Goal: Information Seeking & Learning: Learn about a topic

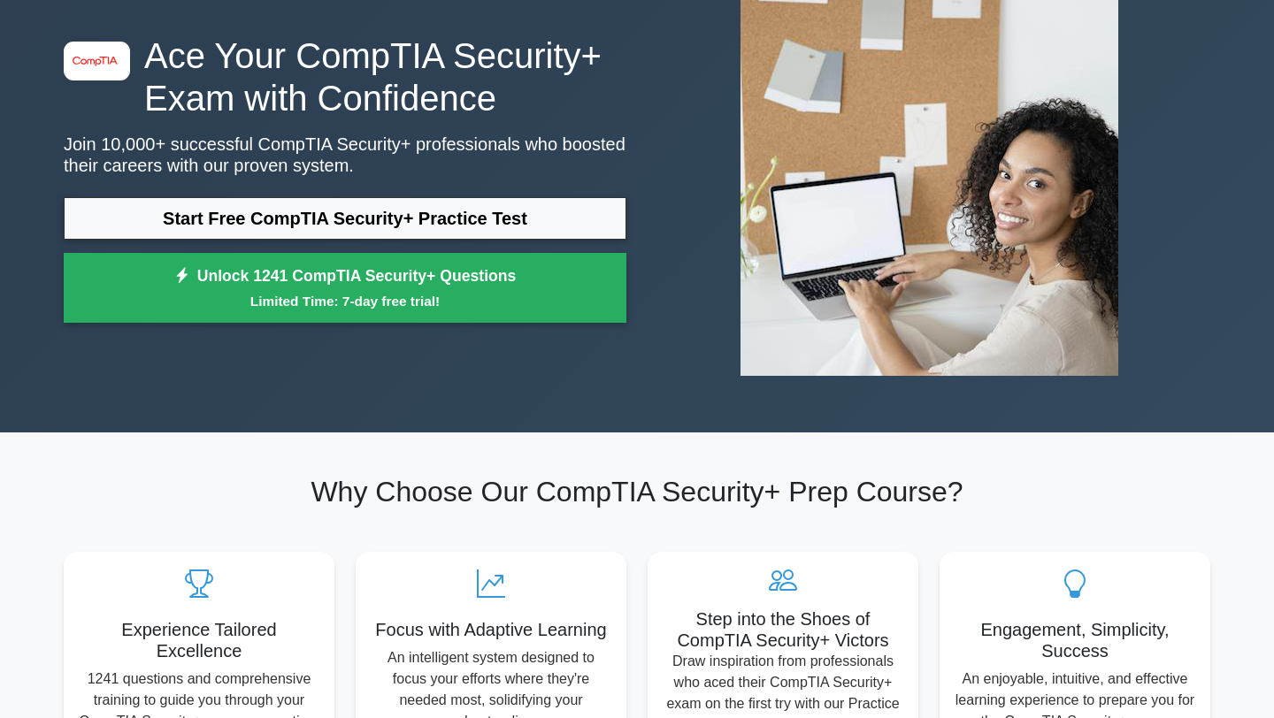
scroll to position [122, 0]
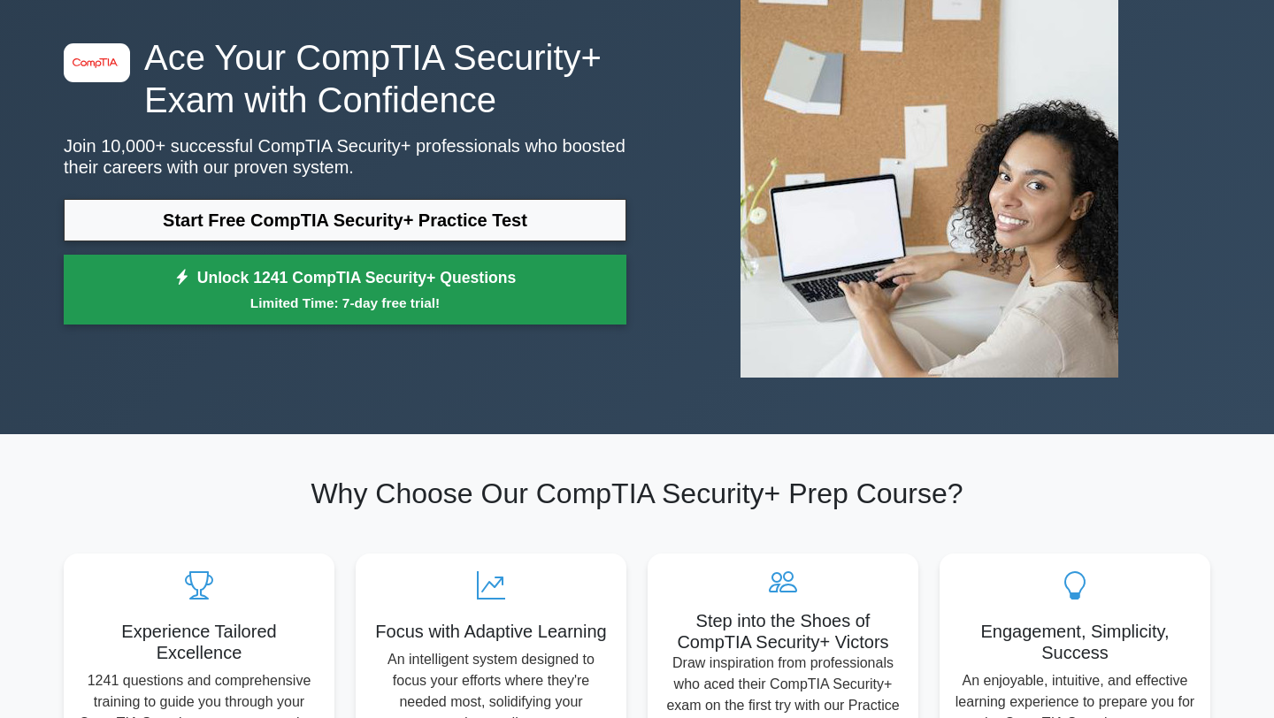
click at [326, 303] on small "Limited Time: 7-day free trial!" at bounding box center [345, 303] width 518 height 20
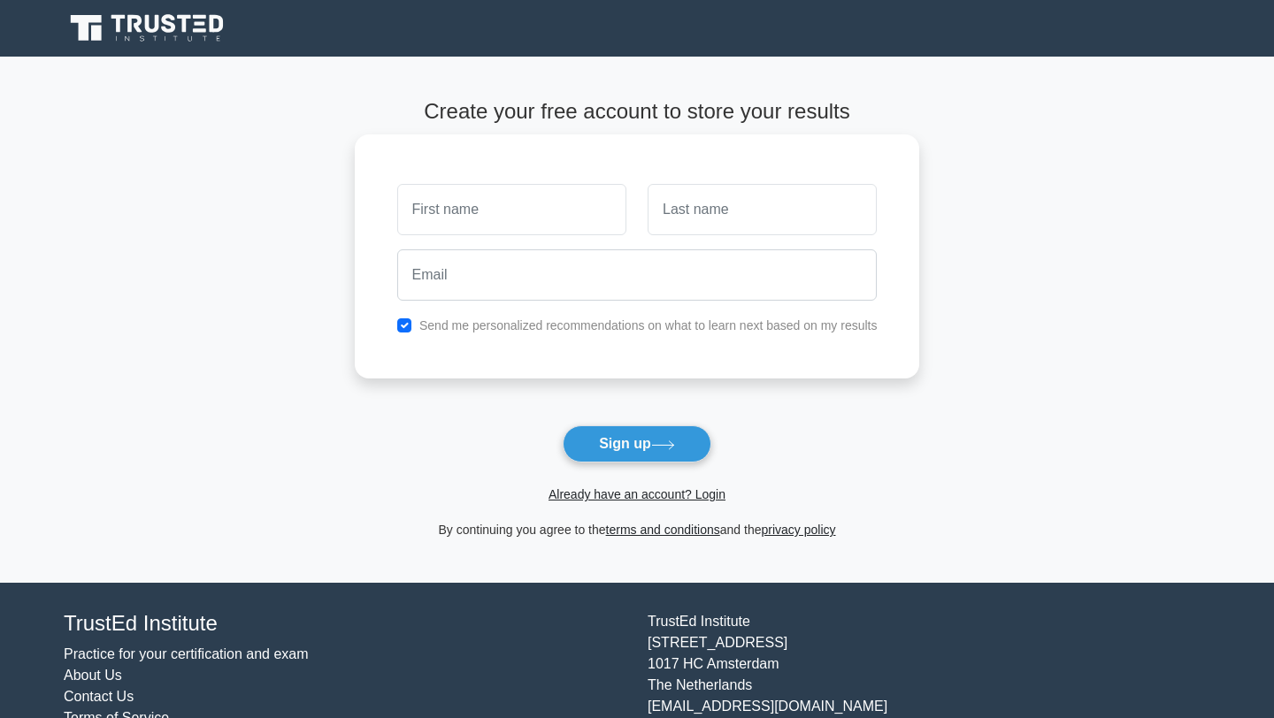
click at [460, 220] on input "text" at bounding box center [511, 209] width 229 height 51
type input "[DEMOGRAPHIC_DATA]"
click at [717, 215] on input "text" at bounding box center [762, 209] width 229 height 51
type input "Oloyede"
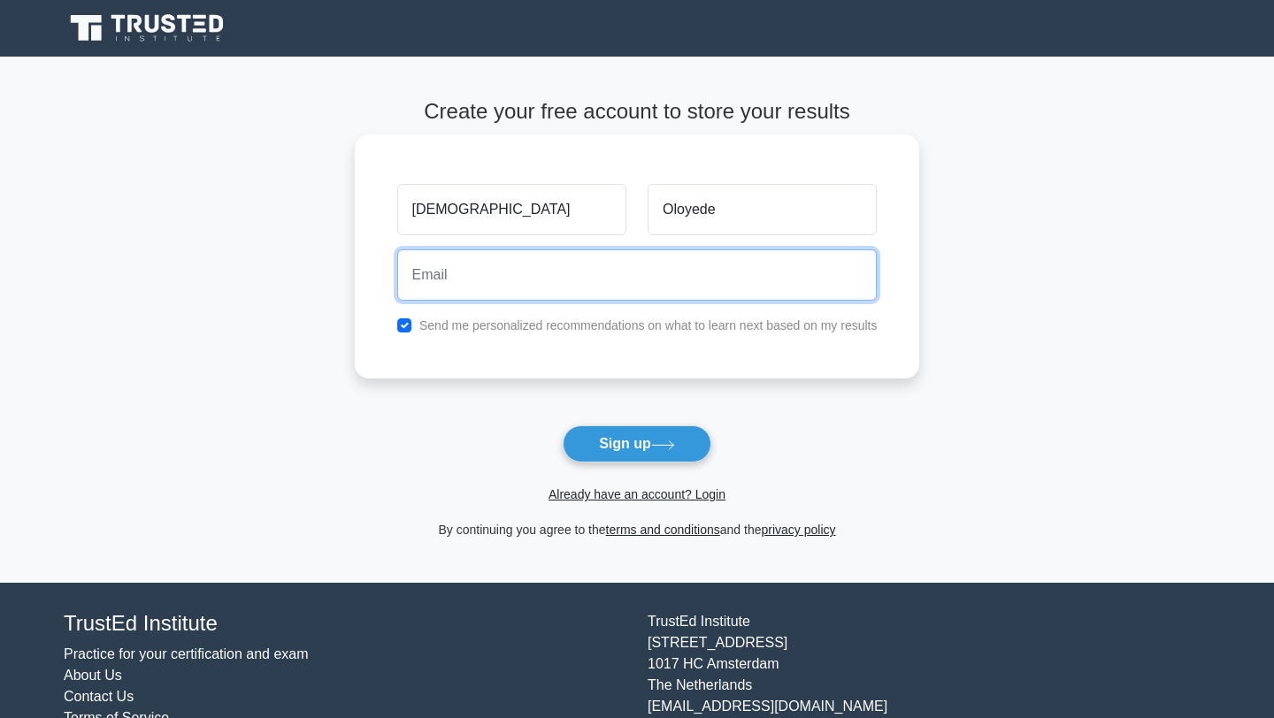
click at [577, 277] on input "email" at bounding box center [637, 274] width 480 height 51
type input "[EMAIL_ADDRESS][DOMAIN_NAME]"
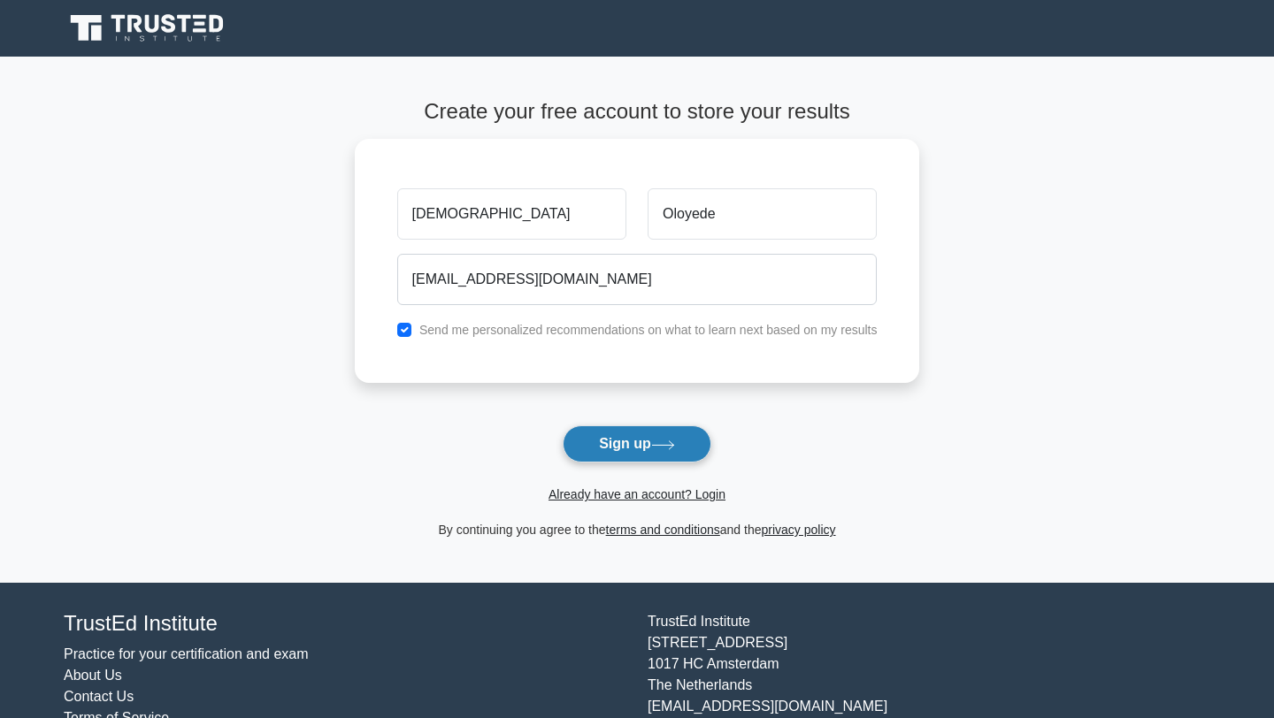
click at [628, 448] on button "Sign up" at bounding box center [637, 443] width 149 height 37
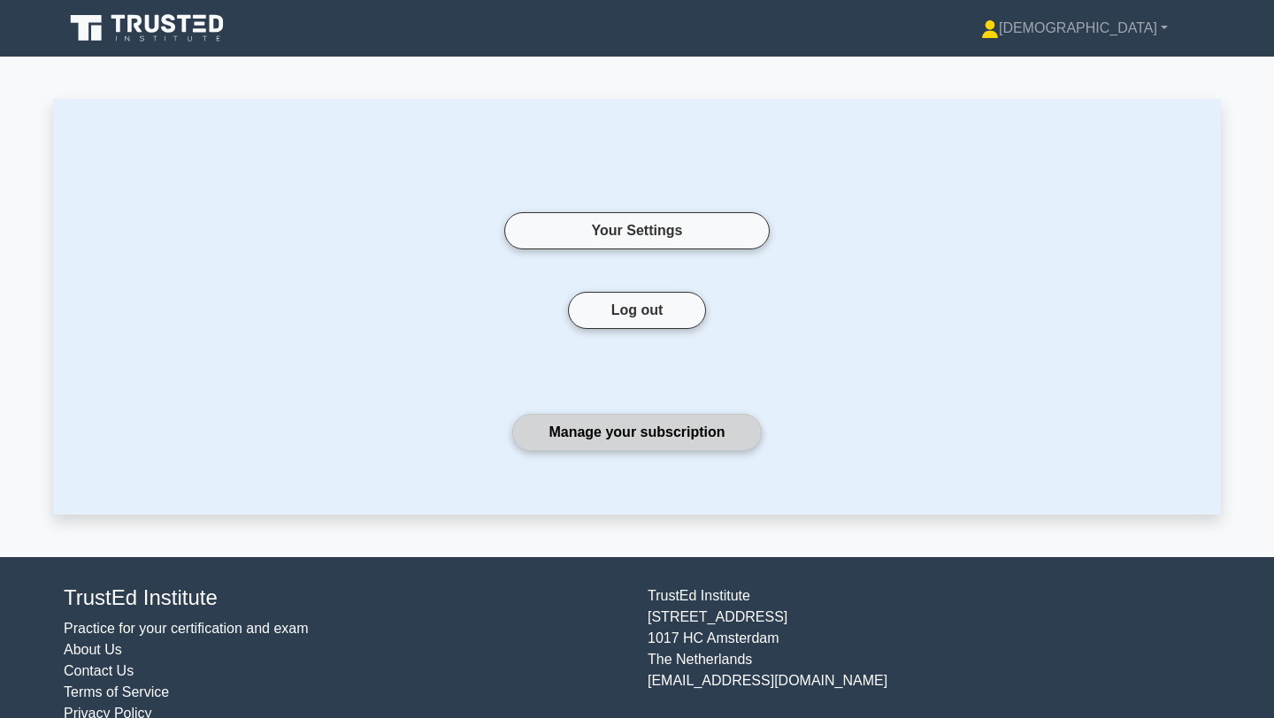
click at [629, 425] on link "Manage your subscription" at bounding box center [636, 432] width 249 height 37
click at [182, 28] on icon at bounding box center [149, 28] width 170 height 34
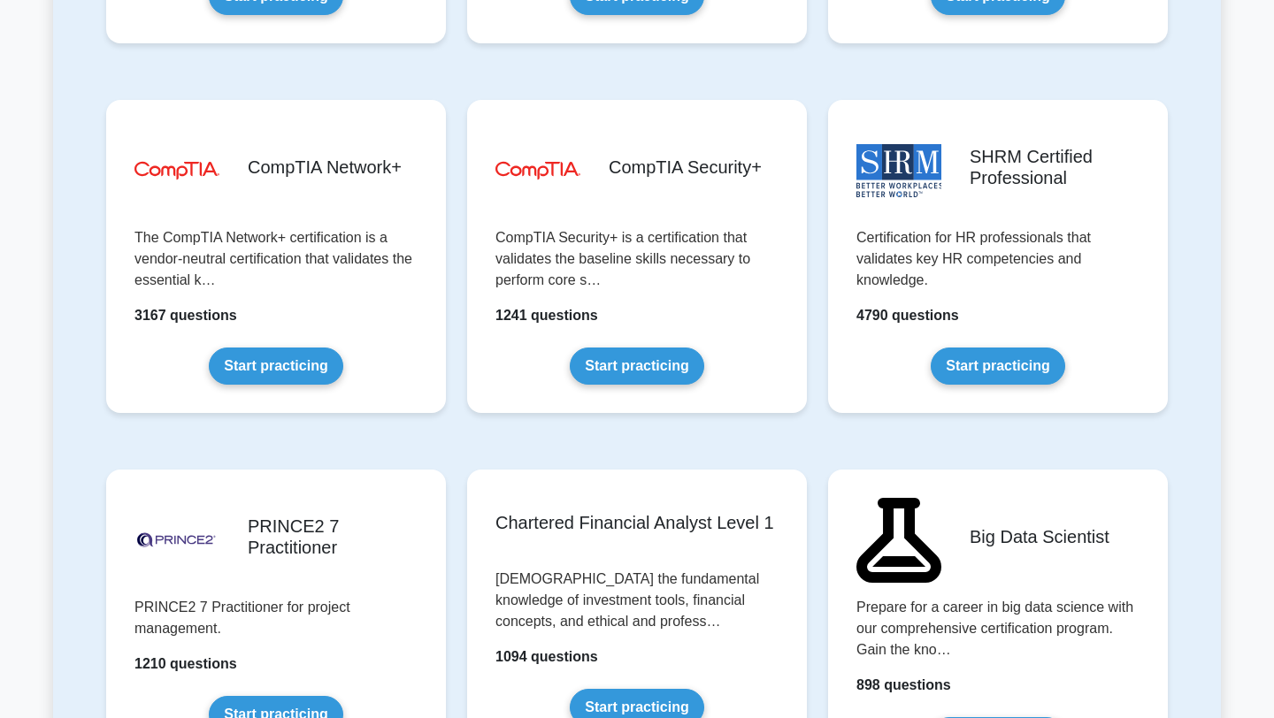
scroll to position [3344, 0]
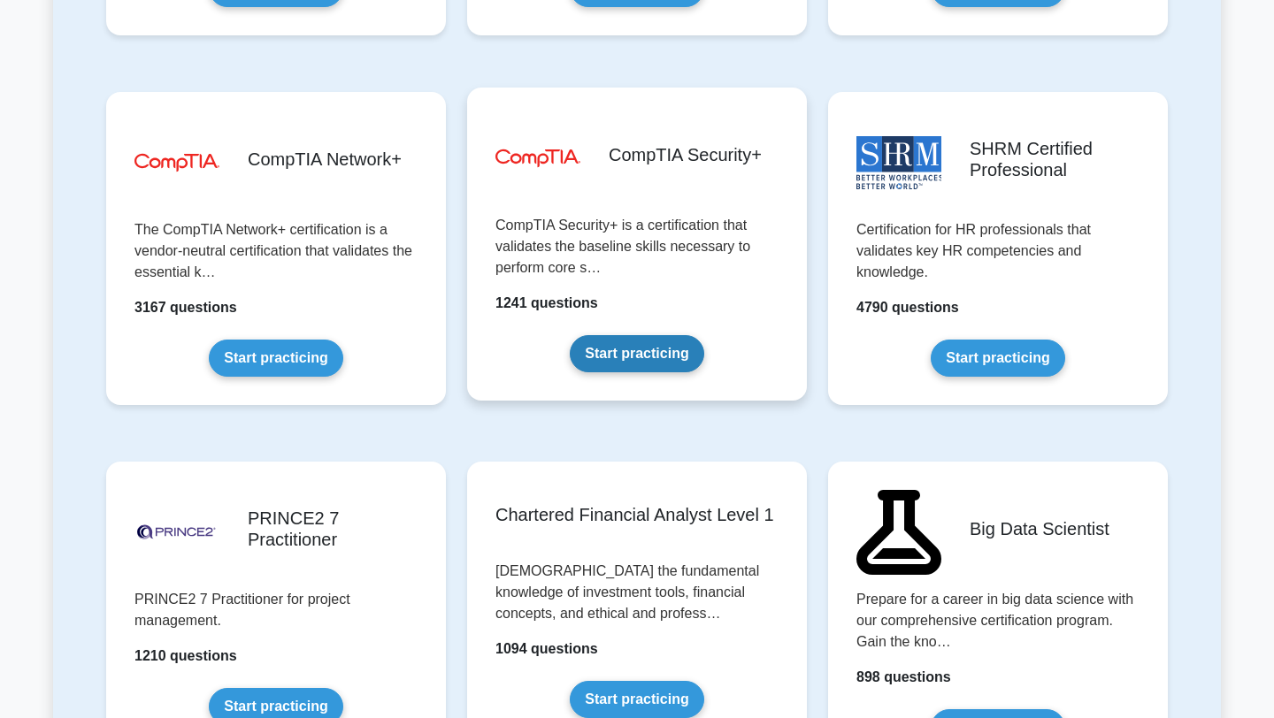
click at [651, 343] on link "Start practicing" at bounding box center [637, 353] width 134 height 37
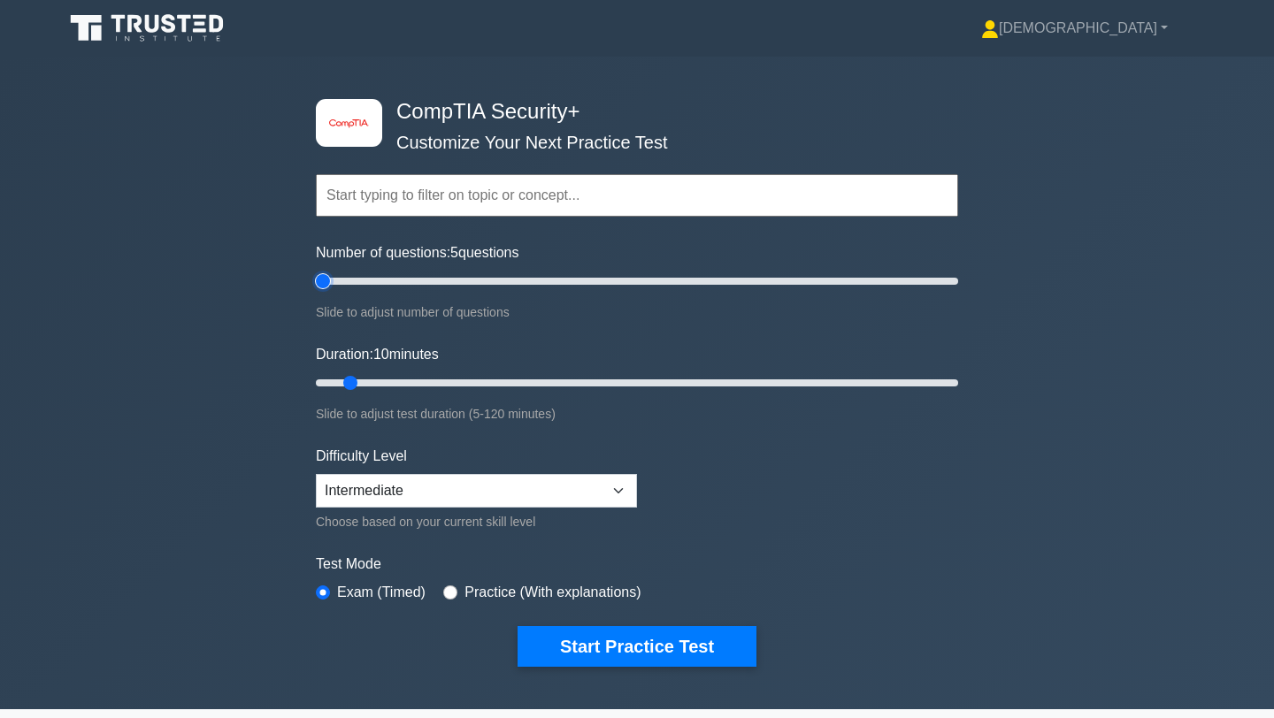
drag, startPoint x: 340, startPoint y: 281, endPoint x: 317, endPoint y: 294, distance: 26.1
type input "5"
click at [317, 292] on input "Number of questions: 5 questions" at bounding box center [637, 281] width 642 height 21
drag, startPoint x: 350, startPoint y: 383, endPoint x: 281, endPoint y: 383, distance: 69.0
type input "5"
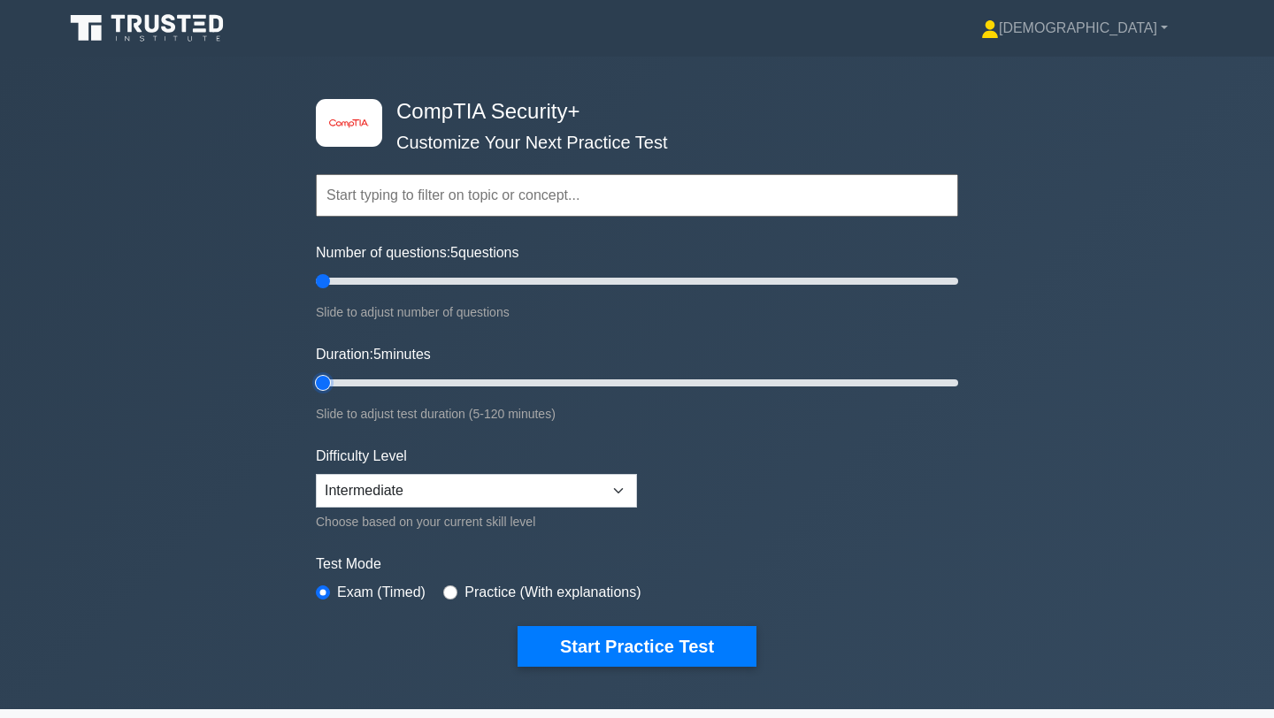
click at [316, 383] on input "Duration: 5 minutes" at bounding box center [637, 382] width 642 height 21
click at [366, 483] on select "Beginner Intermediate Expert" at bounding box center [476, 491] width 321 height 34
select select "expert"
click at [316, 474] on select "Beginner Intermediate Expert" at bounding box center [476, 491] width 321 height 34
click at [453, 586] on input "radio" at bounding box center [450, 593] width 14 height 14
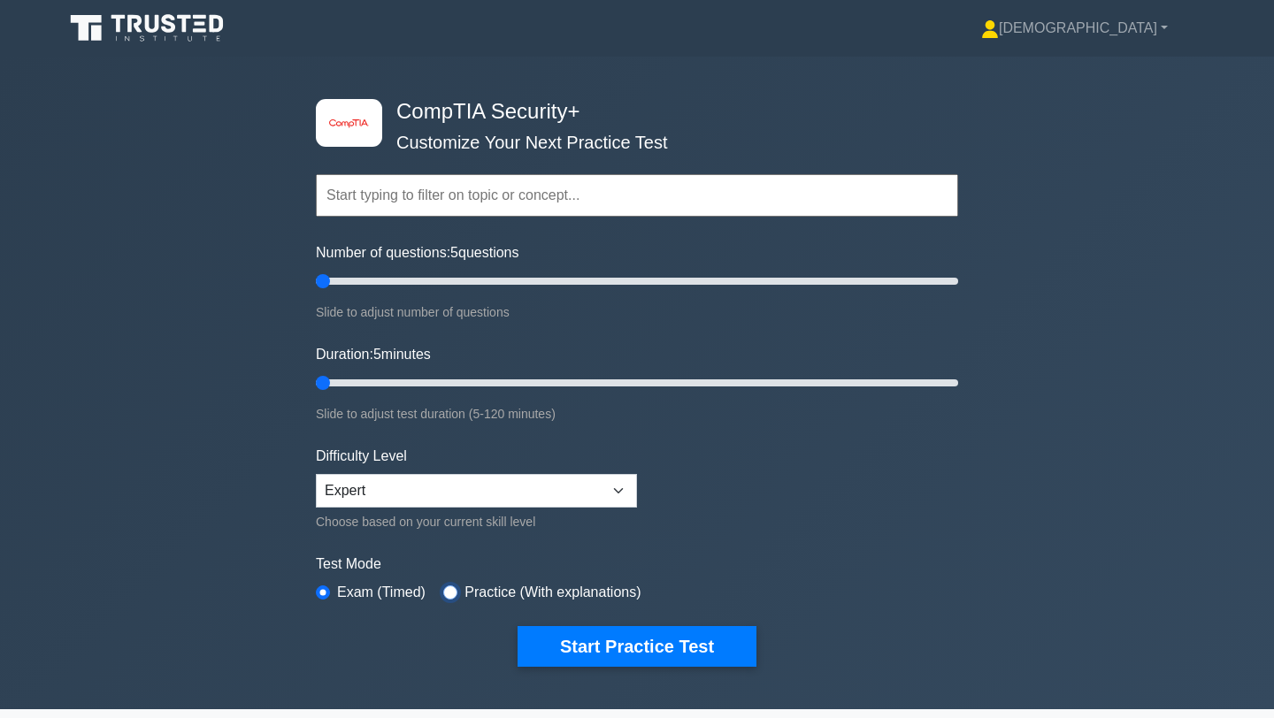
radio input "true"
click at [449, 490] on select "Beginner Intermediate Expert" at bounding box center [476, 491] width 321 height 34
click at [316, 474] on select "Beginner Intermediate Expert" at bounding box center [476, 491] width 321 height 34
drag, startPoint x: 324, startPoint y: 379, endPoint x: 507, endPoint y: 402, distance: 184.4
type input "40"
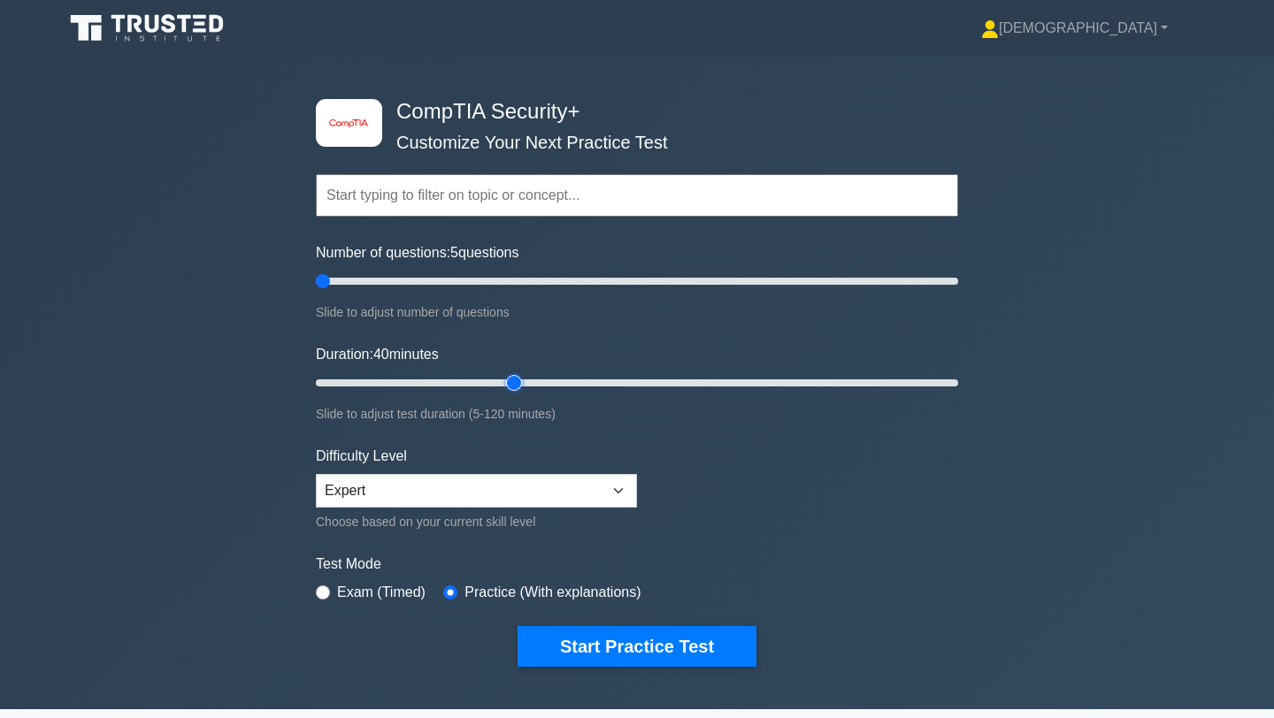
click at [507, 394] on input "Duration: 40 minutes" at bounding box center [637, 382] width 642 height 21
click at [379, 195] on input "text" at bounding box center [637, 195] width 642 height 42
click at [791, 498] on form "Topics Cryptography Identity and Access Management Risk Management Network Secu…" at bounding box center [637, 393] width 642 height 547
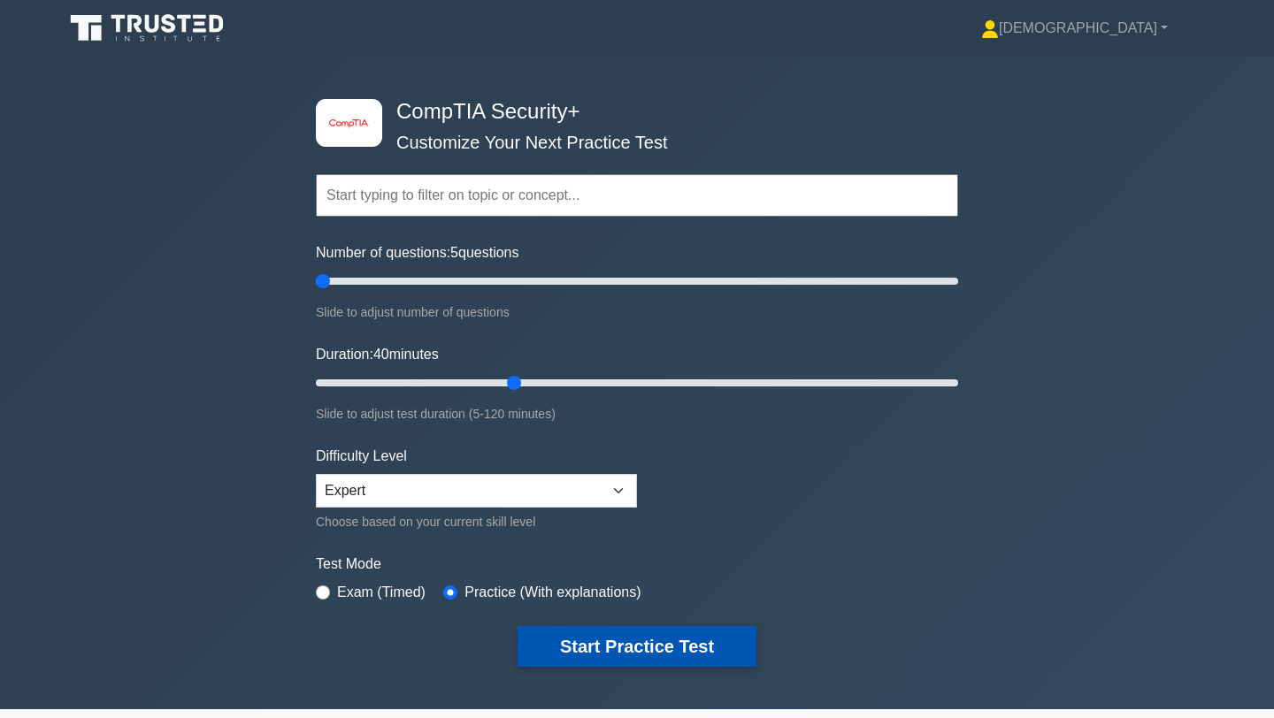
click at [660, 636] on button "Start Practice Test" at bounding box center [636, 646] width 239 height 41
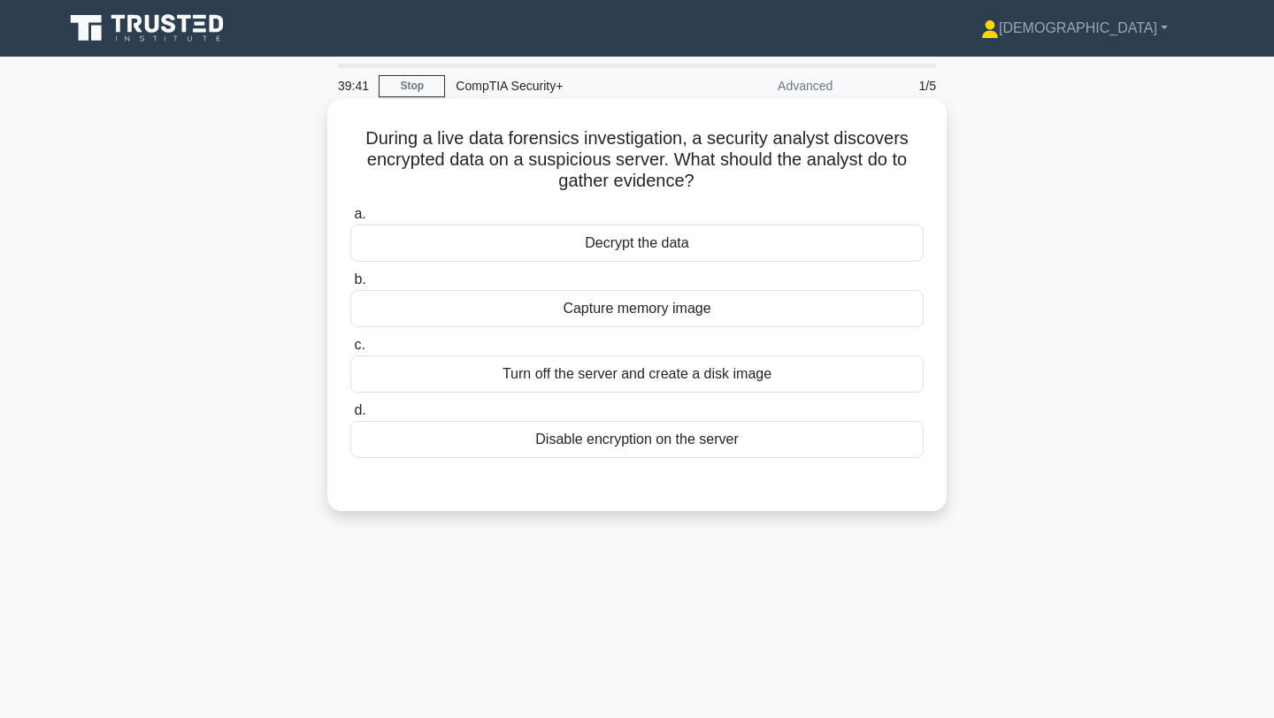
click at [560, 310] on div "Capture memory image" at bounding box center [636, 308] width 573 height 37
click at [350, 286] on input "b. Capture memory image" at bounding box center [350, 279] width 0 height 11
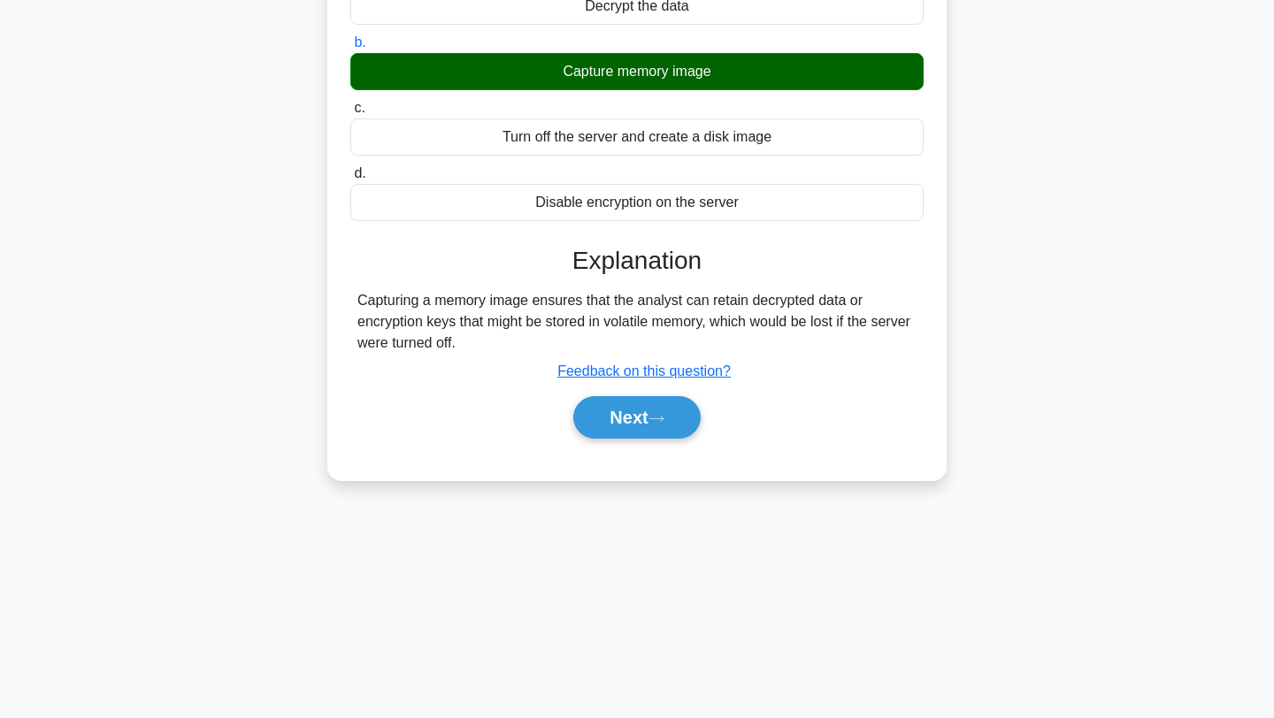
scroll to position [200, 0]
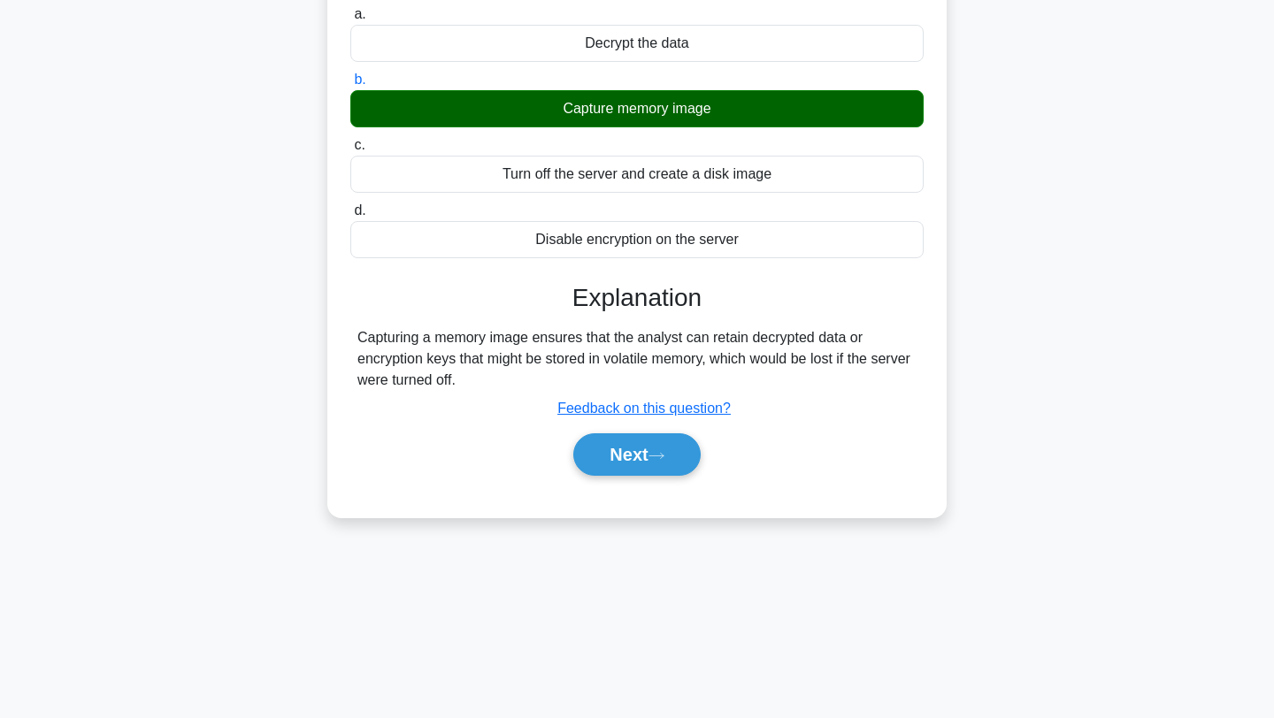
click at [590, 184] on div "Turn off the server and create a disk image" at bounding box center [636, 174] width 573 height 37
click at [350, 151] on input "c. Turn off the server and create a disk image" at bounding box center [350, 145] width 0 height 11
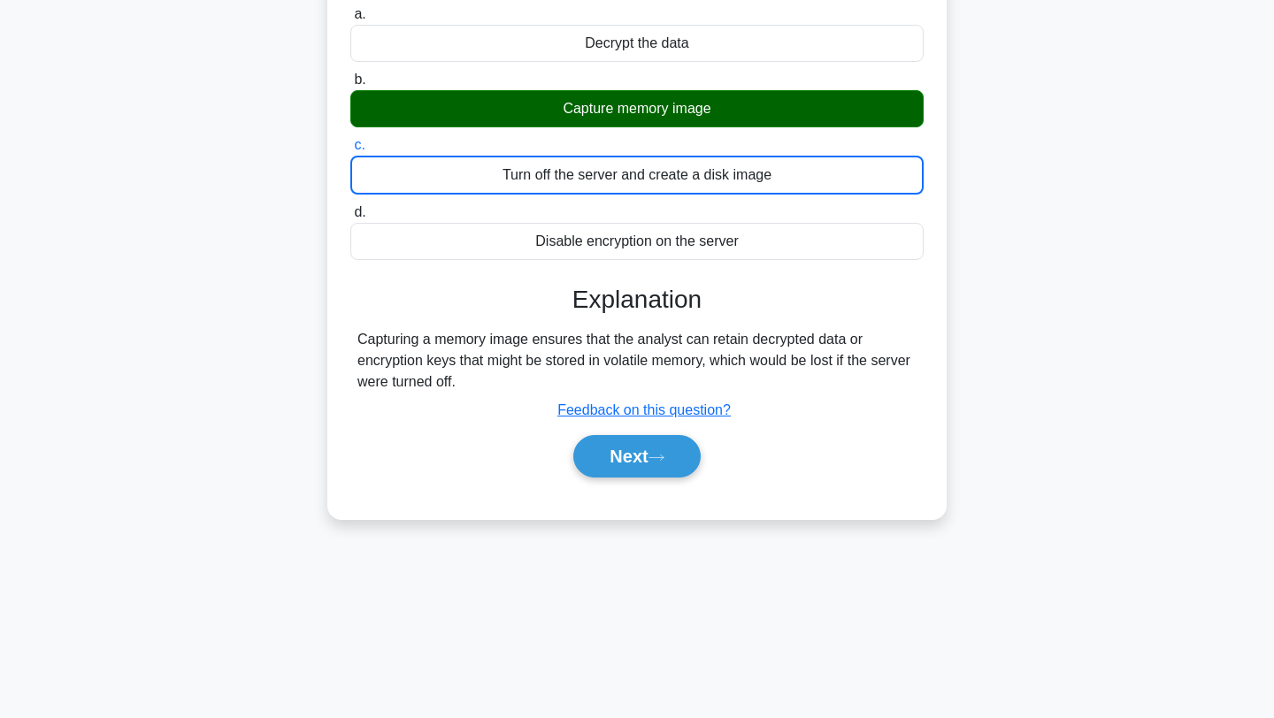
click at [583, 177] on div "Turn off the server and create a disk image" at bounding box center [636, 175] width 573 height 39
click at [350, 151] on input "c. Turn off the server and create a disk image" at bounding box center [350, 145] width 0 height 11
click at [576, 240] on div "Disable encryption on the server" at bounding box center [636, 241] width 573 height 37
click at [350, 218] on input "d. Disable encryption on the server" at bounding box center [350, 212] width 0 height 11
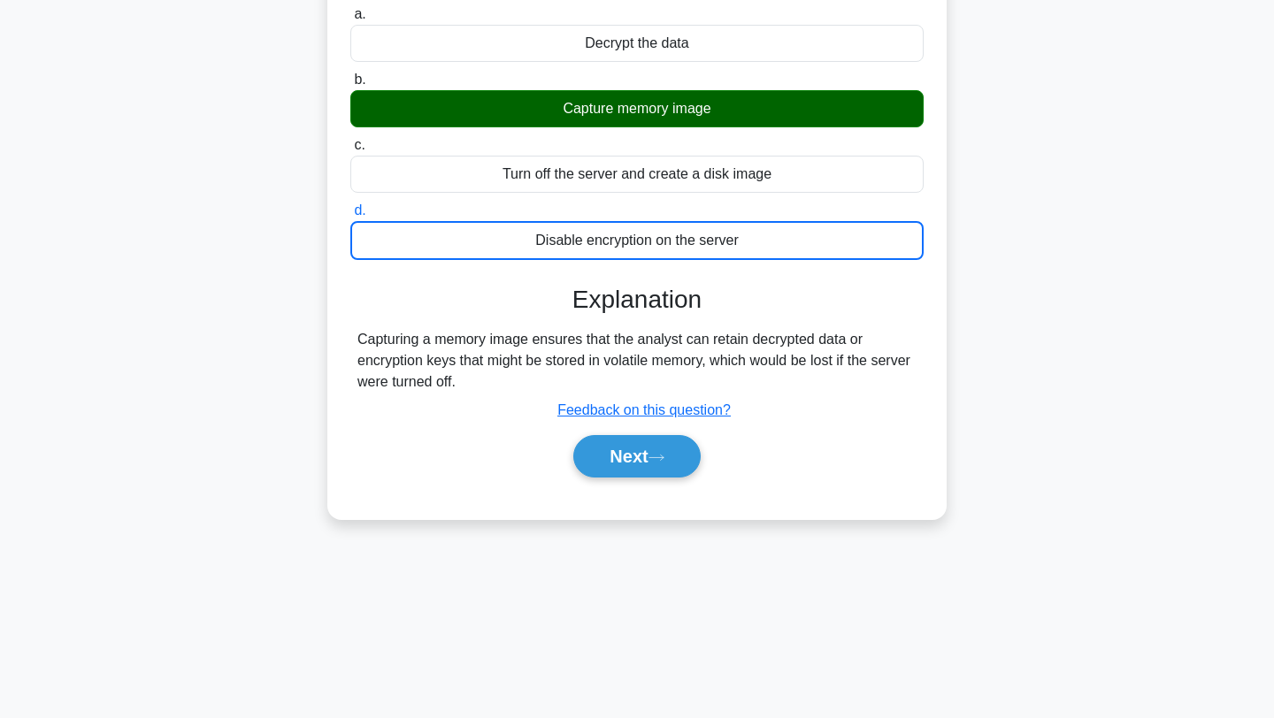
click at [588, 114] on div "Capture memory image" at bounding box center [636, 108] width 573 height 37
click at [350, 86] on input "b. Capture memory image" at bounding box center [350, 79] width 0 height 11
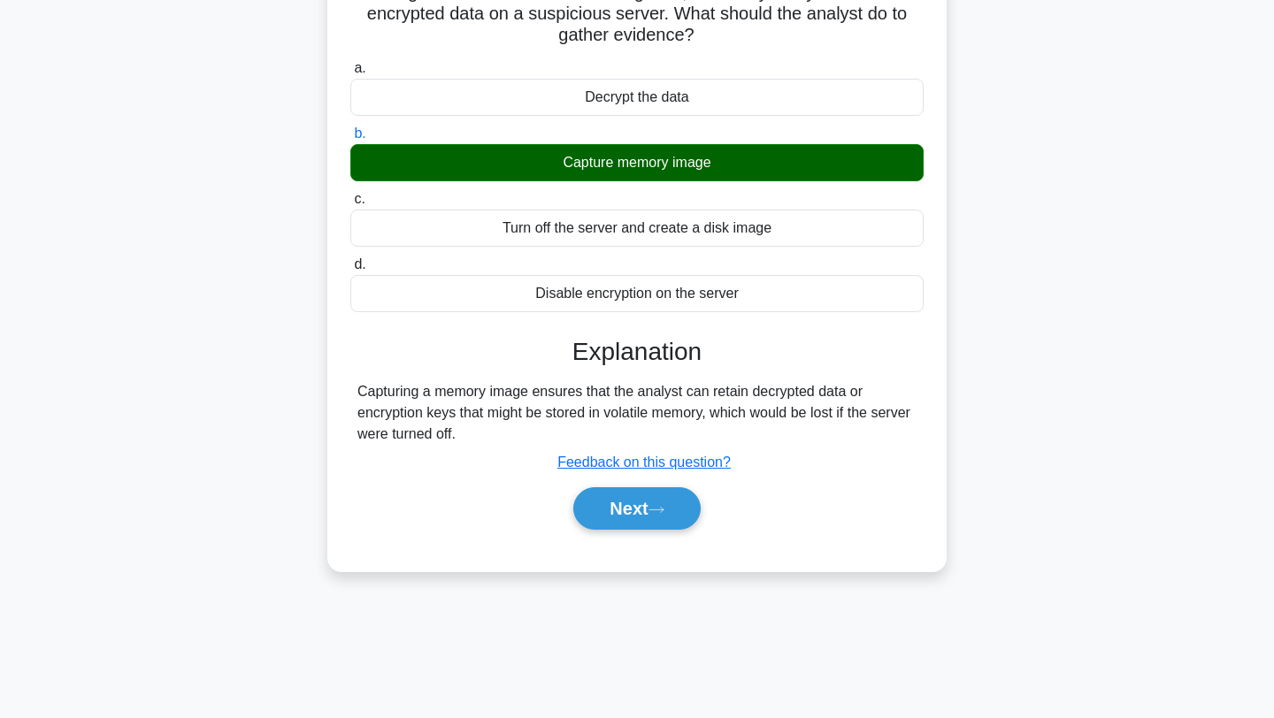
scroll to position [56, 0]
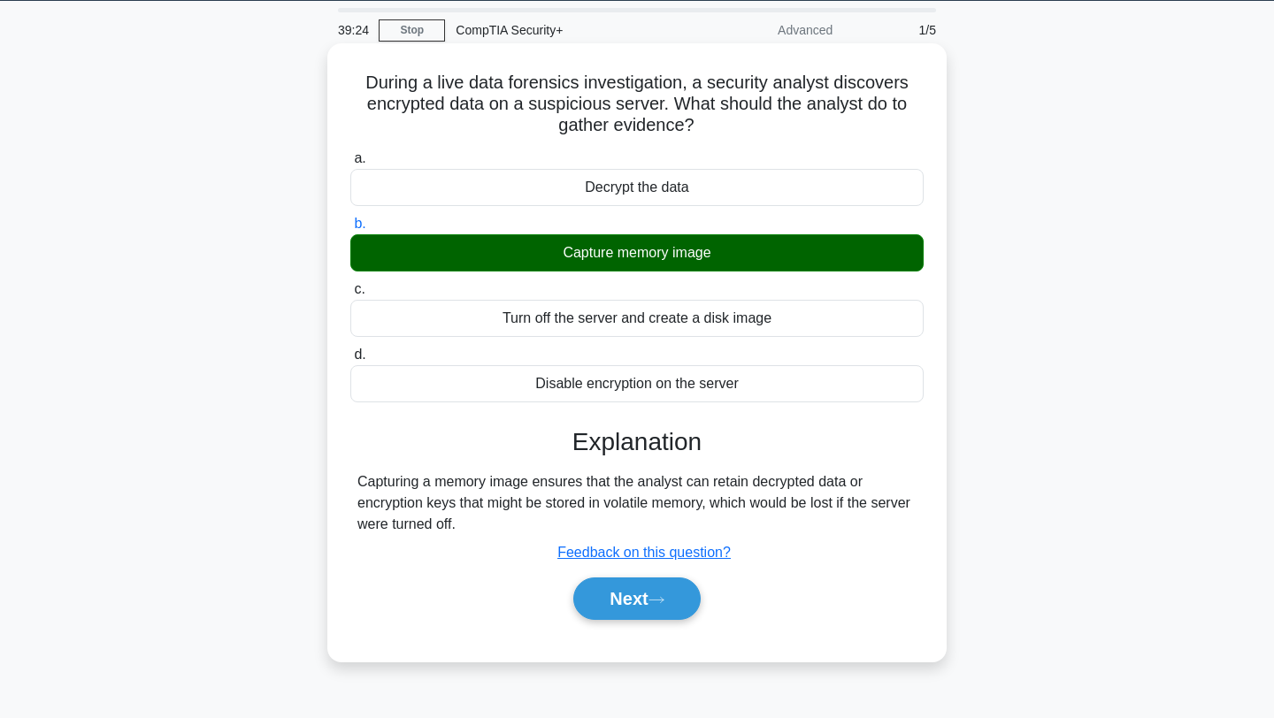
click at [604, 182] on div "Decrypt the data" at bounding box center [636, 187] width 573 height 37
click at [350, 165] on input "a. Decrypt the data" at bounding box center [350, 158] width 0 height 11
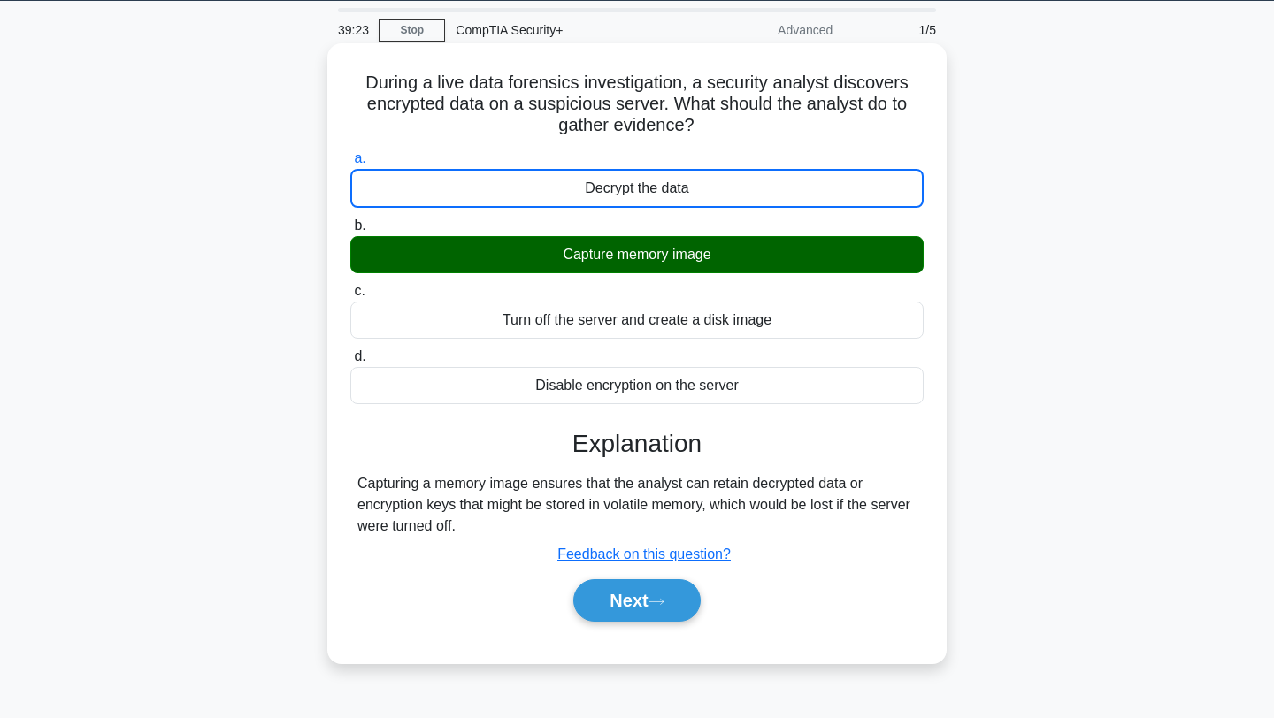
click at [600, 250] on div "Capture memory image" at bounding box center [636, 254] width 573 height 37
click at [350, 232] on input "b. Capture memory image" at bounding box center [350, 225] width 0 height 11
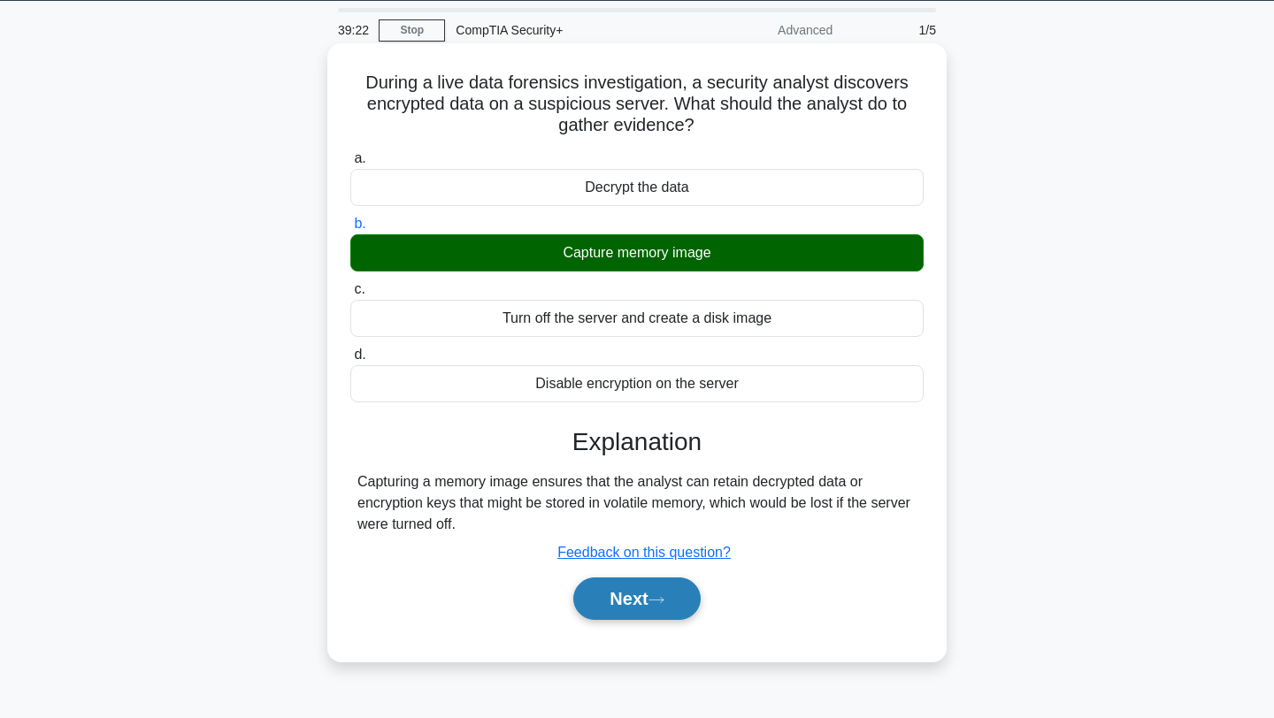
click at [609, 588] on button "Next" at bounding box center [636, 599] width 126 height 42
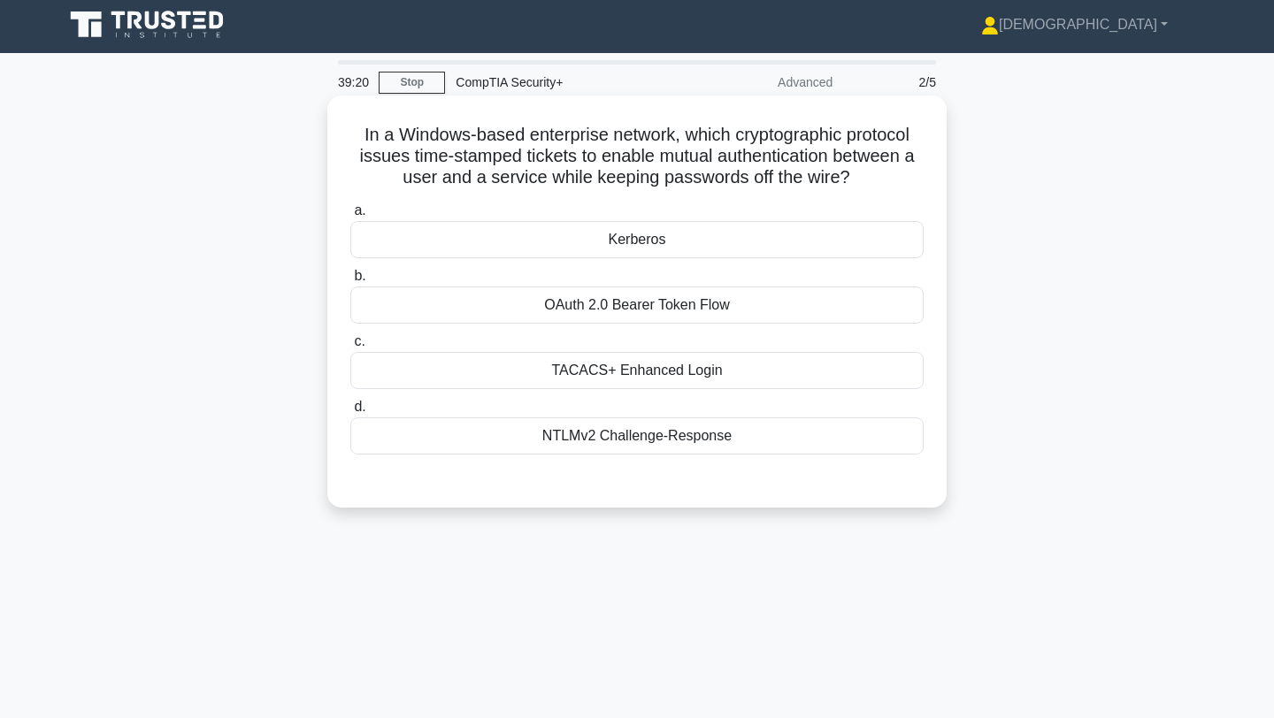
scroll to position [0, 0]
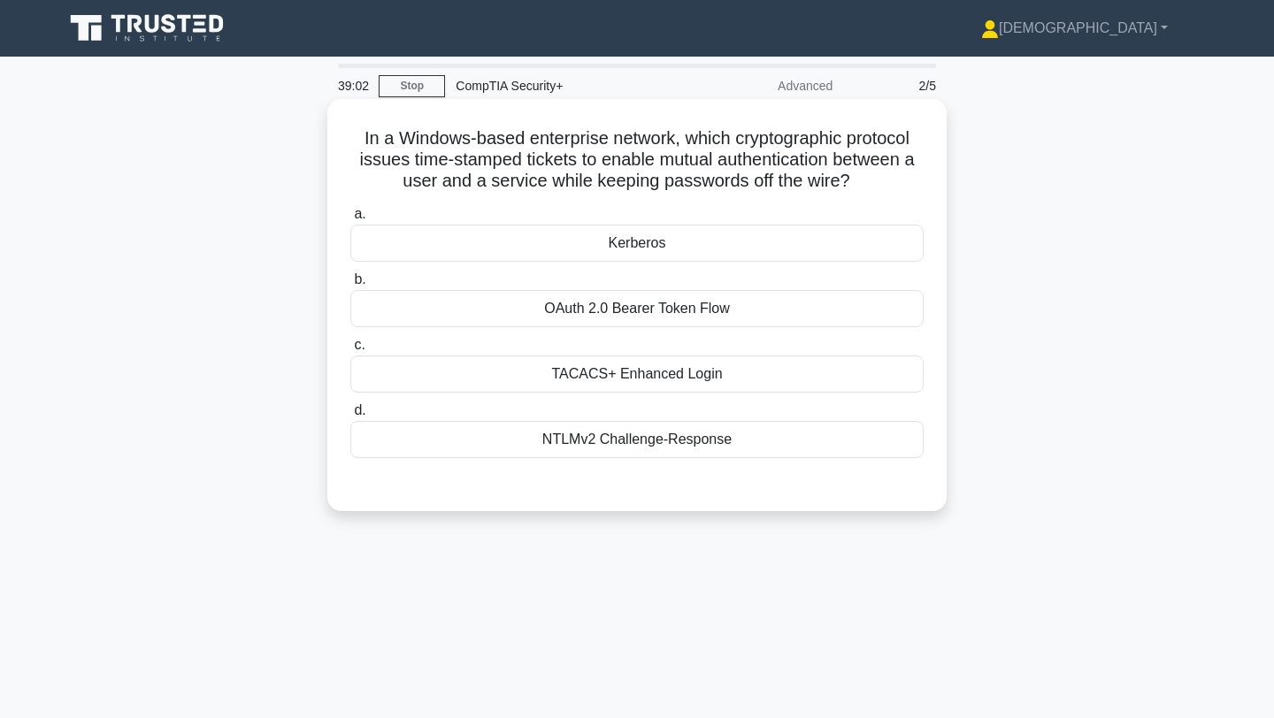
click at [634, 248] on div "Kerberos" at bounding box center [636, 243] width 573 height 37
click at [350, 220] on input "a. Kerberos" at bounding box center [350, 214] width 0 height 11
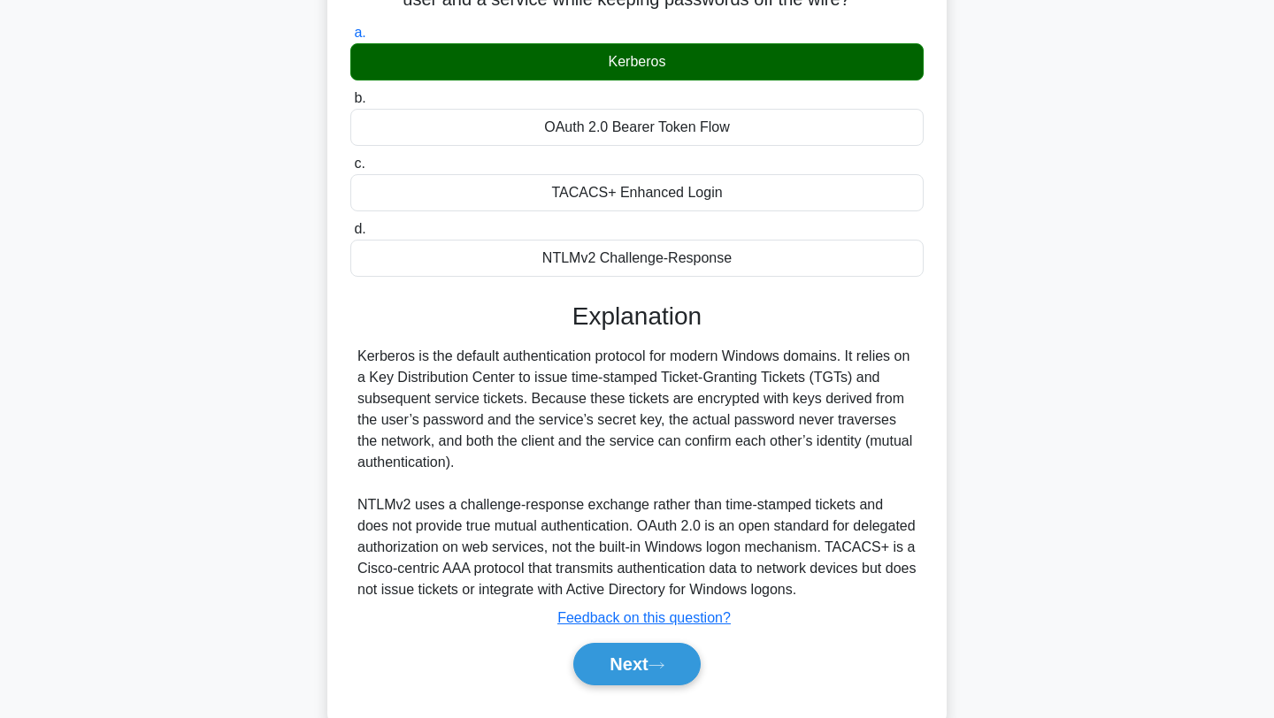
scroll to position [237, 0]
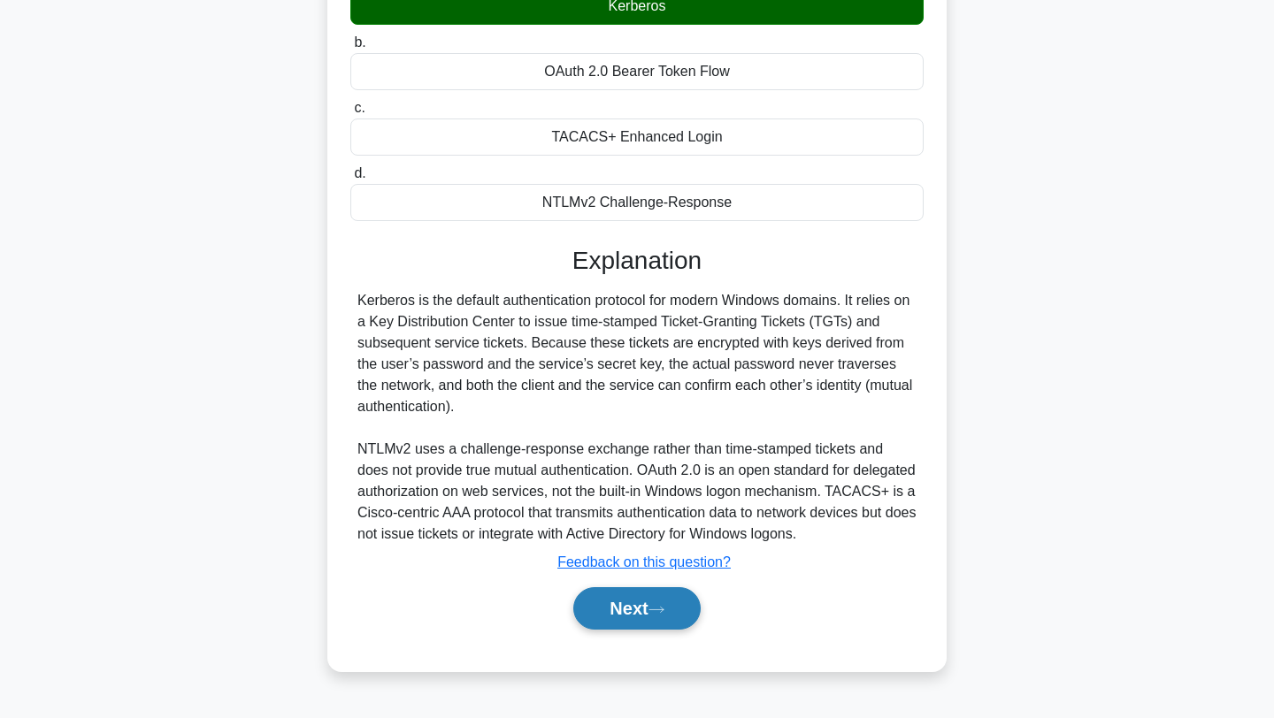
click at [638, 602] on button "Next" at bounding box center [636, 608] width 126 height 42
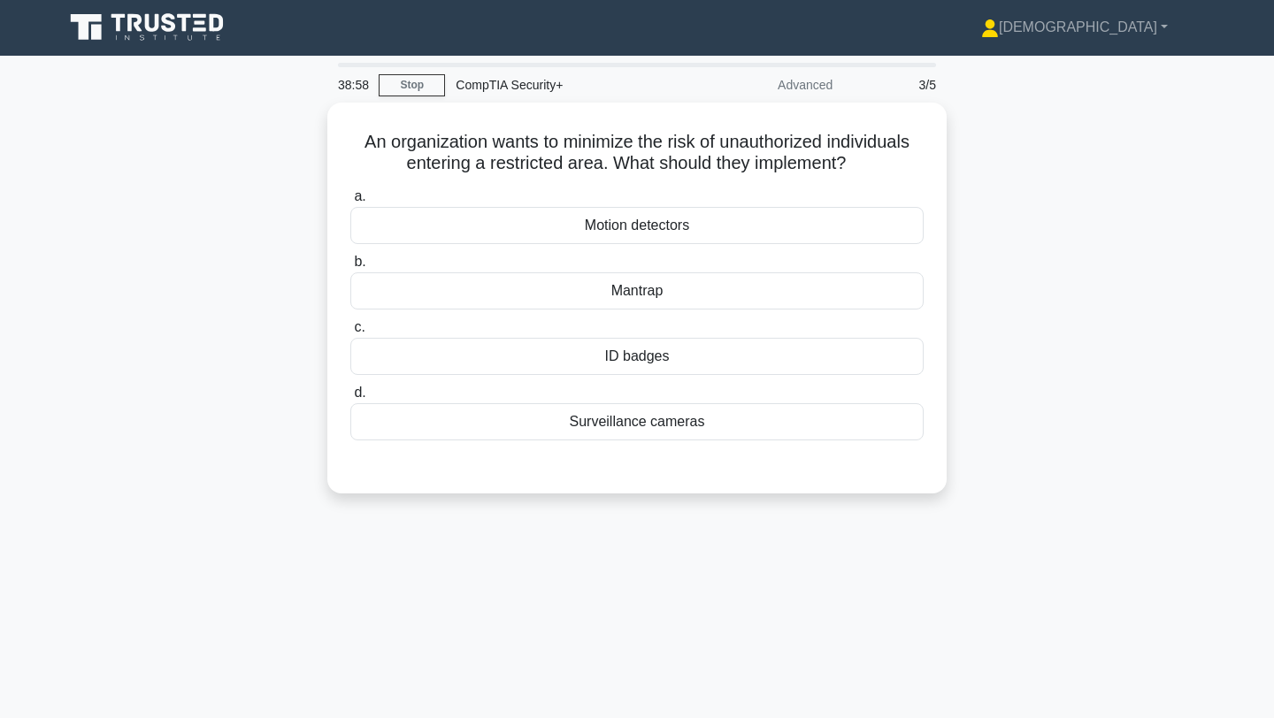
scroll to position [0, 0]
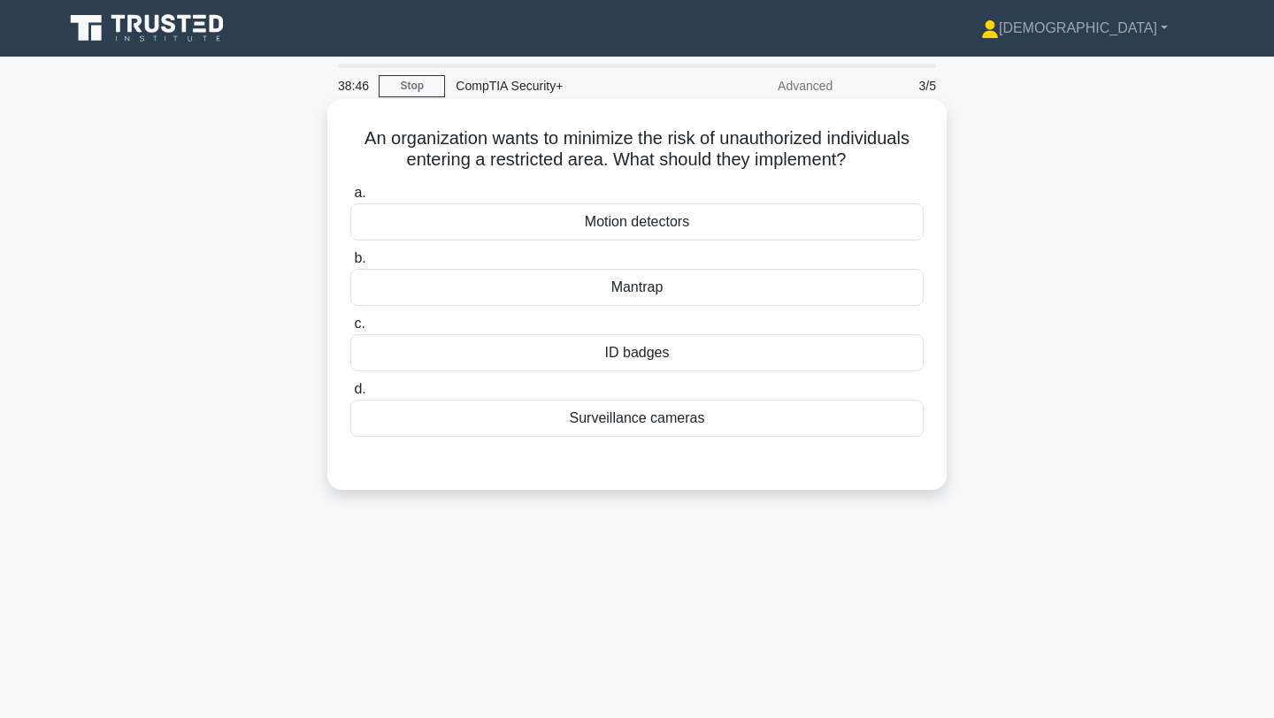
click at [657, 356] on div "ID badges" at bounding box center [636, 352] width 573 height 37
click at [350, 330] on input "c. ID badges" at bounding box center [350, 323] width 0 height 11
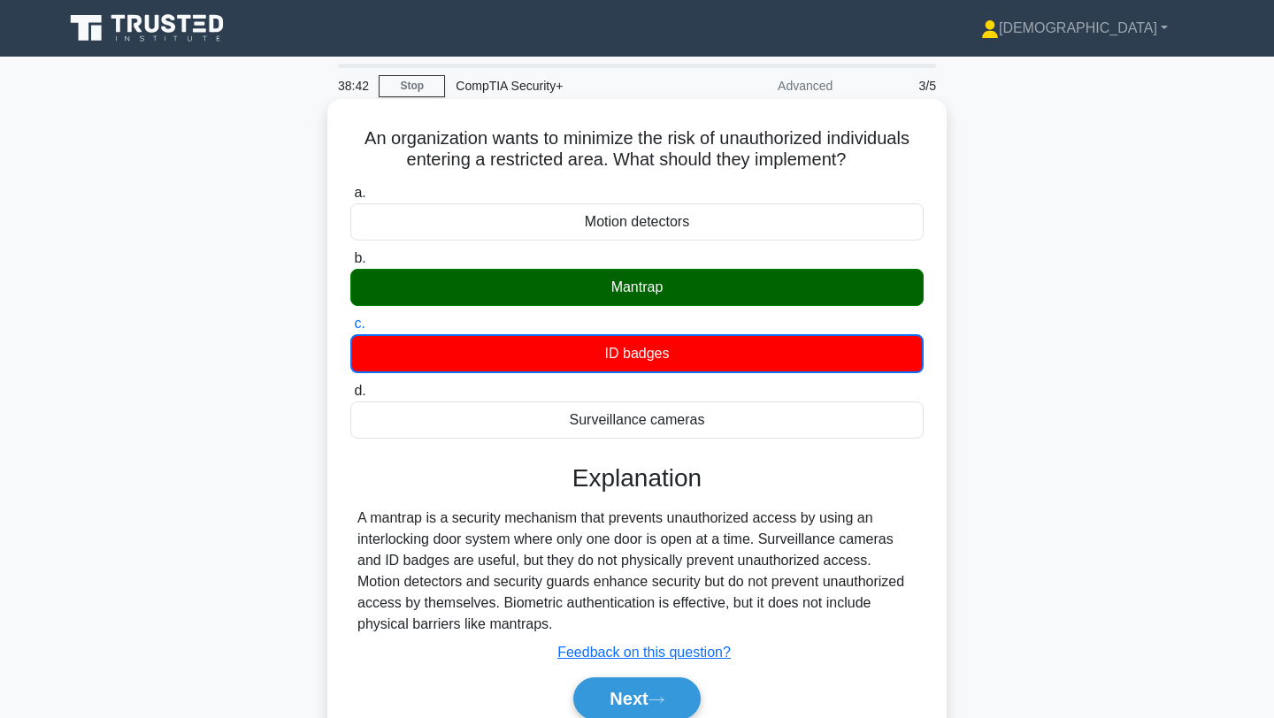
scroll to position [119, 0]
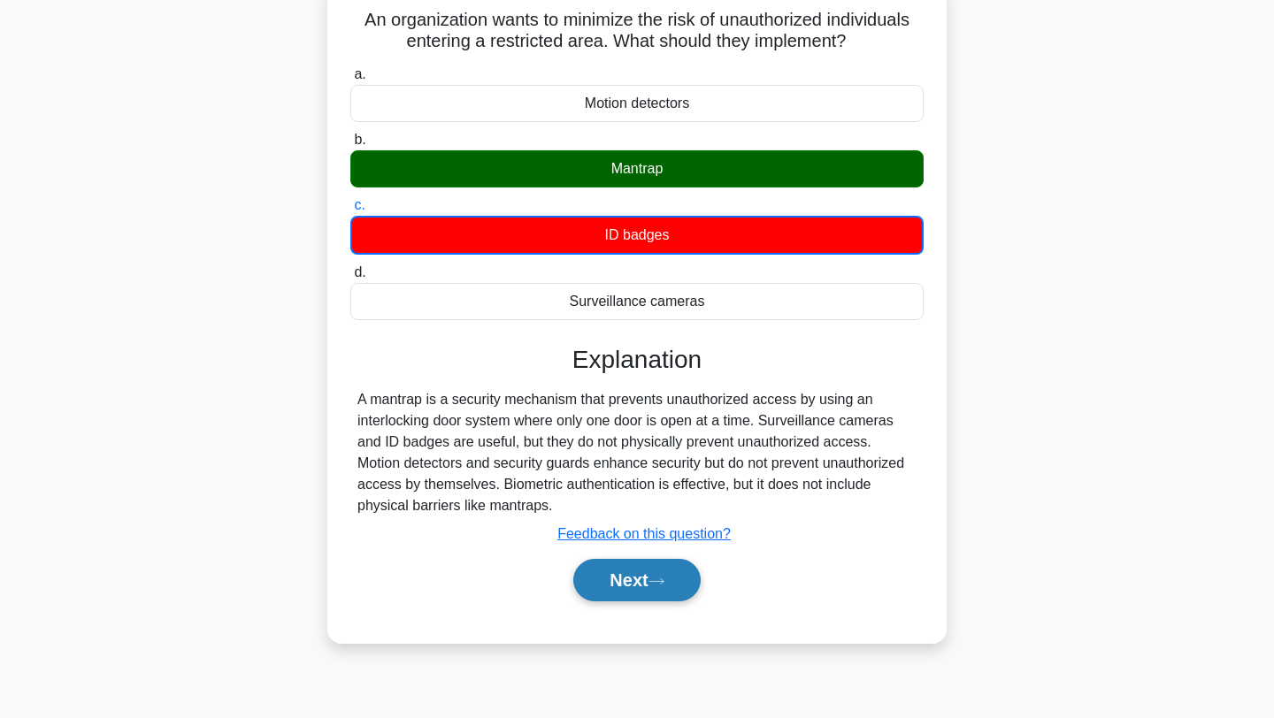
click at [640, 569] on button "Next" at bounding box center [636, 580] width 126 height 42
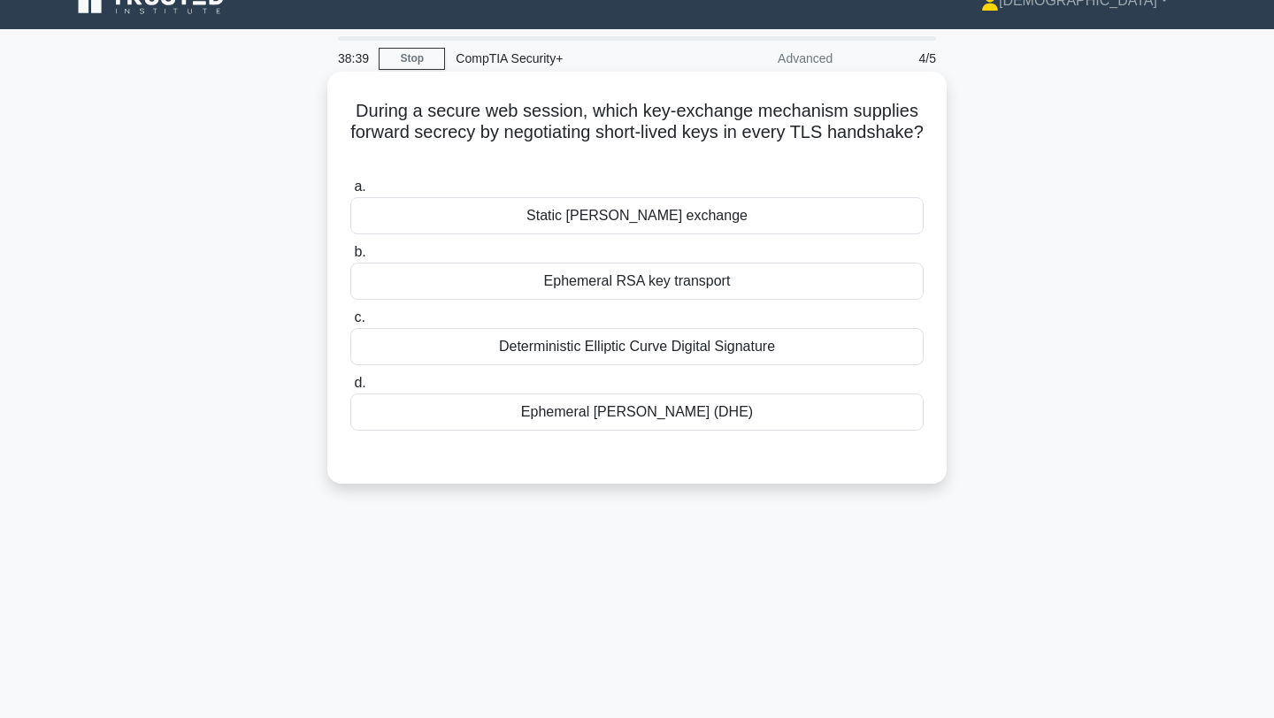
scroll to position [25, 0]
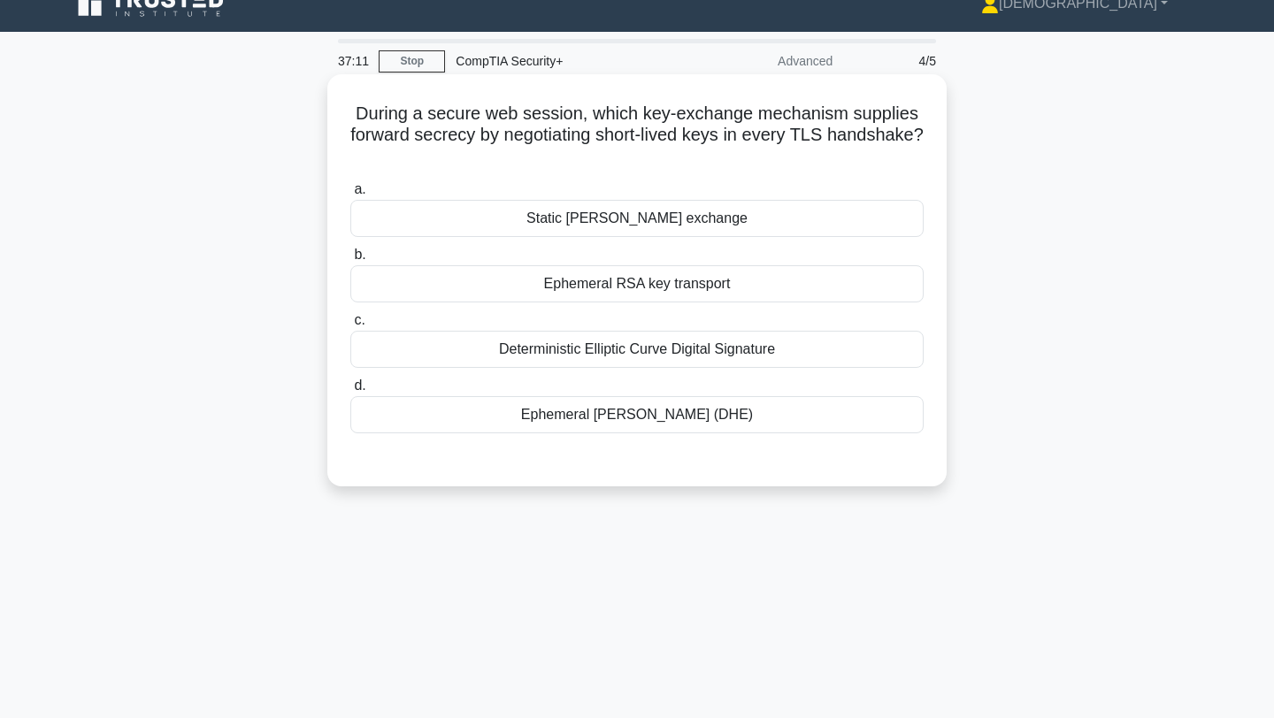
click at [547, 343] on div "Deterministic Elliptic Curve Digital Signature" at bounding box center [636, 349] width 573 height 37
click at [350, 326] on input "c. Deterministic Elliptic Curve Digital Signature" at bounding box center [350, 320] width 0 height 11
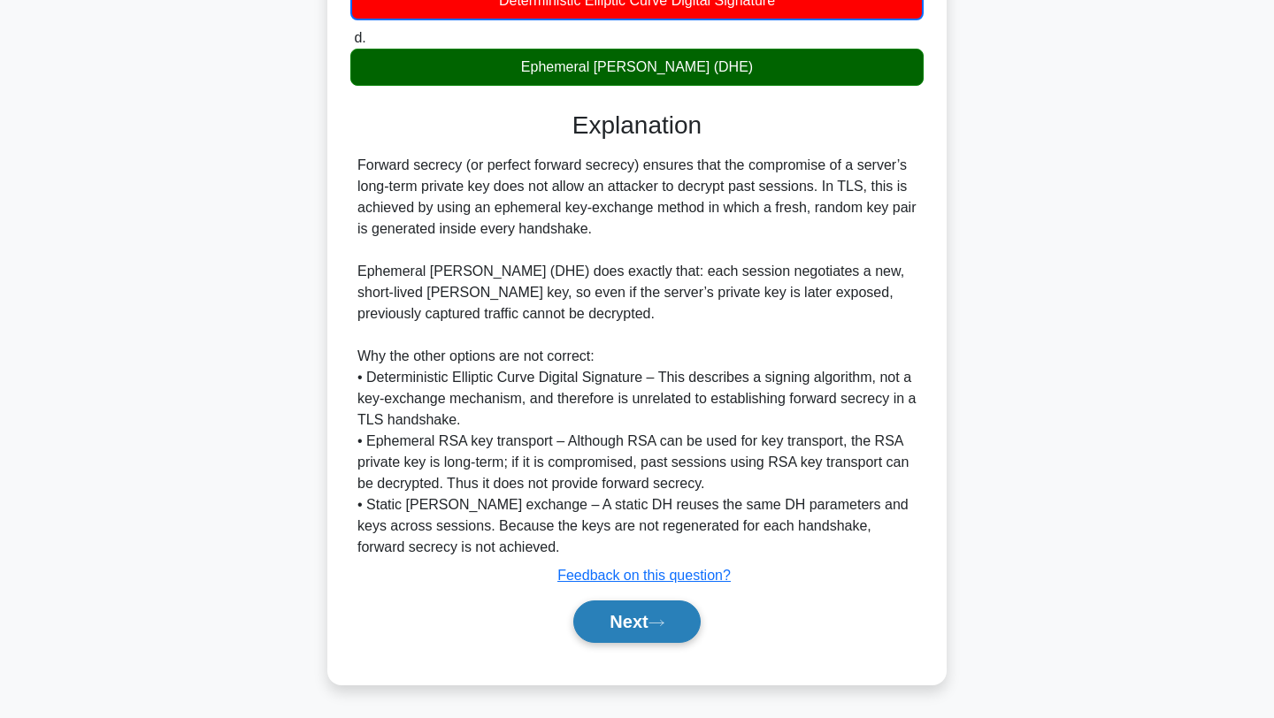
click at [627, 624] on button "Next" at bounding box center [636, 622] width 126 height 42
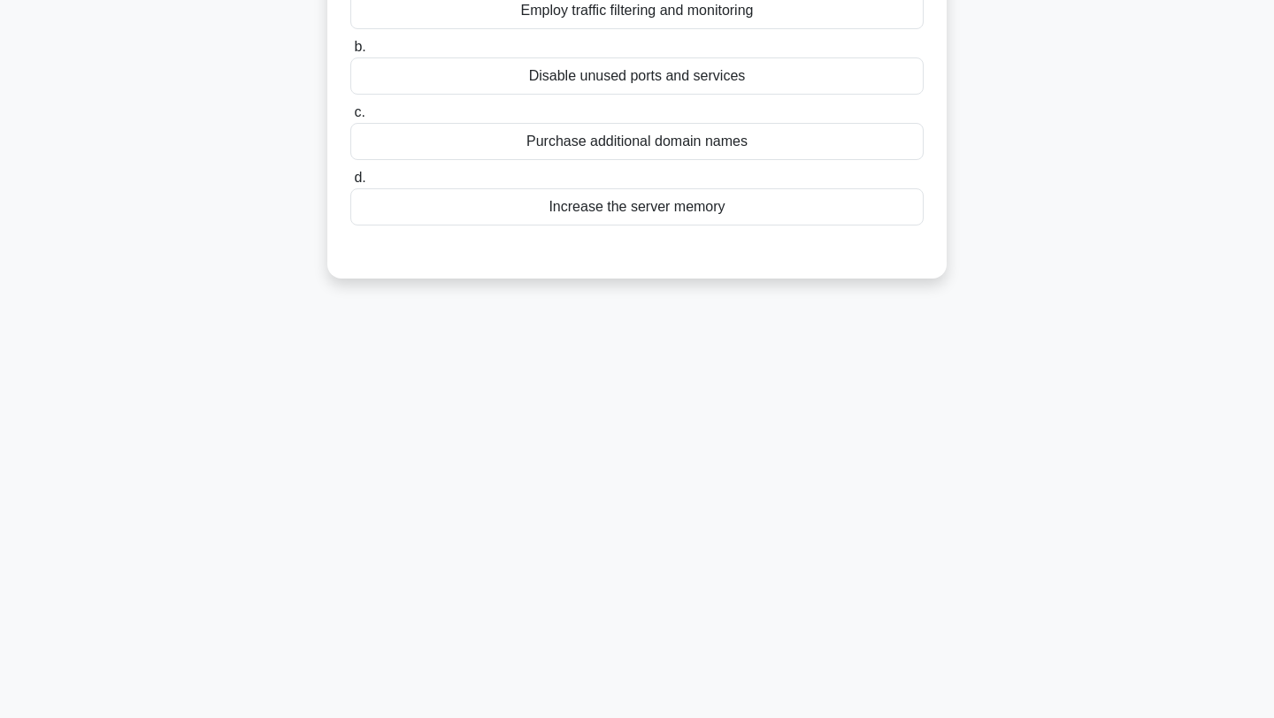
scroll to position [0, 0]
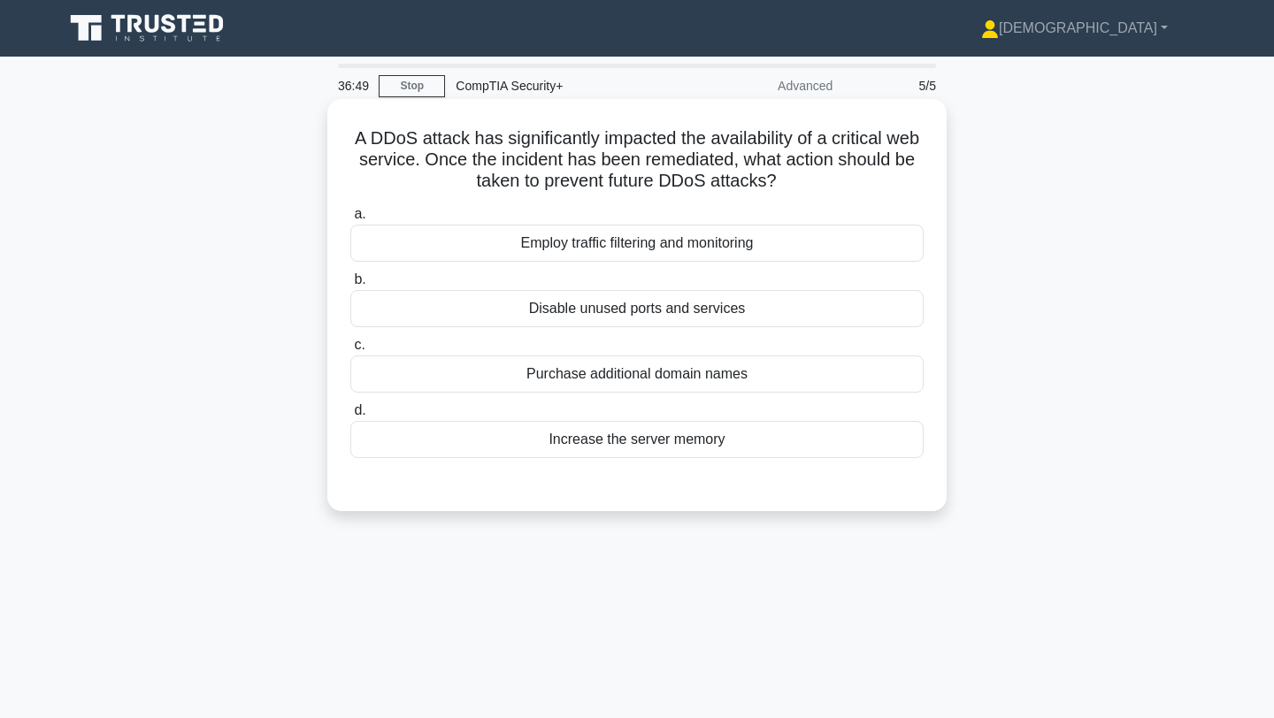
click at [563, 239] on div "Employ traffic filtering and monitoring" at bounding box center [636, 243] width 573 height 37
click at [350, 220] on input "a. Employ traffic filtering and monitoring" at bounding box center [350, 214] width 0 height 11
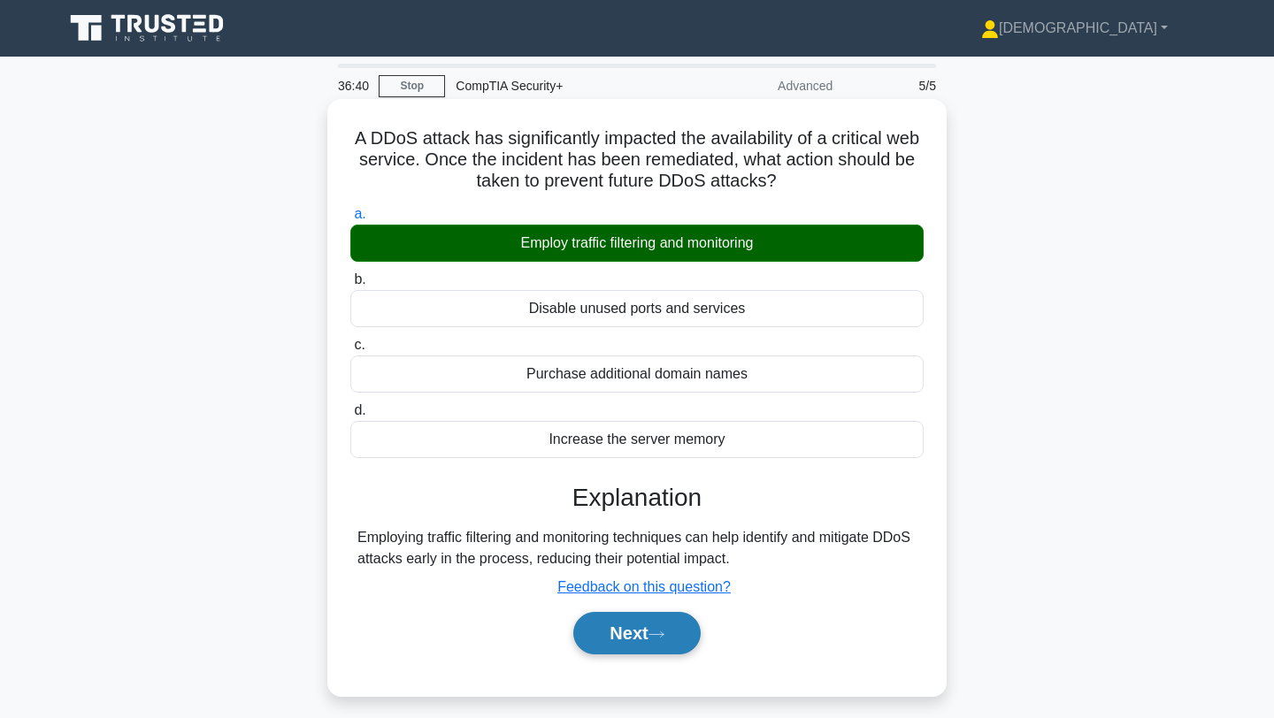
click at [652, 638] on button "Next" at bounding box center [636, 633] width 126 height 42
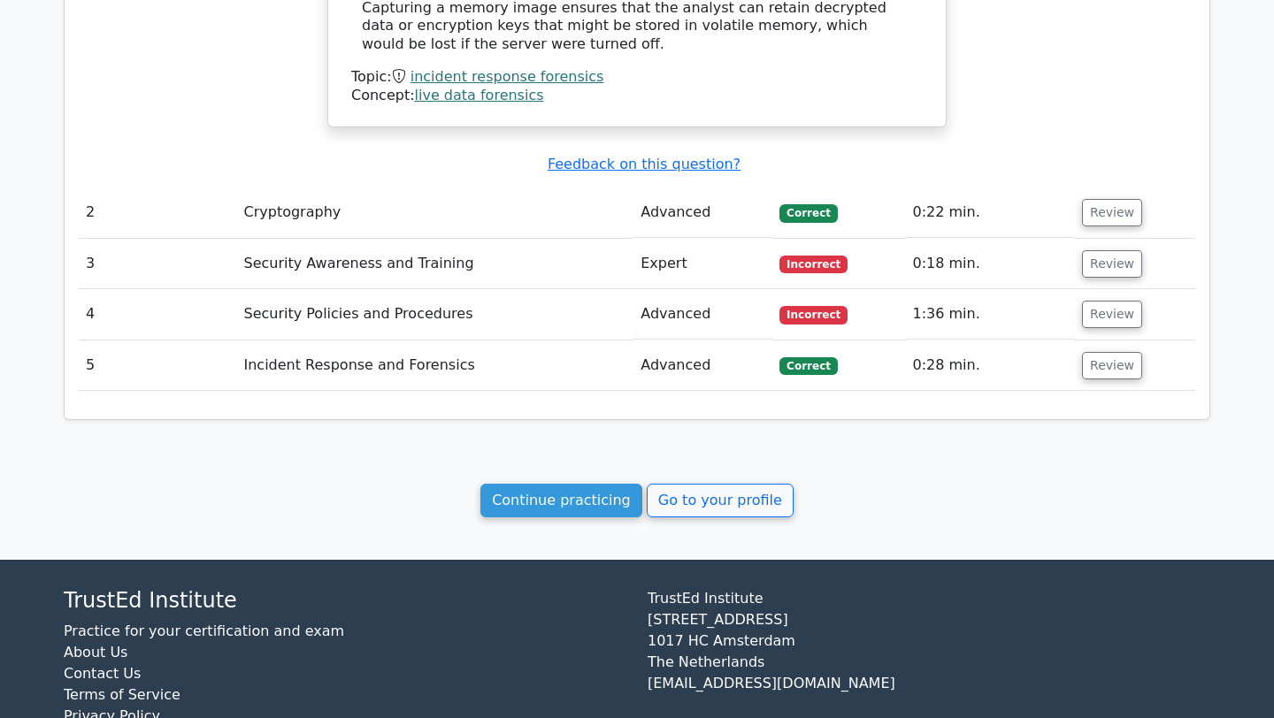
scroll to position [1362, 0]
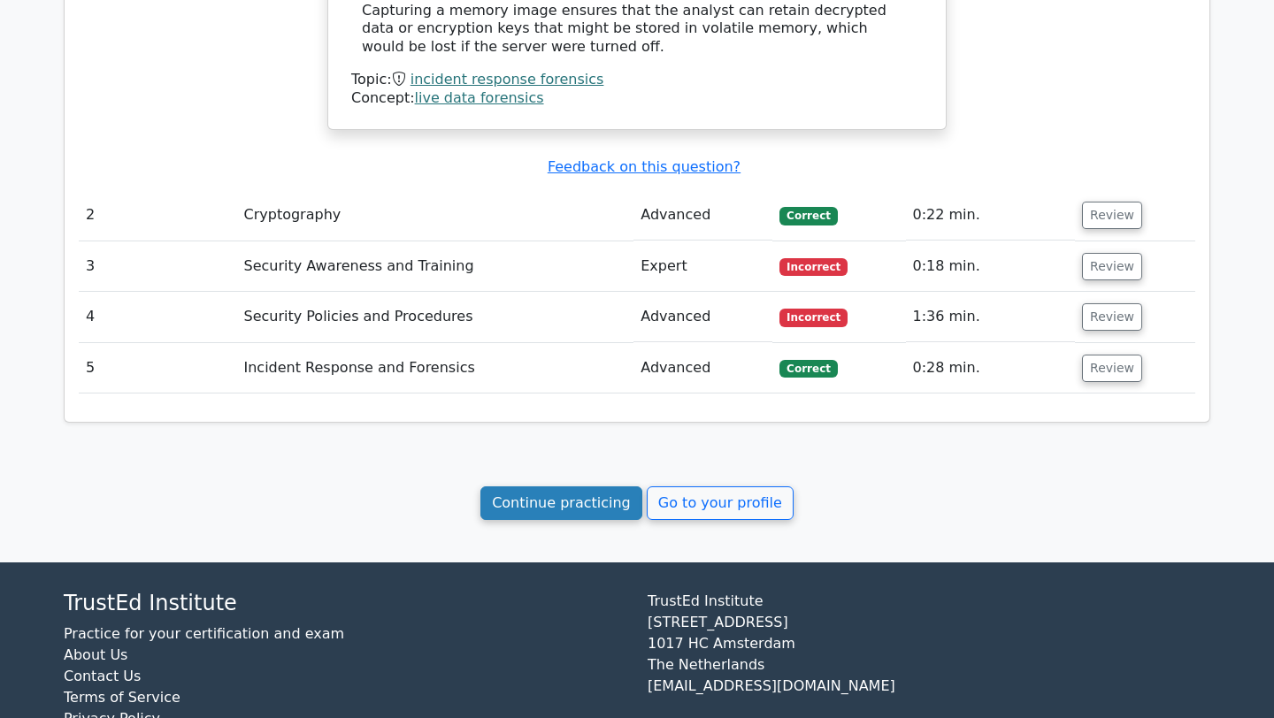
click at [603, 505] on link "Continue practicing" at bounding box center [561, 504] width 162 height 34
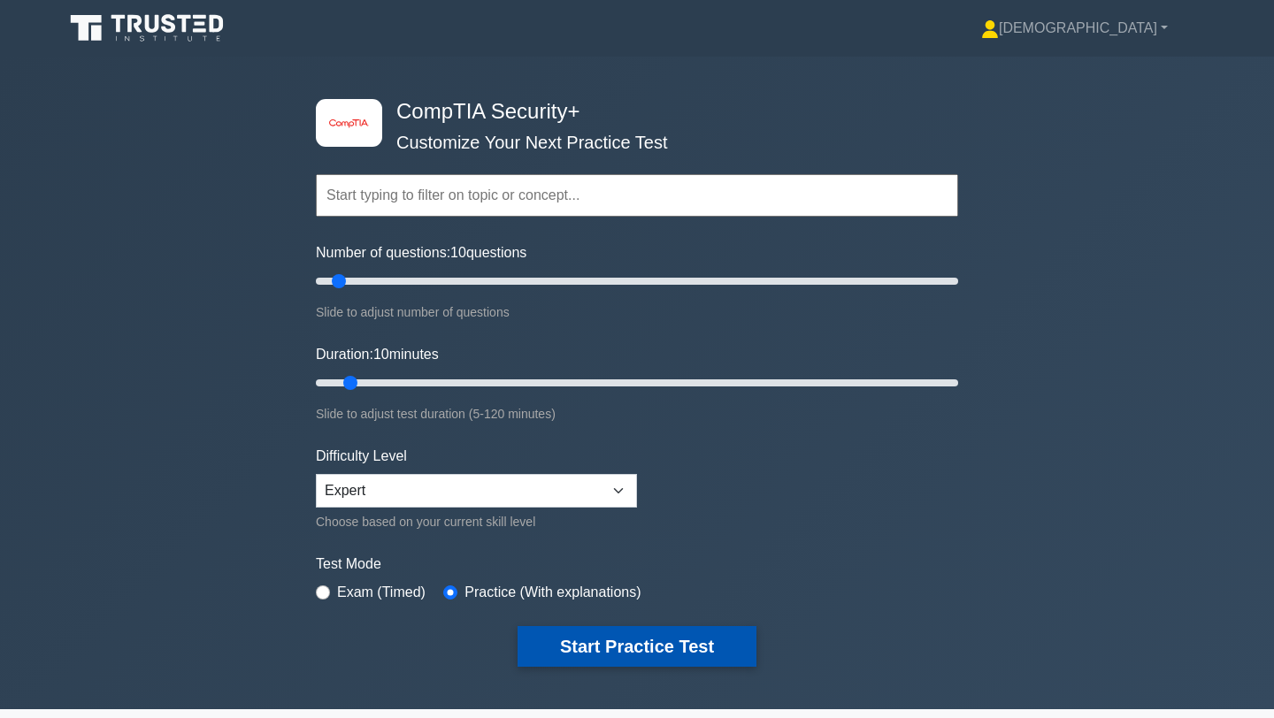
click at [581, 643] on button "Start Practice Test" at bounding box center [636, 646] width 239 height 41
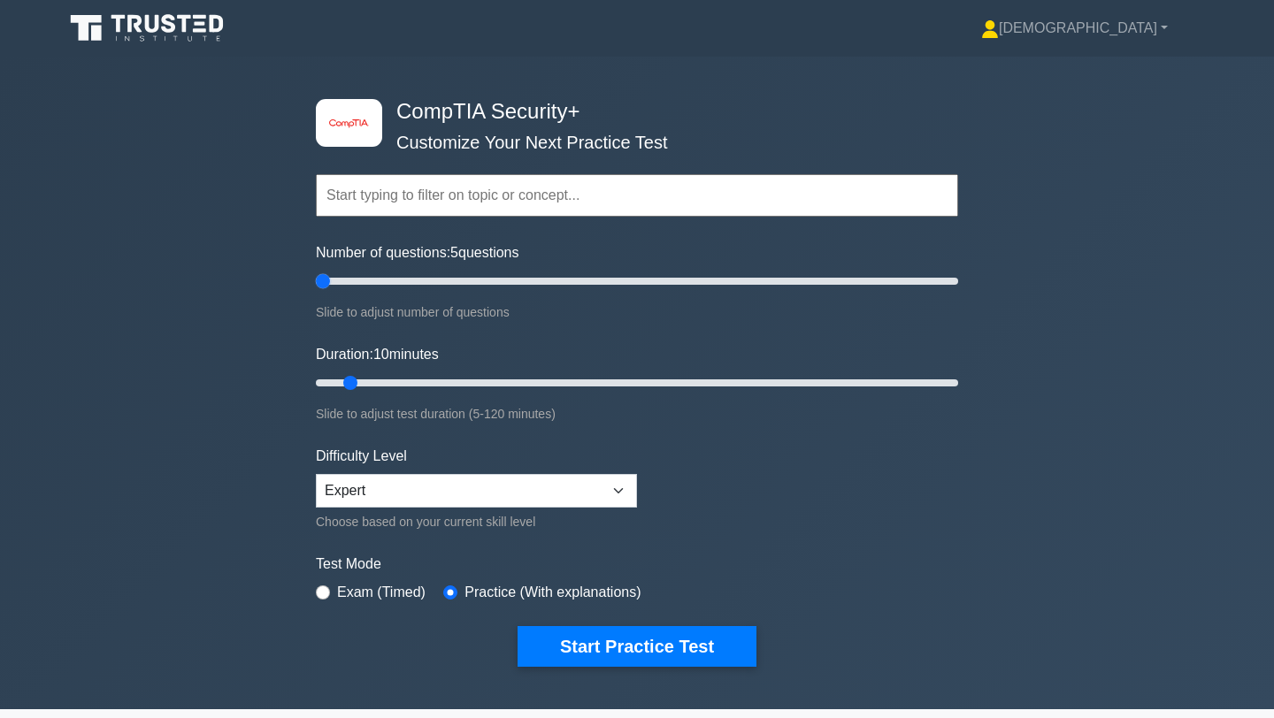
drag, startPoint x: 340, startPoint y: 284, endPoint x: 305, endPoint y: 284, distance: 34.5
type input "5"
click at [316, 284] on input "Number of questions: 5 questions" at bounding box center [637, 281] width 642 height 21
drag, startPoint x: 352, startPoint y: 379, endPoint x: 319, endPoint y: 379, distance: 32.7
type input "5"
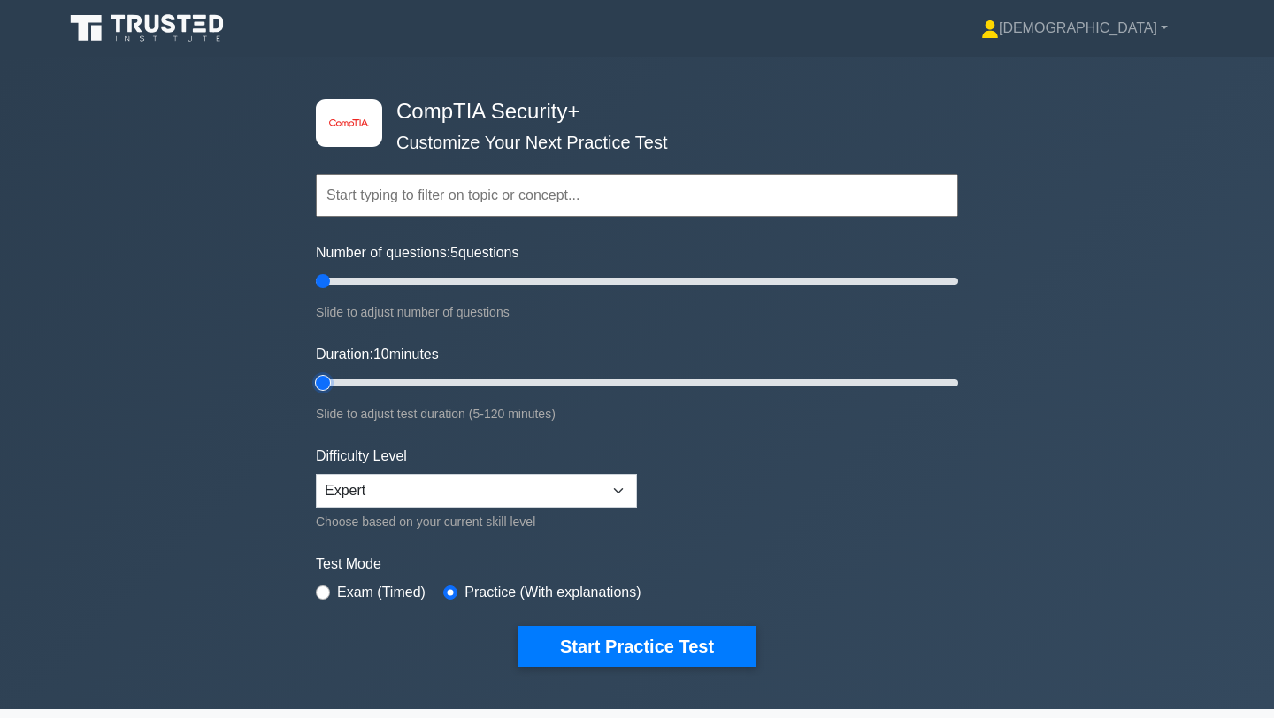
click at [319, 379] on input "Duration: 10 minutes" at bounding box center [637, 382] width 642 height 21
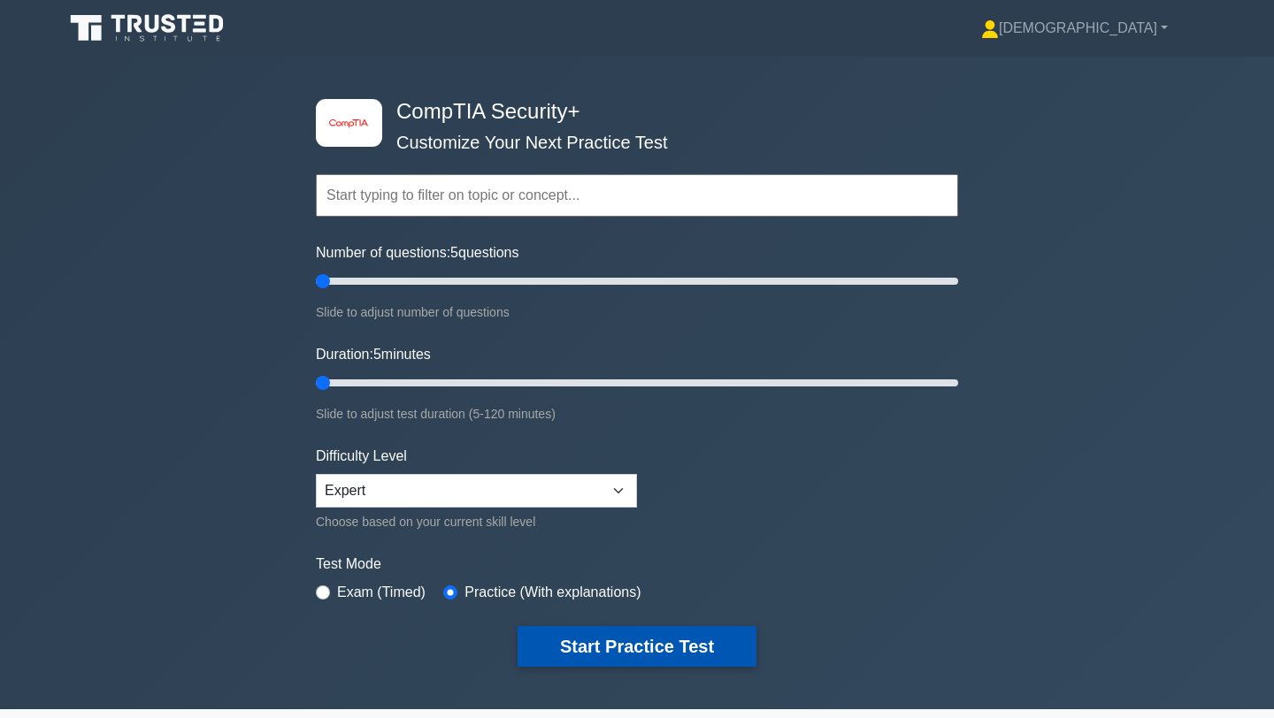
click at [617, 640] on button "Start Practice Test" at bounding box center [636, 646] width 239 height 41
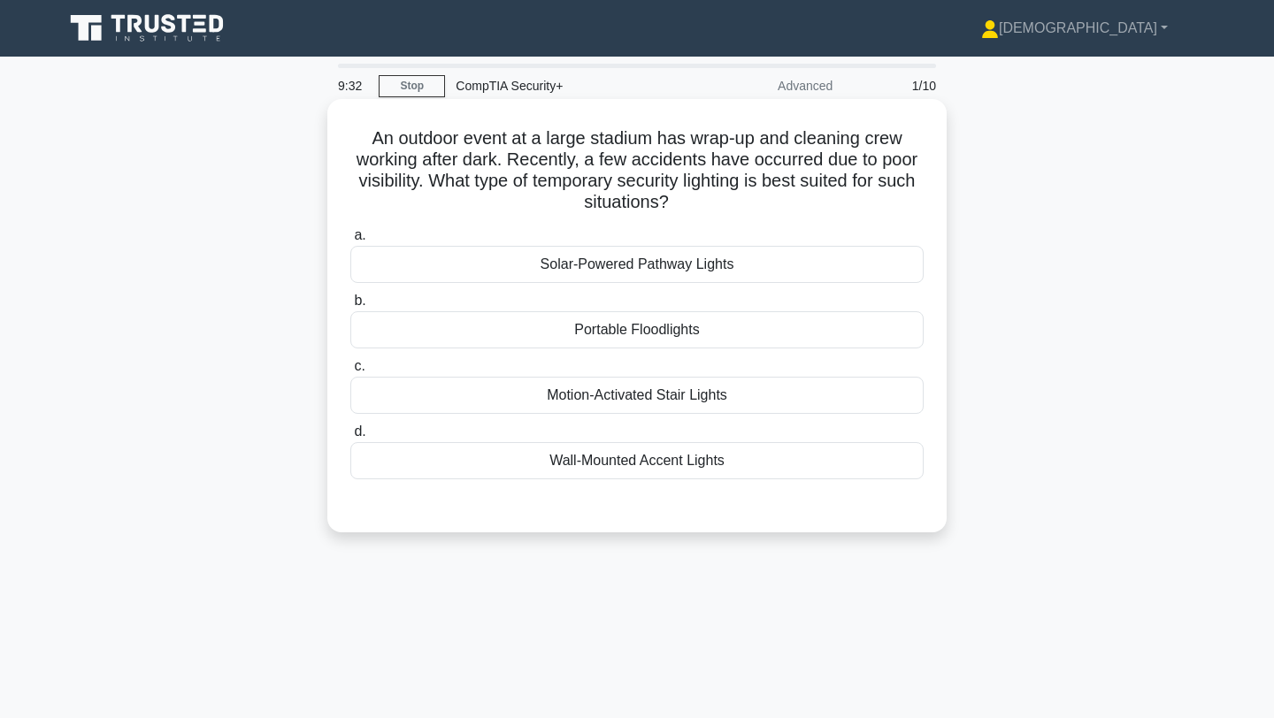
click at [535, 341] on div "Portable Floodlights" at bounding box center [636, 329] width 573 height 37
click at [350, 307] on input "b. Portable Floodlights" at bounding box center [350, 300] width 0 height 11
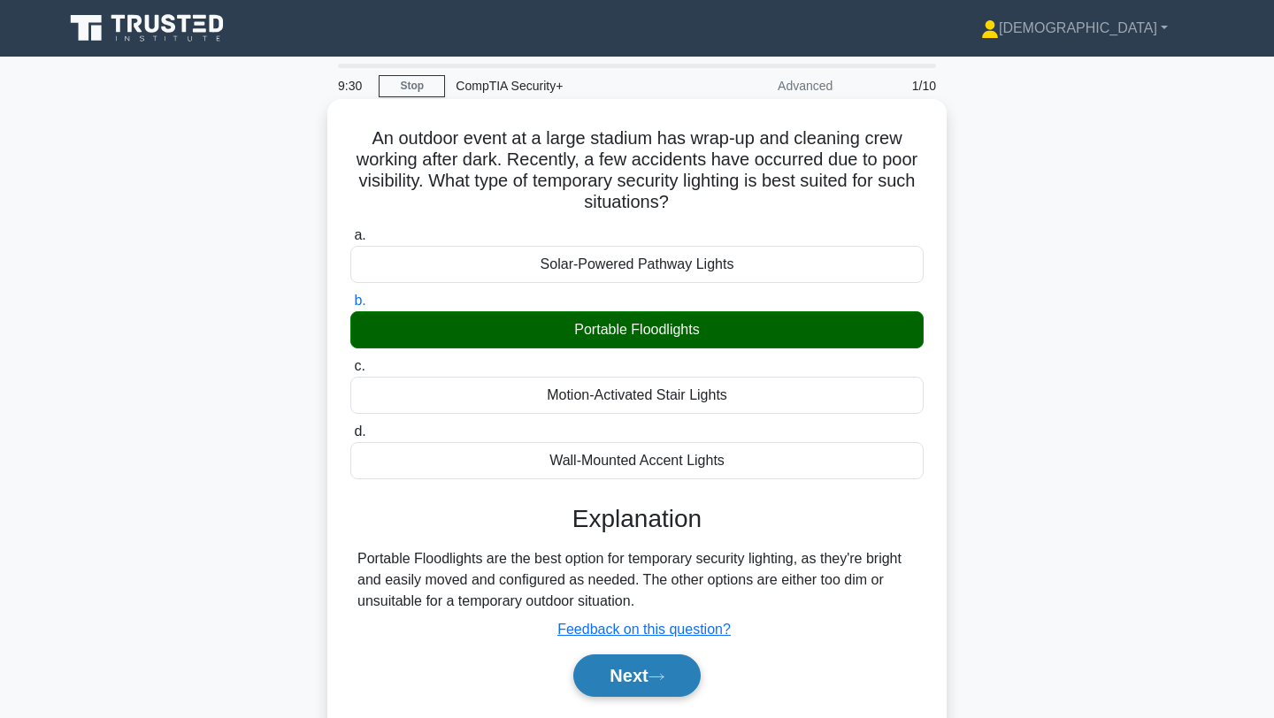
click at [663, 677] on icon at bounding box center [656, 676] width 14 height 5
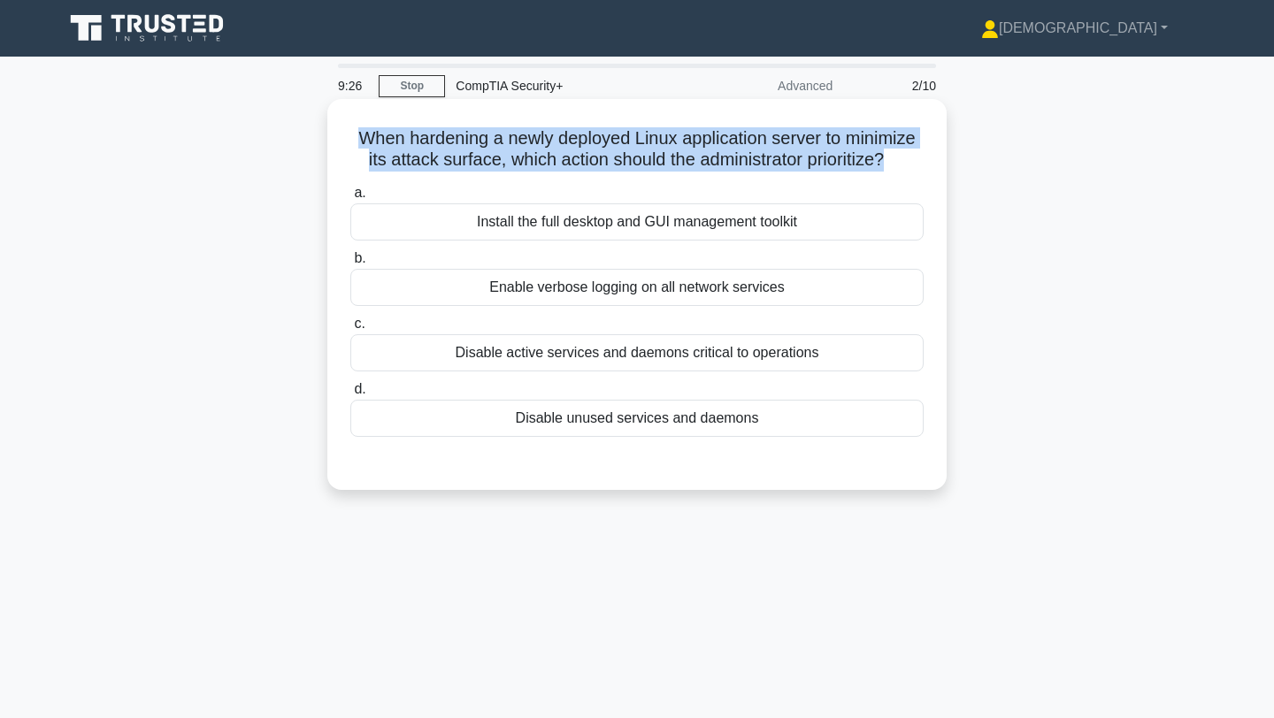
drag, startPoint x: 355, startPoint y: 136, endPoint x: 777, endPoint y: 178, distance: 424.0
click at [777, 178] on div "When hardening a newly deployed Linux application server to minimize its attack…" at bounding box center [636, 294] width 605 height 377
click at [814, 182] on label "a. Install the full desktop and GUI management toolkit" at bounding box center [636, 211] width 573 height 58
click at [350, 188] on input "a. Install the full desktop and GUI management toolkit" at bounding box center [350, 193] width 0 height 11
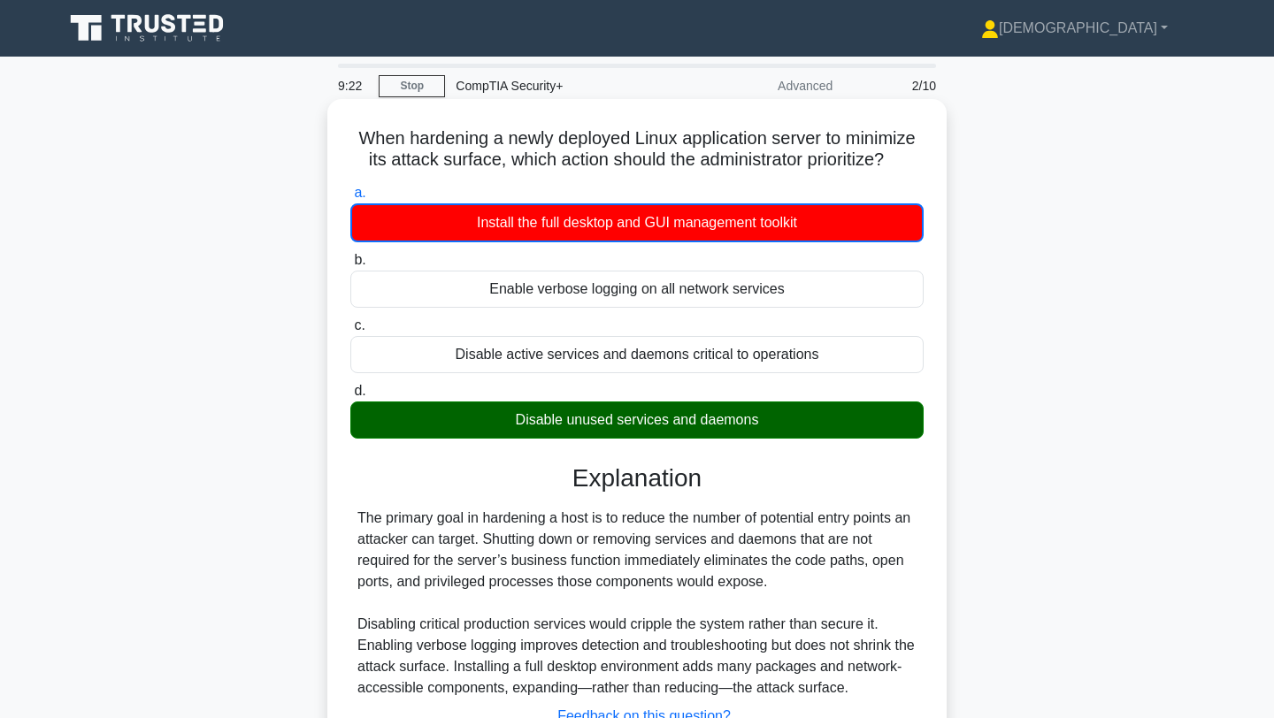
scroll to position [237, 0]
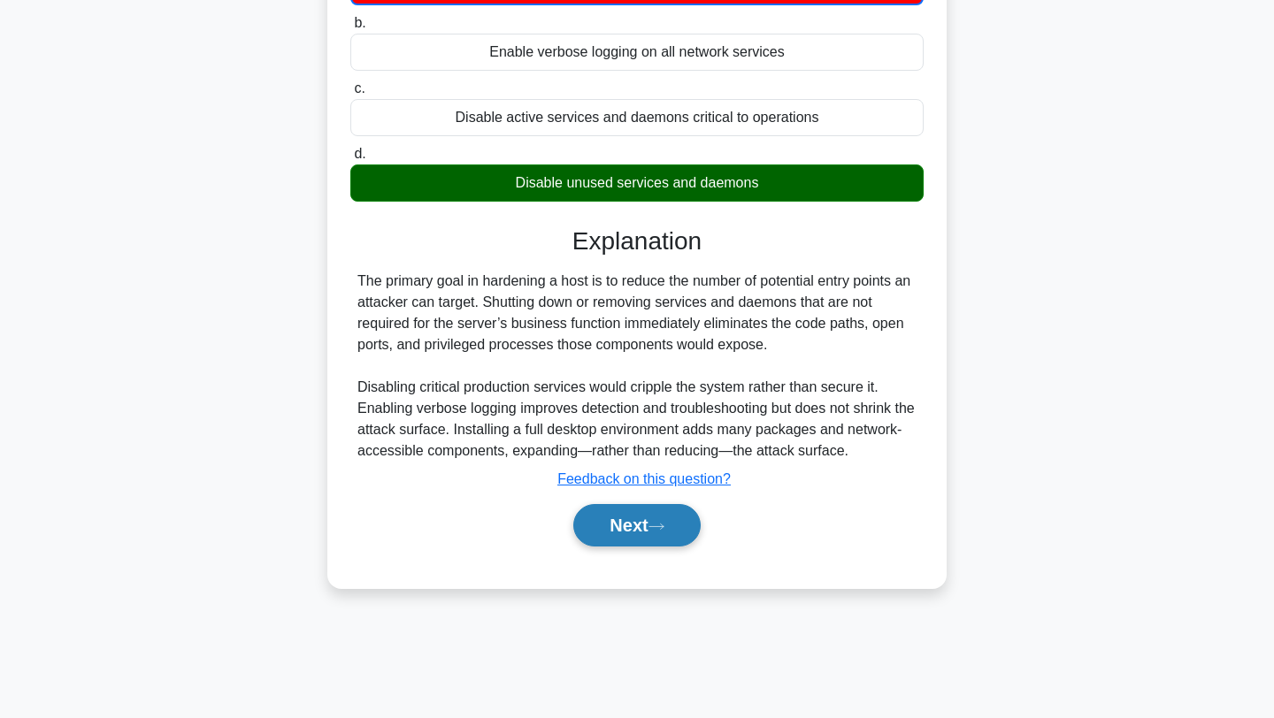
click at [656, 523] on icon at bounding box center [656, 527] width 16 height 10
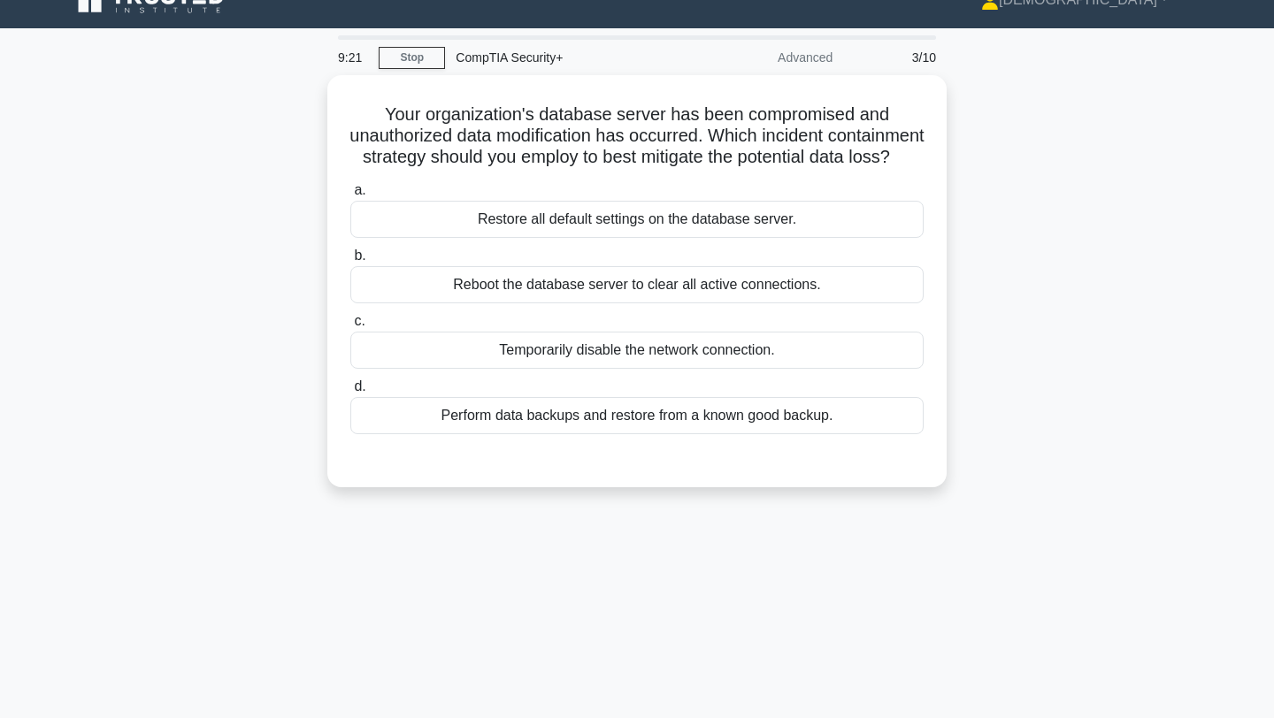
scroll to position [0, 0]
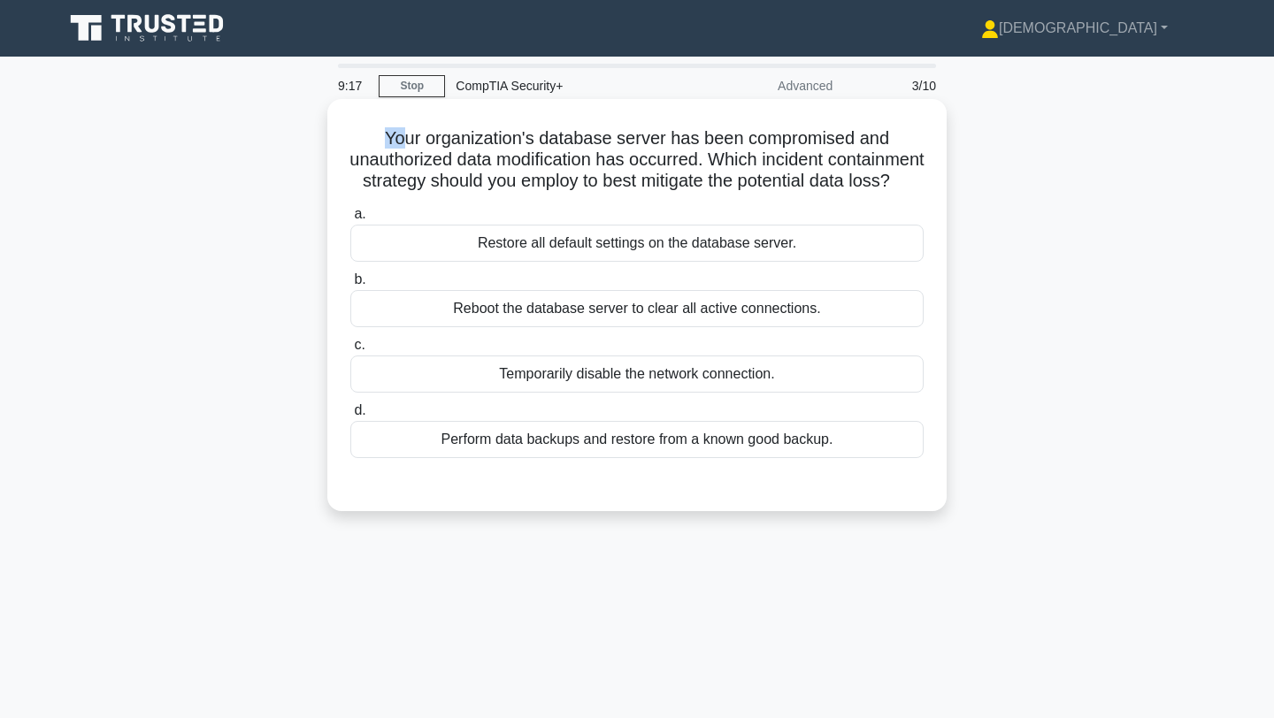
drag, startPoint x: 390, startPoint y: 134, endPoint x: 415, endPoint y: 134, distance: 24.8
click at [414, 134] on h5 "Your organization's database server has been compromised and unauthorized data …" at bounding box center [637, 159] width 577 height 65
click at [486, 137] on h5 "Your organization's database server has been compromised and unauthorized data …" at bounding box center [637, 159] width 577 height 65
click at [563, 439] on div "Perform data backups and restore from a known good backup." at bounding box center [636, 439] width 573 height 37
click at [350, 417] on input "d. Perform data backups and restore from a known good backup." at bounding box center [350, 410] width 0 height 11
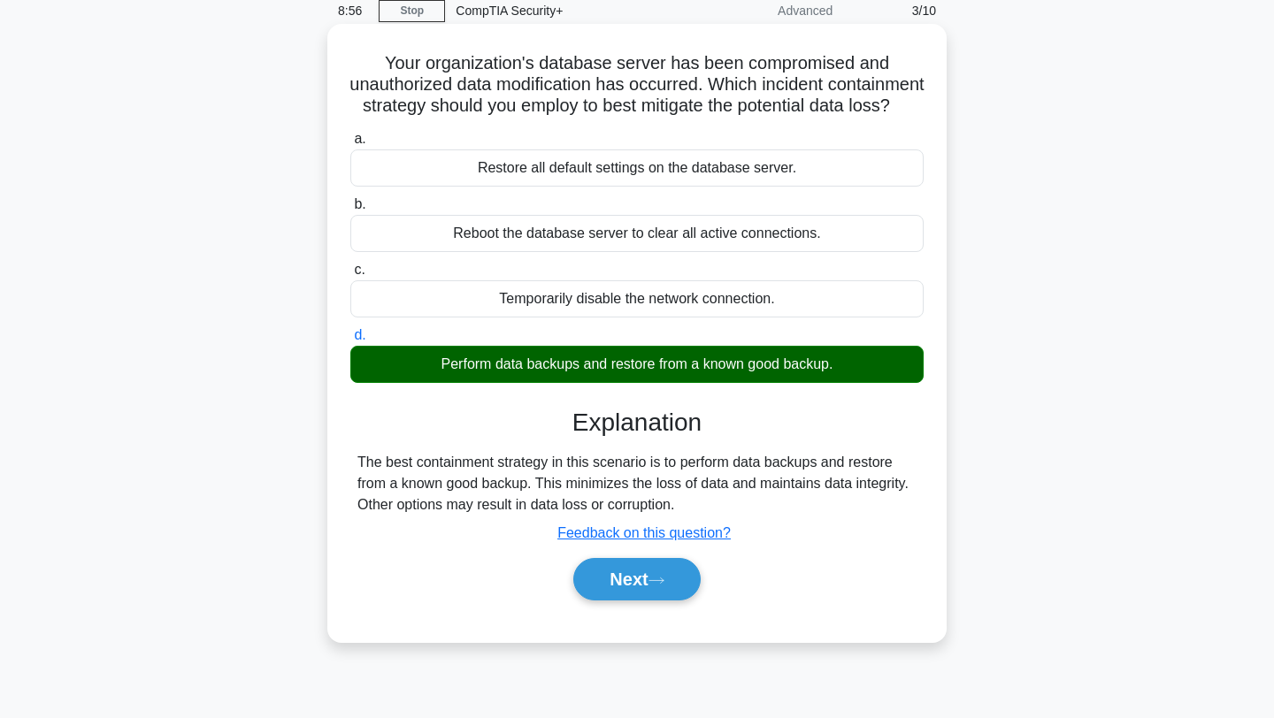
scroll to position [77, 0]
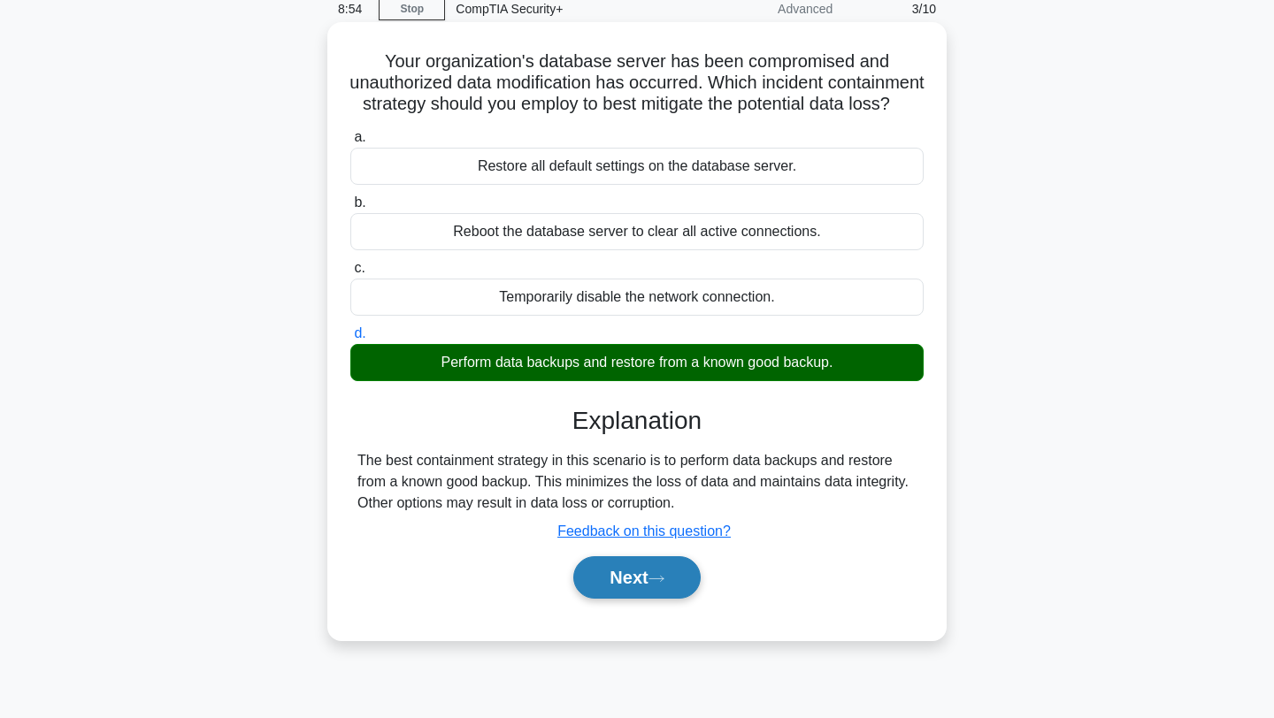
click at [633, 564] on button "Next" at bounding box center [636, 577] width 126 height 42
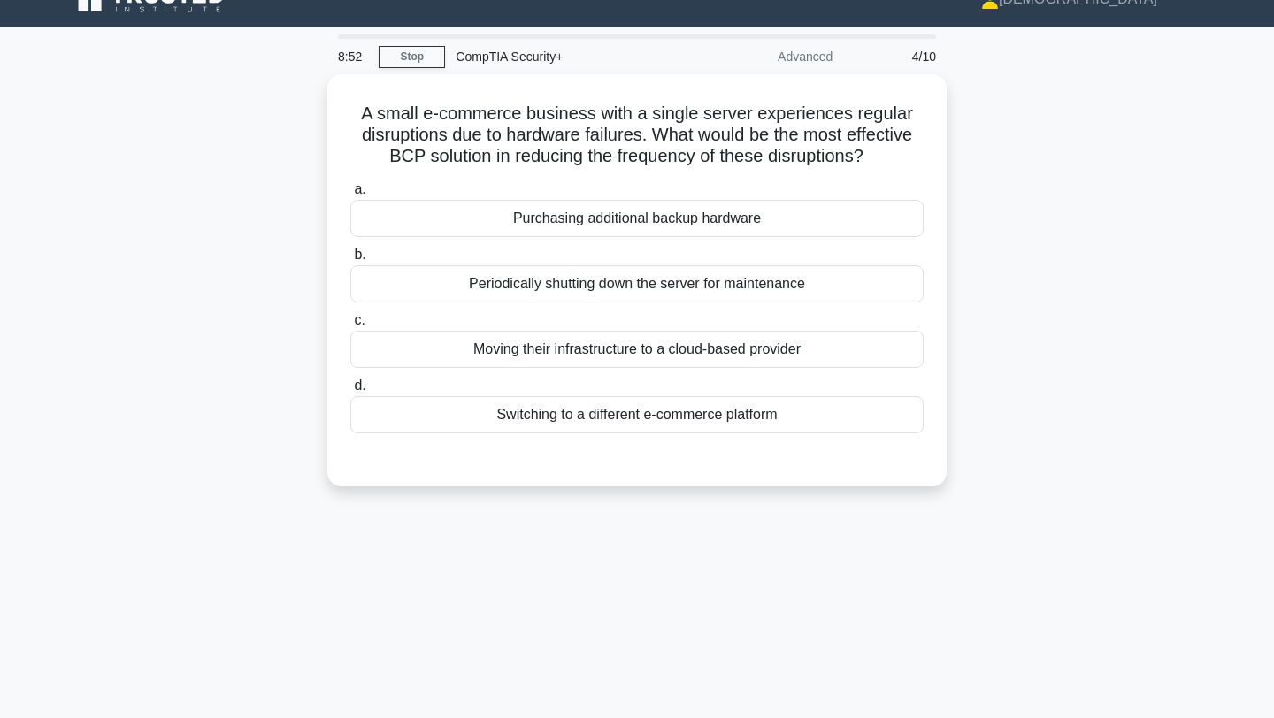
scroll to position [19, 0]
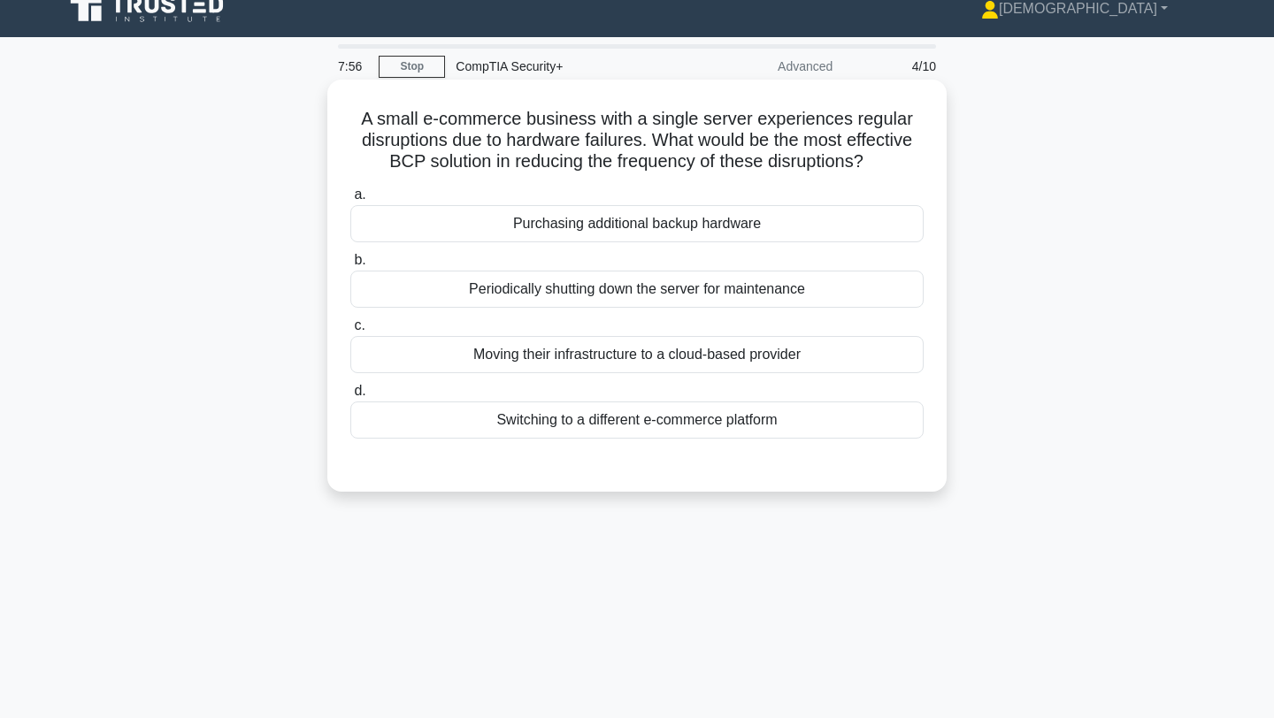
click at [542, 353] on div "Moving their infrastructure to a cloud-based provider" at bounding box center [636, 354] width 573 height 37
click at [350, 332] on input "c. Moving their infrastructure to a cloud-based provider" at bounding box center [350, 325] width 0 height 11
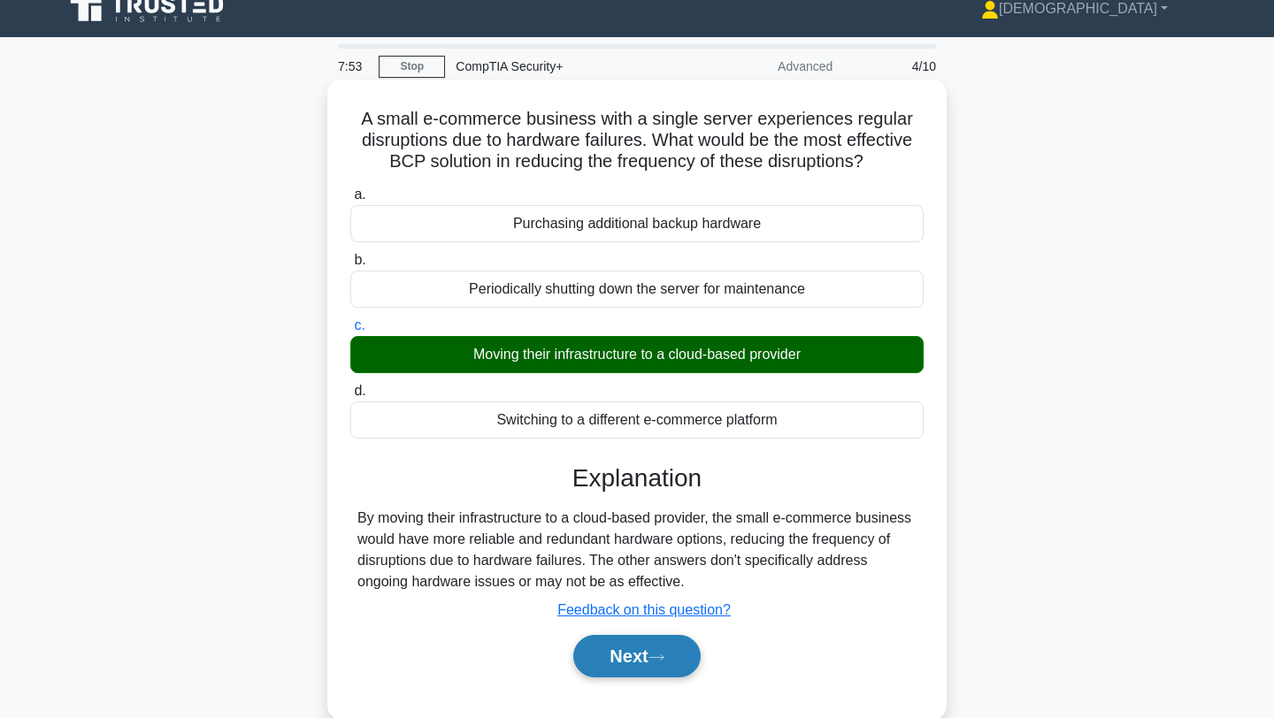
click at [617, 669] on button "Next" at bounding box center [636, 656] width 126 height 42
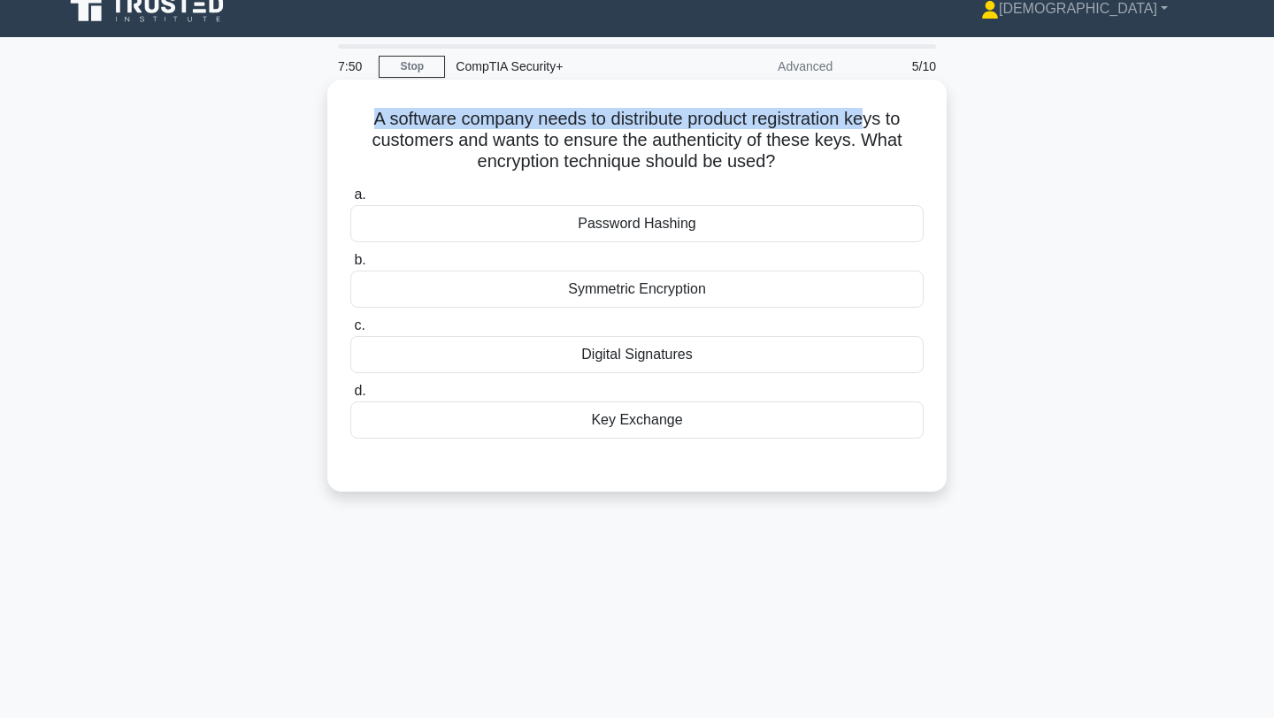
drag, startPoint x: 366, startPoint y: 112, endPoint x: 867, endPoint y: 126, distance: 500.9
click at [867, 126] on h5 "A software company needs to distribute product registration keys to customers a…" at bounding box center [637, 140] width 577 height 65
click at [864, 163] on h5 "A software company needs to distribute product registration keys to customers a…" at bounding box center [637, 140] width 577 height 65
click at [679, 352] on div "Digital Signatures" at bounding box center [636, 354] width 573 height 37
click at [350, 332] on input "c. Digital Signatures" at bounding box center [350, 325] width 0 height 11
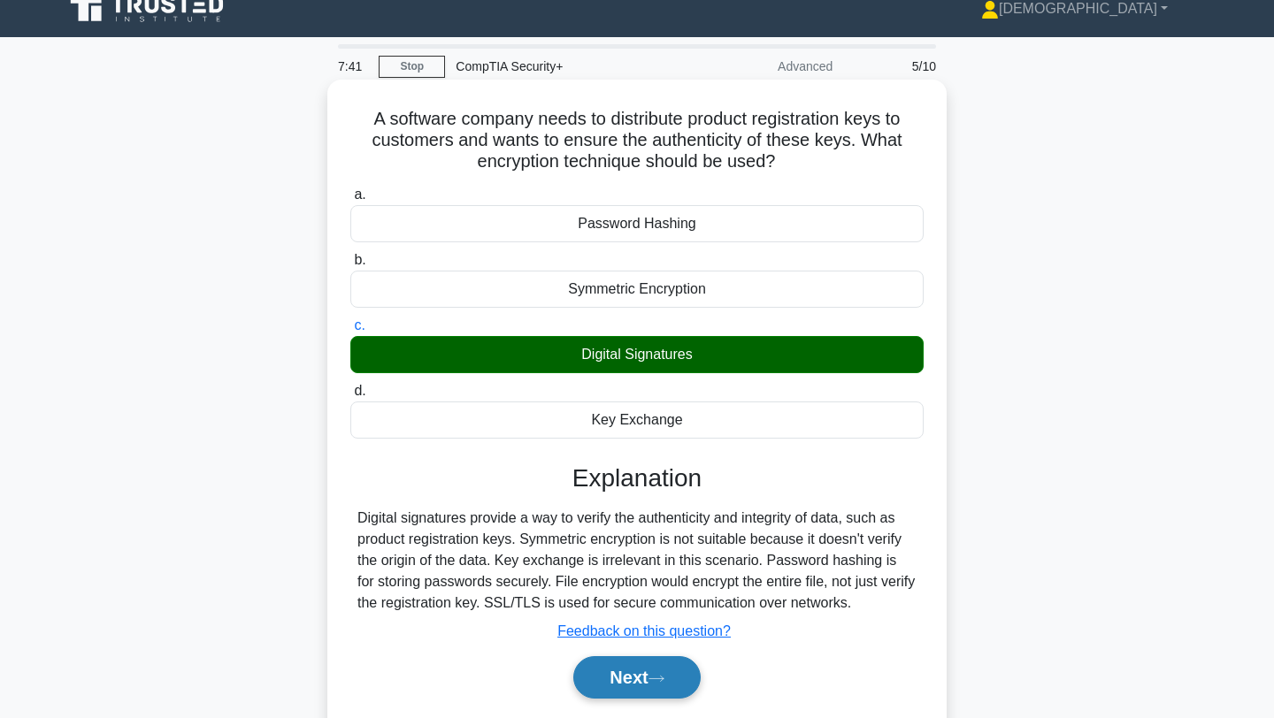
click at [634, 678] on button "Next" at bounding box center [636, 677] width 126 height 42
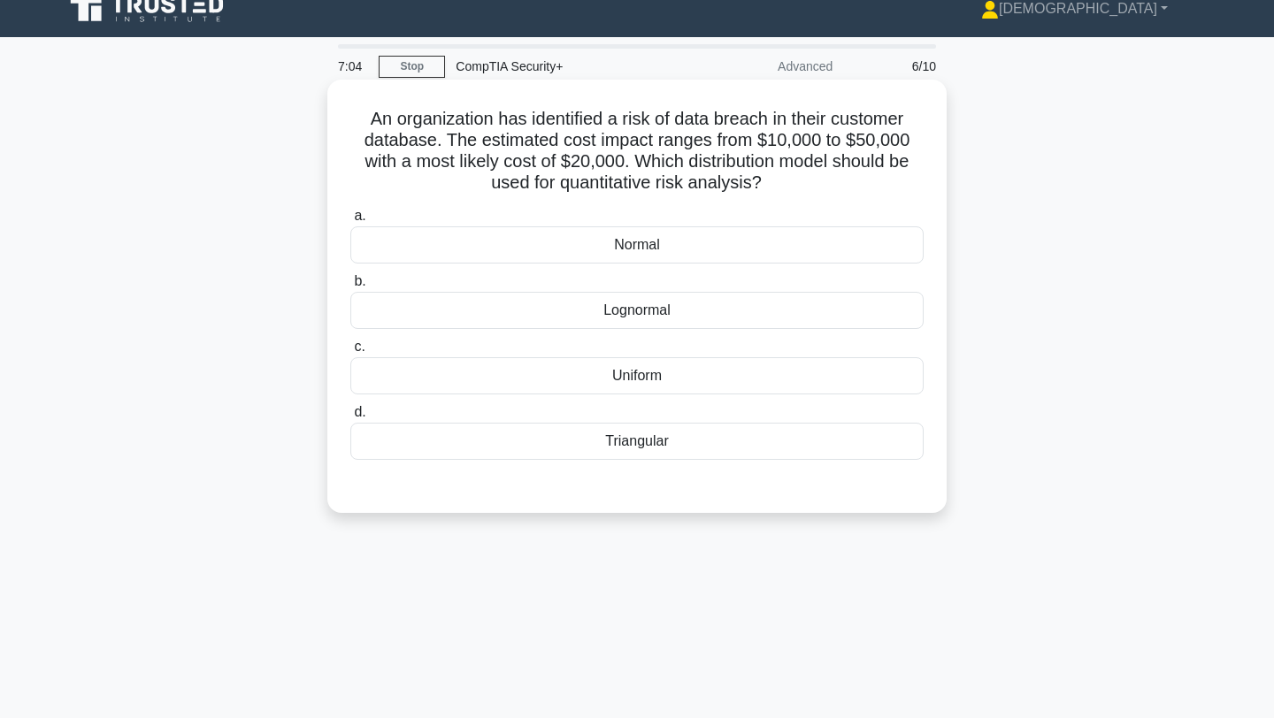
click at [634, 316] on div "Lognormal" at bounding box center [636, 310] width 573 height 37
click at [350, 287] on input "b. Lognormal" at bounding box center [350, 281] width 0 height 11
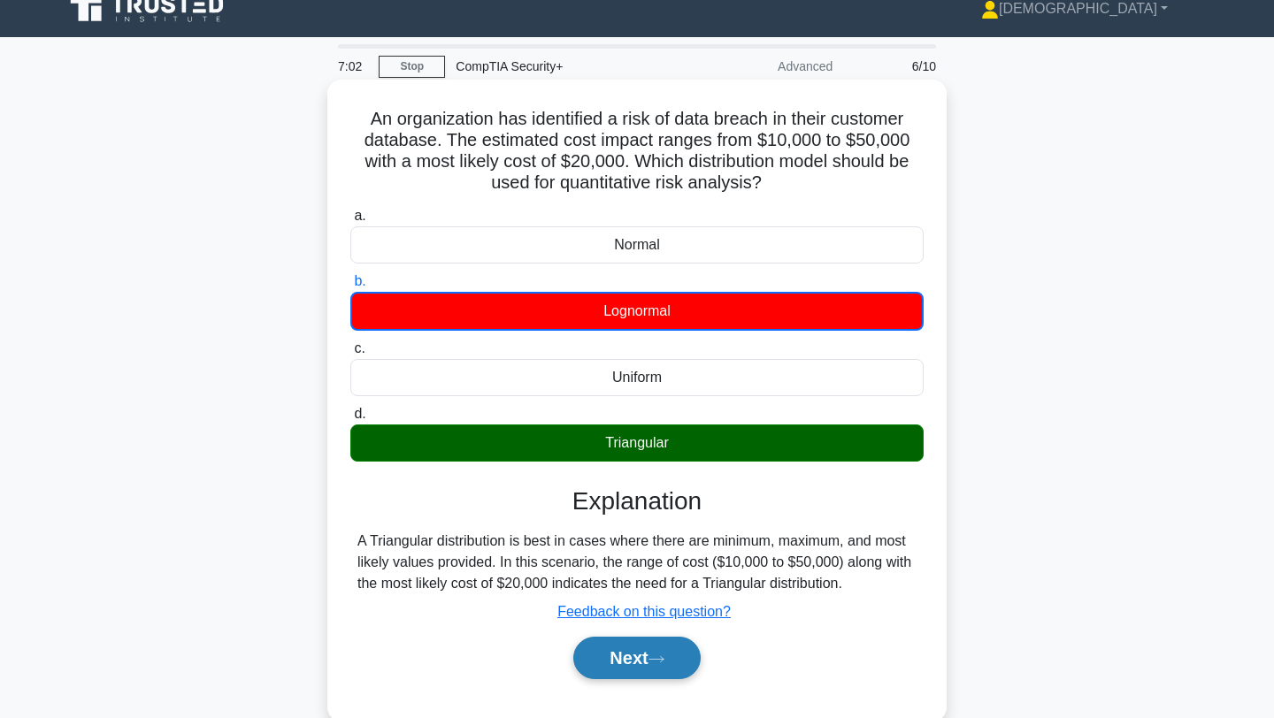
click at [628, 659] on button "Next" at bounding box center [636, 658] width 126 height 42
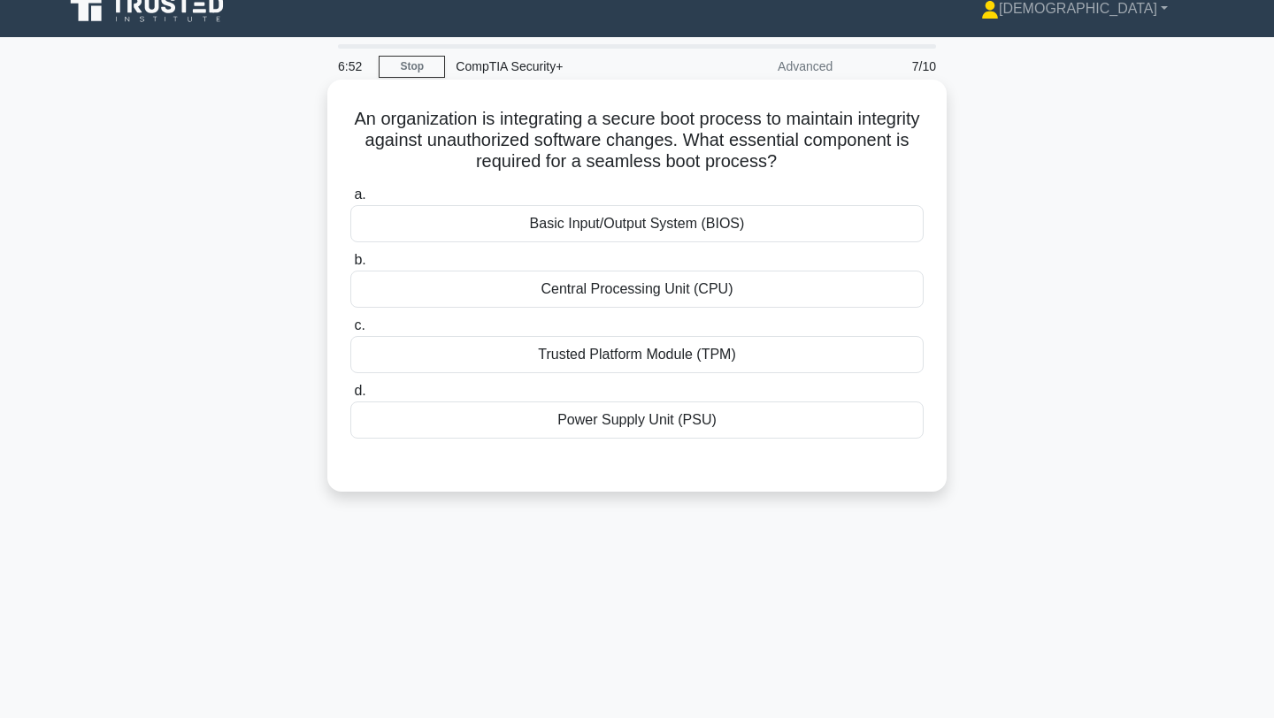
click at [469, 227] on div "Basic Input/Output System (BIOS)" at bounding box center [636, 223] width 573 height 37
click at [350, 201] on input "a. Basic Input/Output System (BIOS)" at bounding box center [350, 194] width 0 height 11
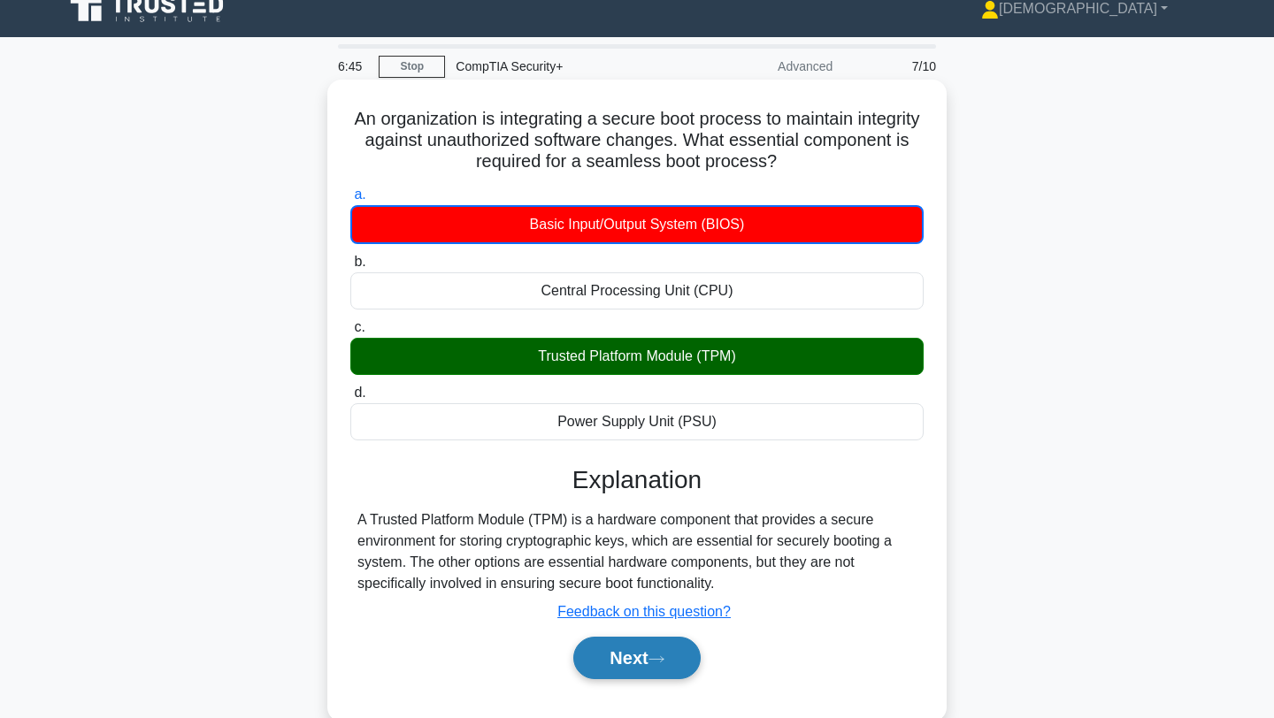
click at [649, 656] on button "Next" at bounding box center [636, 658] width 126 height 42
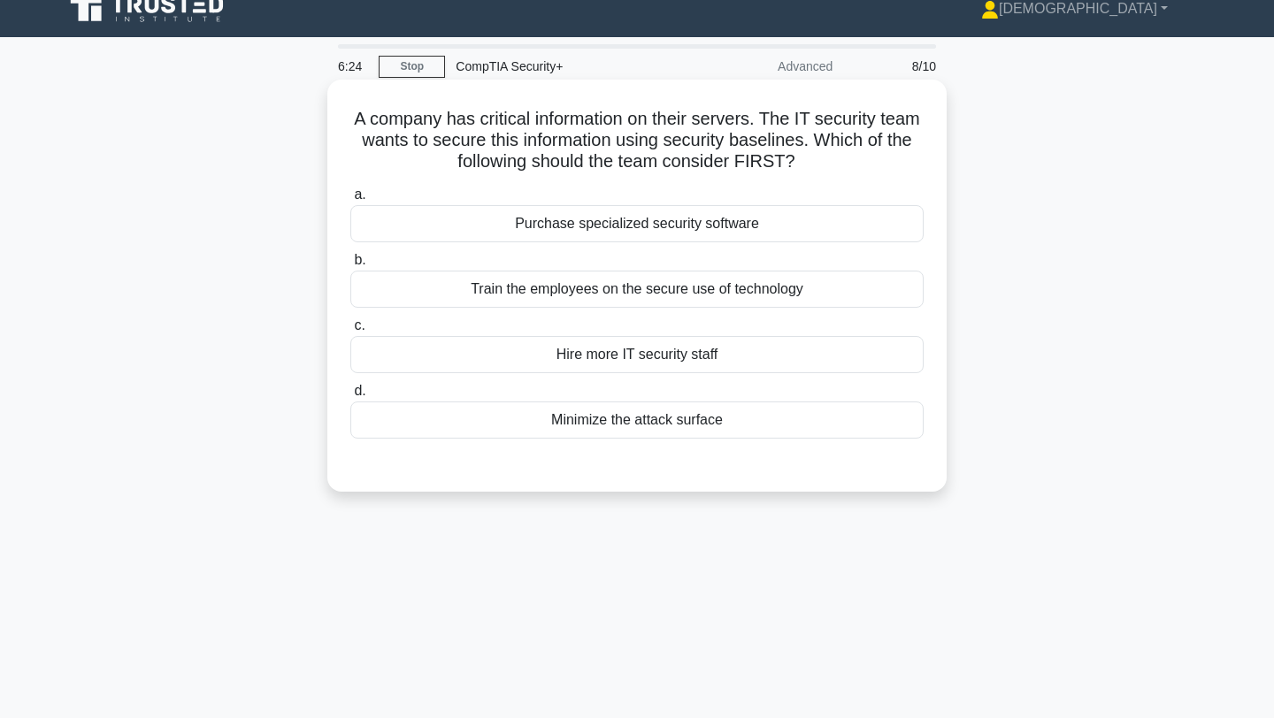
click at [449, 295] on div "Train the employees on the secure use of technology" at bounding box center [636, 289] width 573 height 37
click at [350, 266] on input "b. Train the employees on the secure use of technology" at bounding box center [350, 260] width 0 height 11
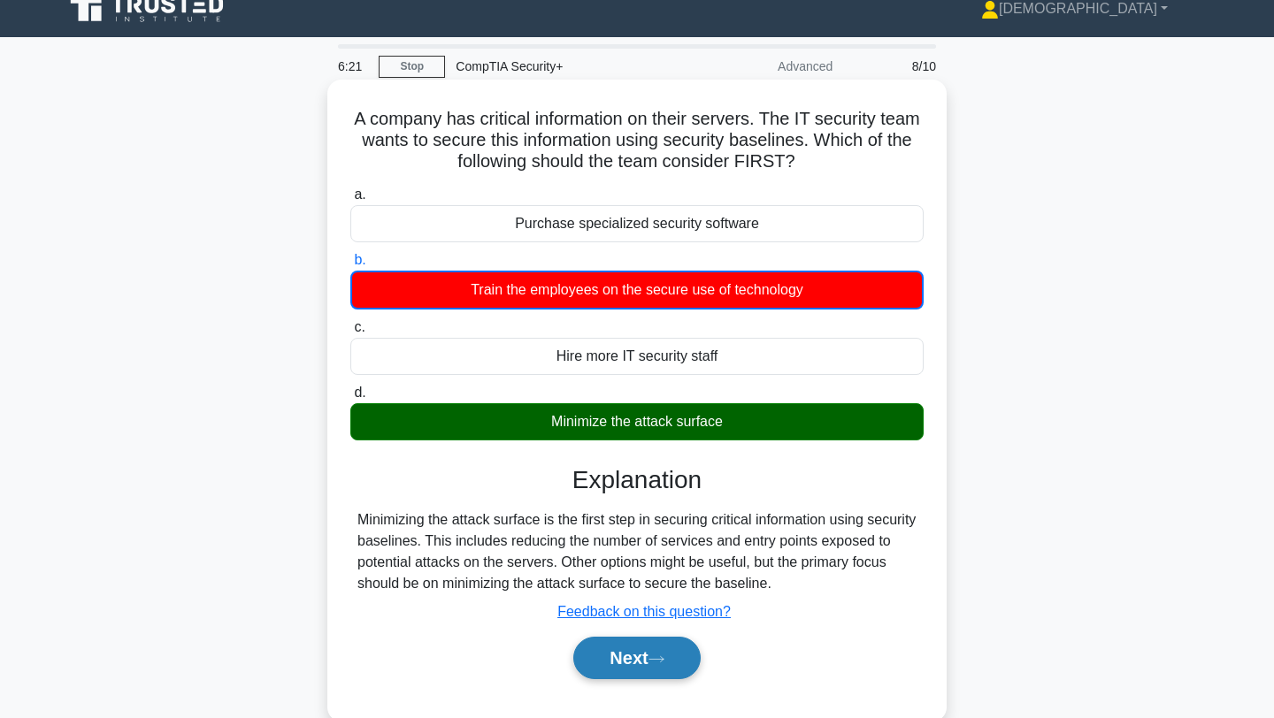
click at [635, 656] on button "Next" at bounding box center [636, 658] width 126 height 42
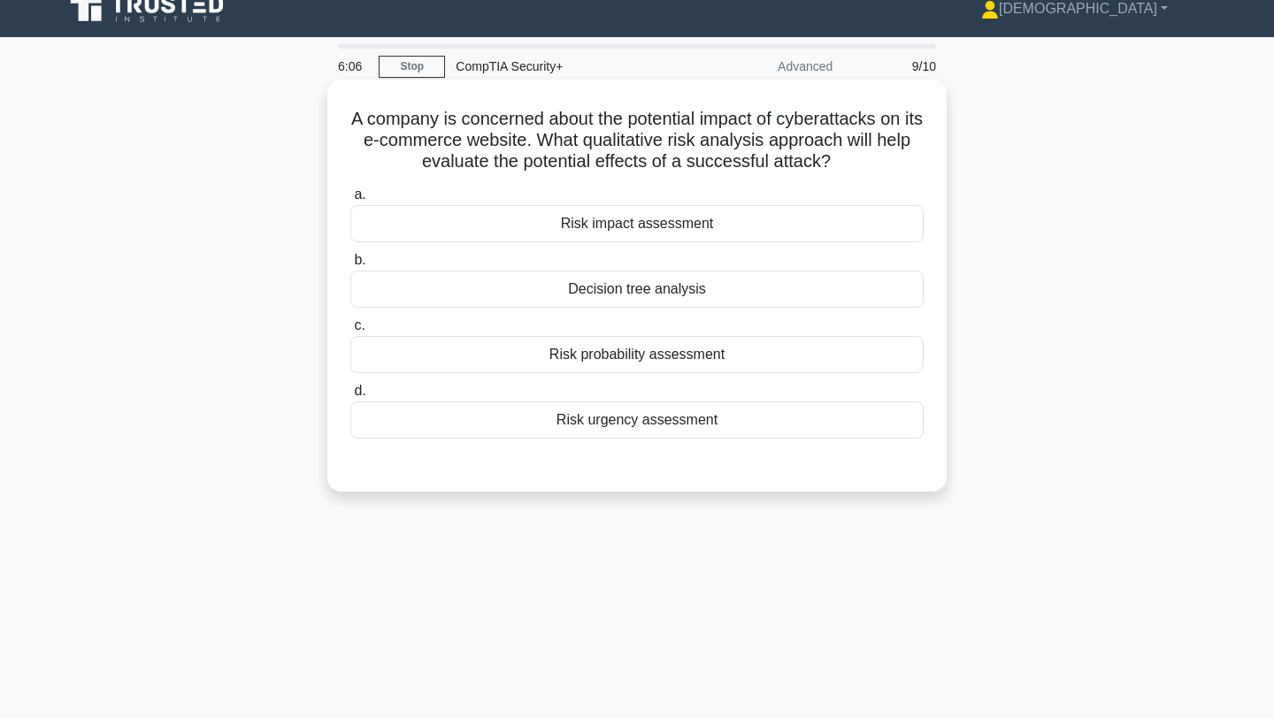
click at [586, 354] on div "Risk probability assessment" at bounding box center [636, 354] width 573 height 37
click at [350, 332] on input "c. Risk probability assessment" at bounding box center [350, 325] width 0 height 11
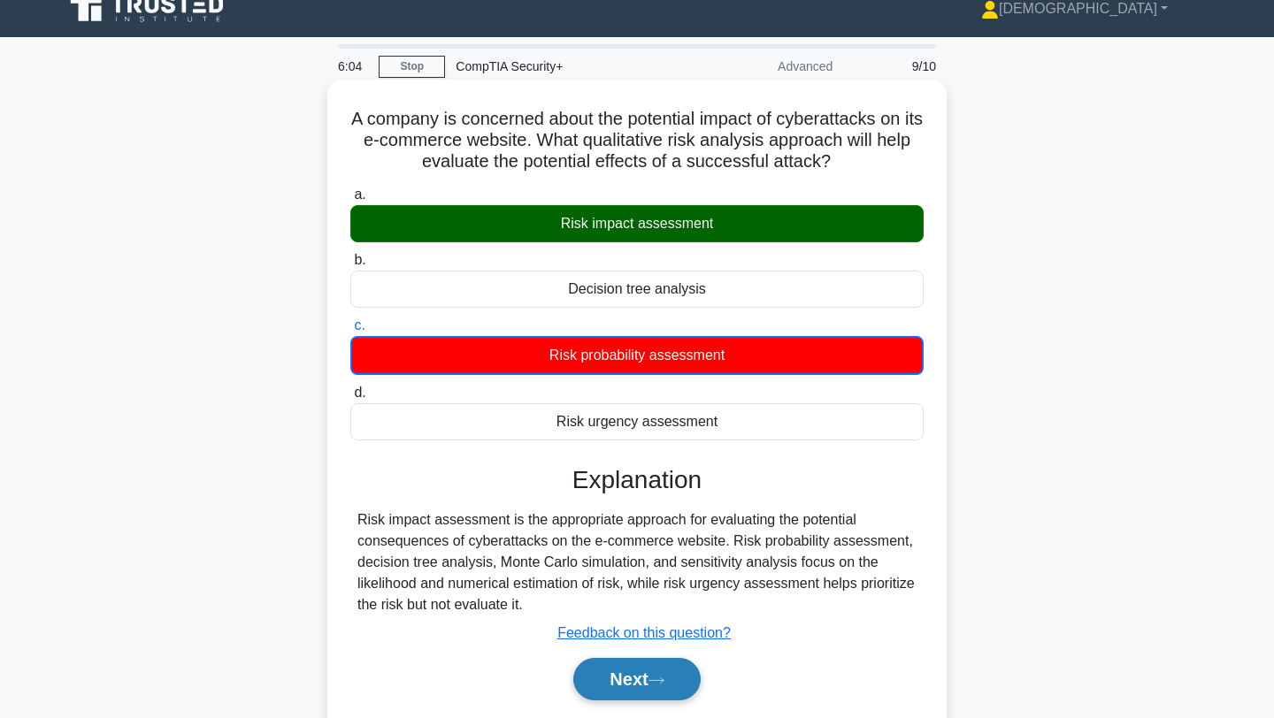
click at [636, 676] on button "Next" at bounding box center [636, 679] width 126 height 42
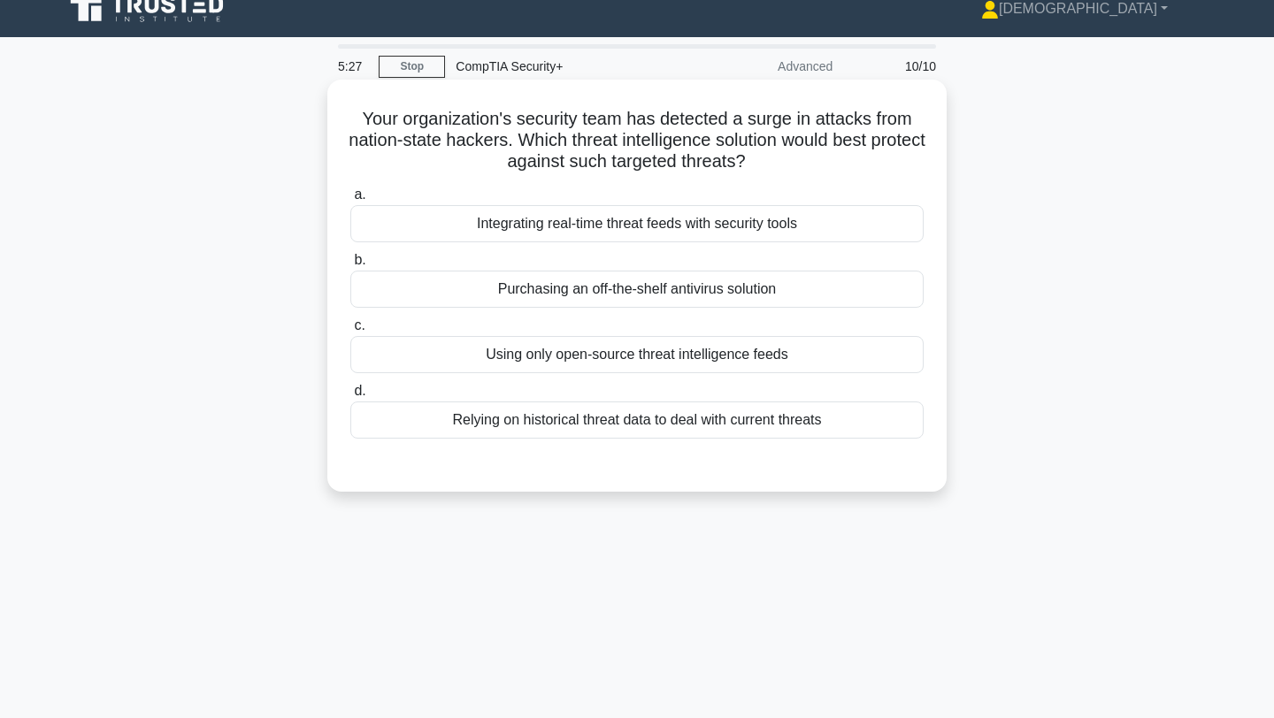
click at [586, 223] on div "Integrating real-time threat feeds with security tools" at bounding box center [636, 223] width 573 height 37
click at [350, 201] on input "a. Integrating real-time threat feeds with security tools" at bounding box center [350, 194] width 0 height 11
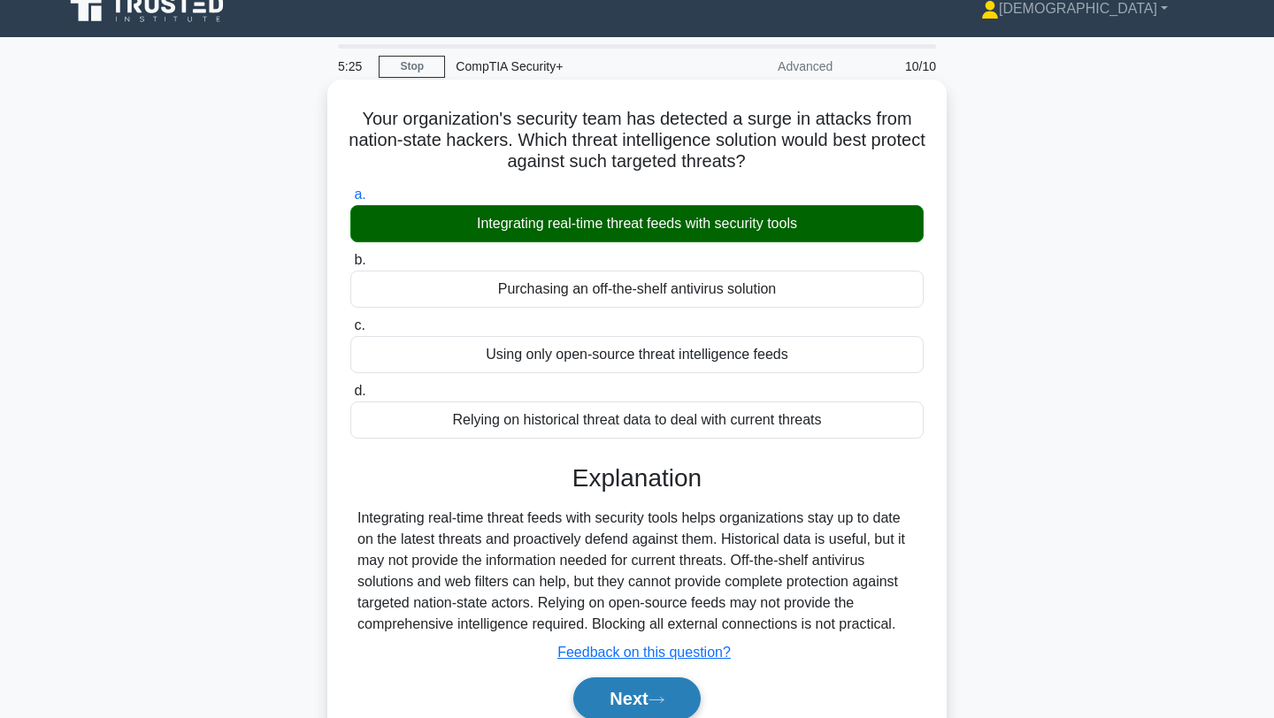
click at [633, 689] on button "Next" at bounding box center [636, 699] width 126 height 42
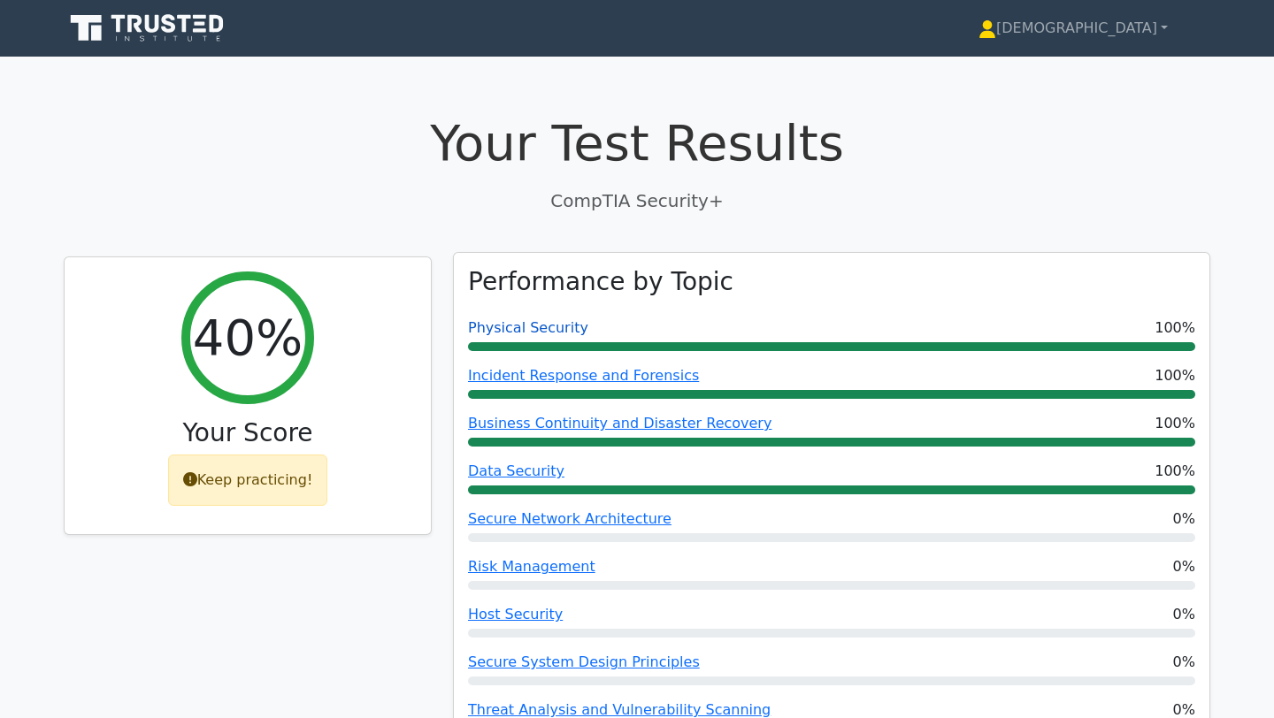
click at [531, 326] on link "Physical Security" at bounding box center [528, 327] width 120 height 17
click at [507, 372] on link "Incident Response and Forensics" at bounding box center [583, 375] width 231 height 17
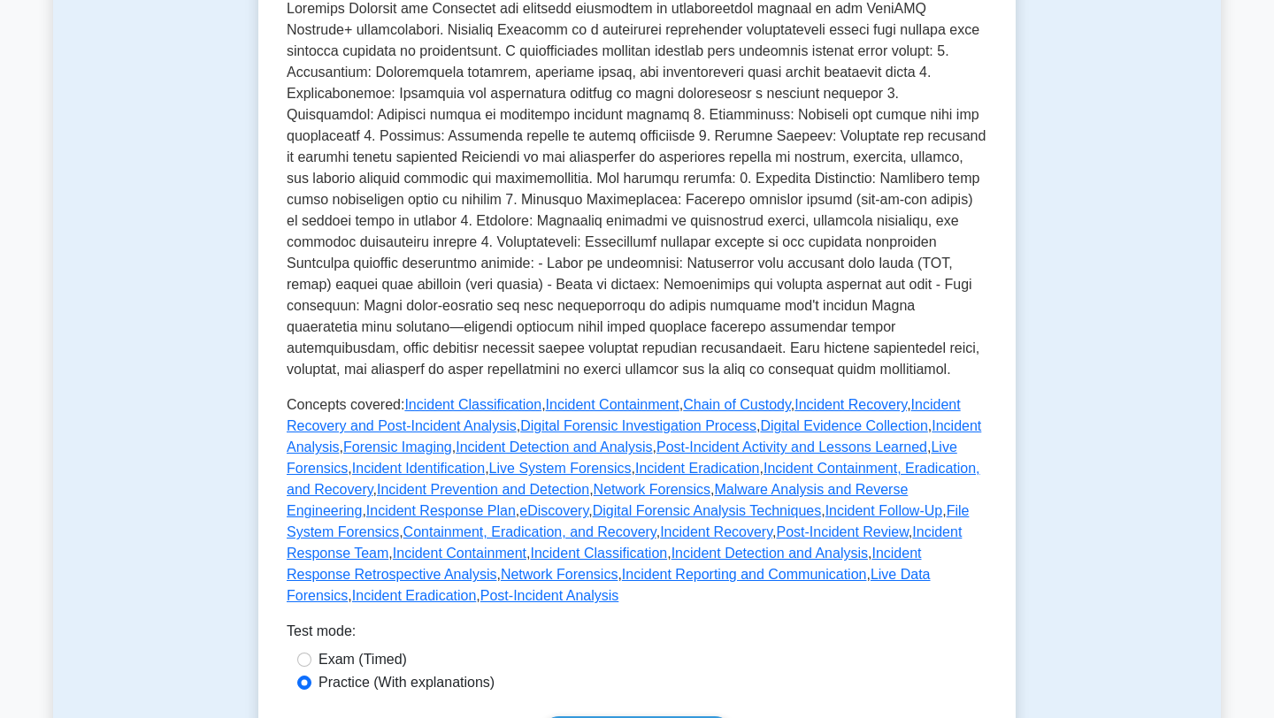
scroll to position [458, 0]
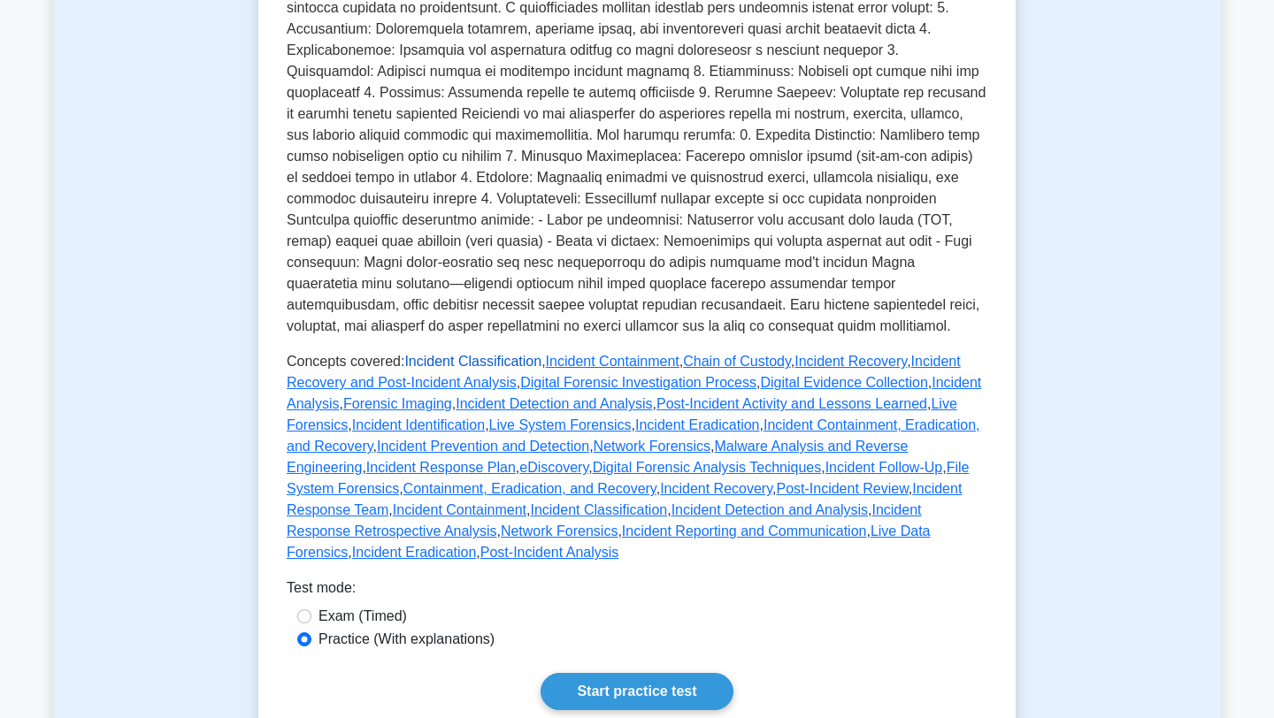
click at [482, 364] on link "Incident Classification" at bounding box center [472, 361] width 137 height 15
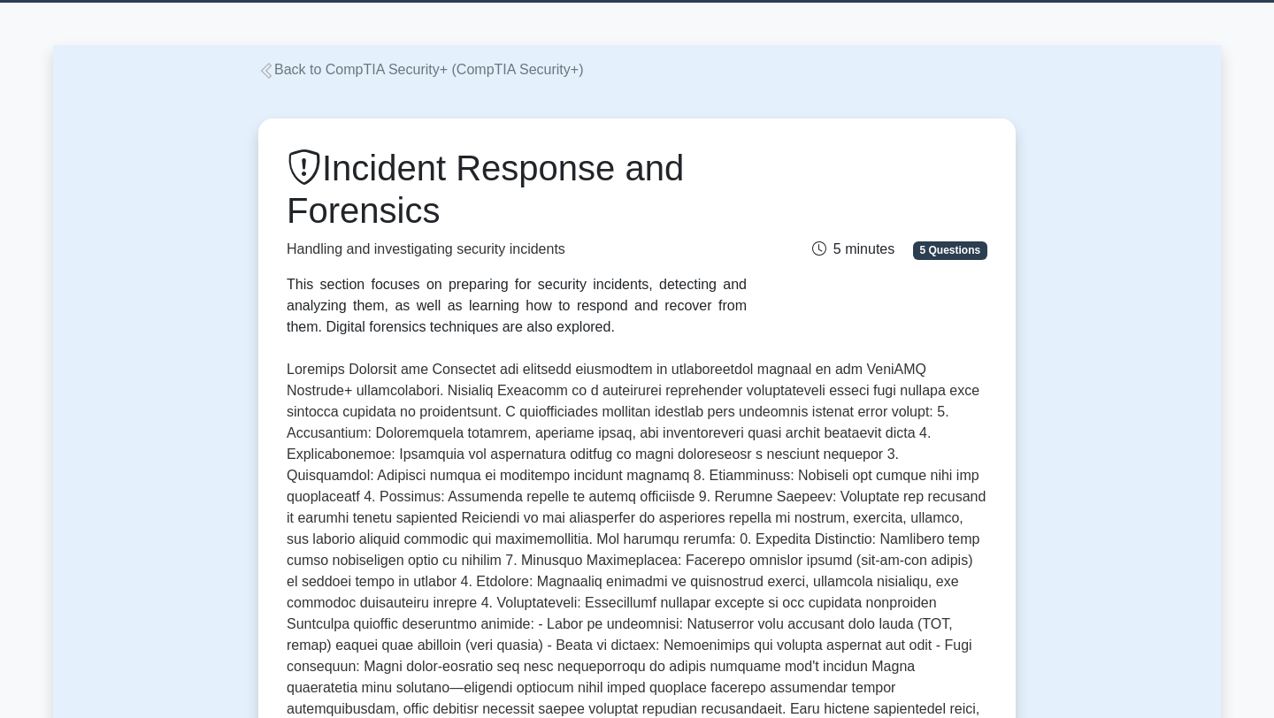
scroll to position [34, 0]
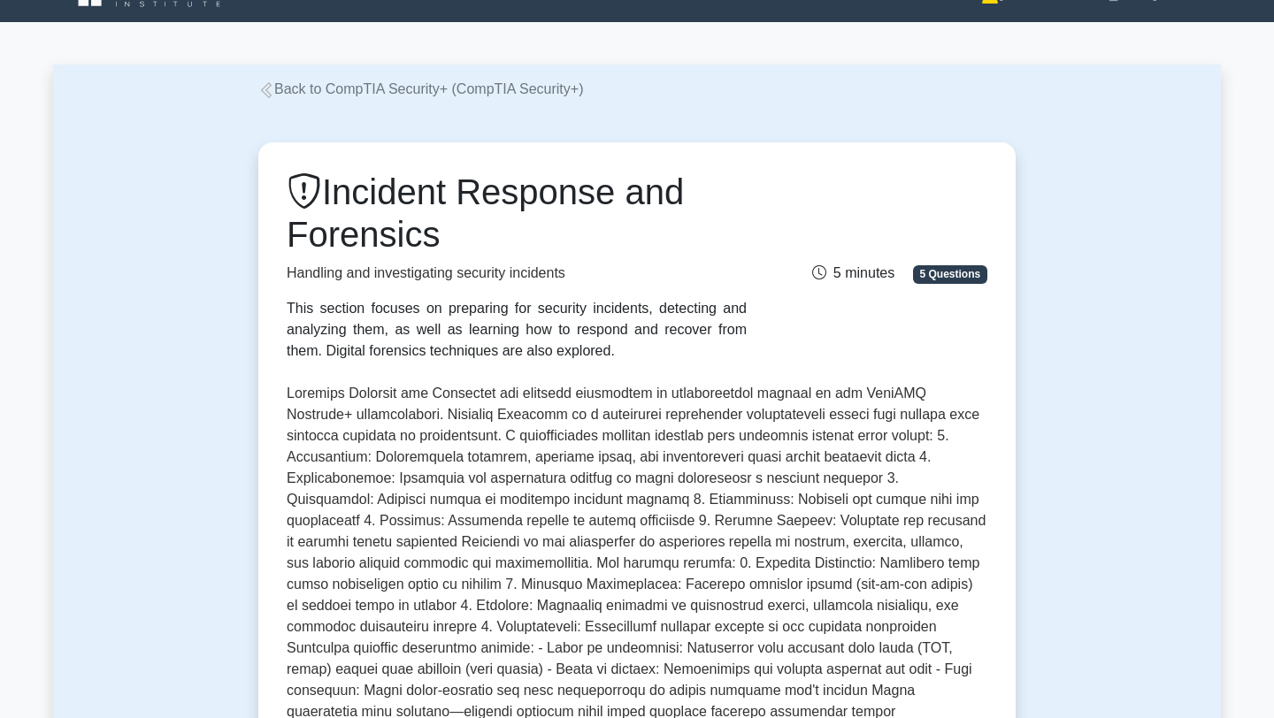
click at [279, 86] on link "Back to CompTIA Security+ (CompTIA Security+)" at bounding box center [420, 88] width 325 height 15
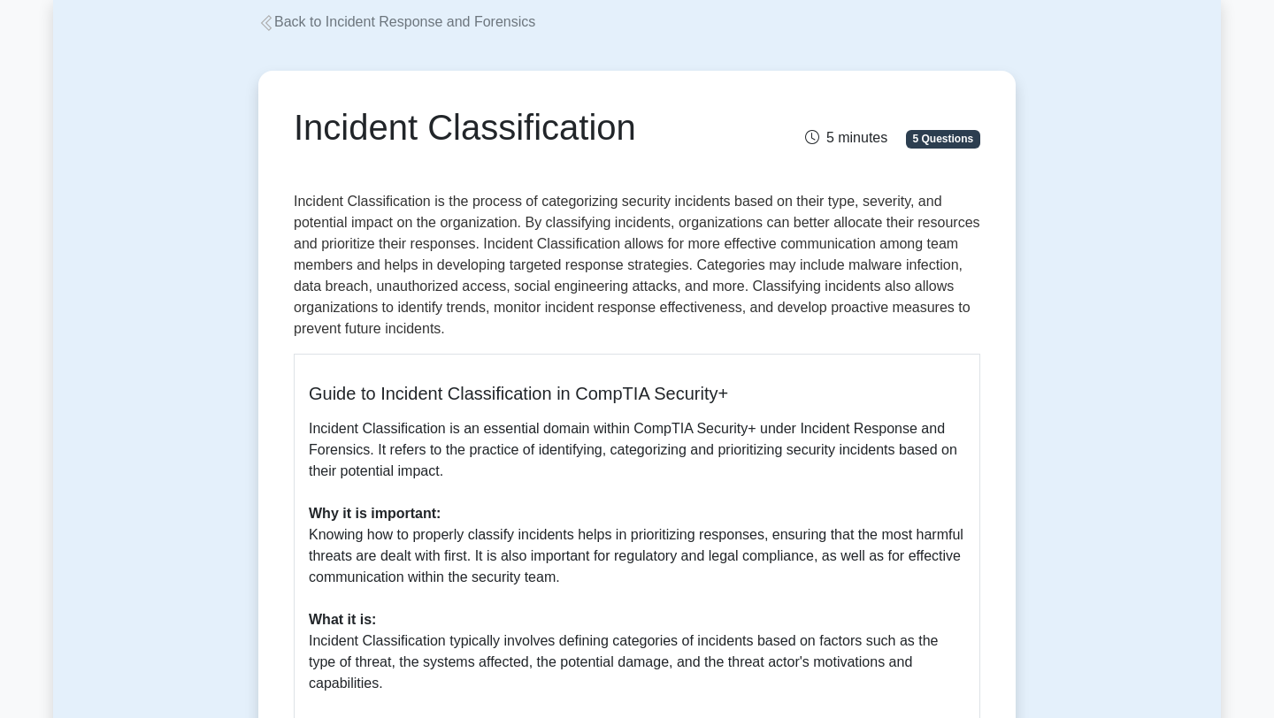
scroll to position [103, 0]
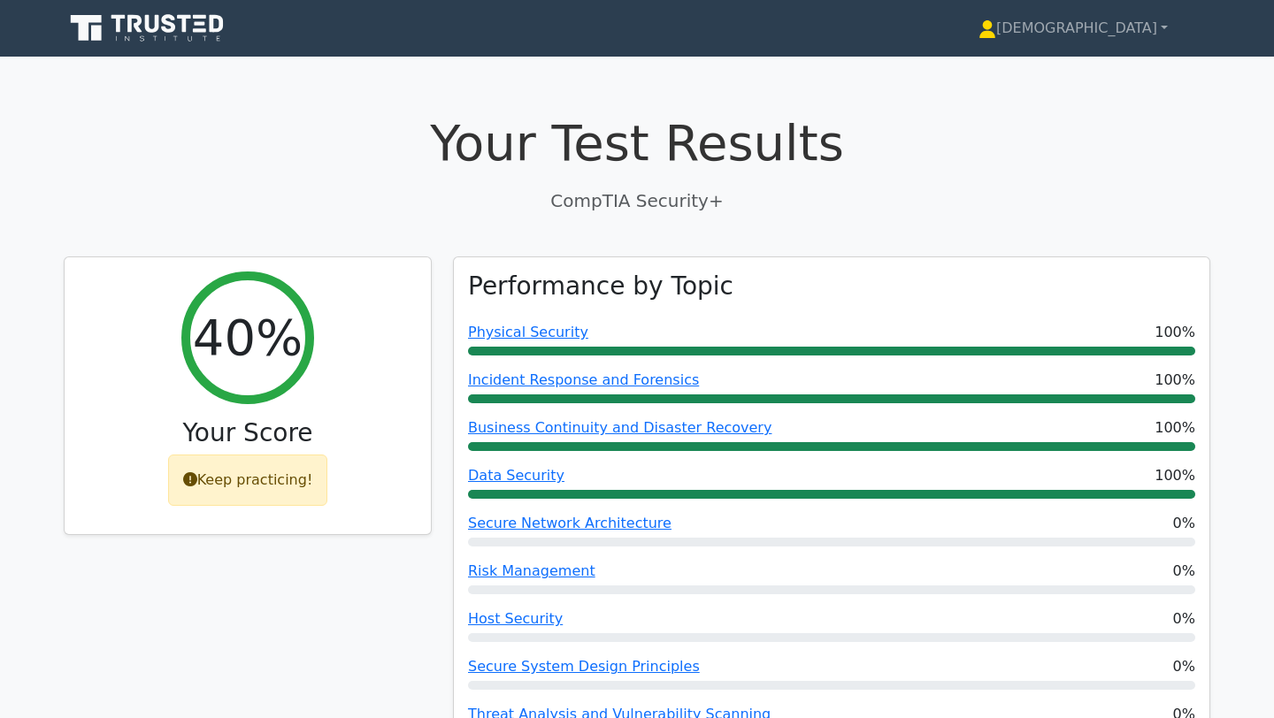
click at [175, 26] on icon at bounding box center [169, 23] width 14 height 19
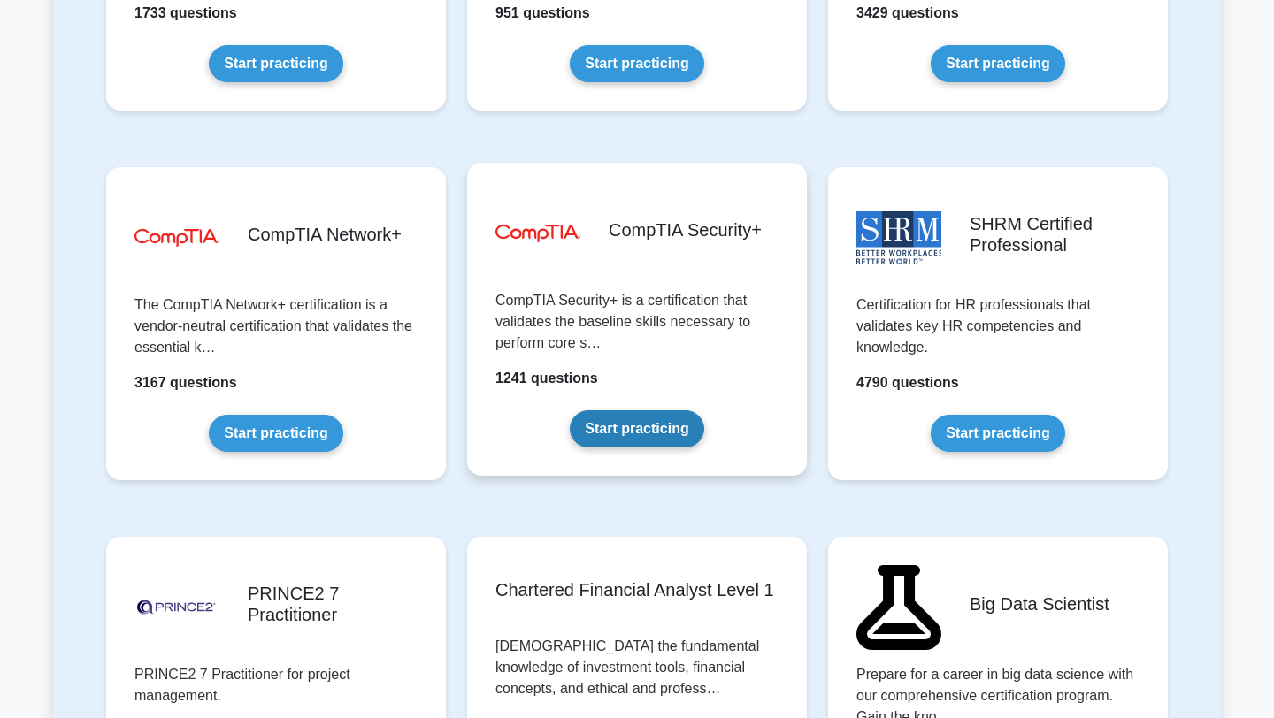
scroll to position [3228, 0]
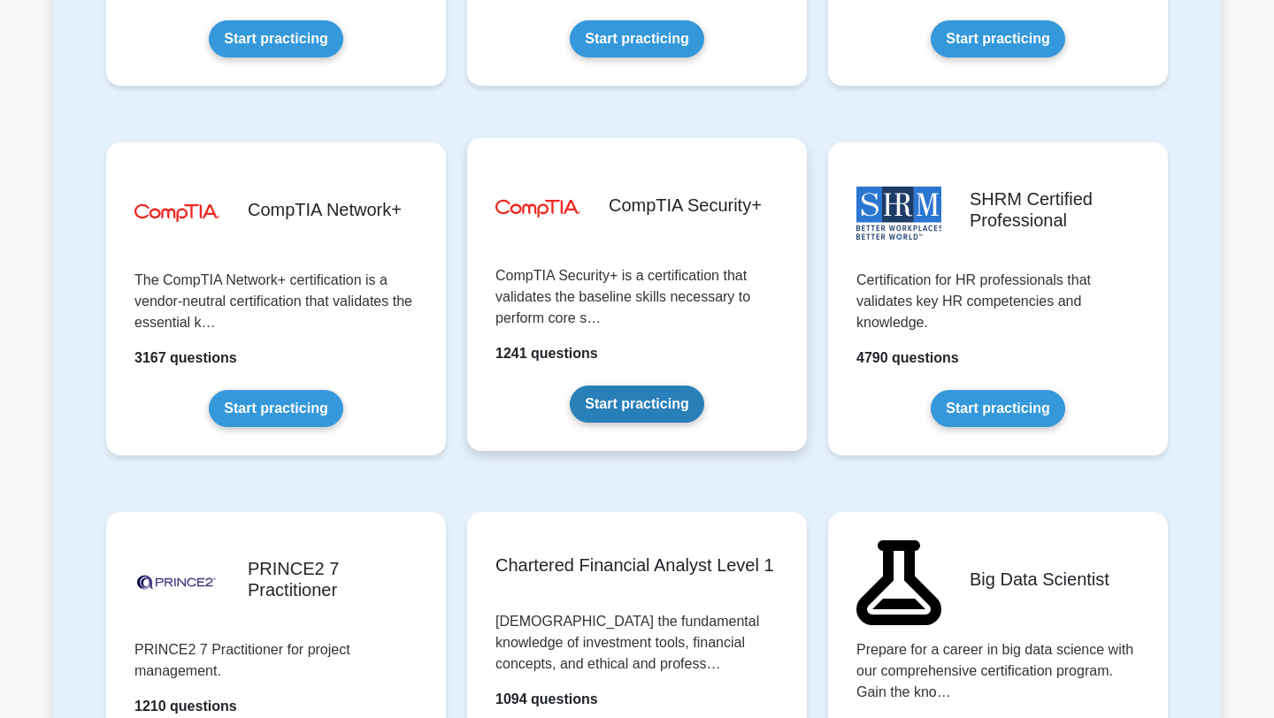
click at [598, 405] on link "Start practicing" at bounding box center [637, 404] width 134 height 37
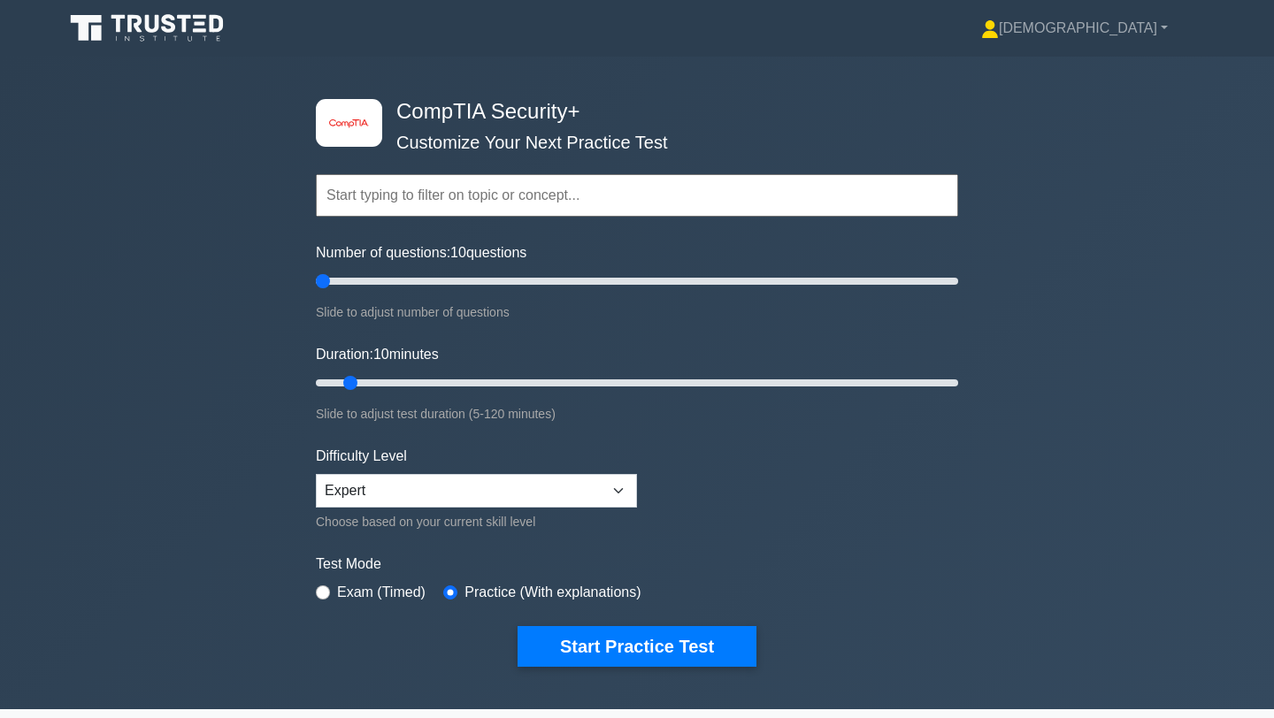
drag, startPoint x: 337, startPoint y: 283, endPoint x: 259, endPoint y: 283, distance: 77.8
type input "5"
click at [316, 283] on input "Number of questions: 10 questions" at bounding box center [637, 281] width 642 height 21
drag, startPoint x: 356, startPoint y: 379, endPoint x: 249, endPoint y: 381, distance: 106.2
type input "5"
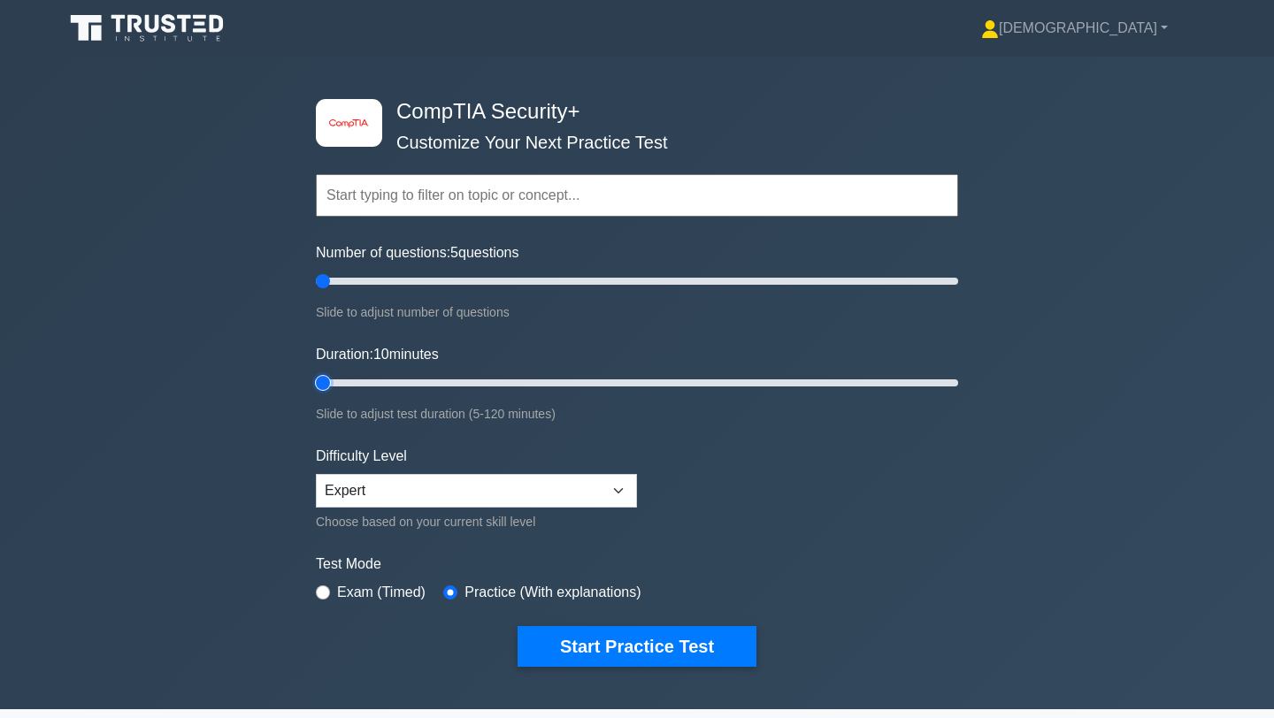
click at [316, 381] on input "Duration: 10 minutes" at bounding box center [637, 382] width 642 height 21
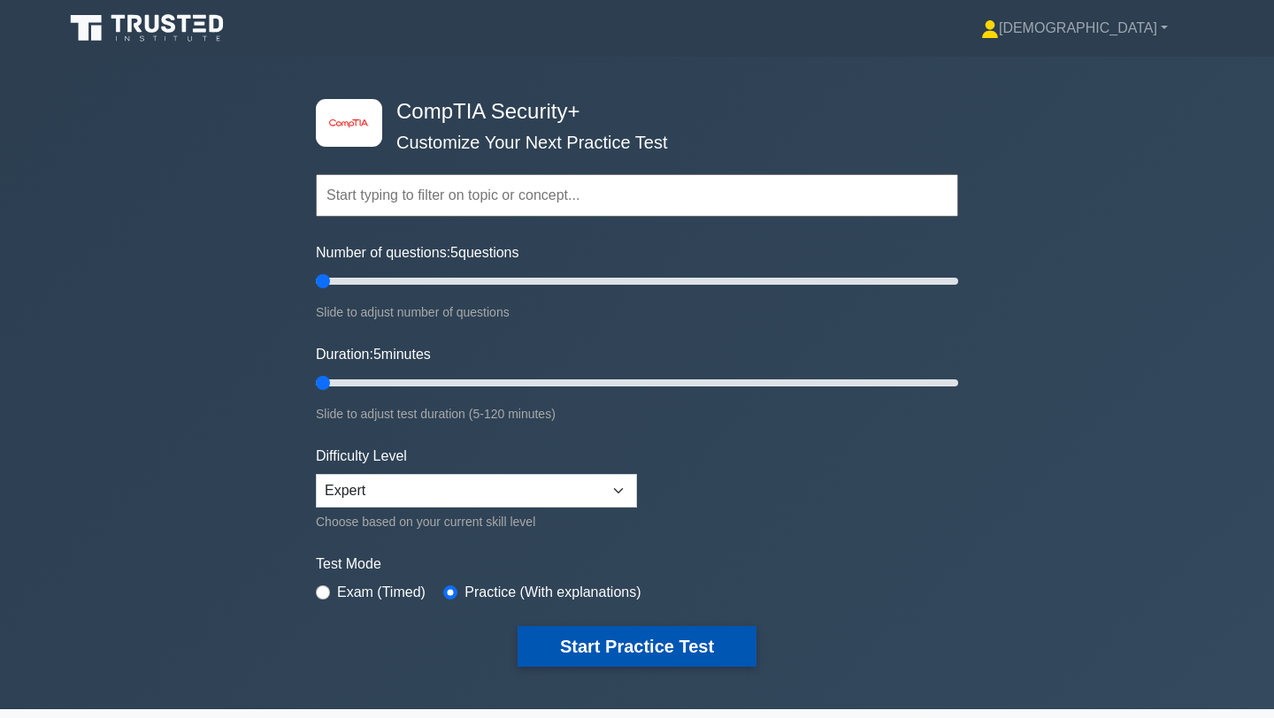
click at [546, 641] on button "Start Practice Test" at bounding box center [636, 646] width 239 height 41
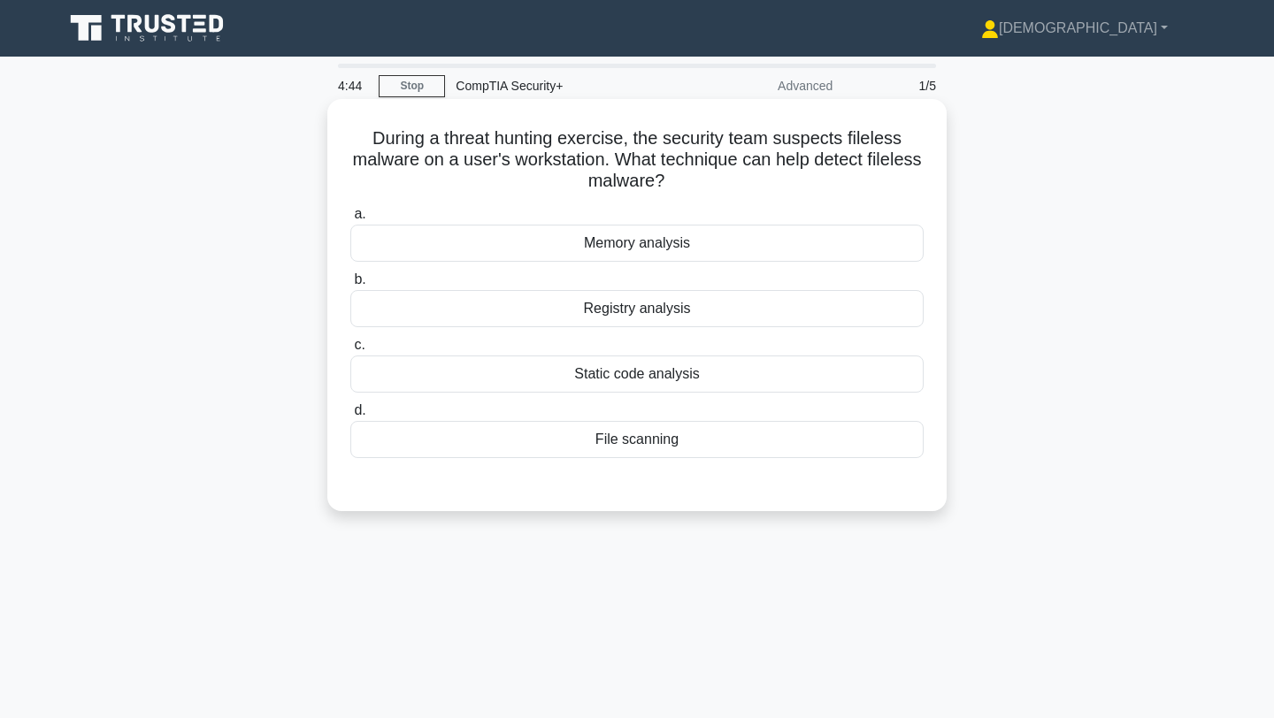
click at [510, 313] on div "Registry analysis" at bounding box center [636, 308] width 573 height 37
click at [350, 286] on input "b. Registry analysis" at bounding box center [350, 279] width 0 height 11
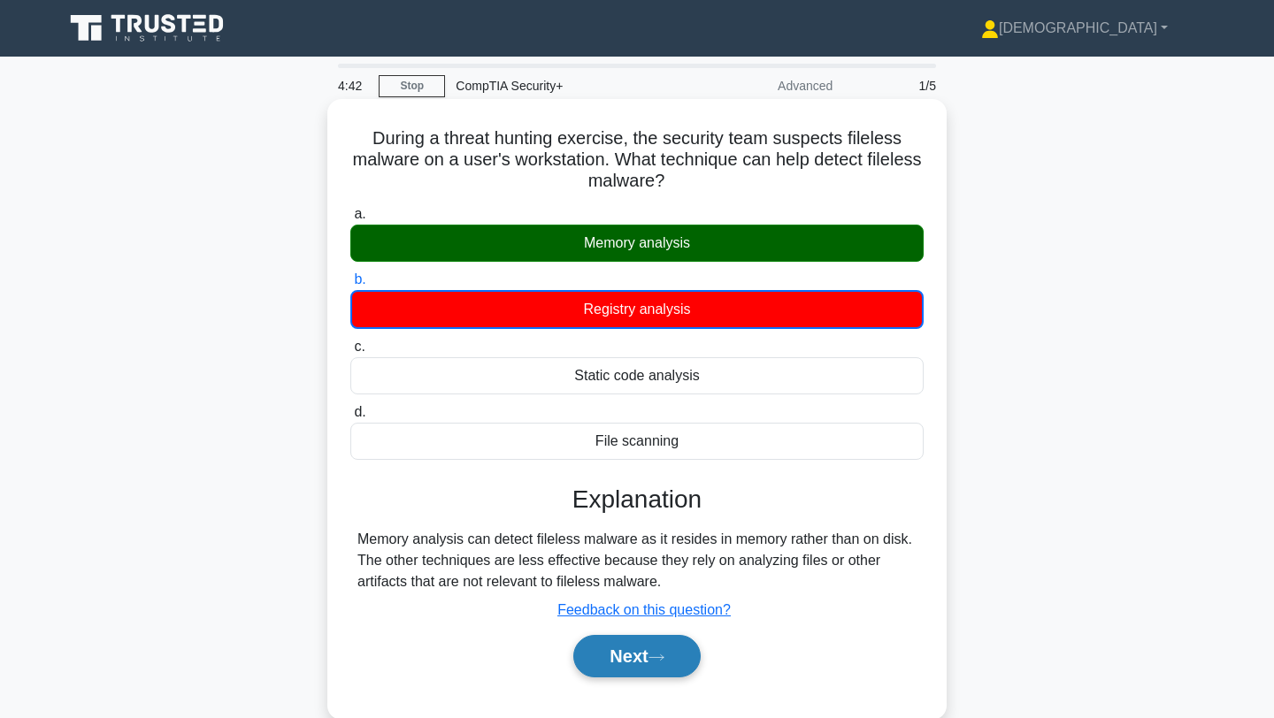
click at [617, 642] on button "Next" at bounding box center [636, 656] width 126 height 42
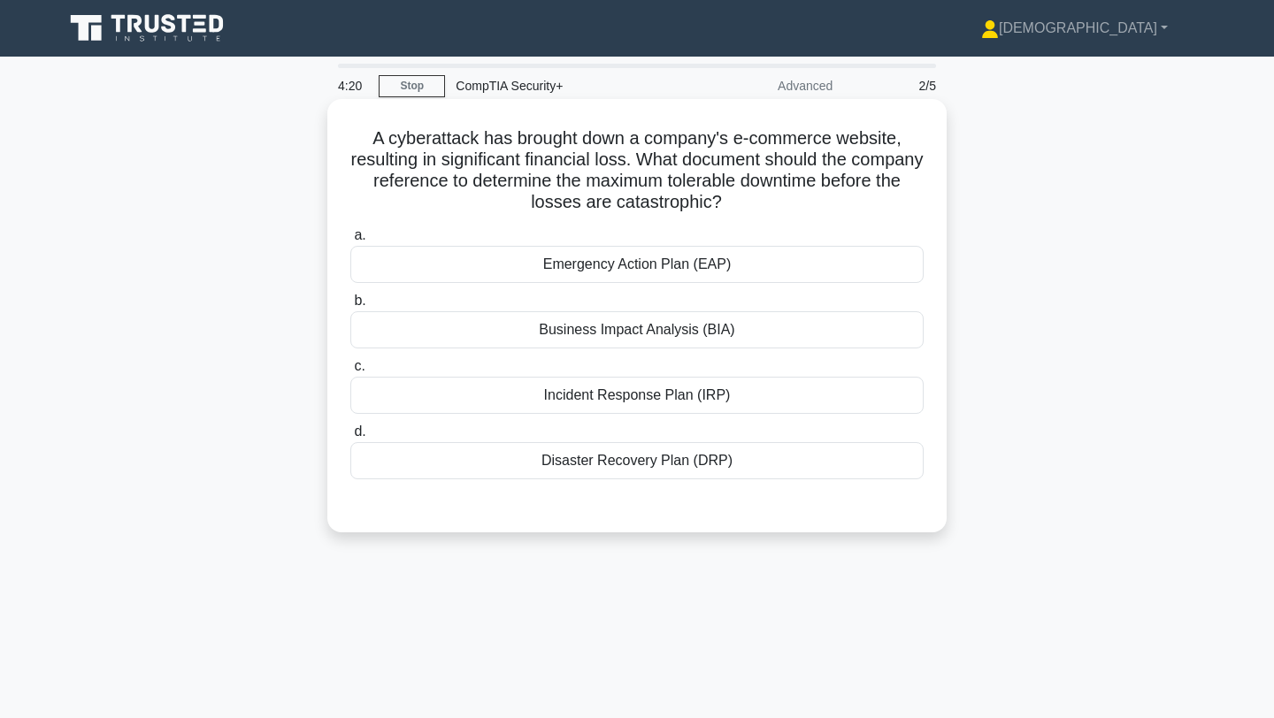
click at [537, 456] on div "Disaster Recovery Plan (DRP)" at bounding box center [636, 460] width 573 height 37
click at [350, 438] on input "d. Disaster Recovery Plan (DRP)" at bounding box center [350, 431] width 0 height 11
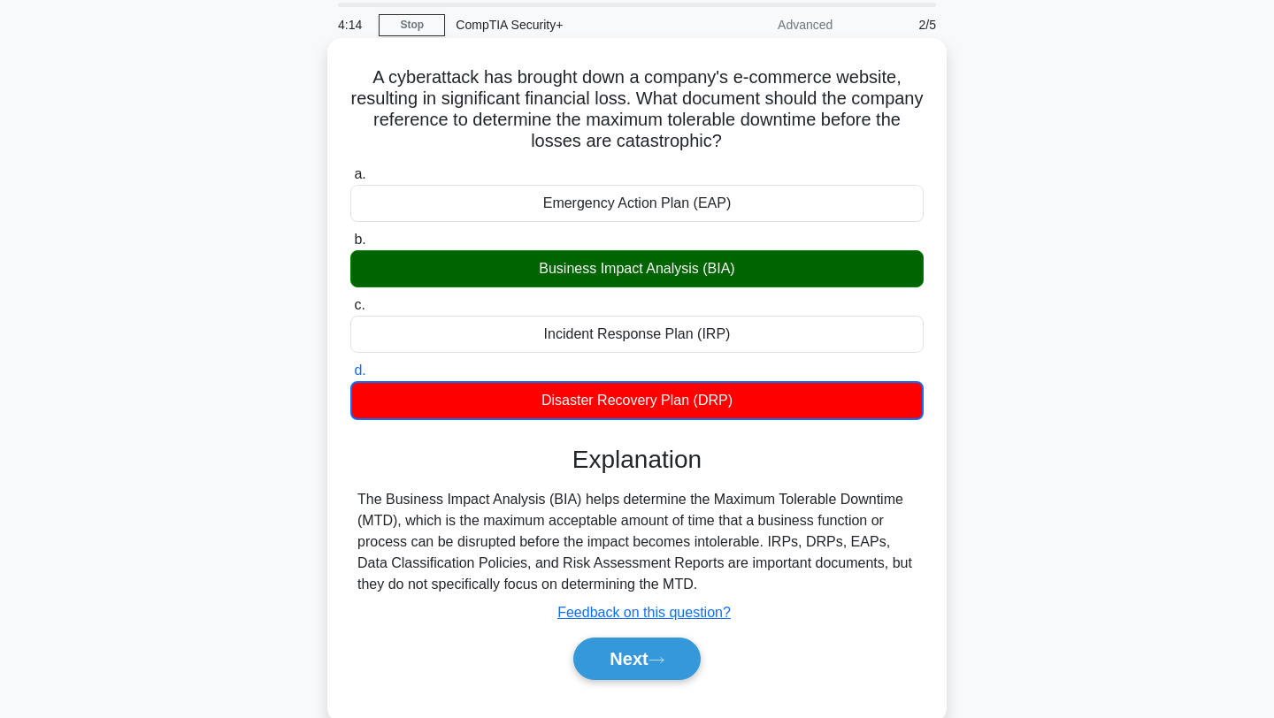
scroll to position [70, 0]
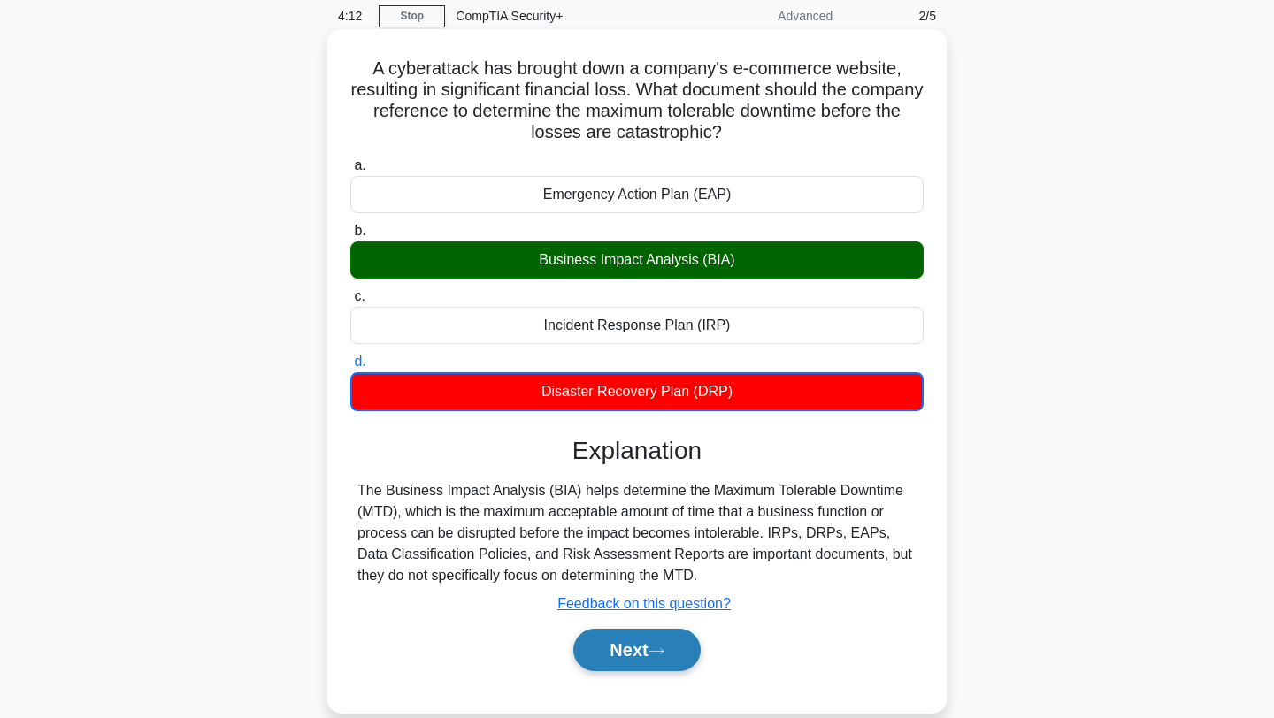
click at [600, 638] on button "Next" at bounding box center [636, 650] width 126 height 42
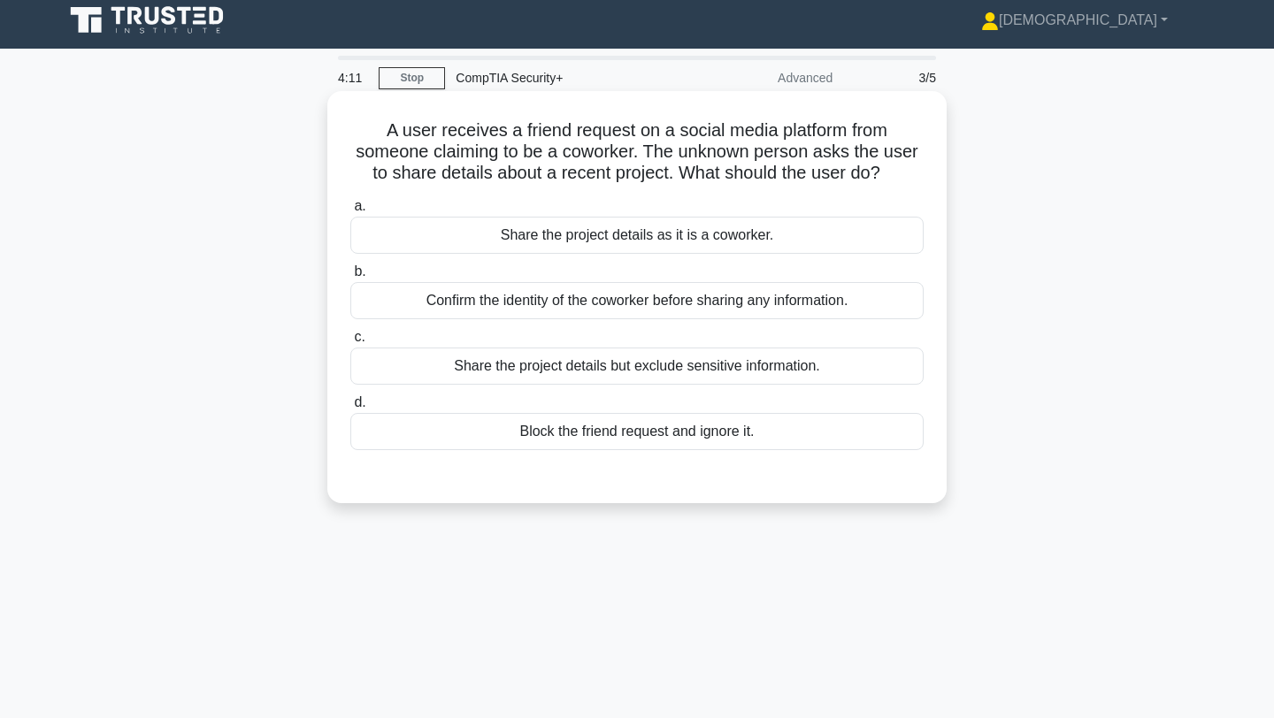
scroll to position [7, 0]
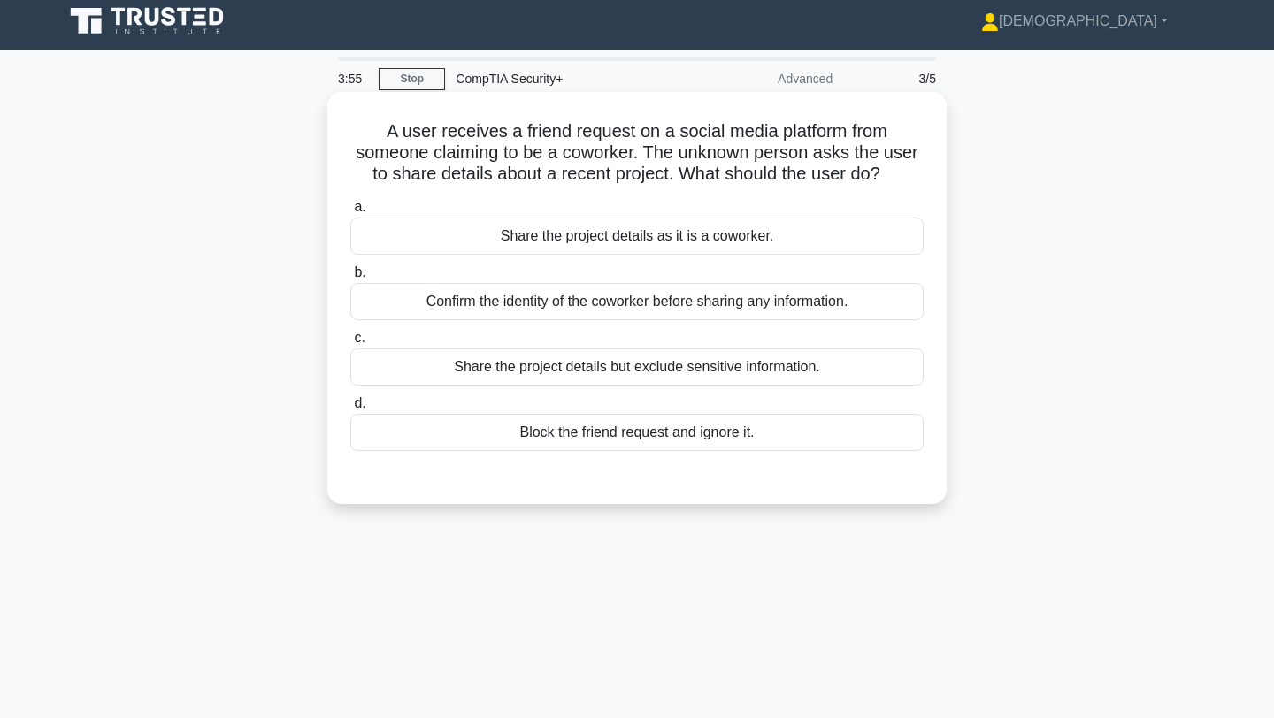
click at [557, 299] on div "Confirm the identity of the coworker before sharing any information." at bounding box center [636, 301] width 573 height 37
click at [350, 279] on input "b. Confirm the identity of the coworker before sharing any information." at bounding box center [350, 272] width 0 height 11
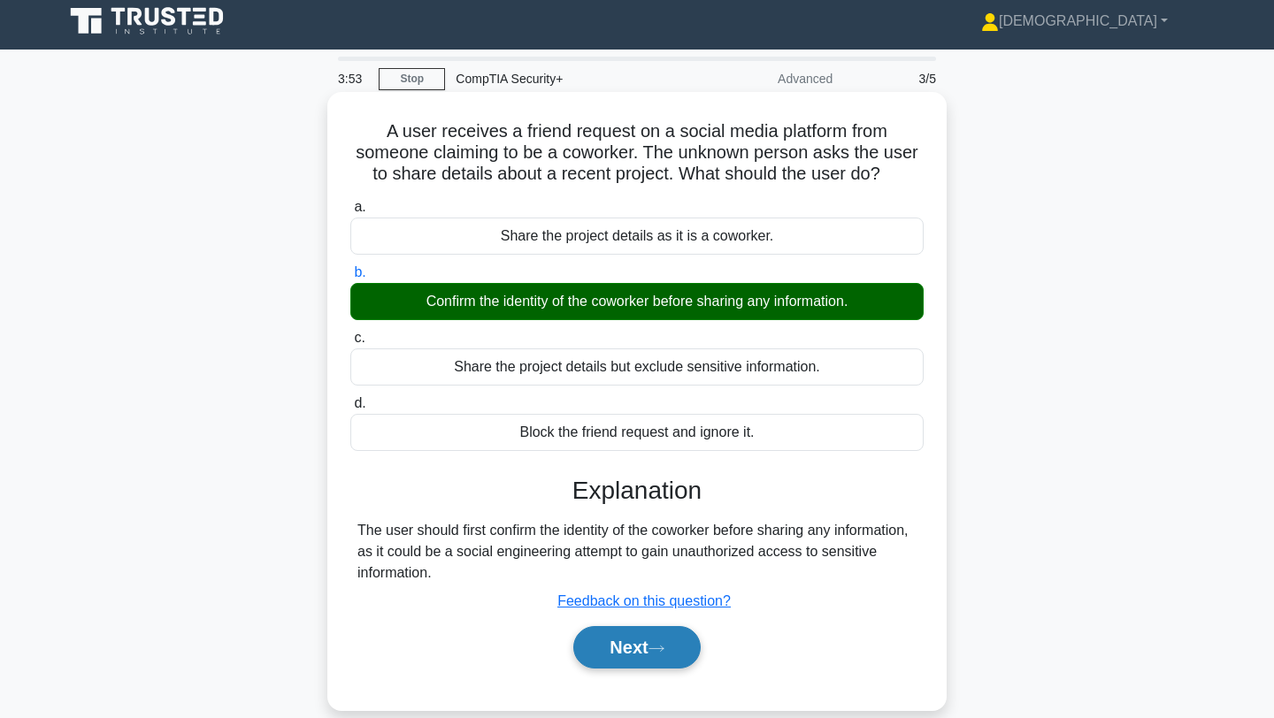
click at [625, 643] on button "Next" at bounding box center [636, 647] width 126 height 42
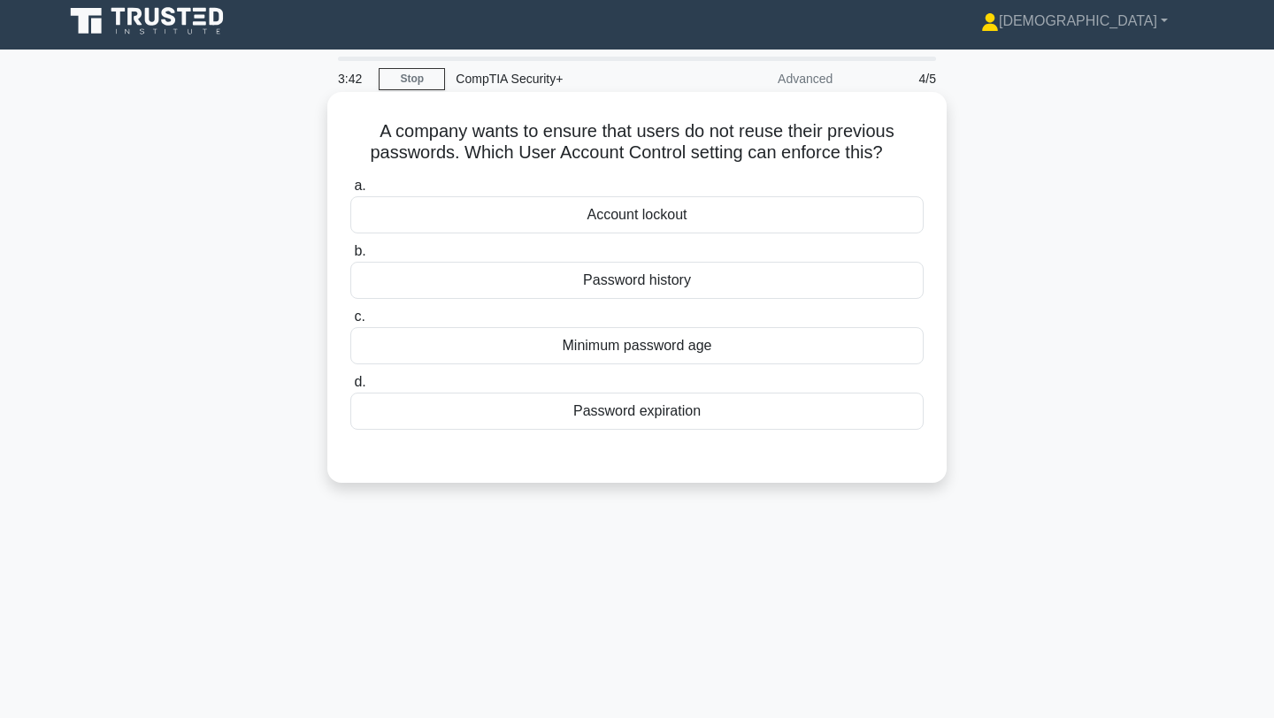
click at [541, 410] on div "Password expiration" at bounding box center [636, 411] width 573 height 37
click at [350, 388] on input "d. Password expiration" at bounding box center [350, 382] width 0 height 11
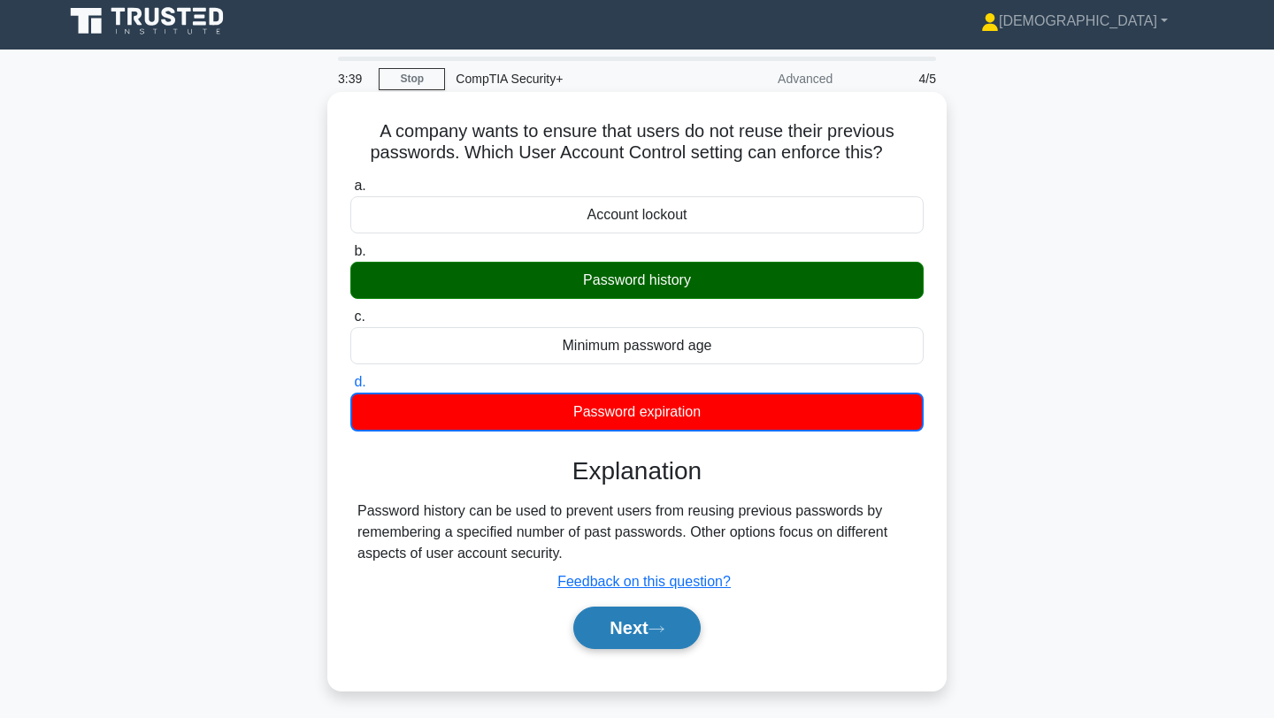
click at [602, 614] on button "Next" at bounding box center [636, 628] width 126 height 42
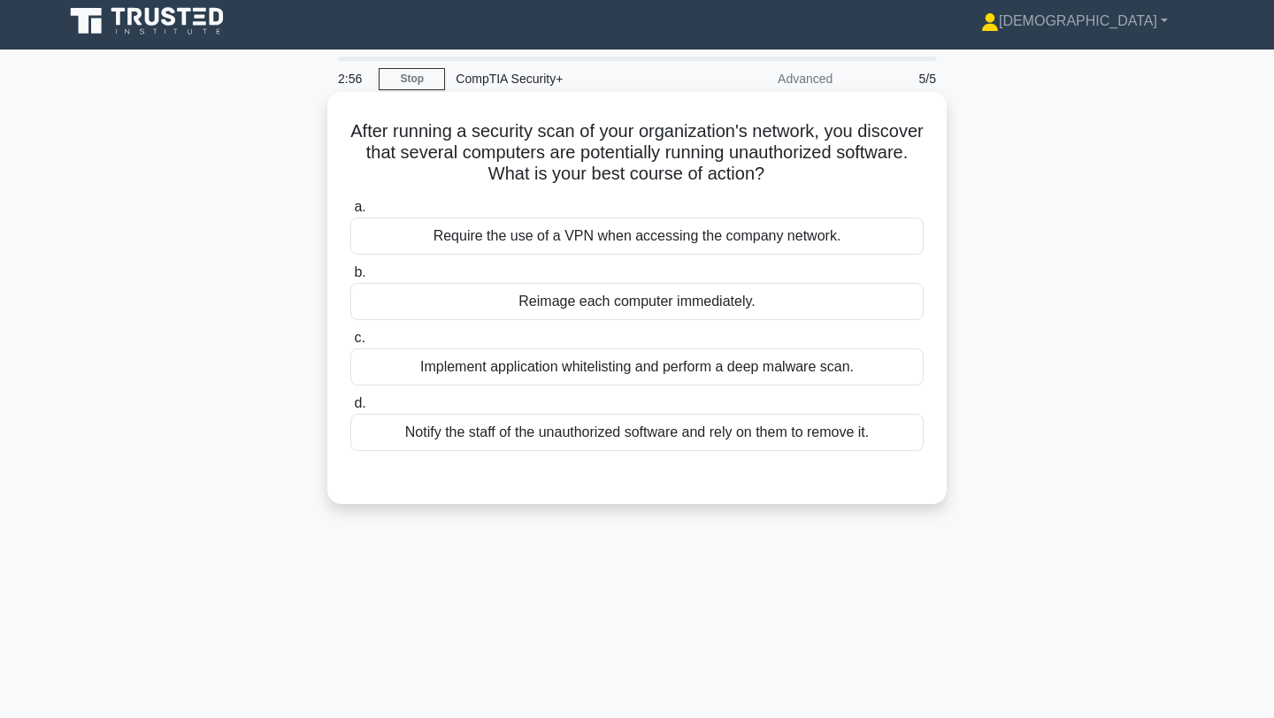
click at [523, 354] on div "Implement application whitelisting and perform a deep malware scan." at bounding box center [636, 367] width 573 height 37
click at [350, 344] on input "c. Implement application whitelisting and perform a deep malware scan." at bounding box center [350, 338] width 0 height 11
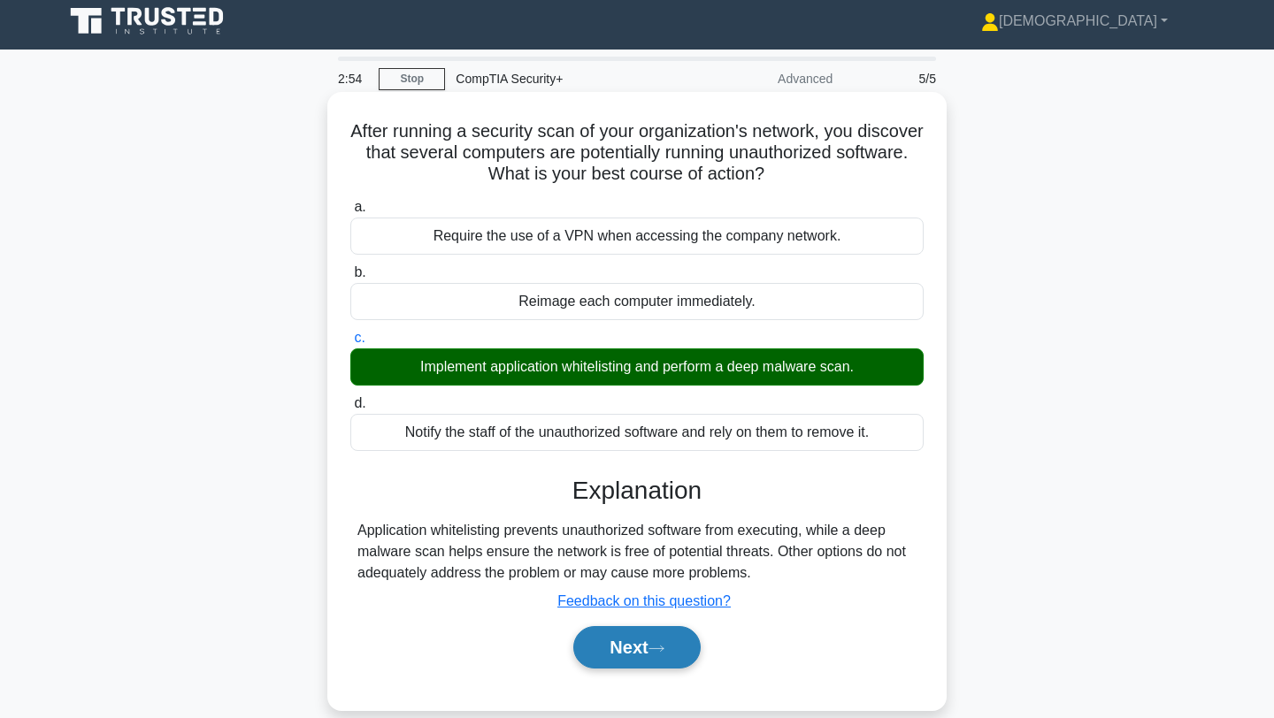
click at [606, 651] on button "Next" at bounding box center [636, 647] width 126 height 42
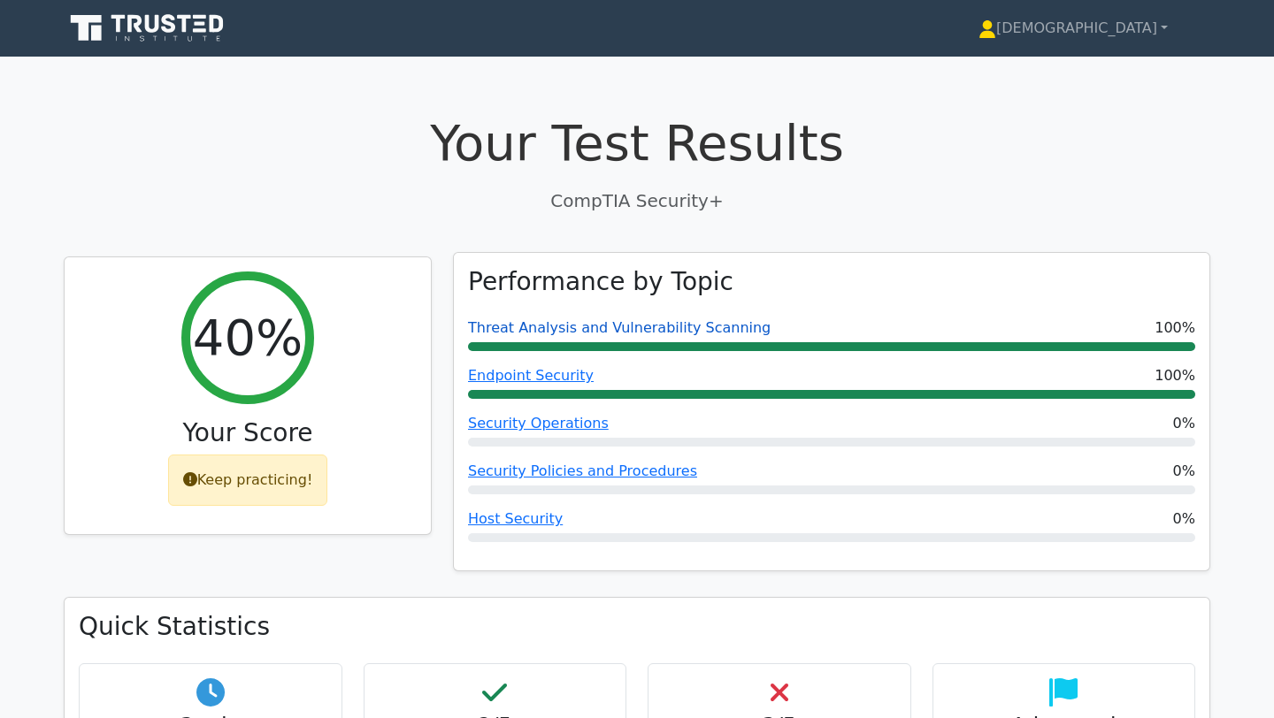
click at [602, 323] on link "Threat Analysis and Vulnerability Scanning" at bounding box center [619, 327] width 303 height 17
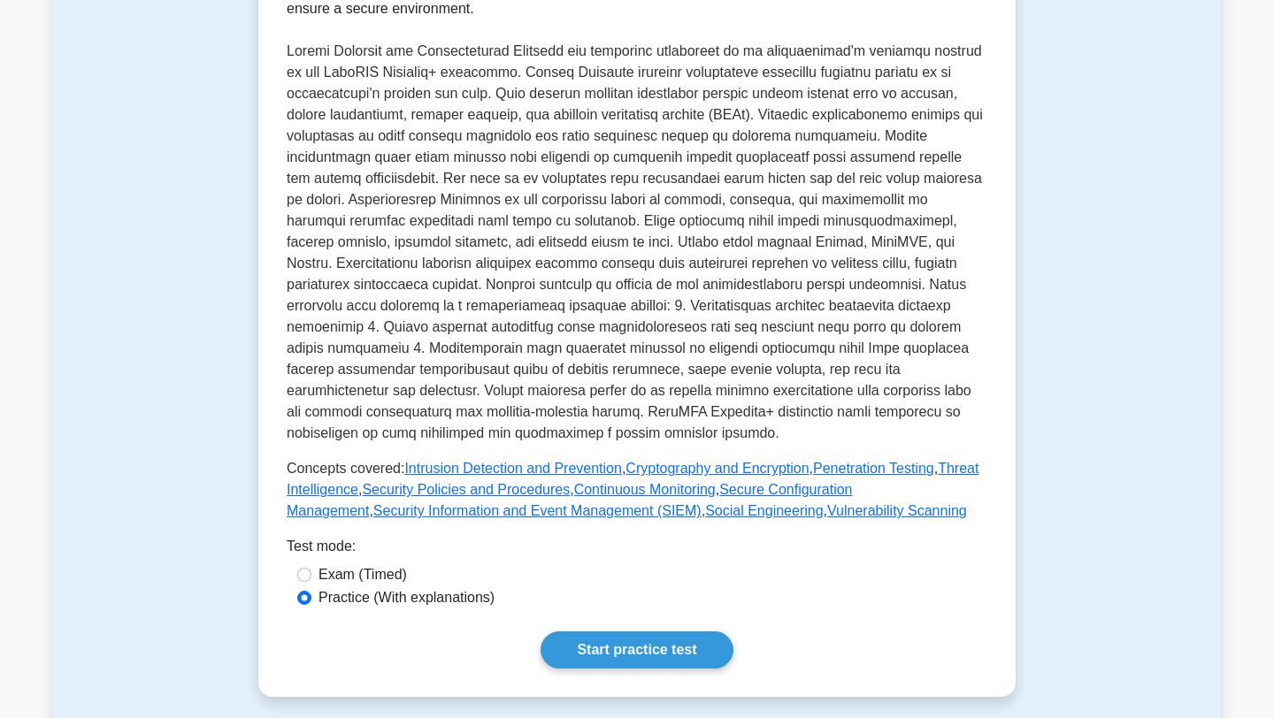
scroll to position [396, 0]
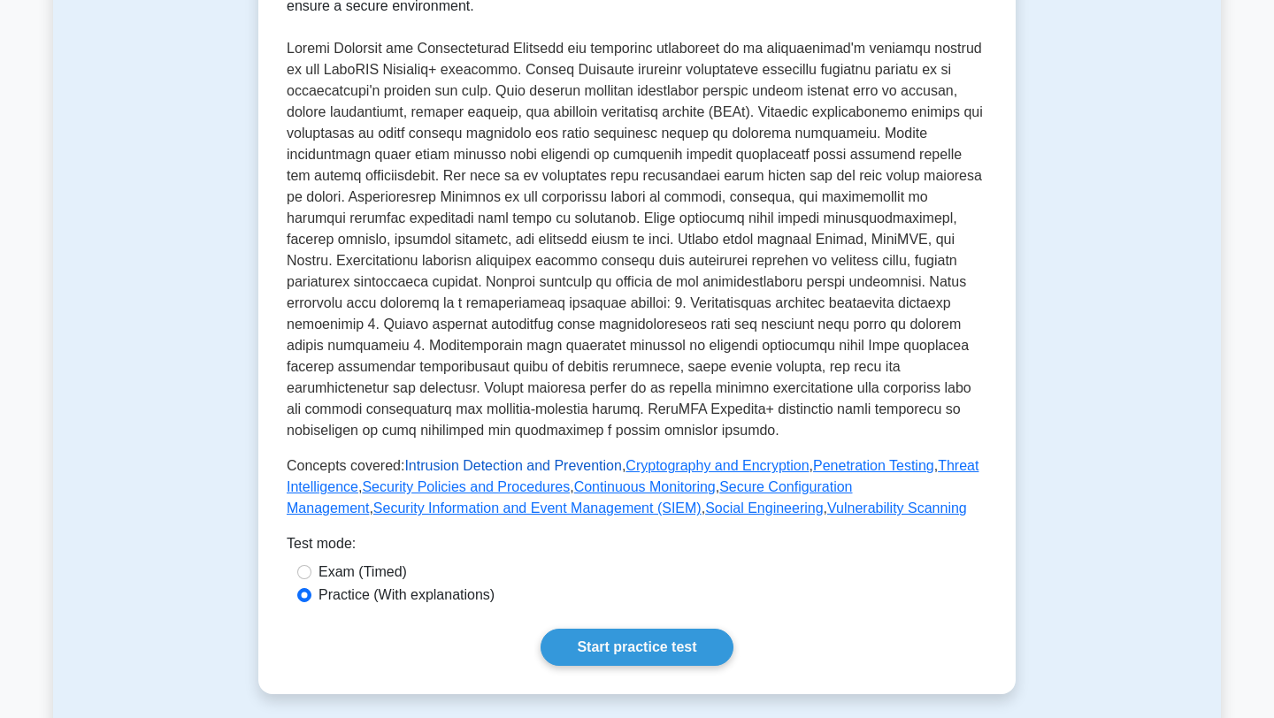
click at [563, 466] on link "Intrusion Detection and Prevention" at bounding box center [512, 465] width 217 height 15
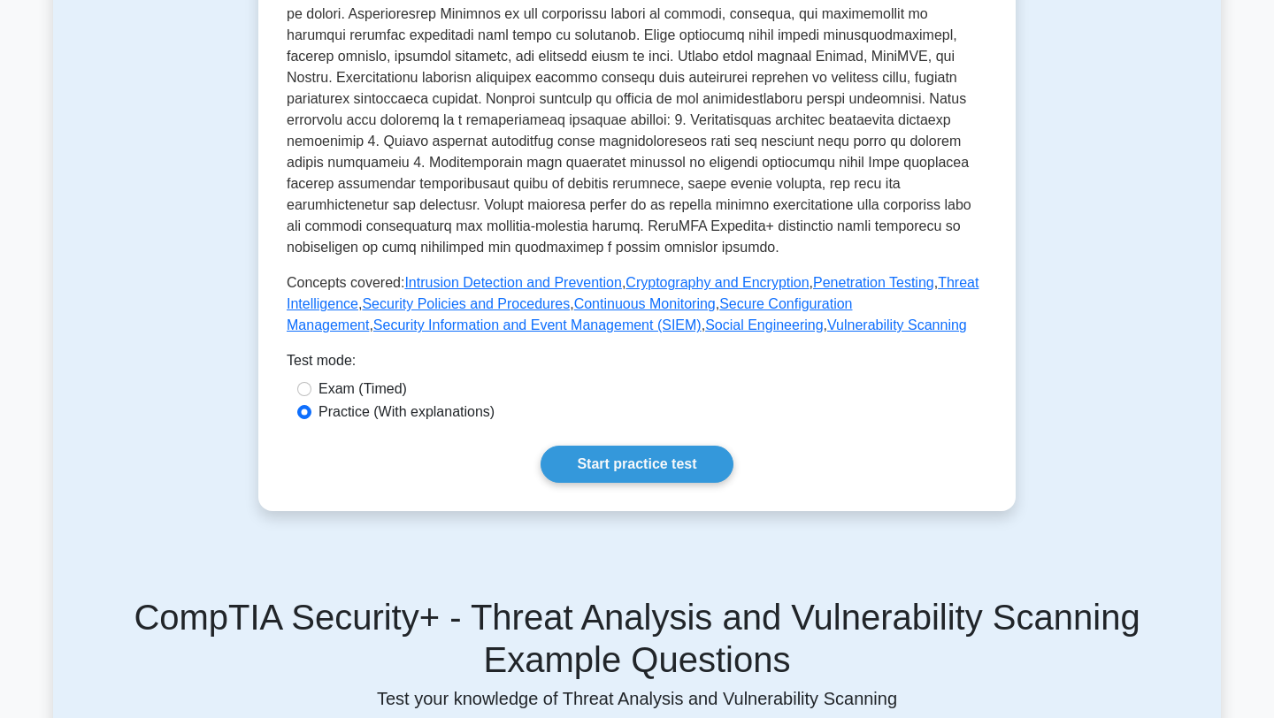
scroll to position [559, 0]
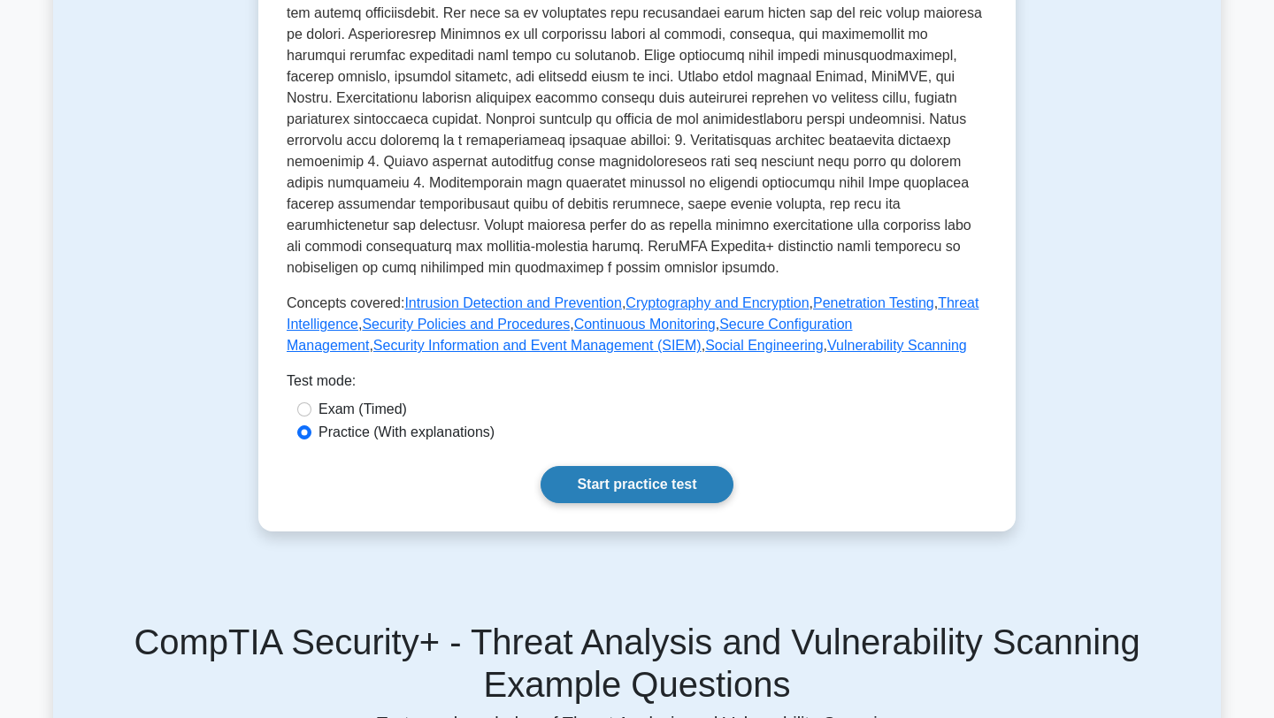
click at [621, 478] on link "Start practice test" at bounding box center [636, 484] width 192 height 37
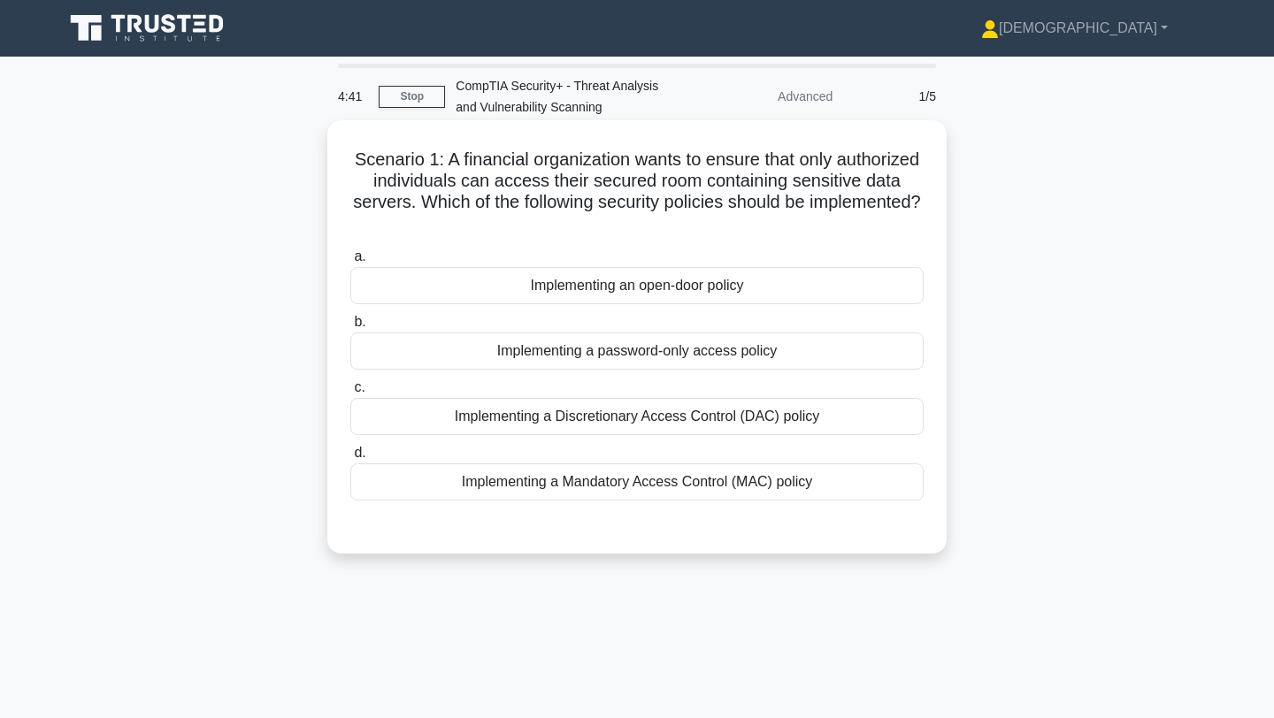
click at [616, 416] on div "Implementing a Discretionary Access Control (DAC) policy" at bounding box center [636, 416] width 573 height 37
click at [350, 394] on input "c. Implementing a Discretionary Access Control (DAC) policy" at bounding box center [350, 387] width 0 height 11
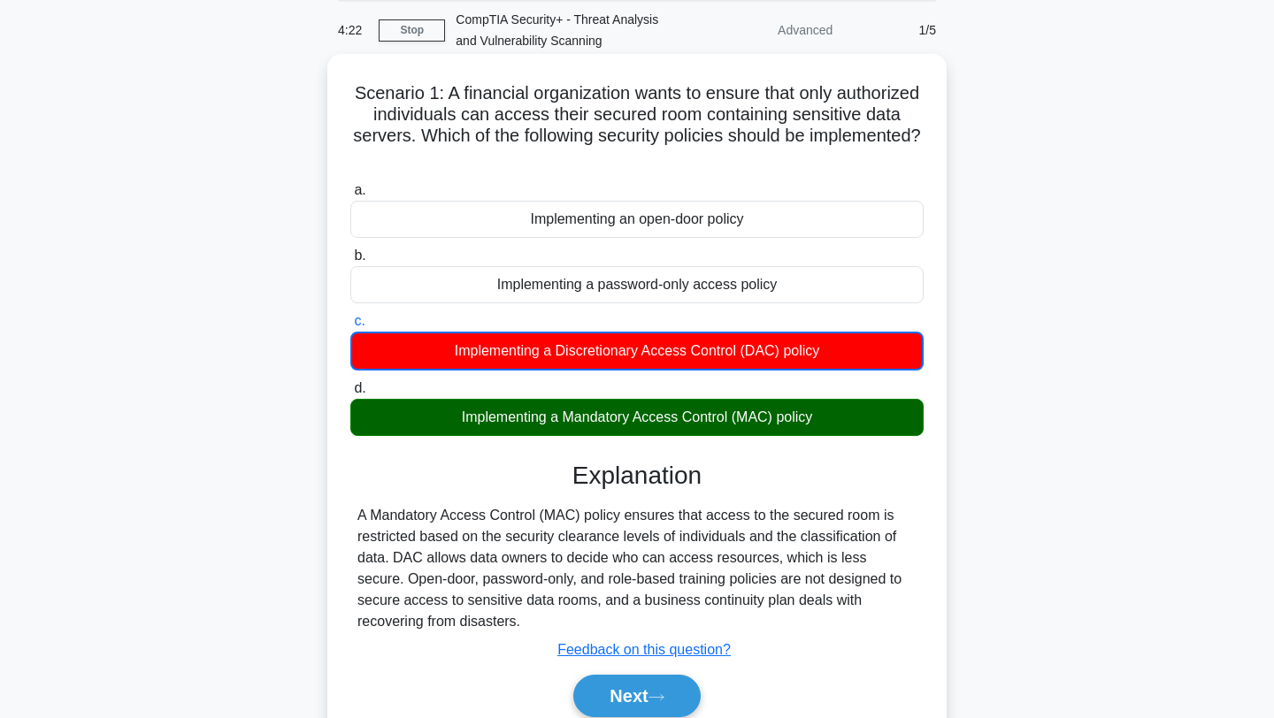
scroll to position [133, 0]
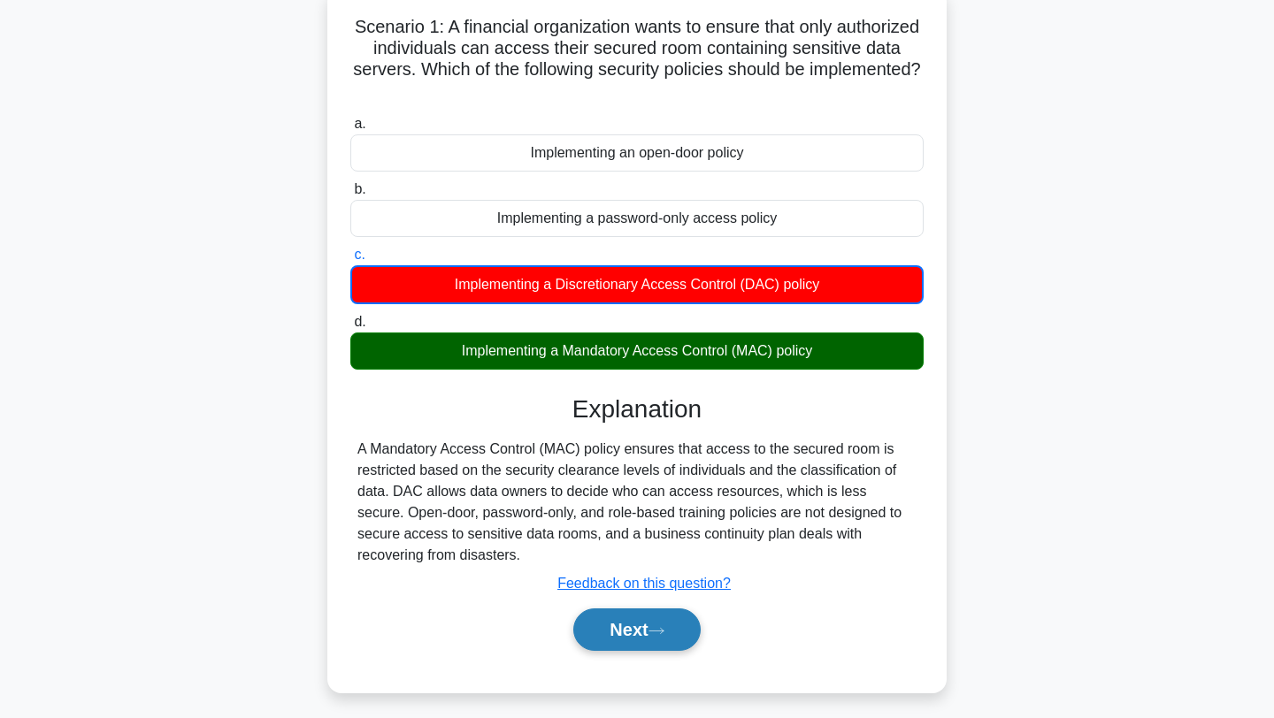
click at [640, 627] on button "Next" at bounding box center [636, 630] width 126 height 42
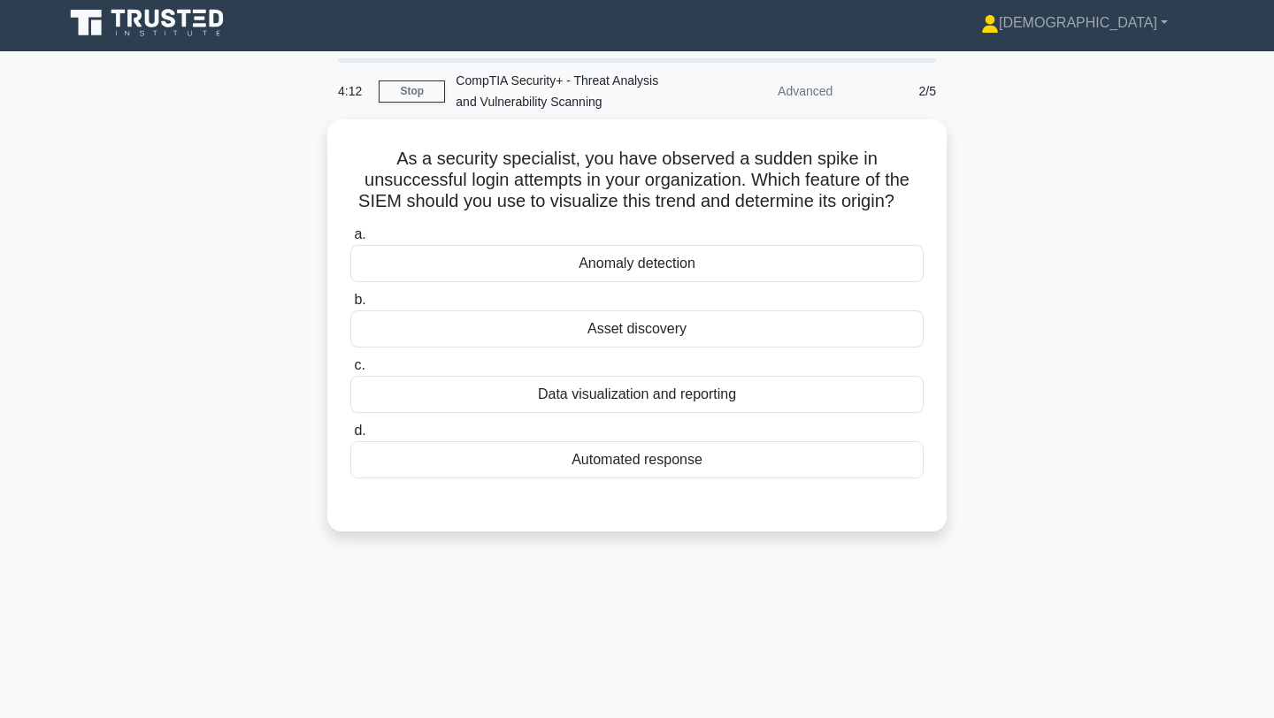
scroll to position [4, 0]
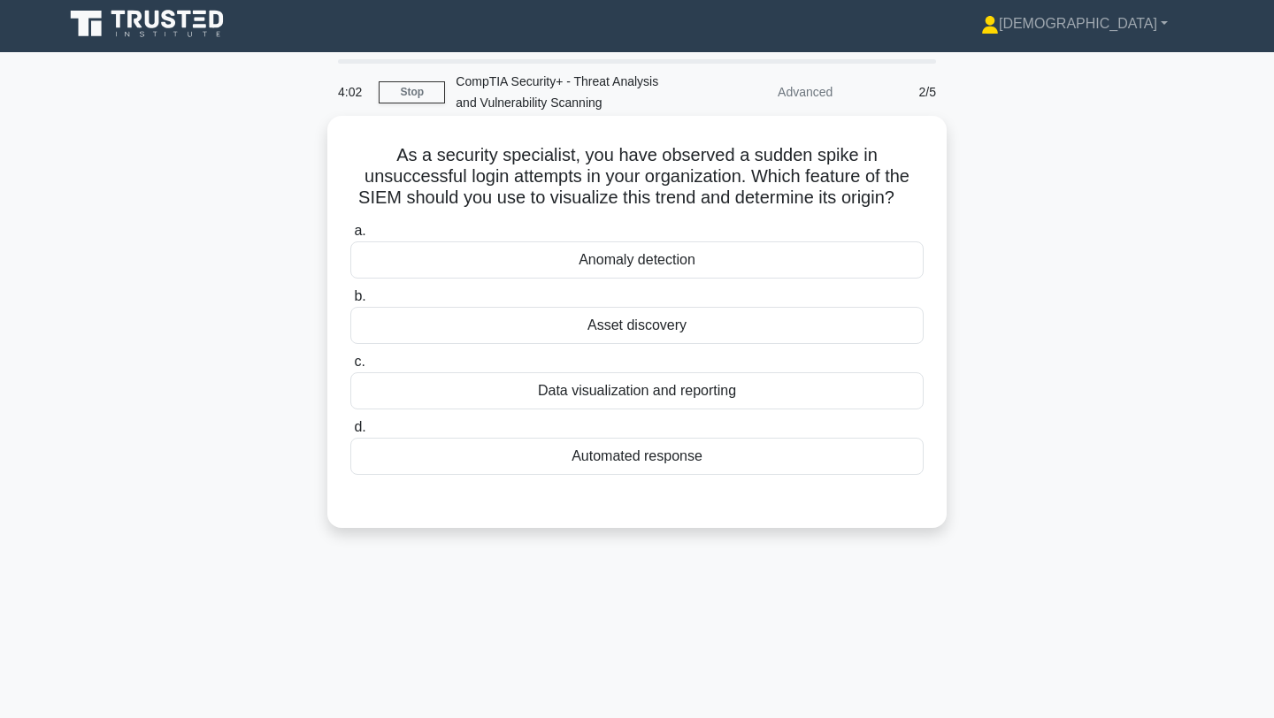
click at [661, 258] on div "Anomaly detection" at bounding box center [636, 259] width 573 height 37
click at [350, 237] on input "a. Anomaly detection" at bounding box center [350, 231] width 0 height 11
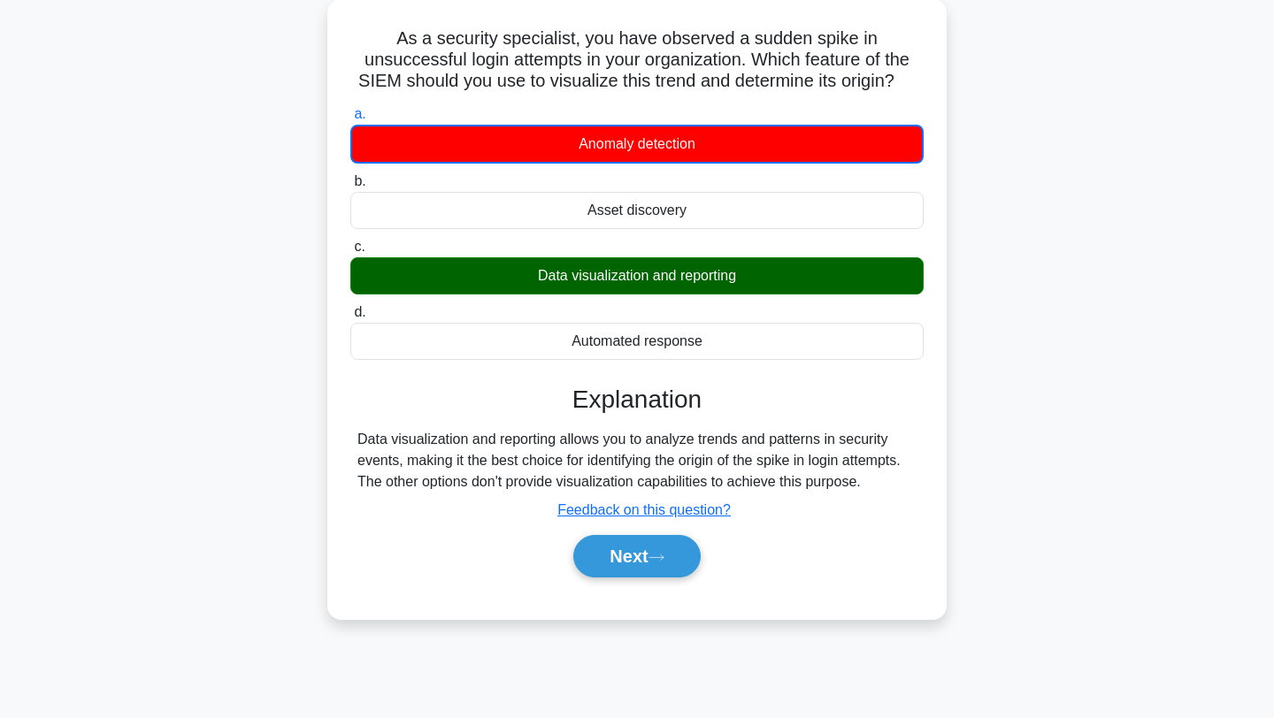
scroll to position [134, 0]
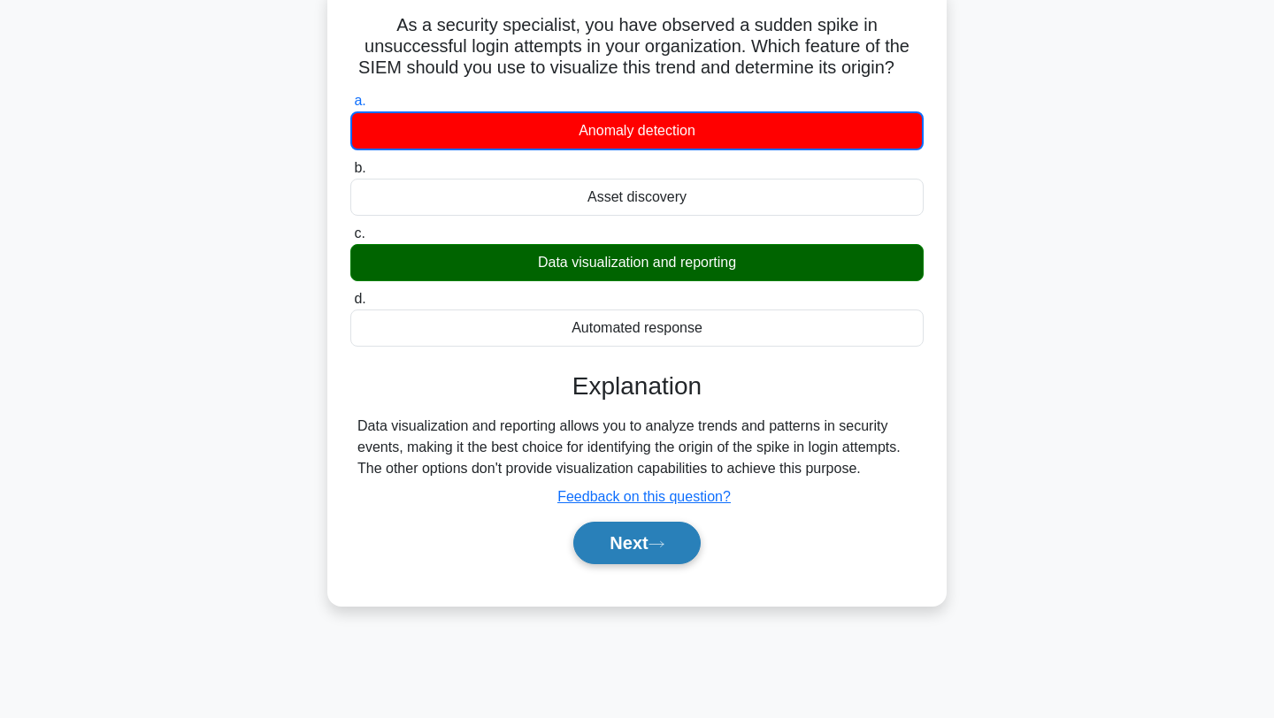
click at [671, 533] on button "Next" at bounding box center [636, 543] width 126 height 42
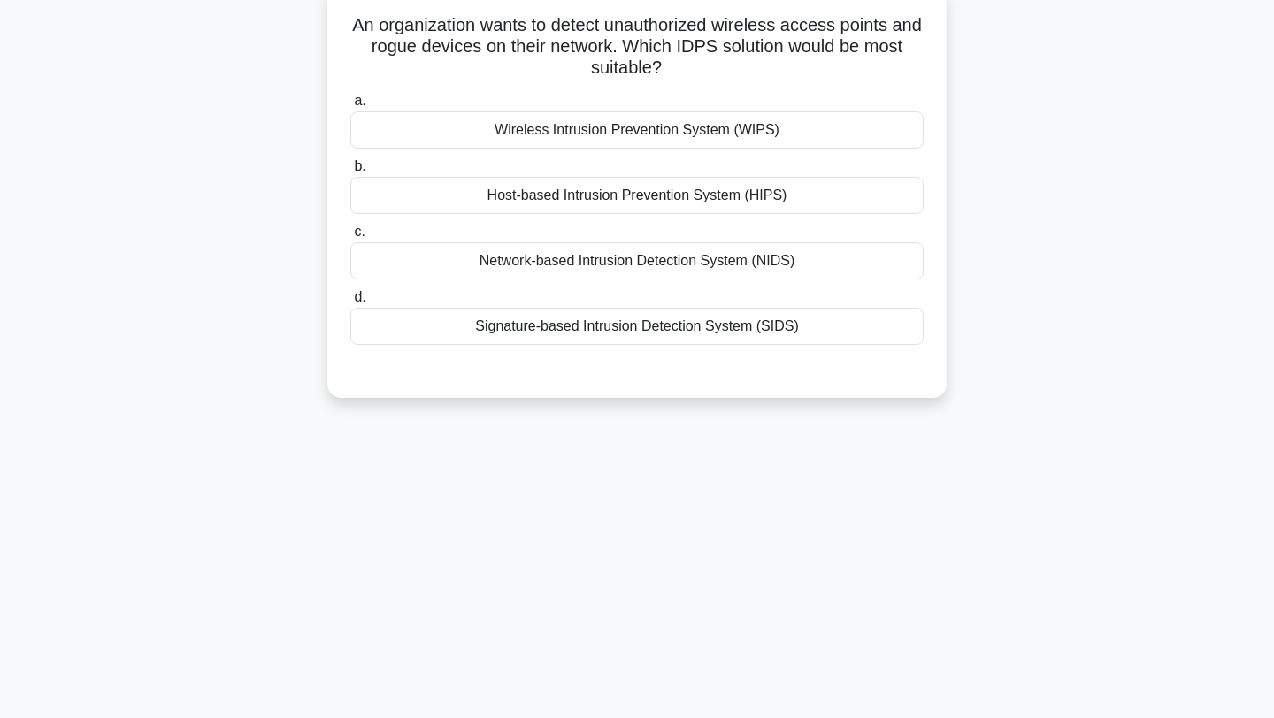
click at [673, 268] on div "Network-based Intrusion Detection System (NIDS)" at bounding box center [636, 260] width 573 height 37
click at [350, 238] on input "c. Network-based Intrusion Detection System (NIDS)" at bounding box center [350, 231] width 0 height 11
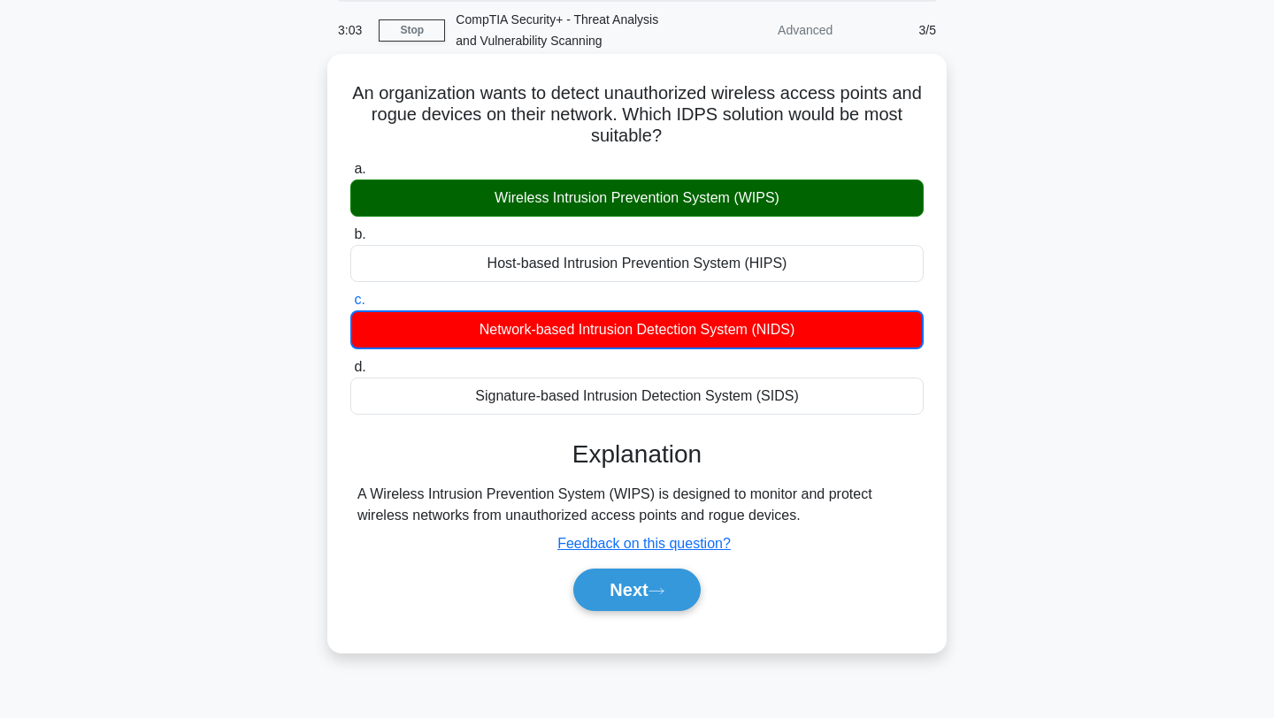
scroll to position [96, 0]
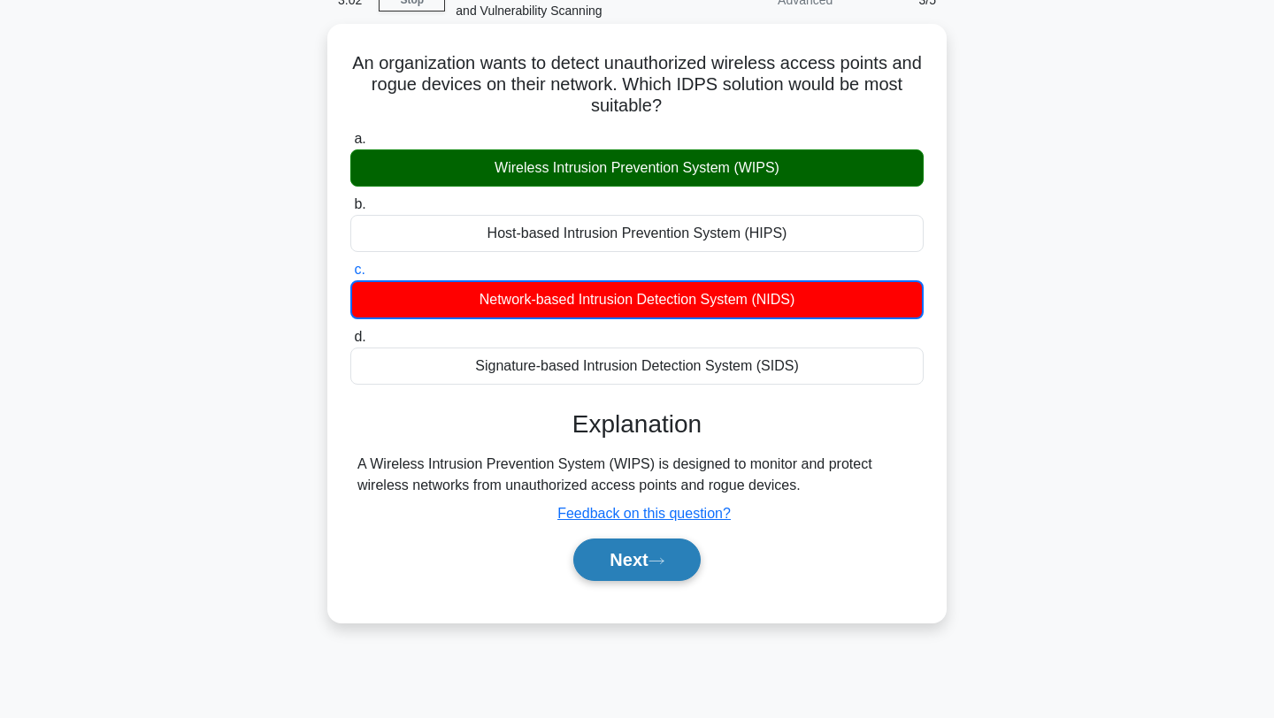
click at [641, 556] on button "Next" at bounding box center [636, 560] width 126 height 42
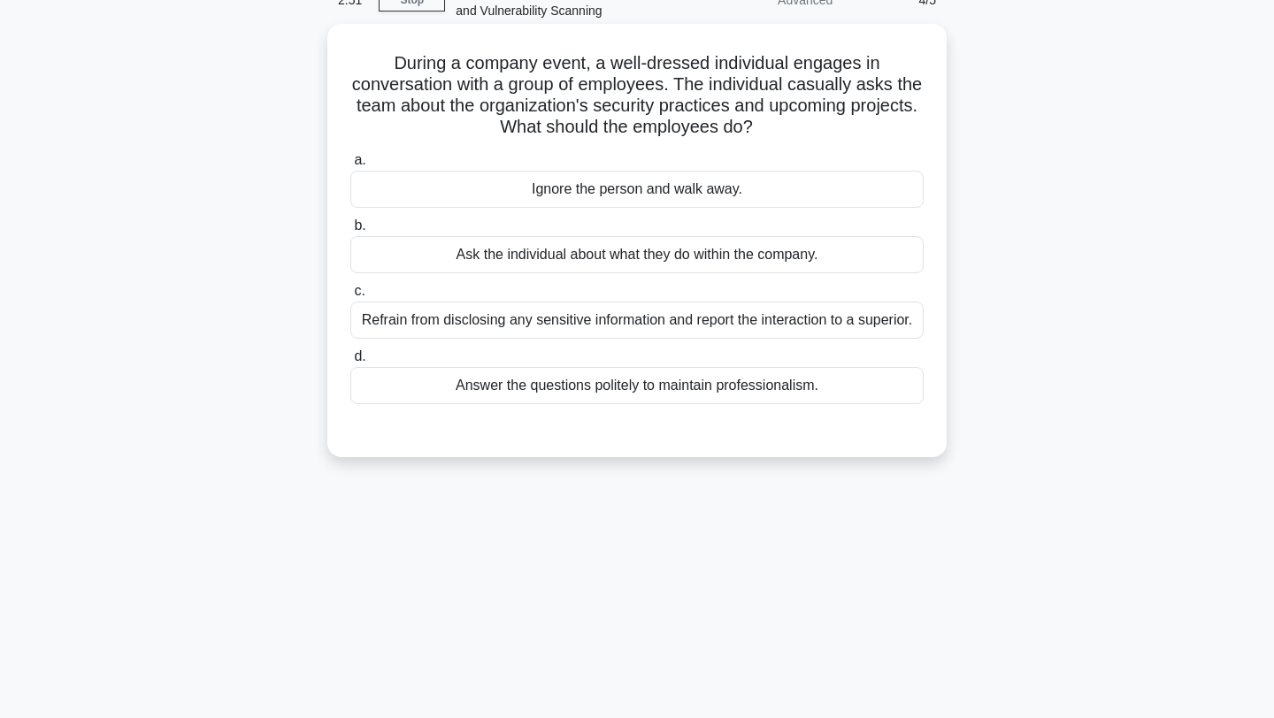
click at [625, 318] on div "Refrain from disclosing any sensitive information and report the interaction to…" at bounding box center [636, 320] width 573 height 37
click at [350, 297] on input "c. Refrain from disclosing any sensitive information and report the interaction…" at bounding box center [350, 291] width 0 height 11
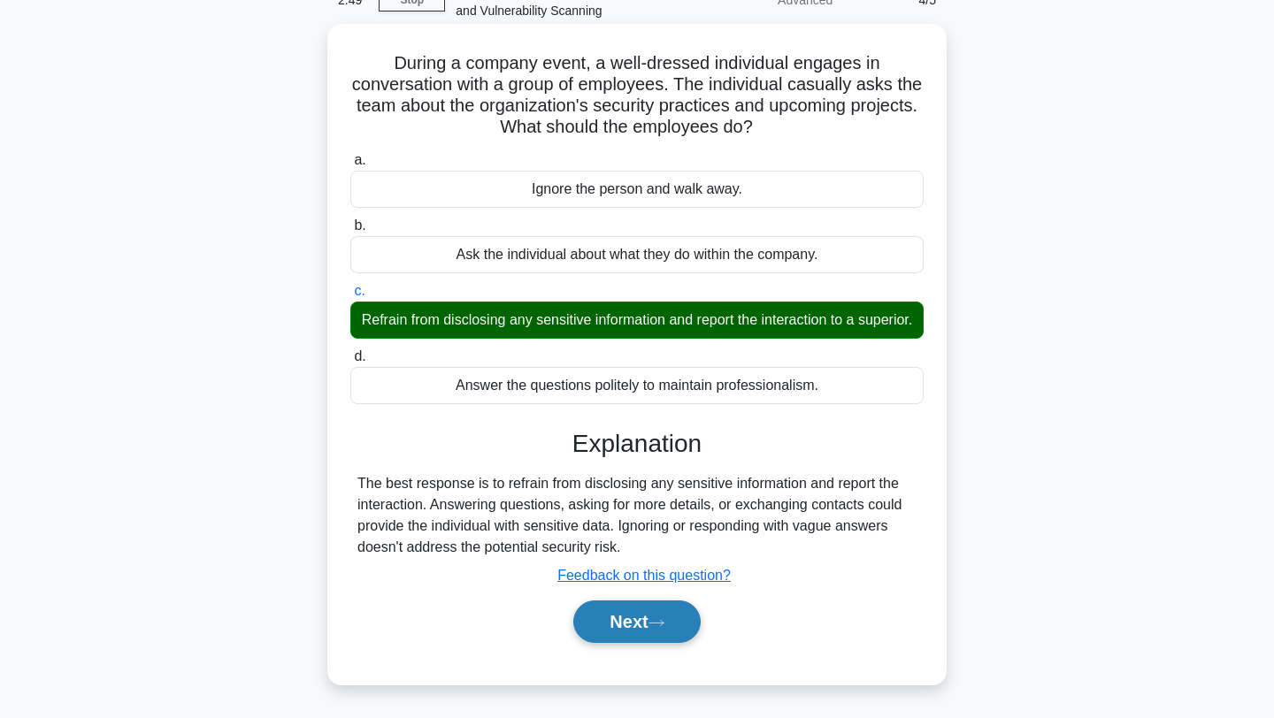
click at [671, 622] on button "Next" at bounding box center [636, 622] width 126 height 42
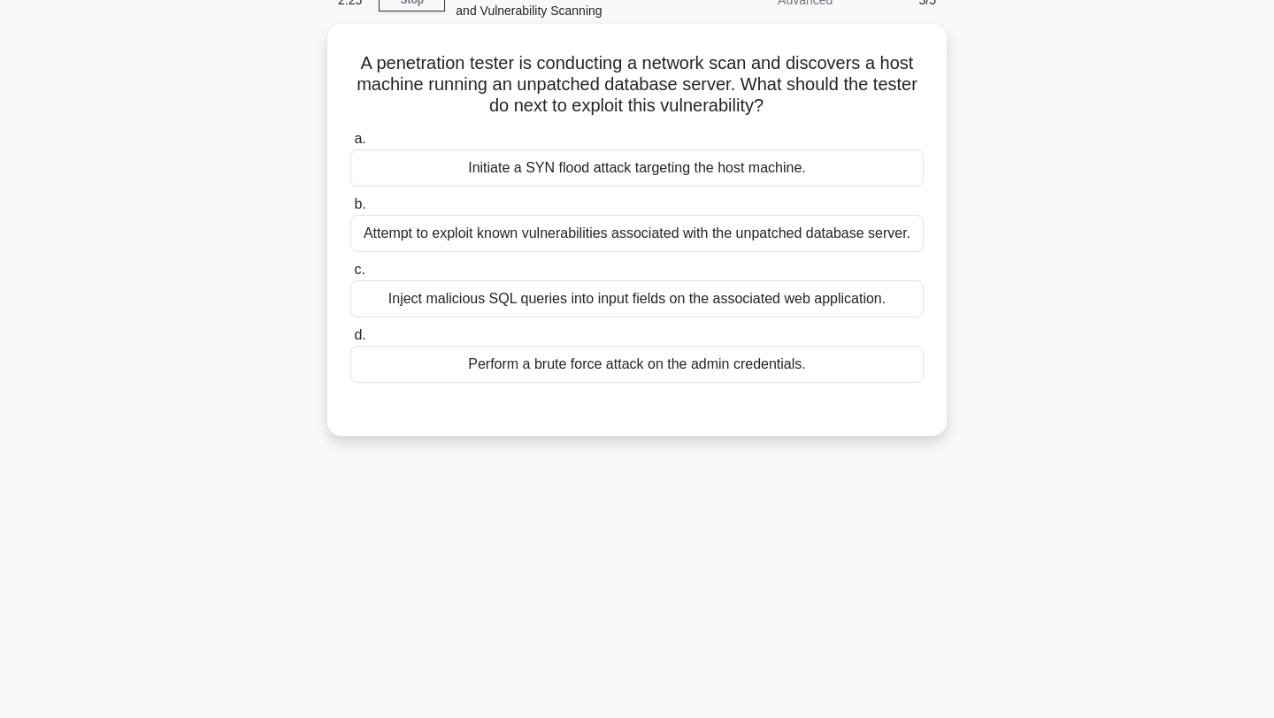
click at [676, 232] on div "Attempt to exploit known vulnerabilities associated with the unpatched database…" at bounding box center [636, 233] width 573 height 37
click at [350, 211] on input "b. Attempt to exploit known vulnerabilities associated with the unpatched datab…" at bounding box center [350, 204] width 0 height 11
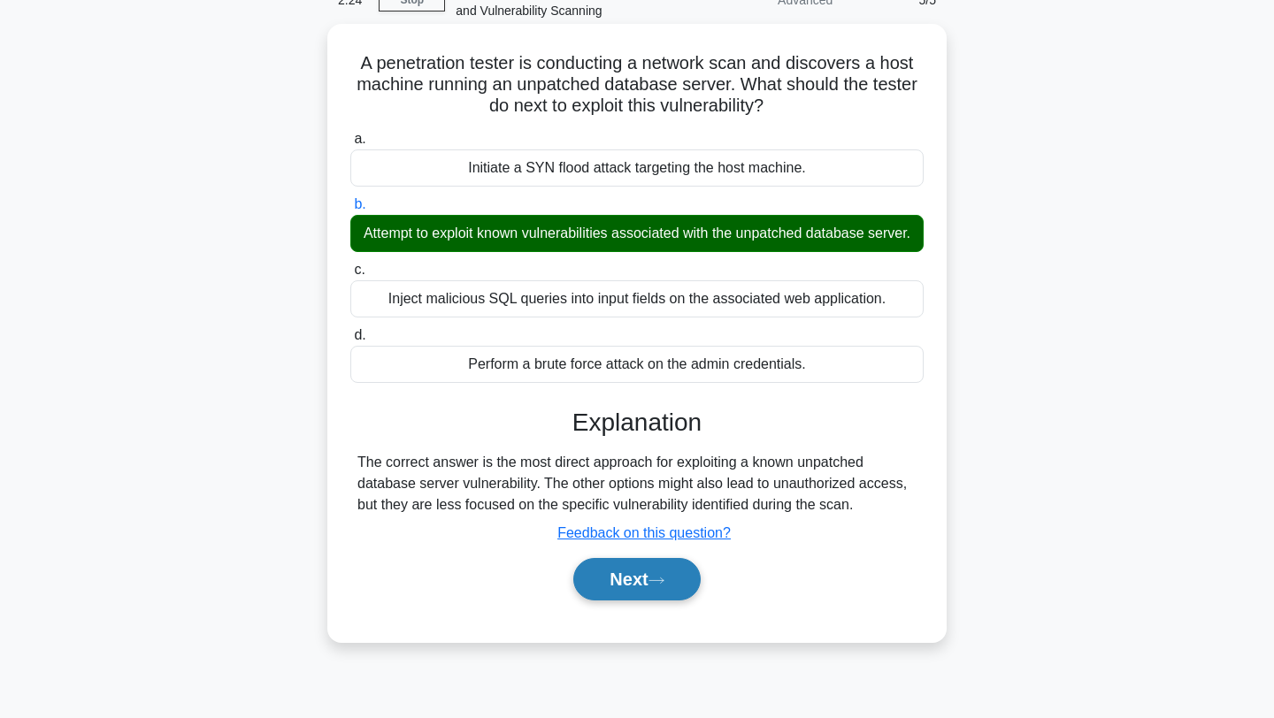
click at [664, 578] on icon at bounding box center [656, 581] width 16 height 10
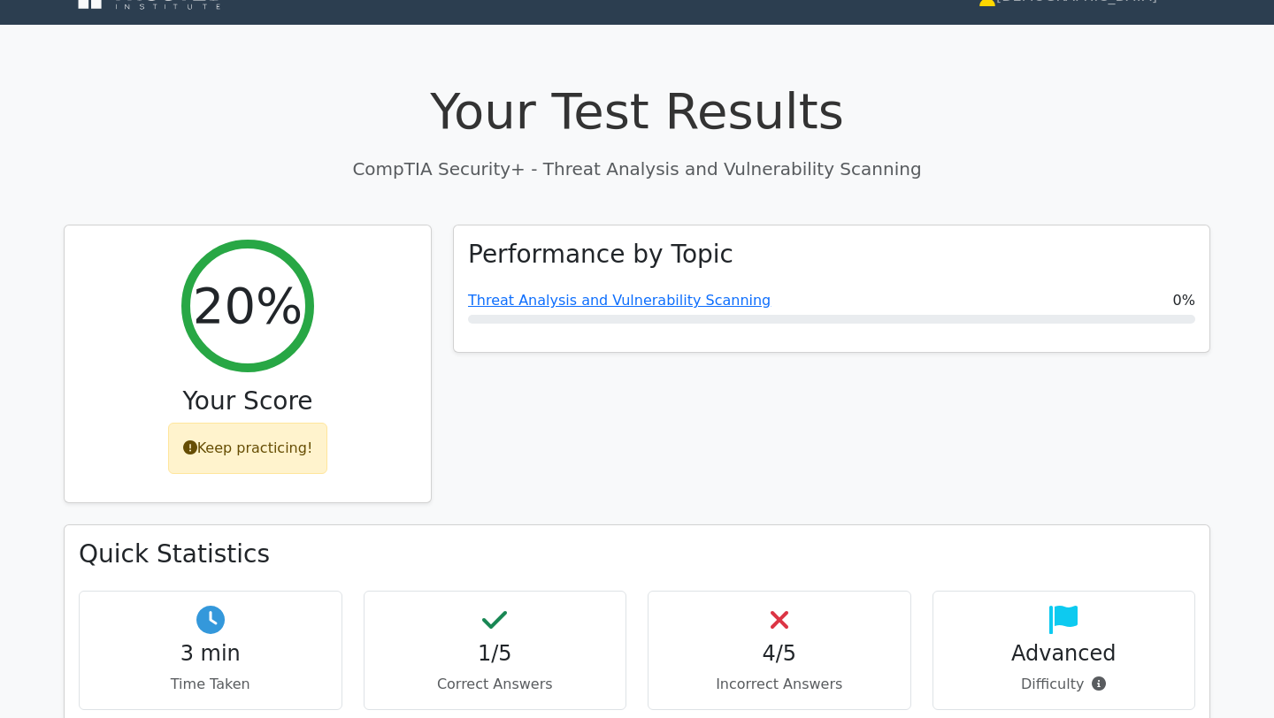
scroll to position [22, 0]
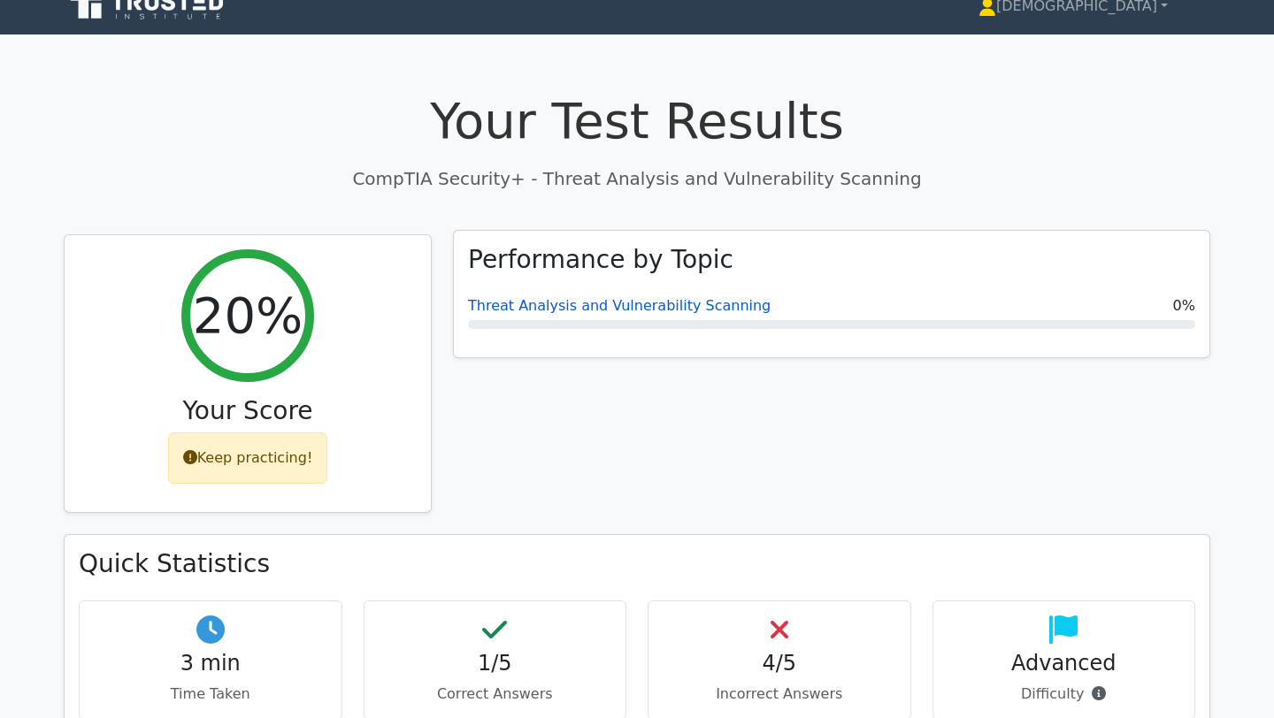
click at [639, 307] on link "Threat Analysis and Vulnerability Scanning" at bounding box center [619, 305] width 303 height 17
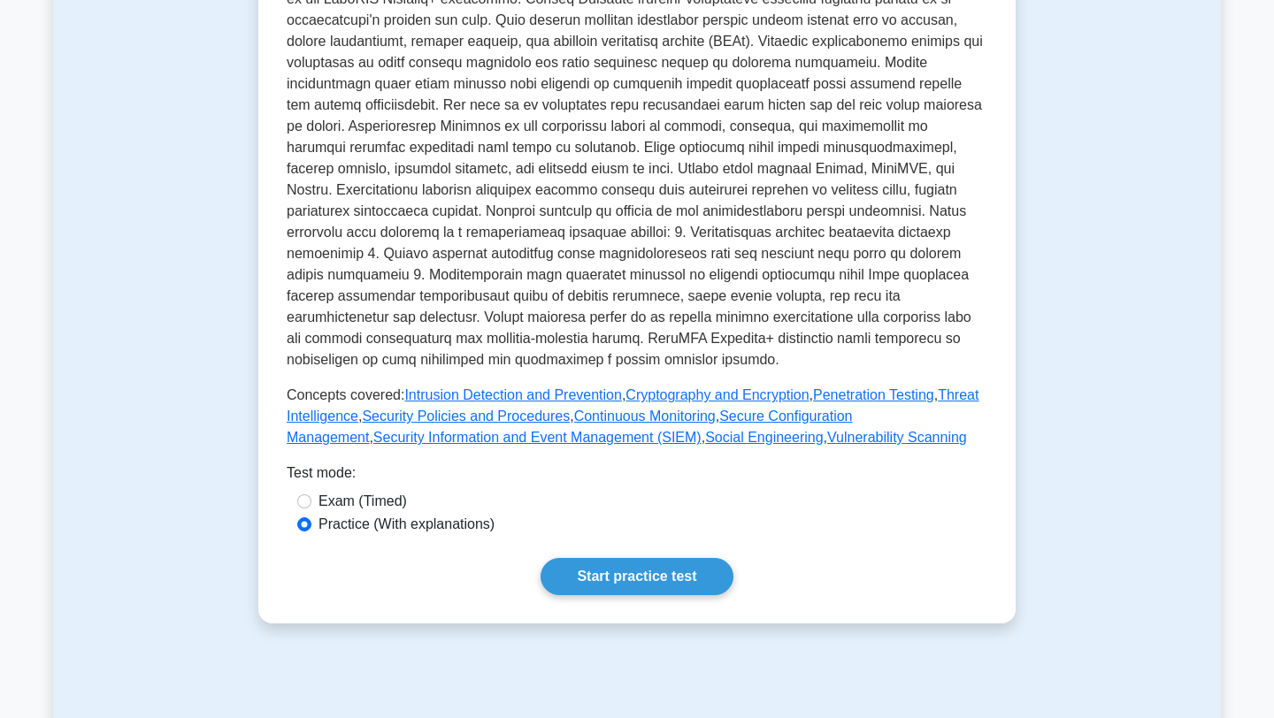
scroll to position [473, 0]
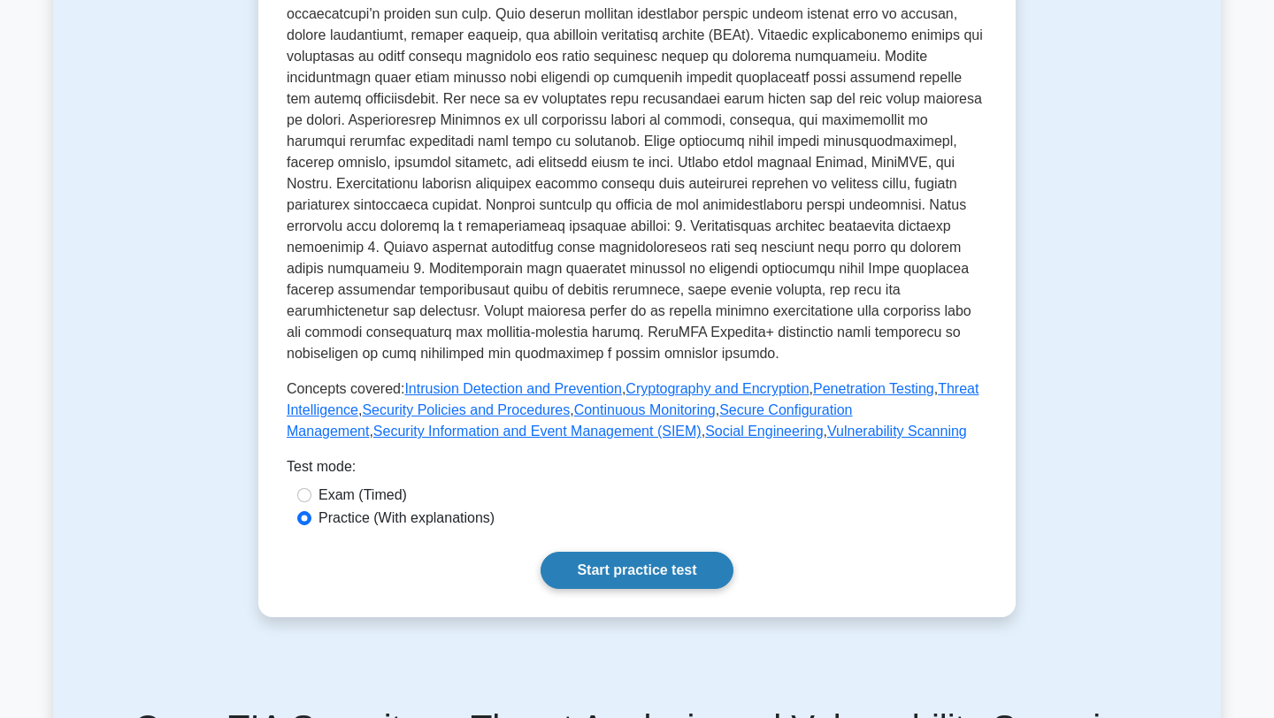
click at [613, 561] on link "Start practice test" at bounding box center [636, 570] width 192 height 37
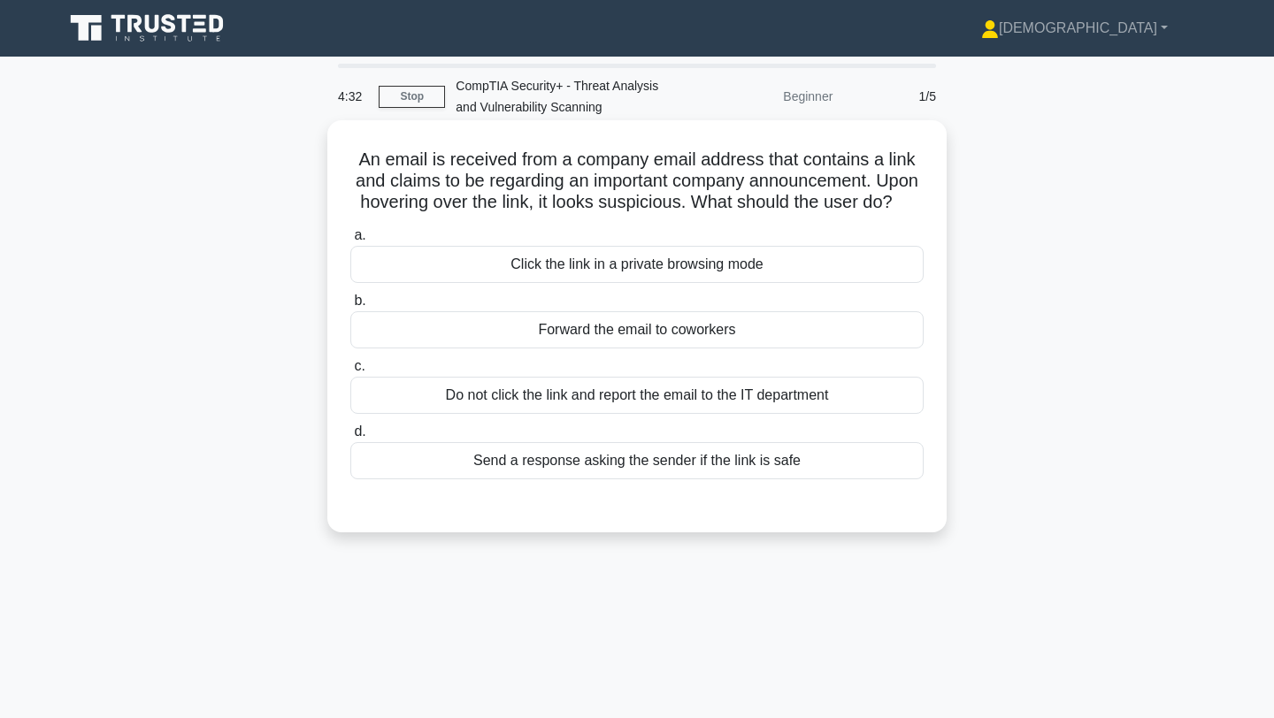
click at [602, 403] on div "Do not click the link and report the email to the IT department" at bounding box center [636, 395] width 573 height 37
click at [350, 372] on input "c. Do not click the link and report the email to the IT department" at bounding box center [350, 366] width 0 height 11
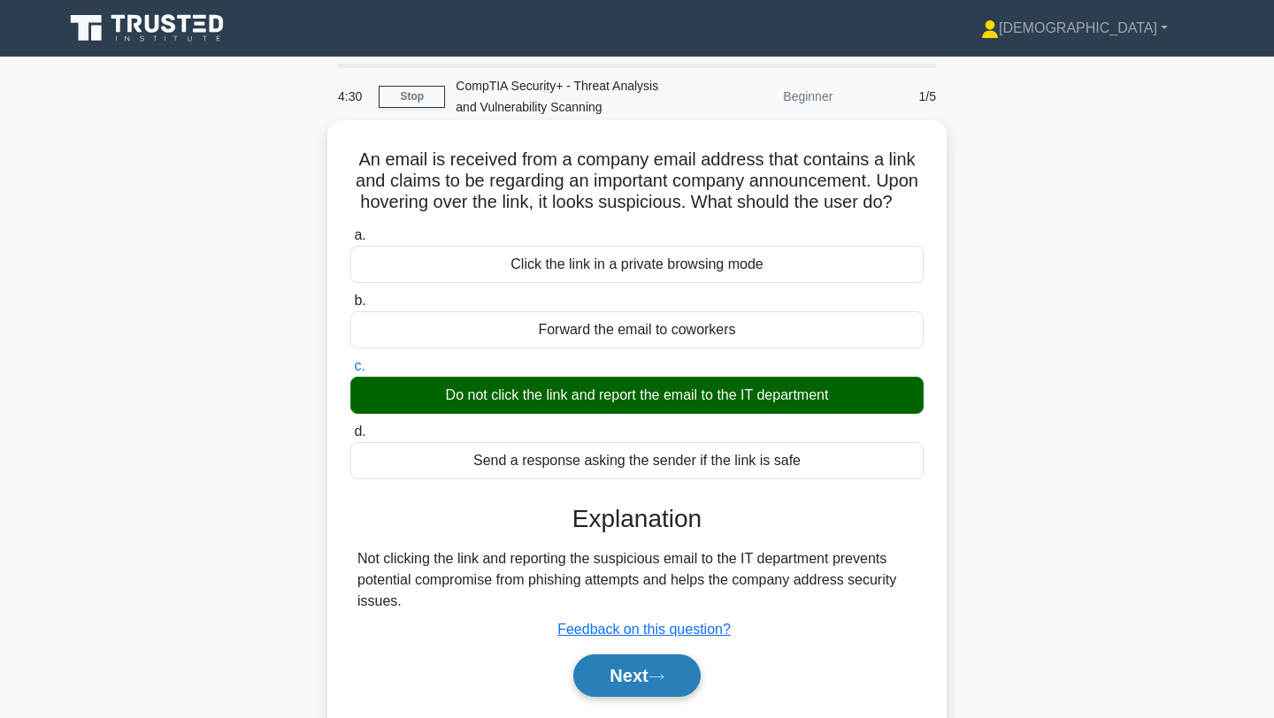
click at [656, 671] on button "Next" at bounding box center [636, 676] width 126 height 42
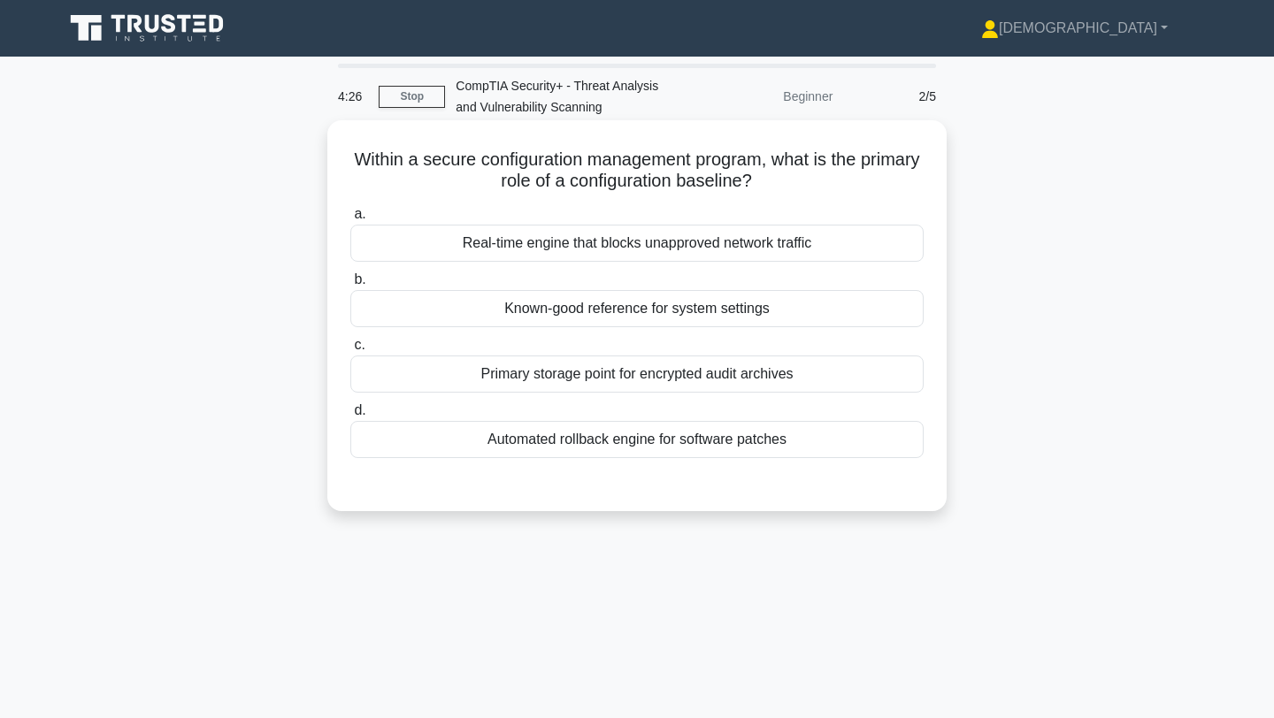
drag, startPoint x: 355, startPoint y: 160, endPoint x: 761, endPoint y: 187, distance: 406.9
click at [761, 187] on h5 "Within a secure configuration management program, what is the primary role of a…" at bounding box center [637, 171] width 577 height 44
click at [797, 195] on div "Within a secure configuration management program, what is the primary role of a…" at bounding box center [636, 315] width 605 height 377
click at [786, 230] on div "Real-time engine that blocks unapproved network traffic" at bounding box center [636, 243] width 573 height 37
click at [350, 220] on input "a. Real-time engine that blocks unapproved network traffic" at bounding box center [350, 214] width 0 height 11
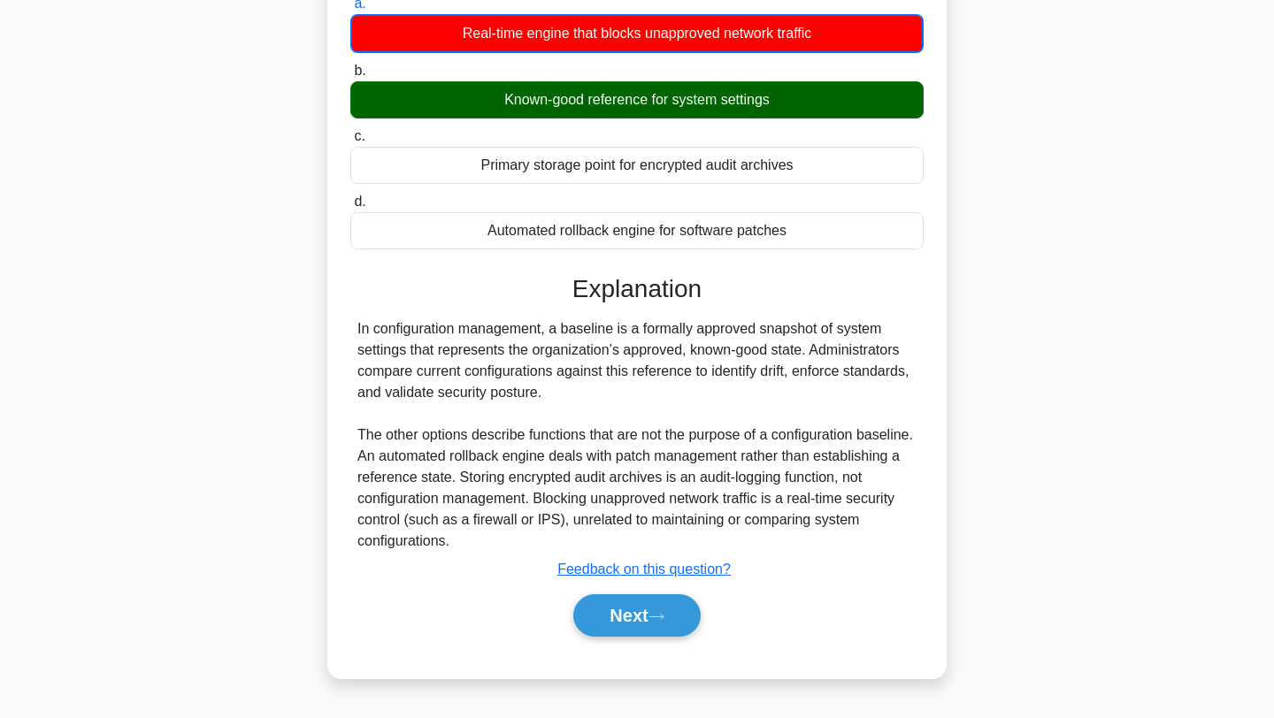
scroll to position [237, 0]
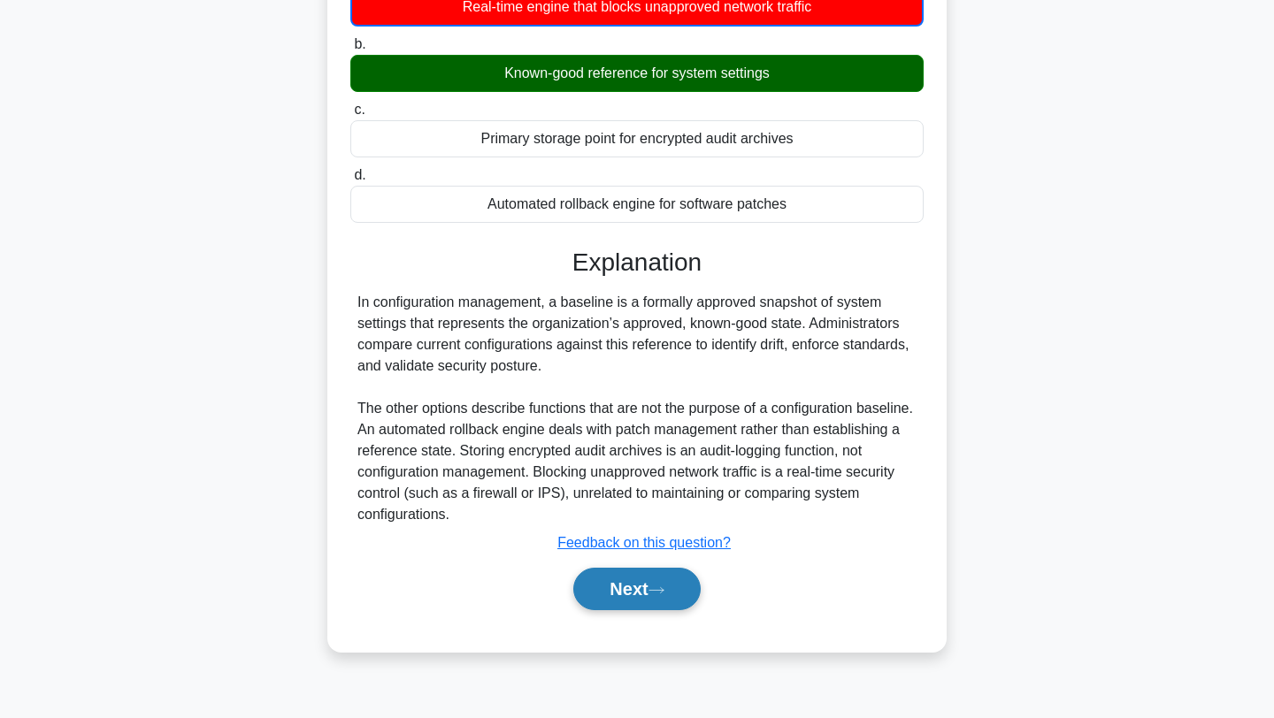
click at [683, 574] on button "Next" at bounding box center [636, 589] width 126 height 42
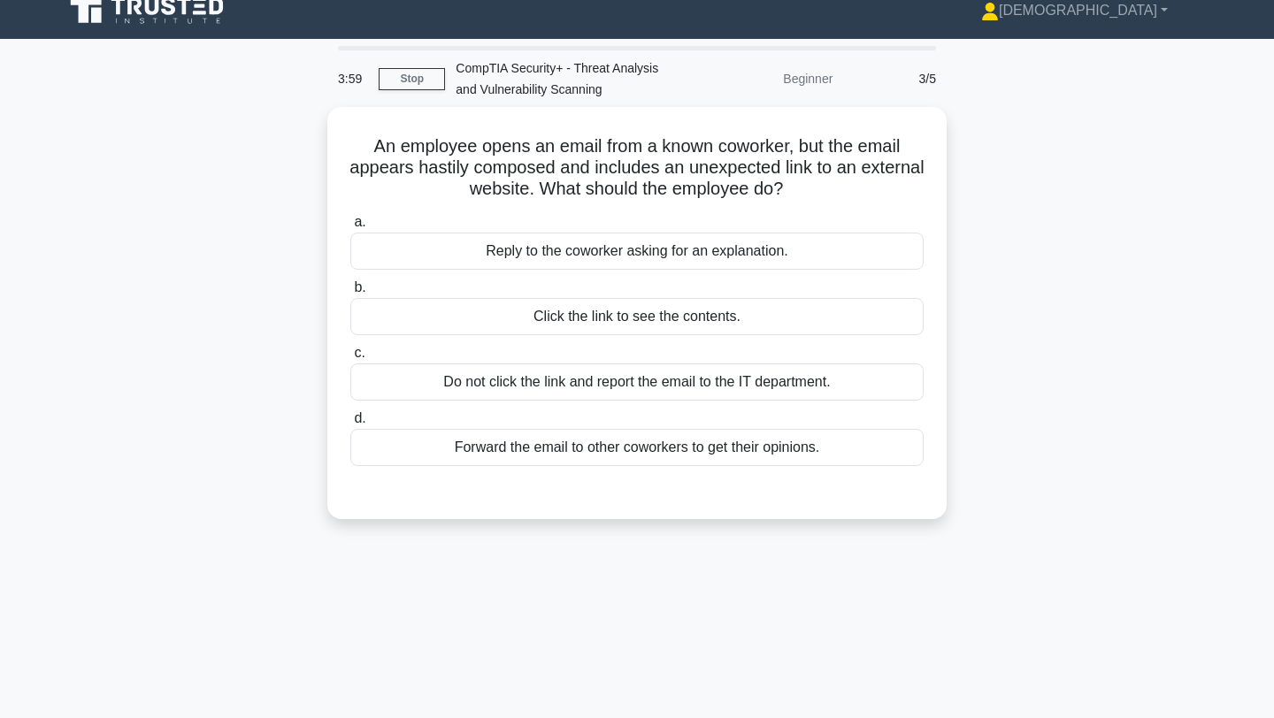
scroll to position [0, 0]
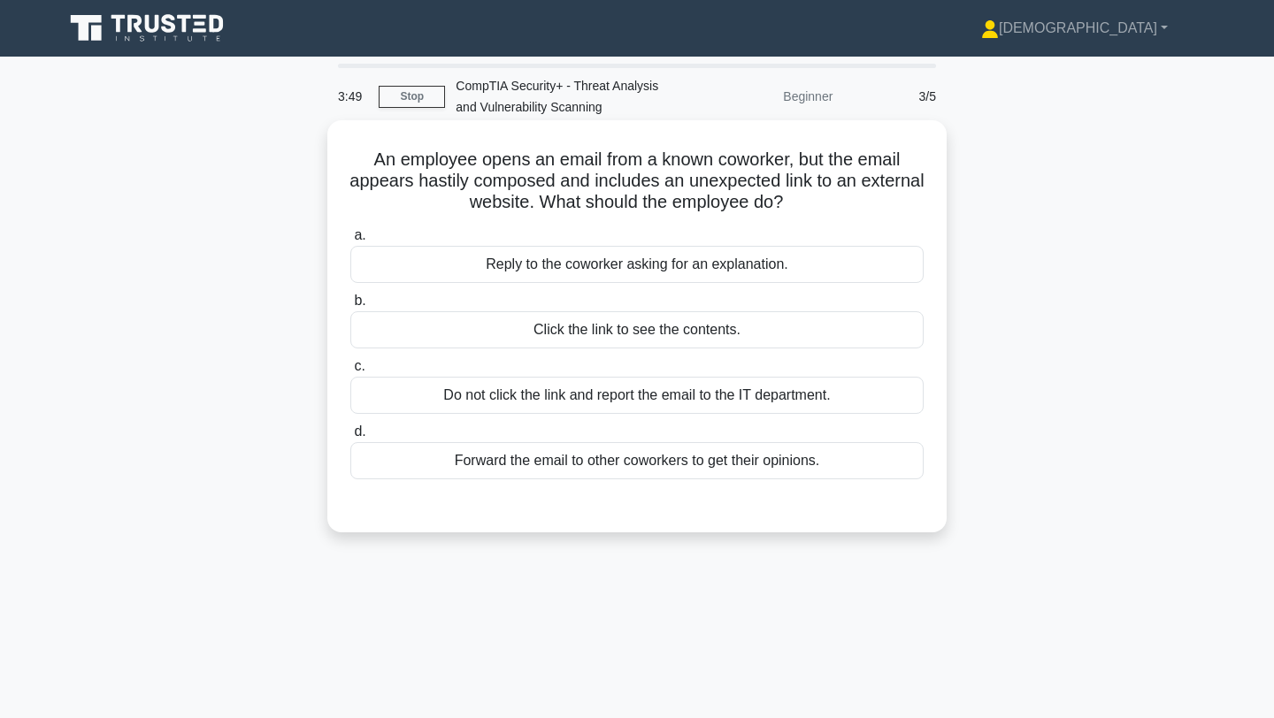
click at [678, 396] on div "Do not click the link and report the email to the IT department." at bounding box center [636, 395] width 573 height 37
click at [350, 372] on input "c. Do not click the link and report the email to the IT department." at bounding box center [350, 366] width 0 height 11
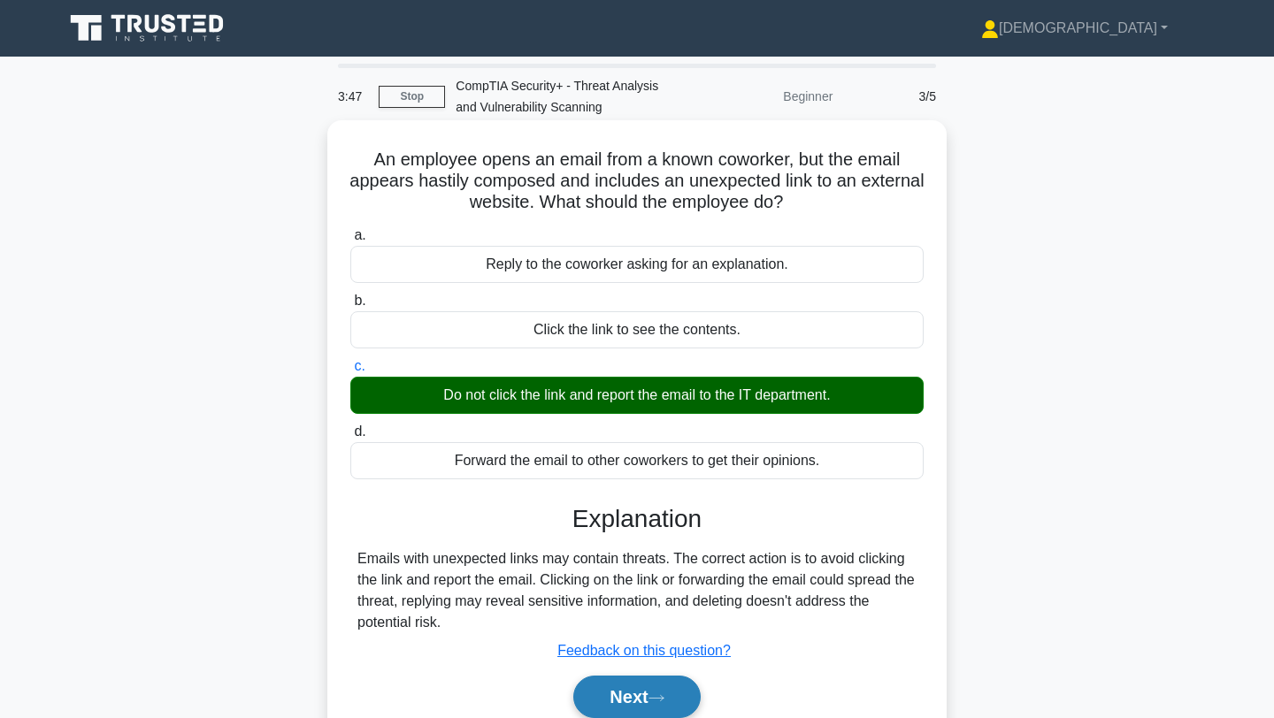
click at [662, 682] on button "Next" at bounding box center [636, 697] width 126 height 42
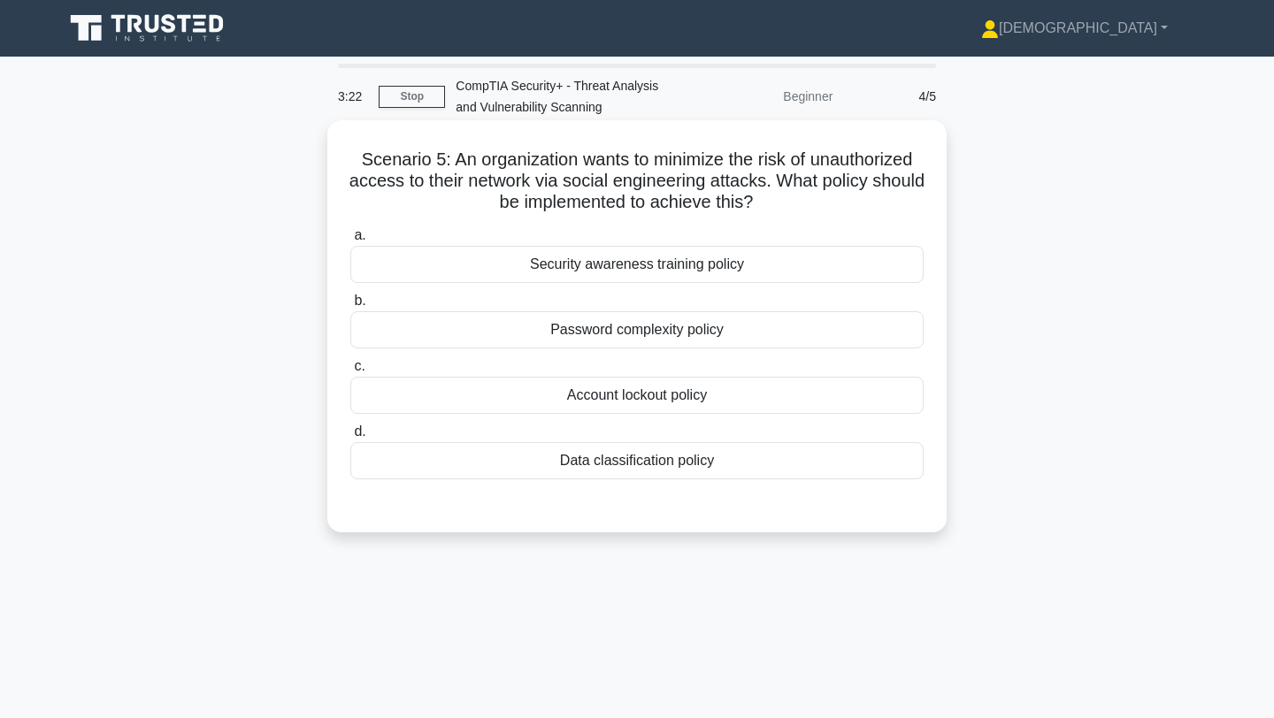
click at [619, 274] on div "Security awareness training policy" at bounding box center [636, 264] width 573 height 37
click at [350, 241] on input "a. Security awareness training policy" at bounding box center [350, 235] width 0 height 11
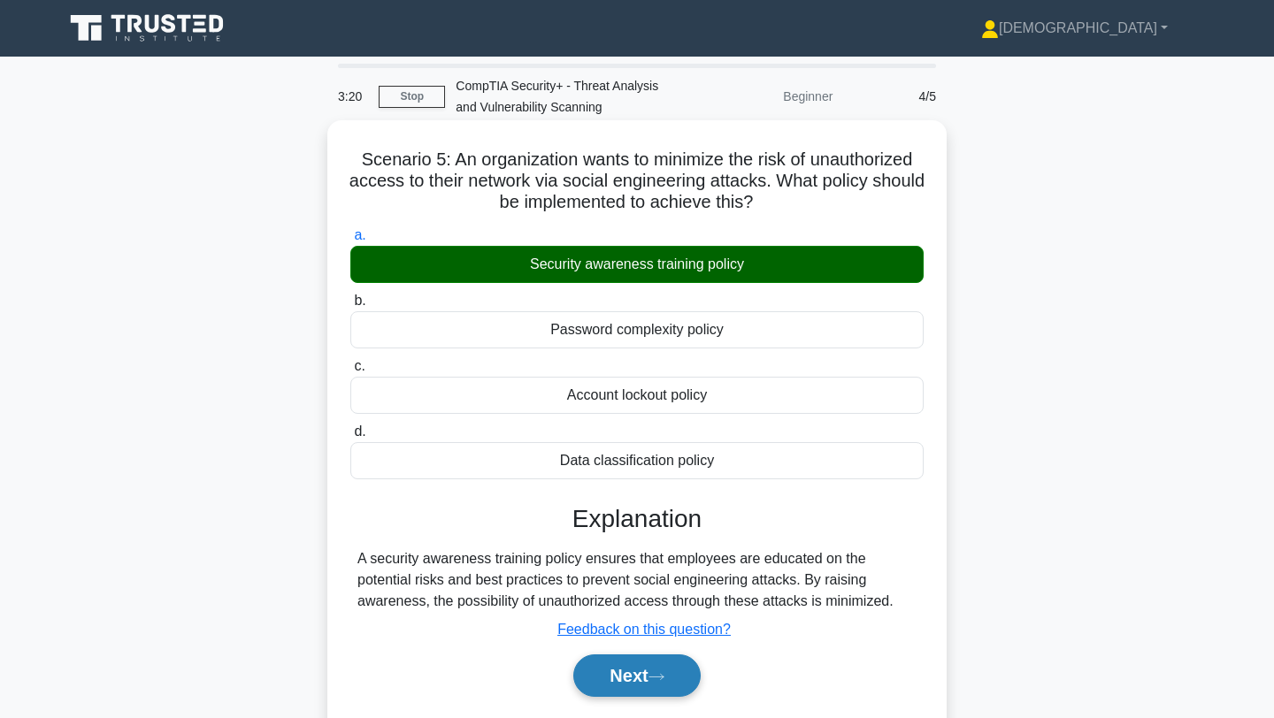
click at [648, 678] on button "Next" at bounding box center [636, 676] width 126 height 42
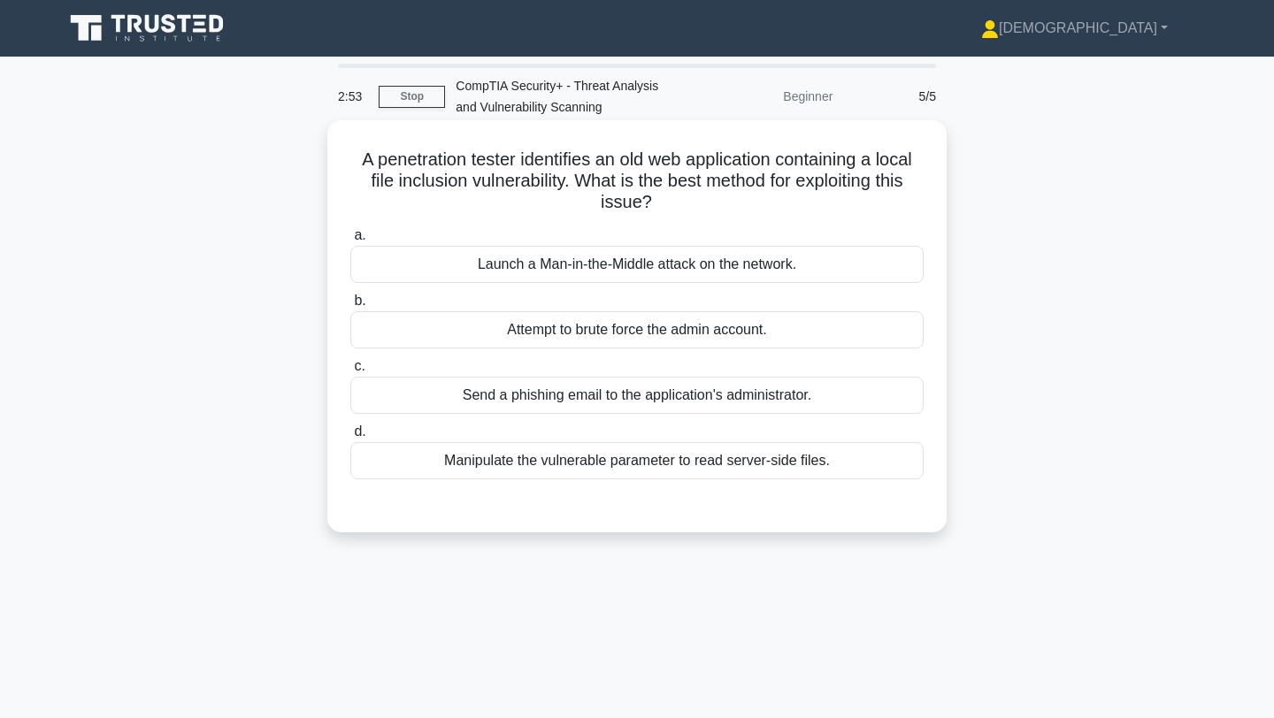
click at [663, 467] on div "Manipulate the vulnerable parameter to read server-side files." at bounding box center [636, 460] width 573 height 37
click at [350, 438] on input "d. Manipulate the vulnerable parameter to read server-side files." at bounding box center [350, 431] width 0 height 11
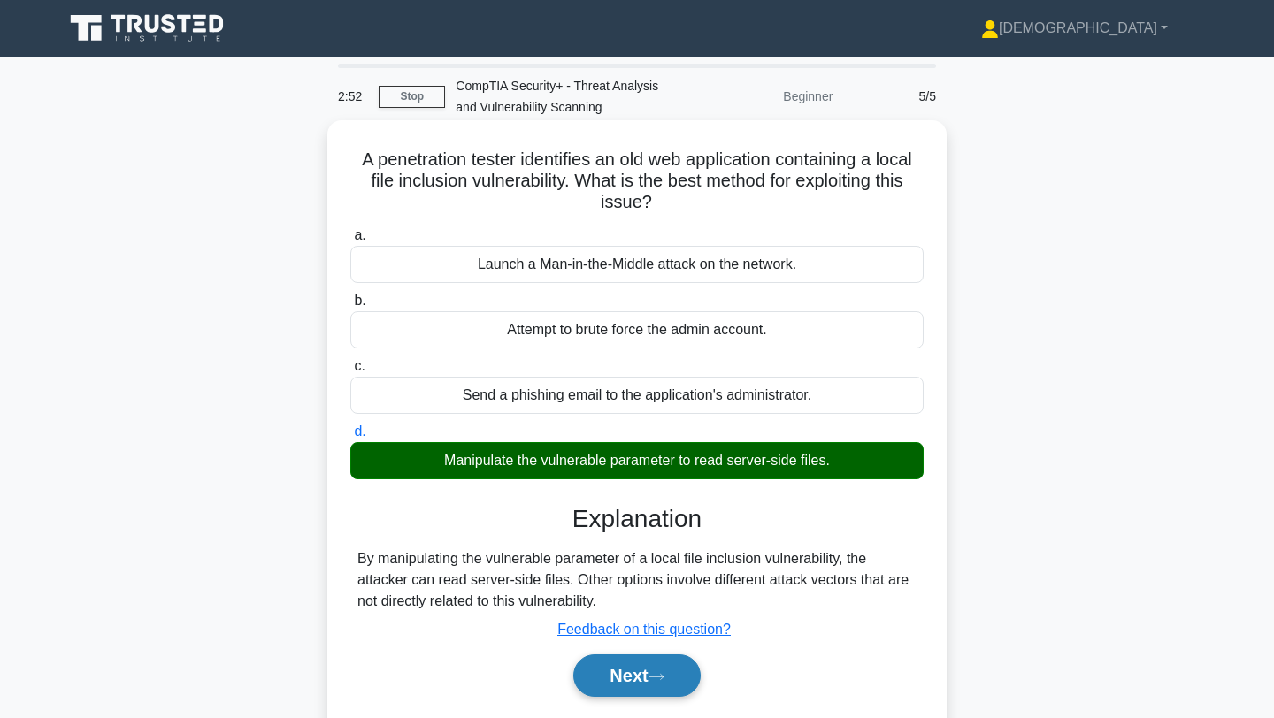
click at [640, 676] on button "Next" at bounding box center [636, 676] width 126 height 42
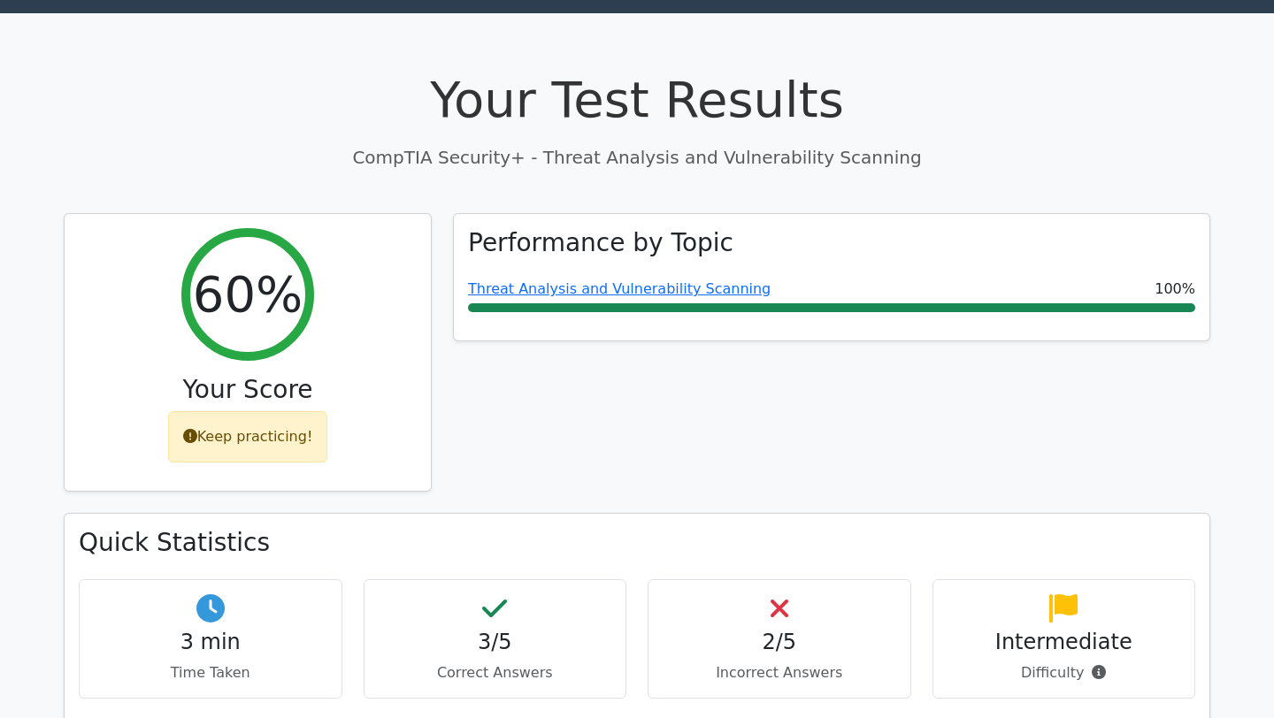
scroll to position [27, 0]
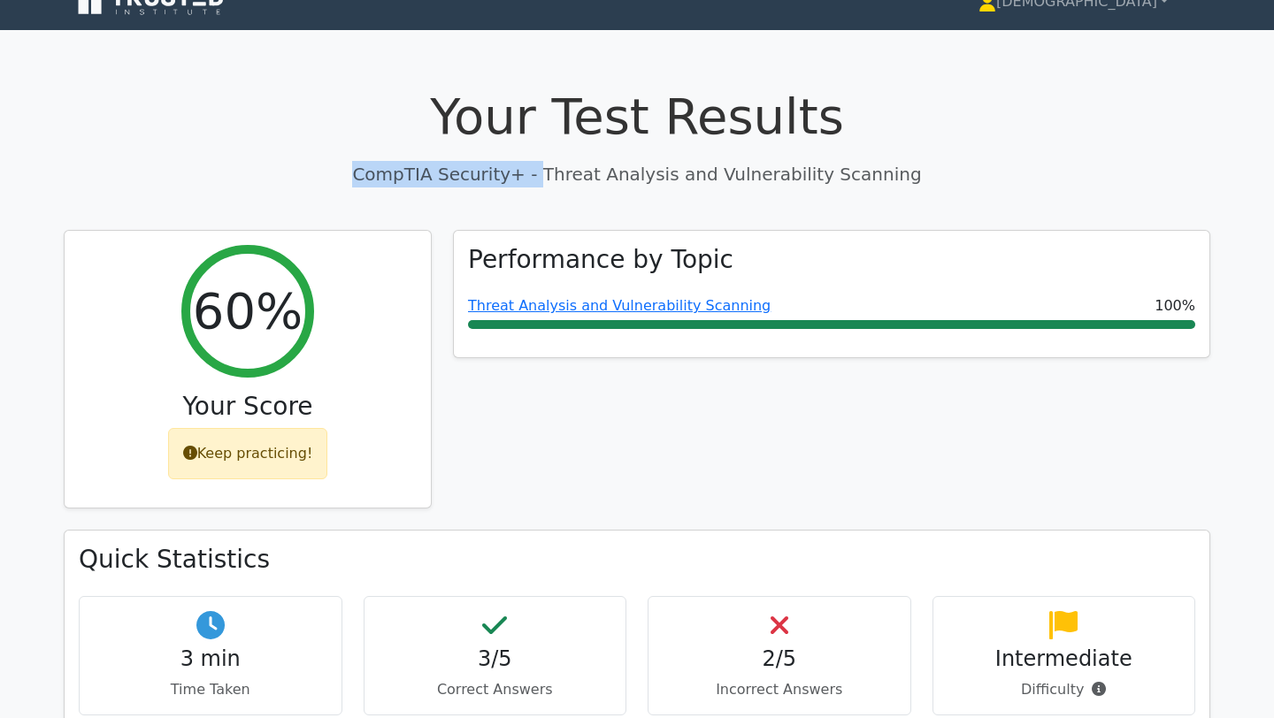
drag, startPoint x: 558, startPoint y: 172, endPoint x: 1016, endPoint y: 157, distance: 457.6
click at [1016, 157] on div "Your Test Results CompTIA Security+ - Threat Analysis and Vulnerability Scanning" at bounding box center [637, 137] width 1146 height 100
click at [873, 187] on p "CompTIA Security+ - Threat Analysis and Vulnerability Scanning" at bounding box center [637, 174] width 1146 height 27
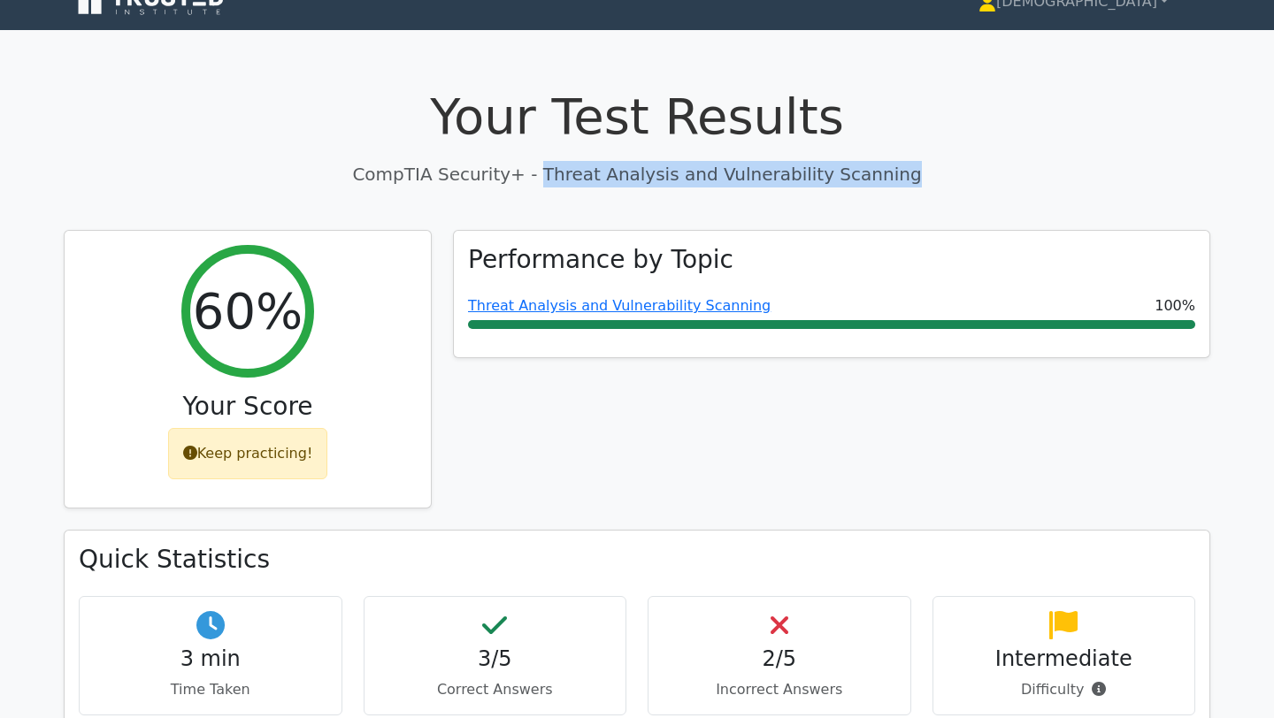
drag, startPoint x: 557, startPoint y: 175, endPoint x: 896, endPoint y: 175, distance: 338.8
click at [896, 175] on p "CompTIA Security+ - Threat Analysis and Vulnerability Scanning" at bounding box center [637, 174] width 1146 height 27
copy p "Threat Analysis and Vulnerability Scanning"
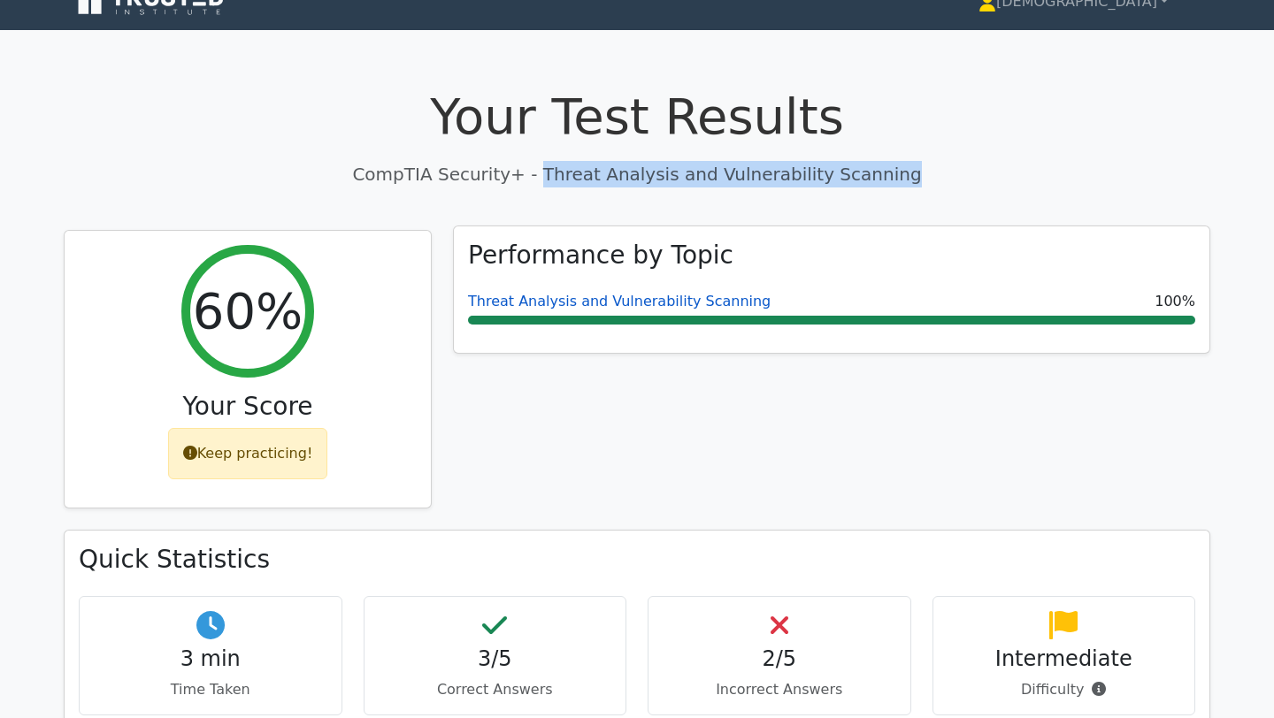
click at [685, 299] on link "Threat Analysis and Vulnerability Scanning" at bounding box center [619, 301] width 303 height 17
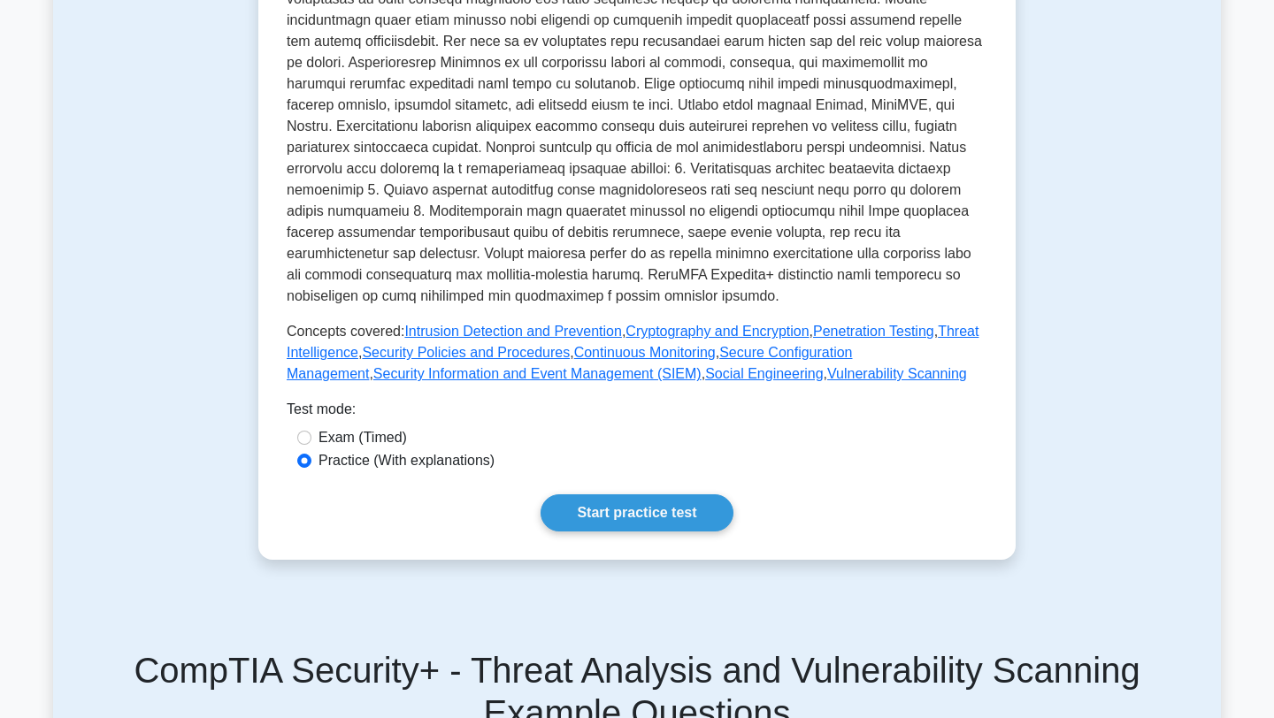
scroll to position [601, 0]
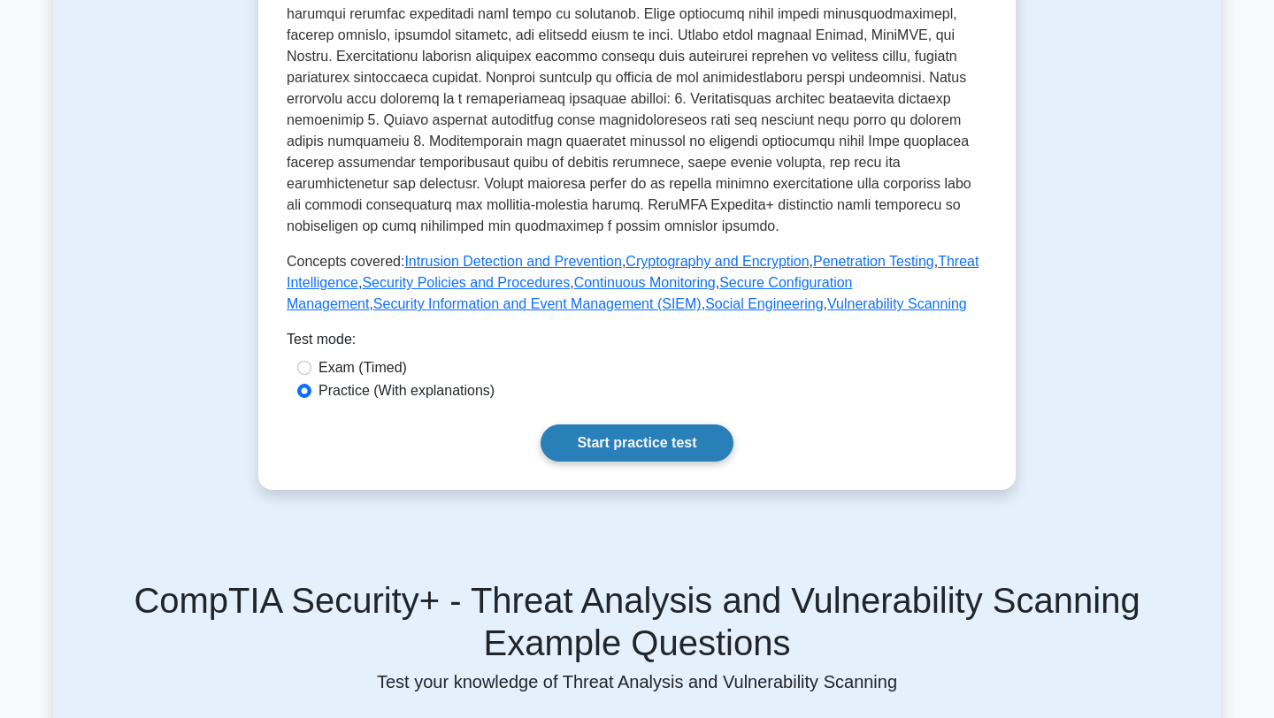
click at [619, 448] on link "Start practice test" at bounding box center [636, 443] width 192 height 37
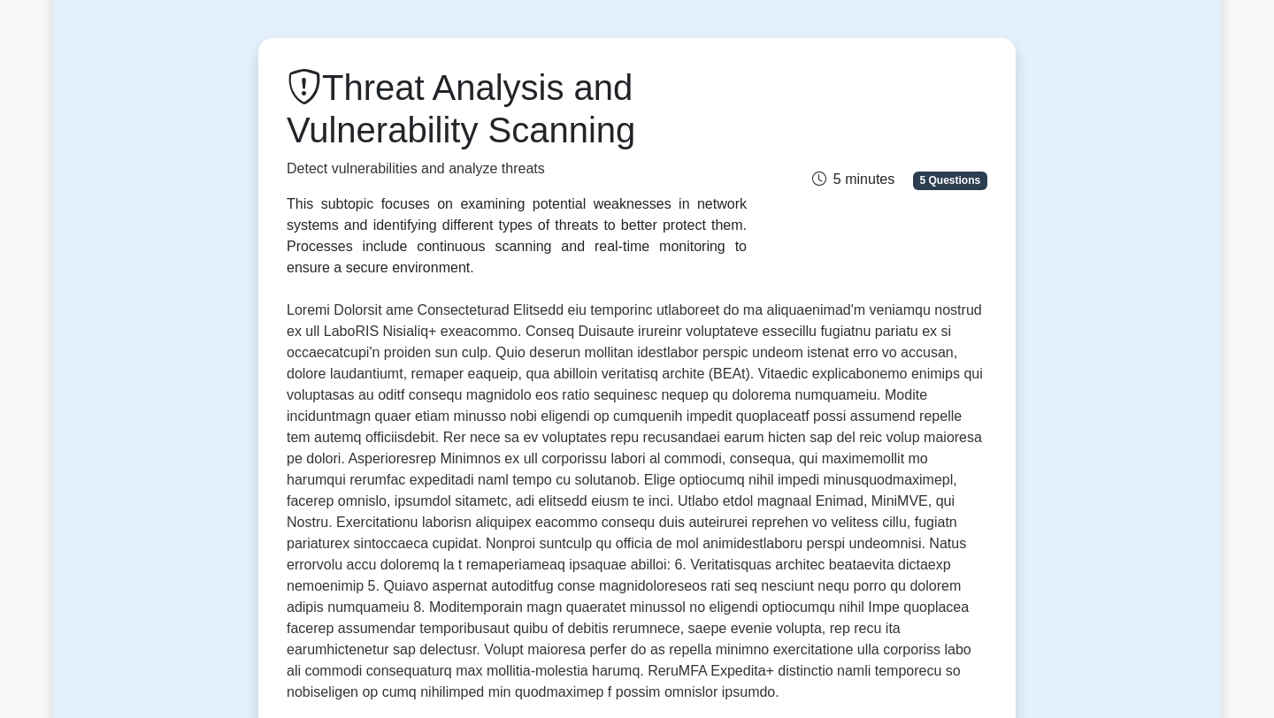
scroll to position [0, 0]
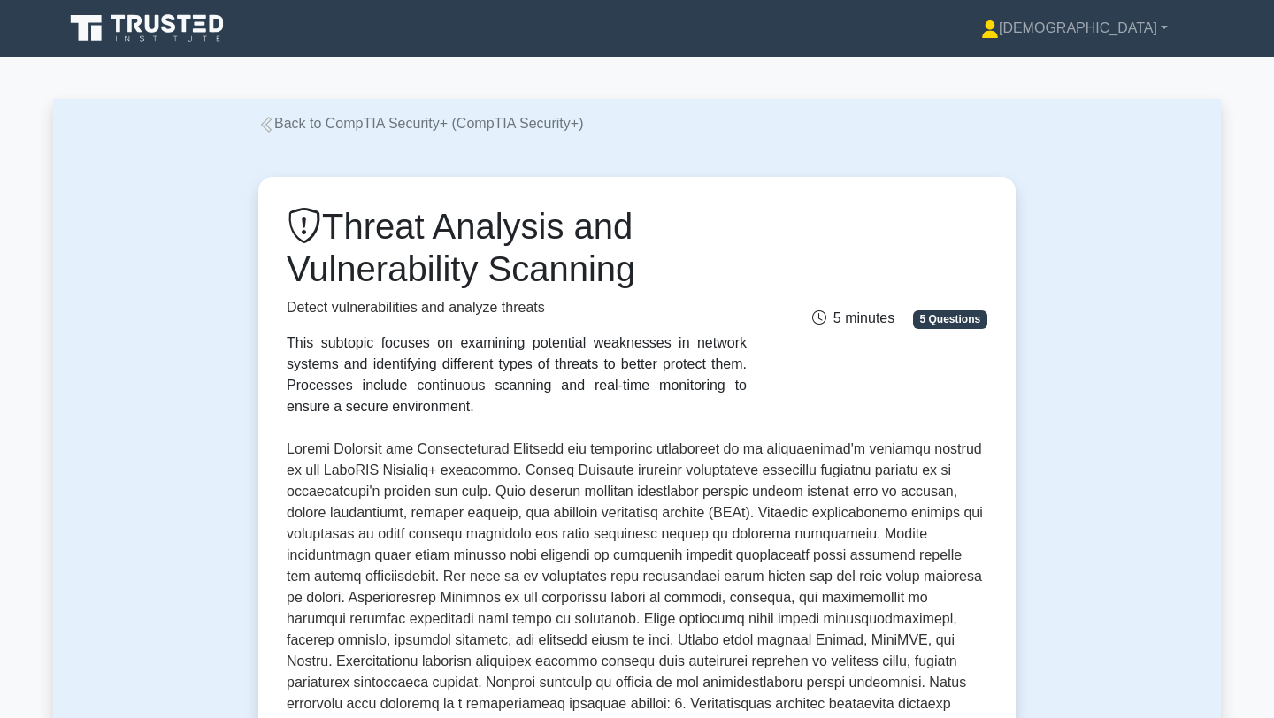
click at [165, 34] on icon at bounding box center [149, 28] width 170 height 34
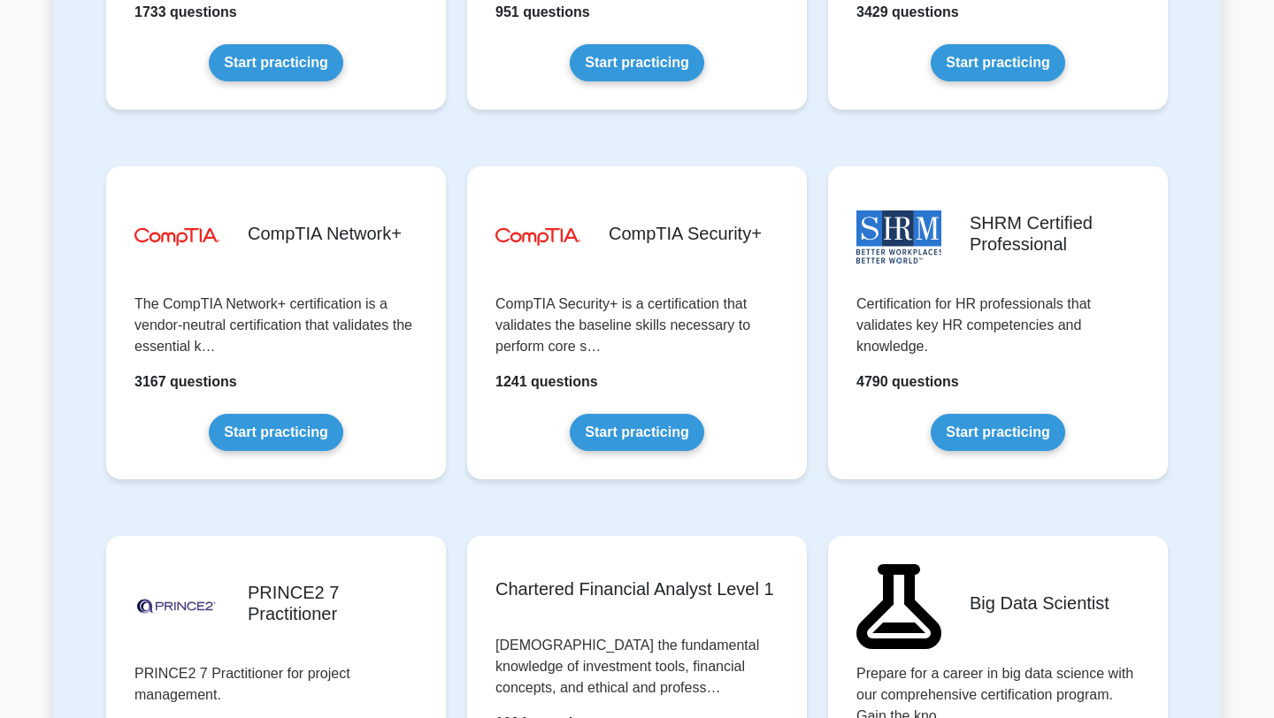
scroll to position [3190, 0]
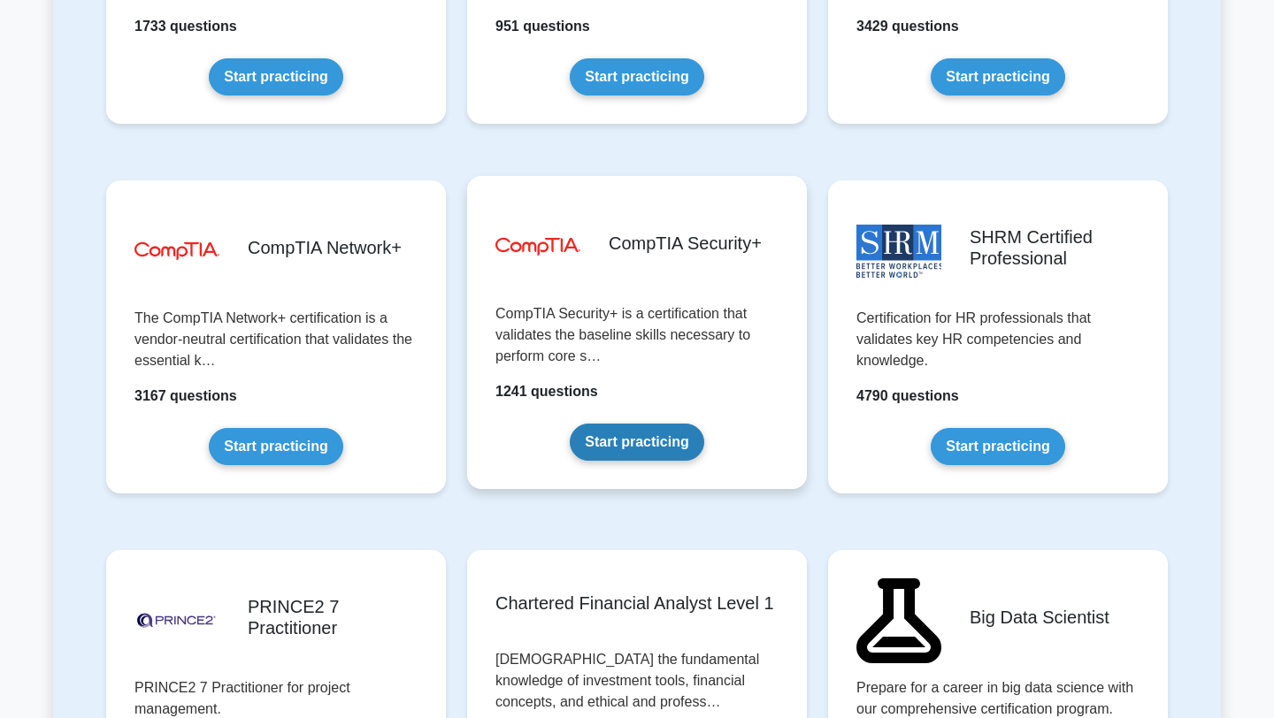
click at [604, 433] on link "Start practicing" at bounding box center [637, 442] width 134 height 37
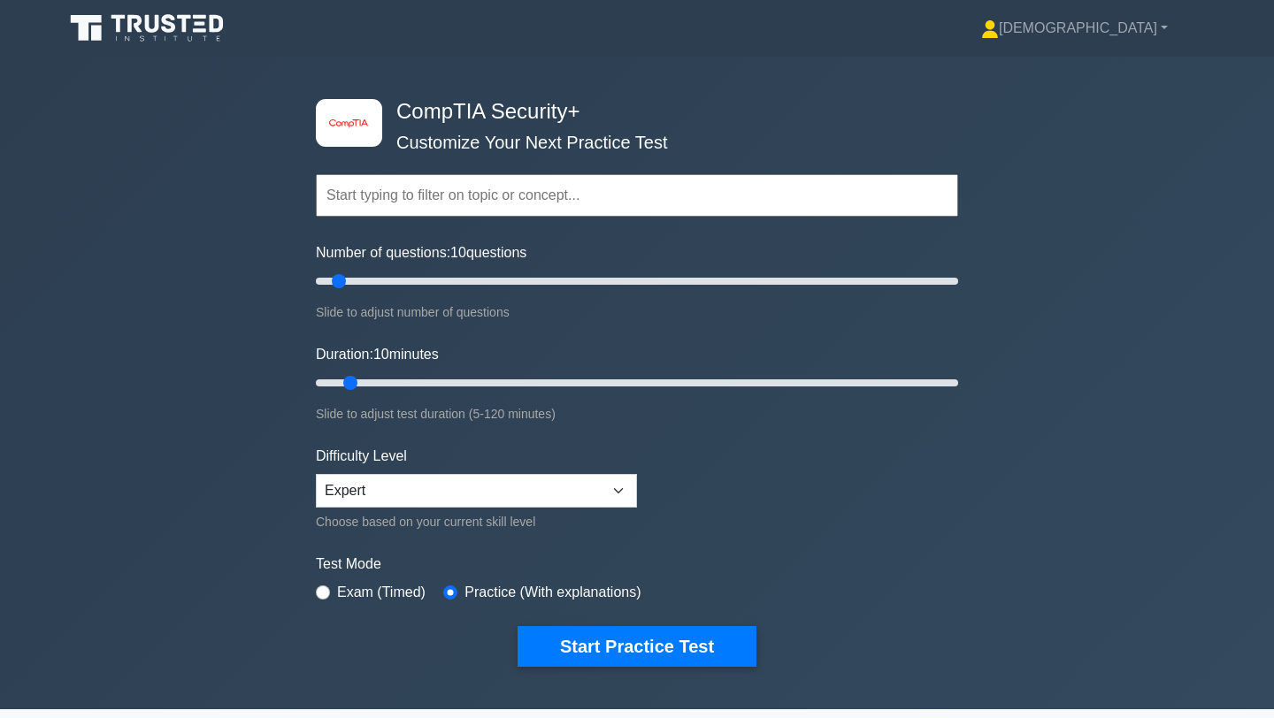
click at [399, 200] on input "text" at bounding box center [637, 195] width 642 height 42
paste input "Threat Analysis and Vulnerability Scanning"
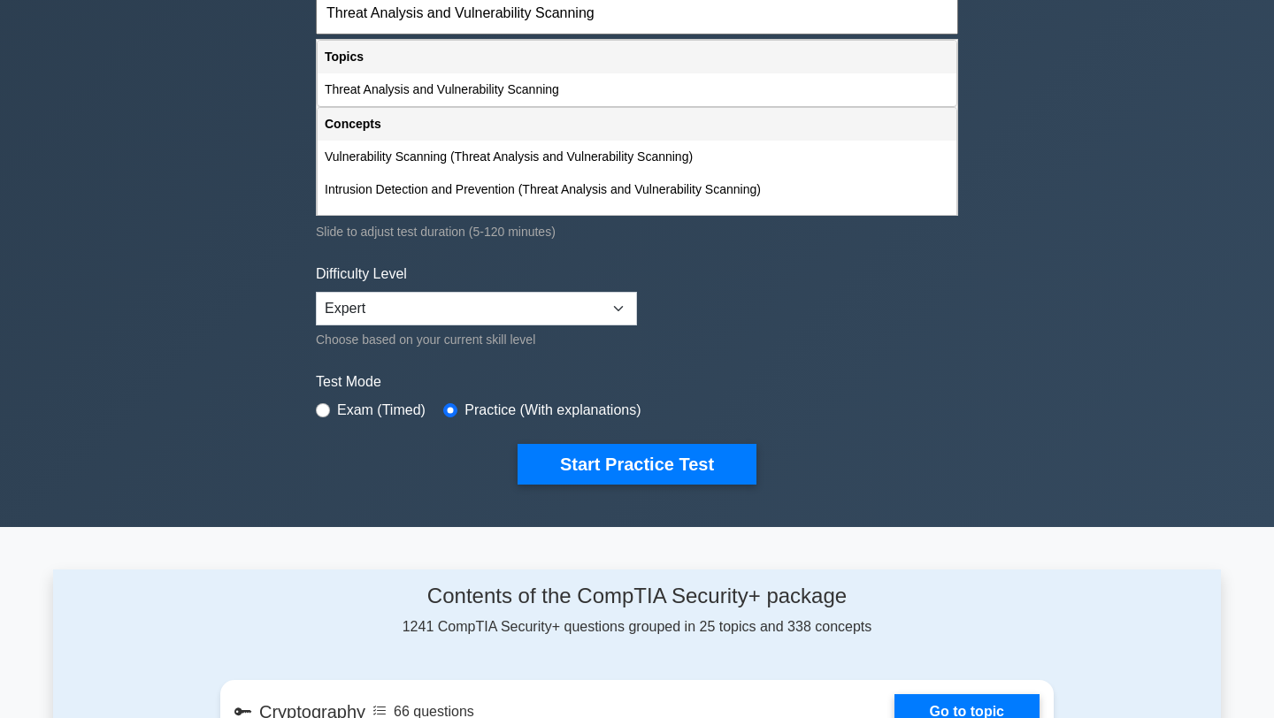
scroll to position [121, 0]
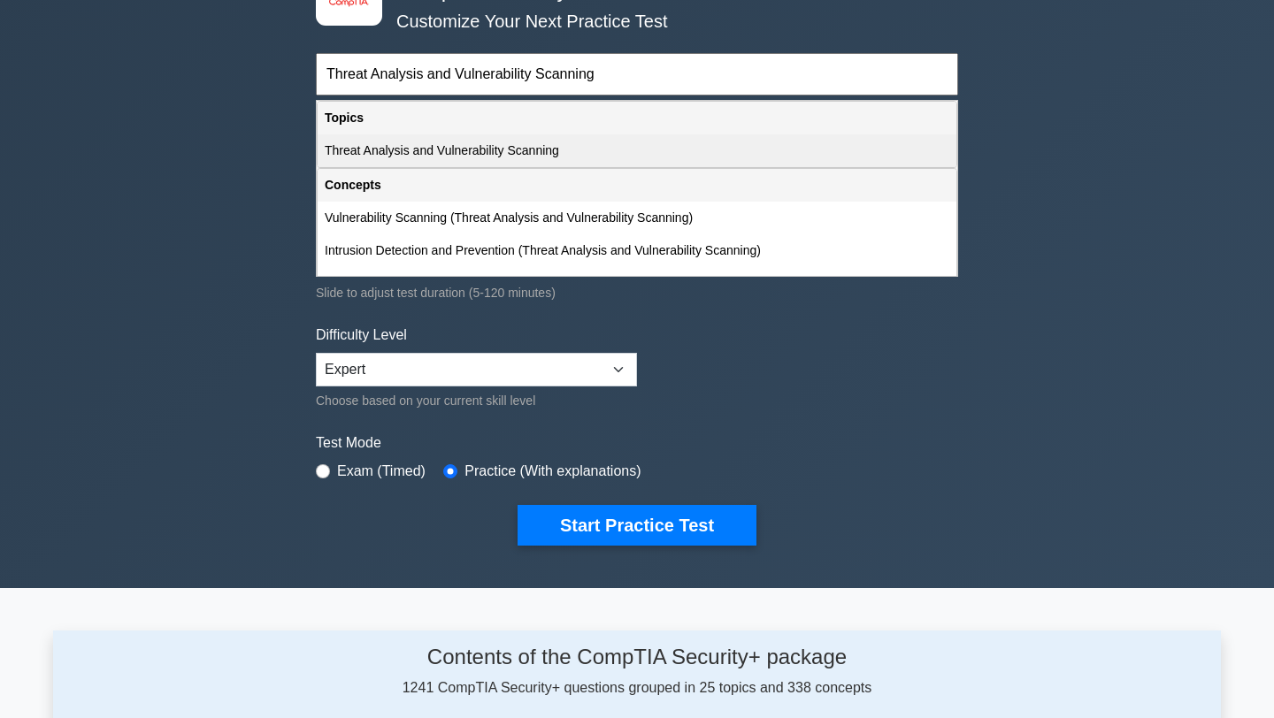
type input "Threat Analysis and Vulnerability Scanning"
click at [450, 146] on div "Threat Analysis and Vulnerability Scanning" at bounding box center [637, 150] width 639 height 33
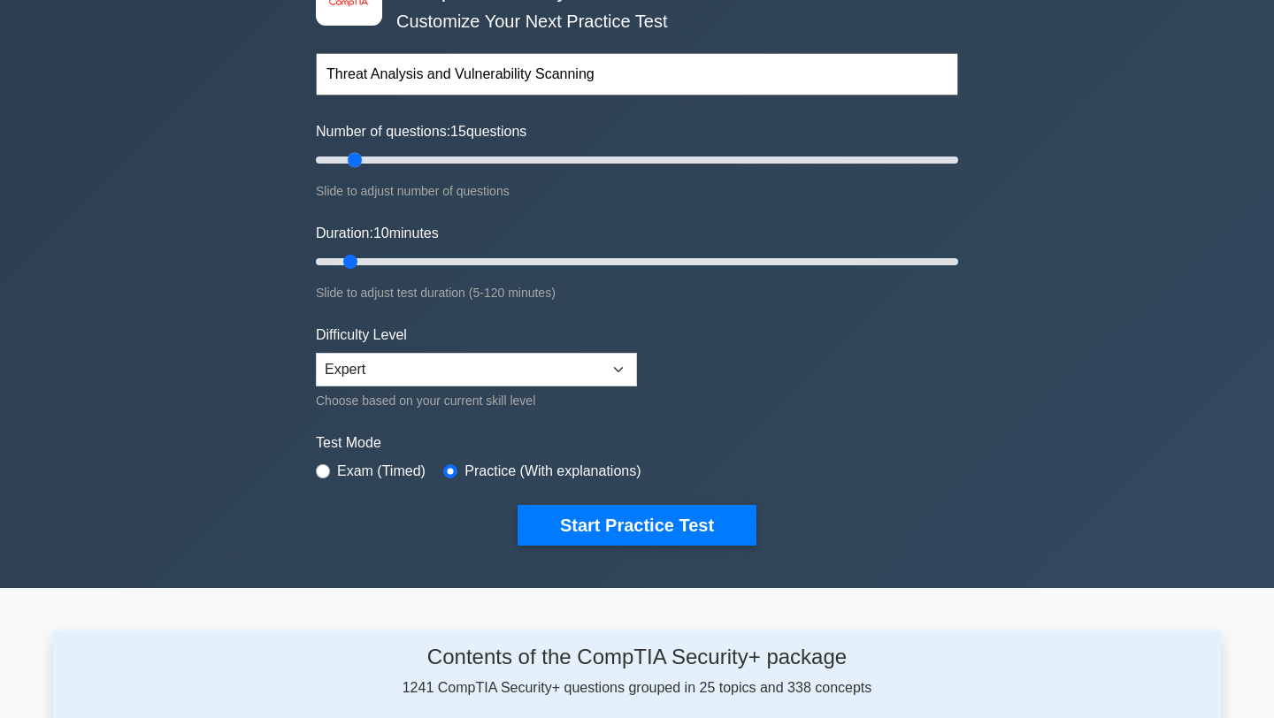
drag, startPoint x: 338, startPoint y: 157, endPoint x: 359, endPoint y: 158, distance: 21.3
type input "15"
click at [359, 158] on input "Number of questions: 15 questions" at bounding box center [637, 159] width 642 height 21
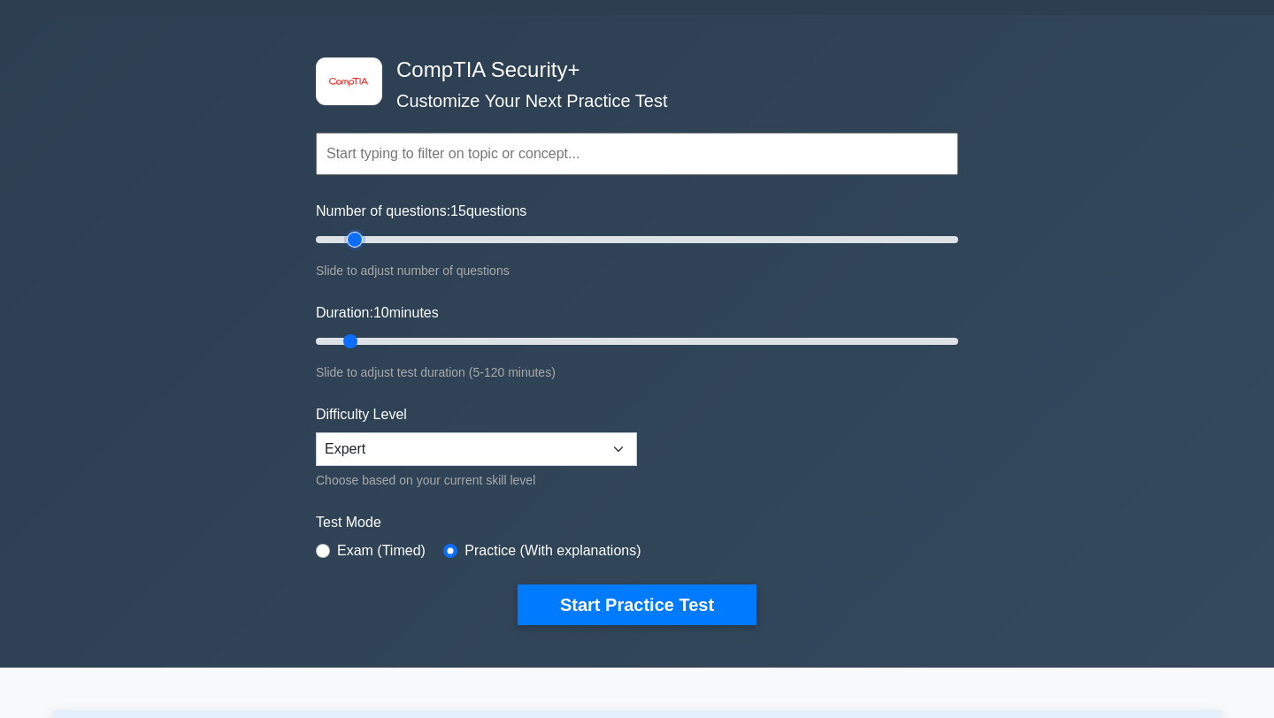
scroll to position [25, 0]
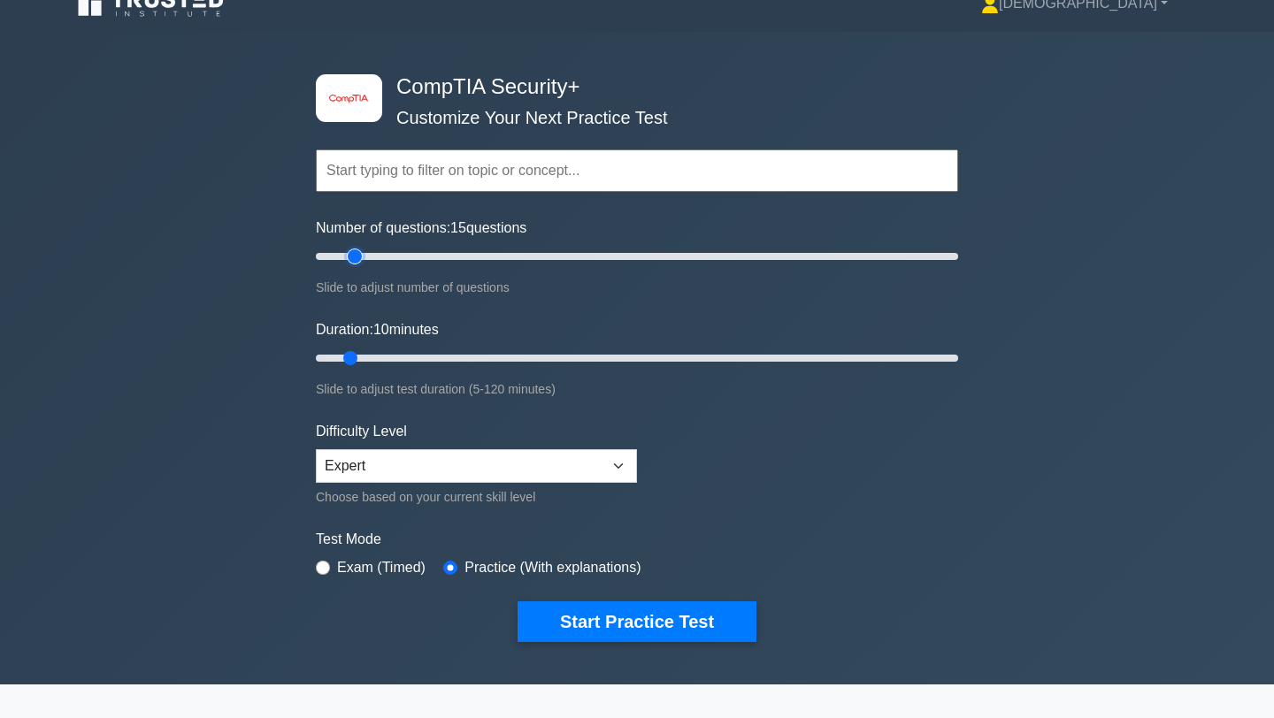
drag, startPoint x: 357, startPoint y: 255, endPoint x: 348, endPoint y: 257, distance: 10.1
click at [348, 257] on input "Number of questions: 15 questions" at bounding box center [637, 256] width 642 height 21
type input "10"
click at [346, 257] on input "Number of questions: 10 questions" at bounding box center [637, 256] width 642 height 21
drag, startPoint x: 351, startPoint y: 357, endPoint x: 367, endPoint y: 357, distance: 15.9
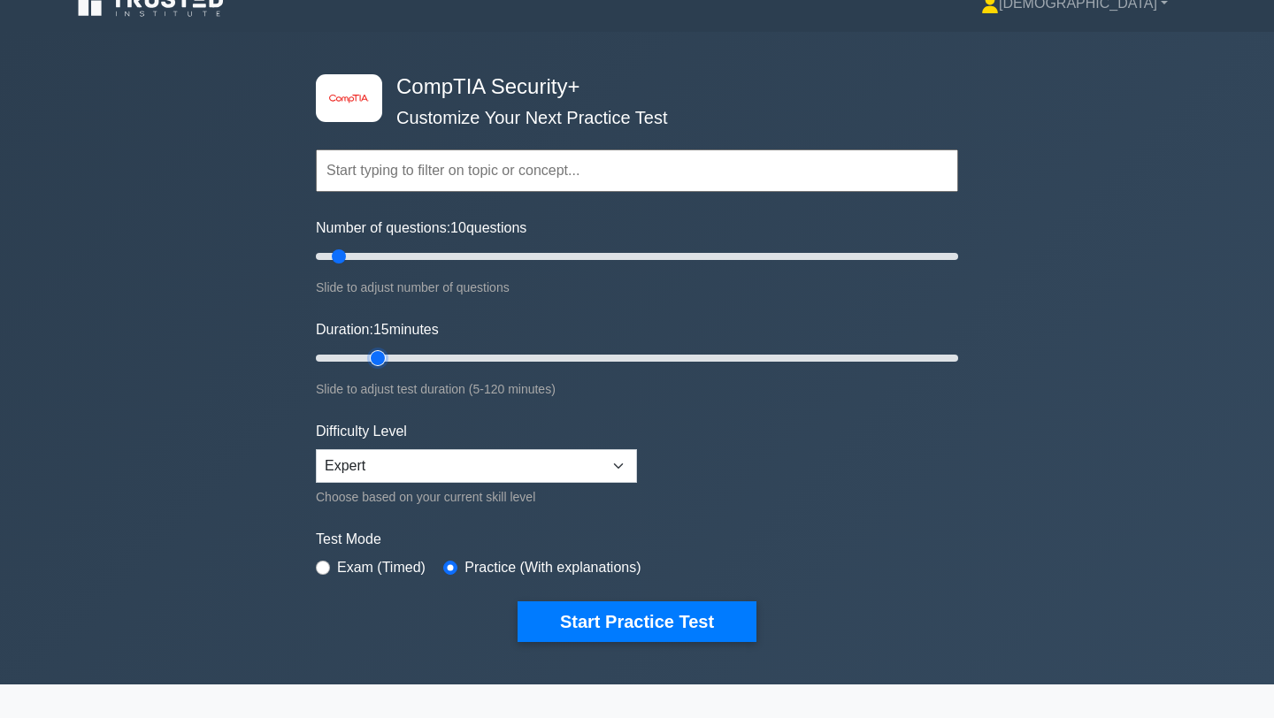
type input "15"
click at [367, 357] on input "Duration: 15 minutes" at bounding box center [637, 358] width 642 height 21
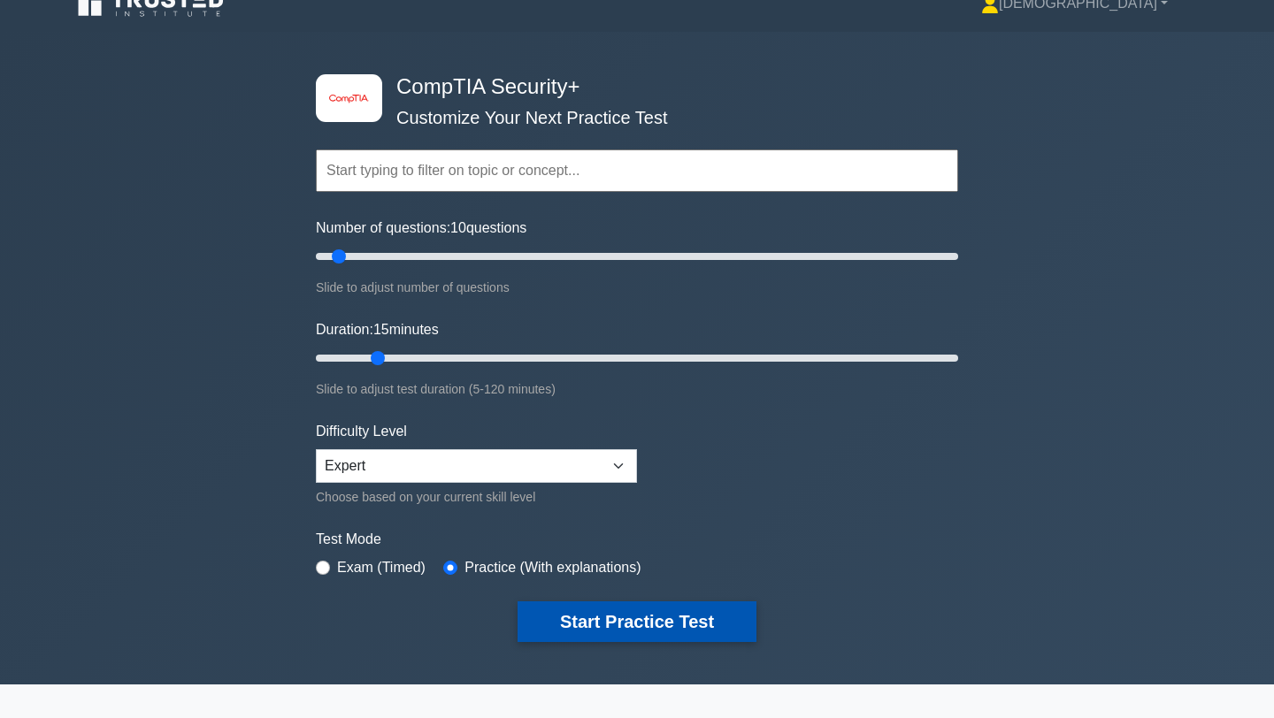
click at [567, 616] on button "Start Practice Test" at bounding box center [636, 622] width 239 height 41
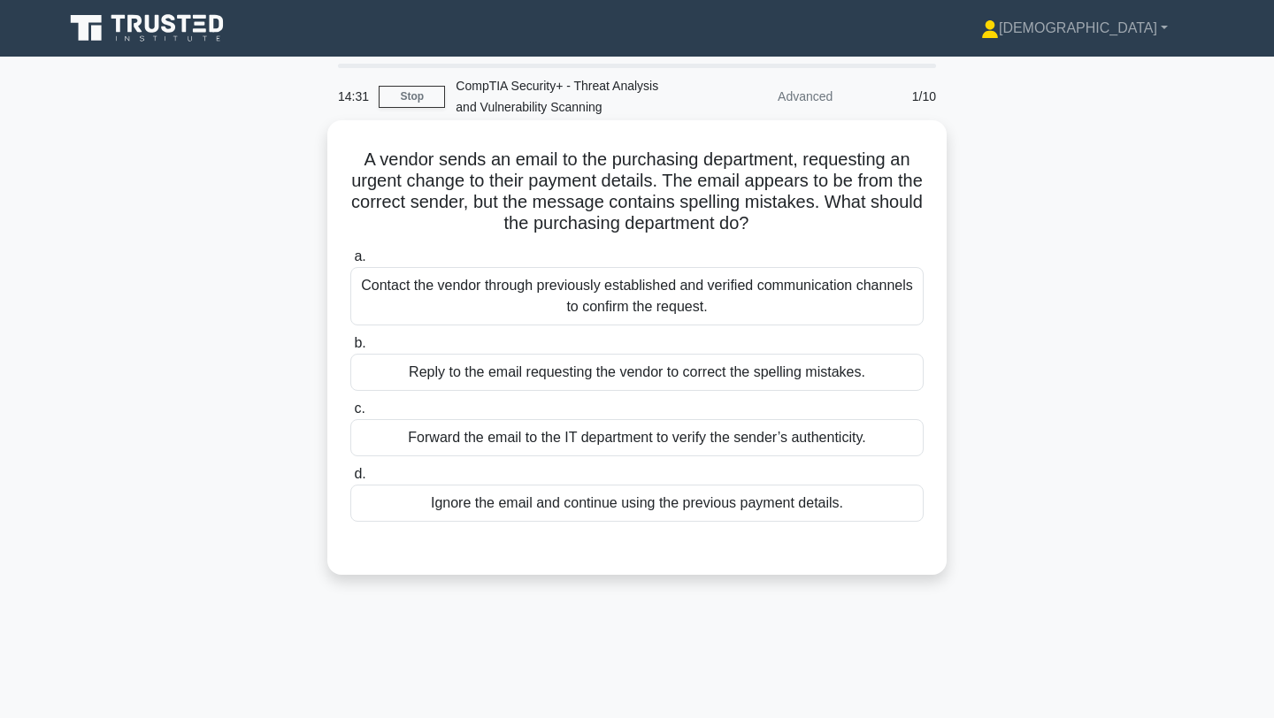
click at [497, 435] on div "Forward the email to the IT department to verify the sender’s authenticity." at bounding box center [636, 437] width 573 height 37
click at [350, 415] on input "c. Forward the email to the IT department to verify the sender’s authenticity." at bounding box center [350, 408] width 0 height 11
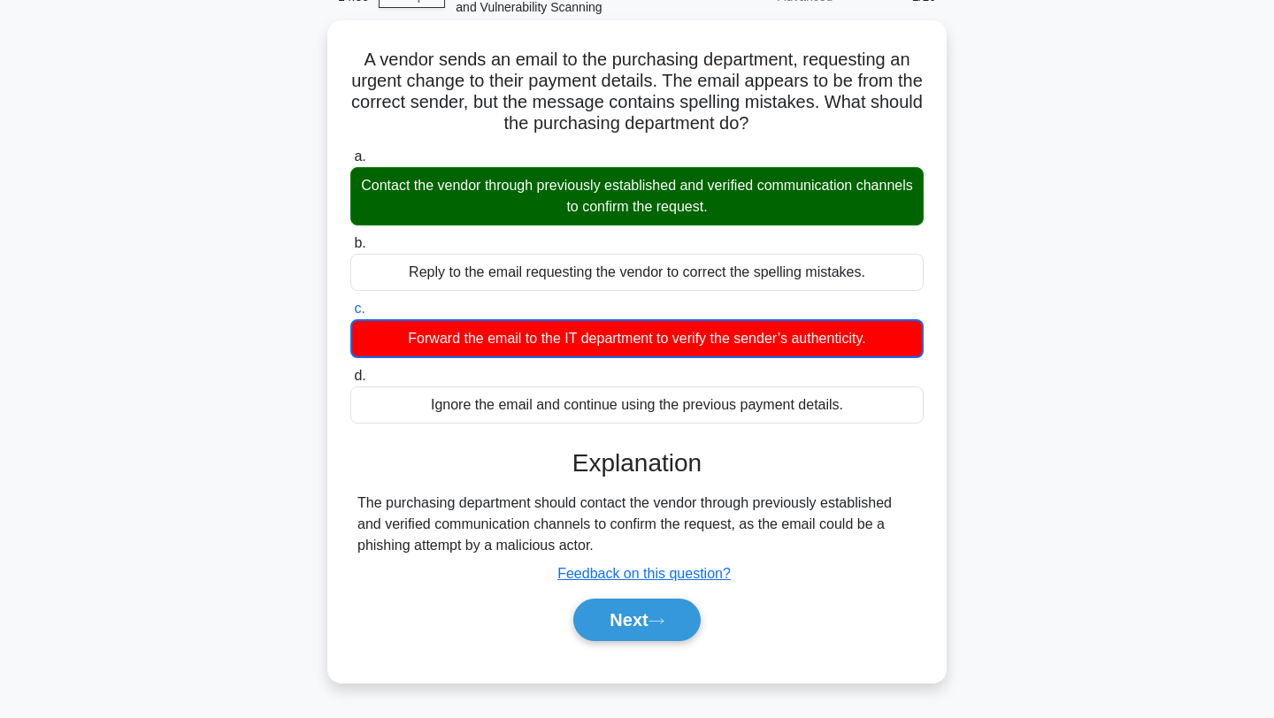
scroll to position [237, 0]
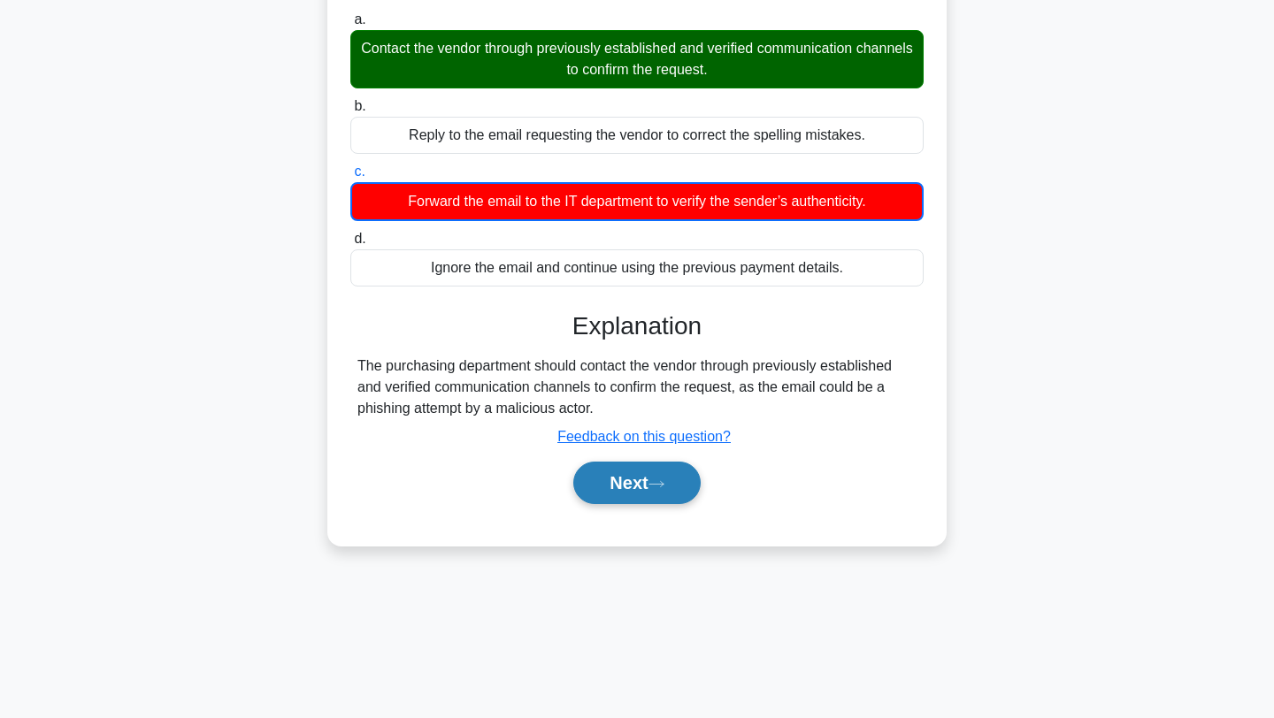
click at [621, 487] on button "Next" at bounding box center [636, 483] width 126 height 42
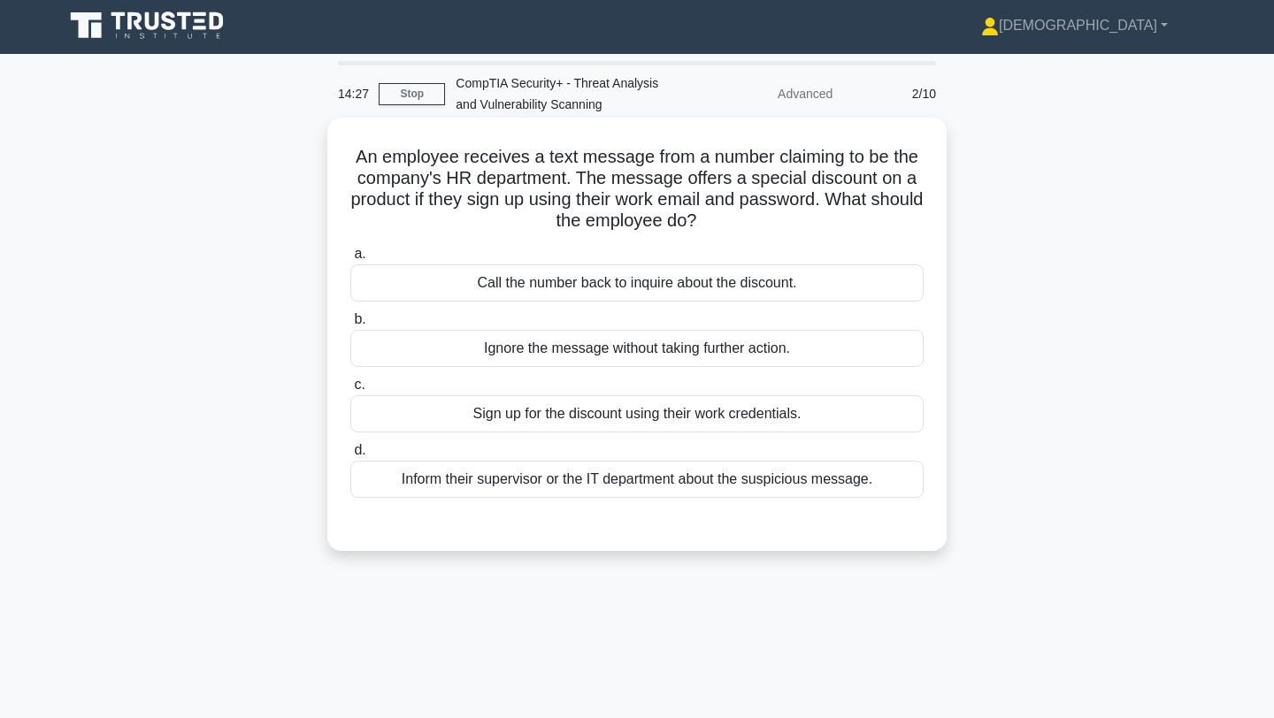
scroll to position [0, 0]
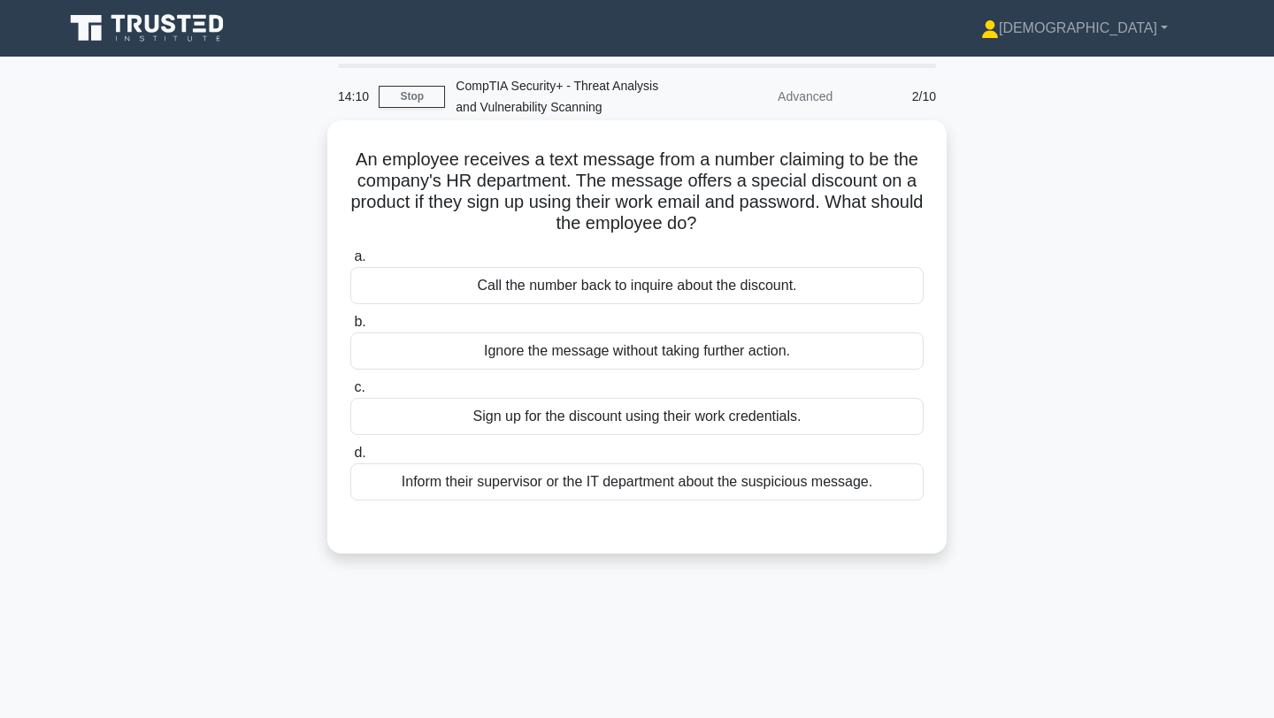
click at [486, 480] on div "Inform their supervisor or the IT department about the suspicious message." at bounding box center [636, 482] width 573 height 37
click at [350, 459] on input "d. Inform their supervisor or the IT department about the suspicious message." at bounding box center [350, 453] width 0 height 11
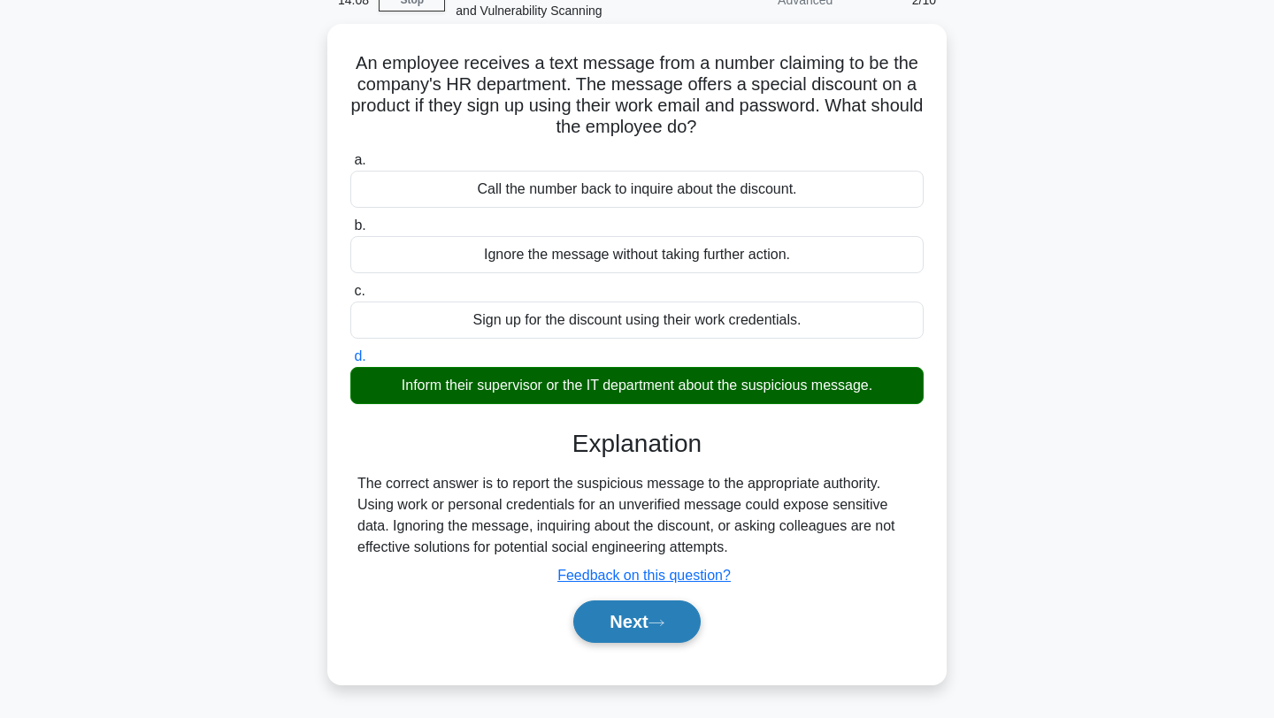
scroll to position [111, 0]
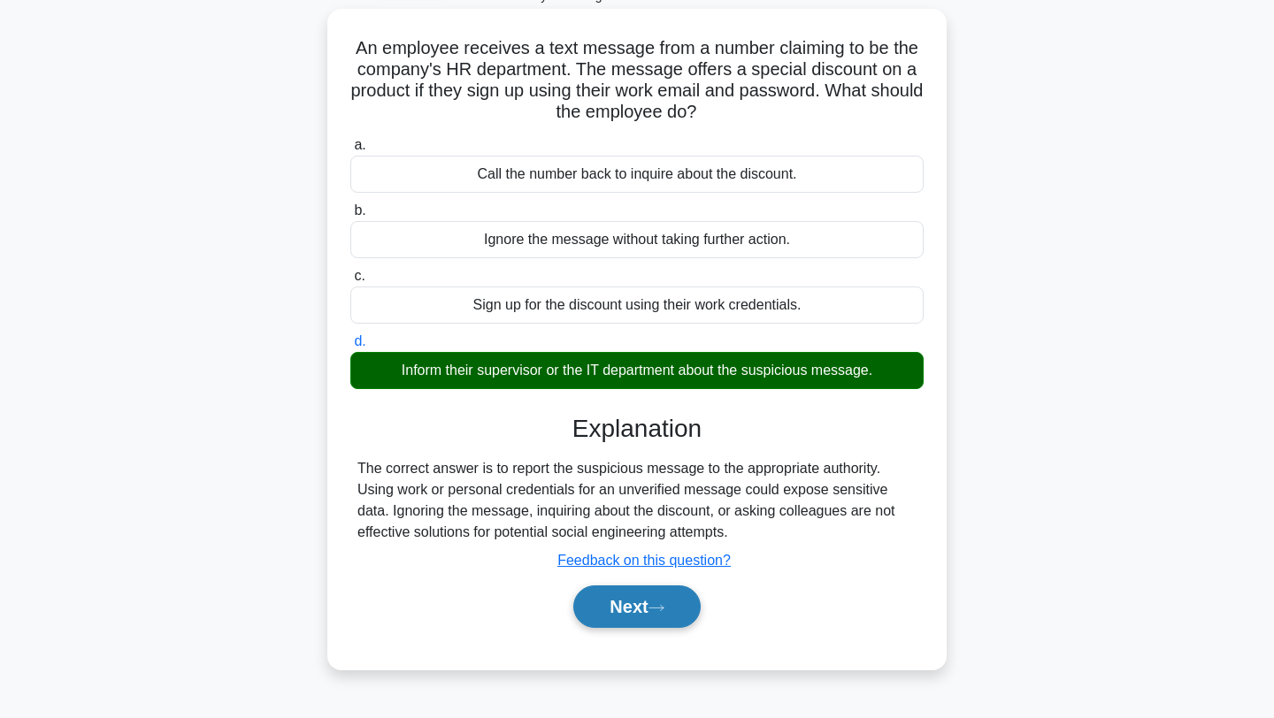
click at [651, 610] on button "Next" at bounding box center [636, 607] width 126 height 42
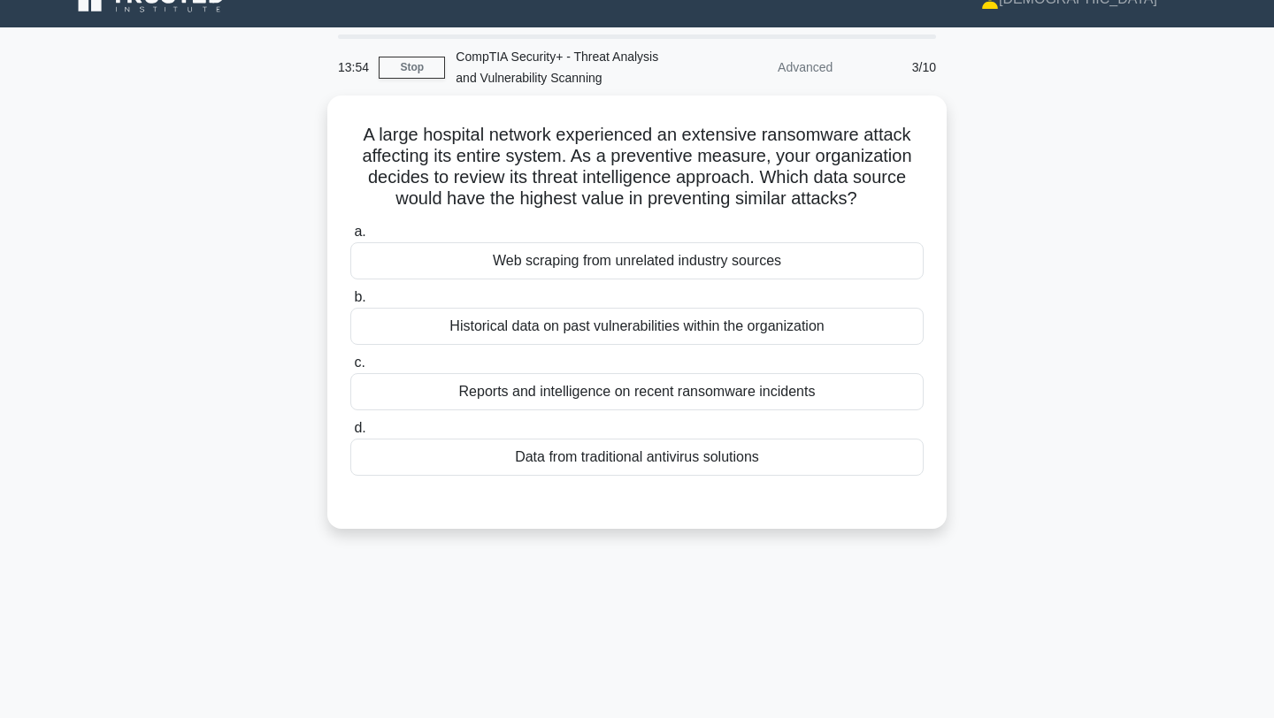
scroll to position [30, 0]
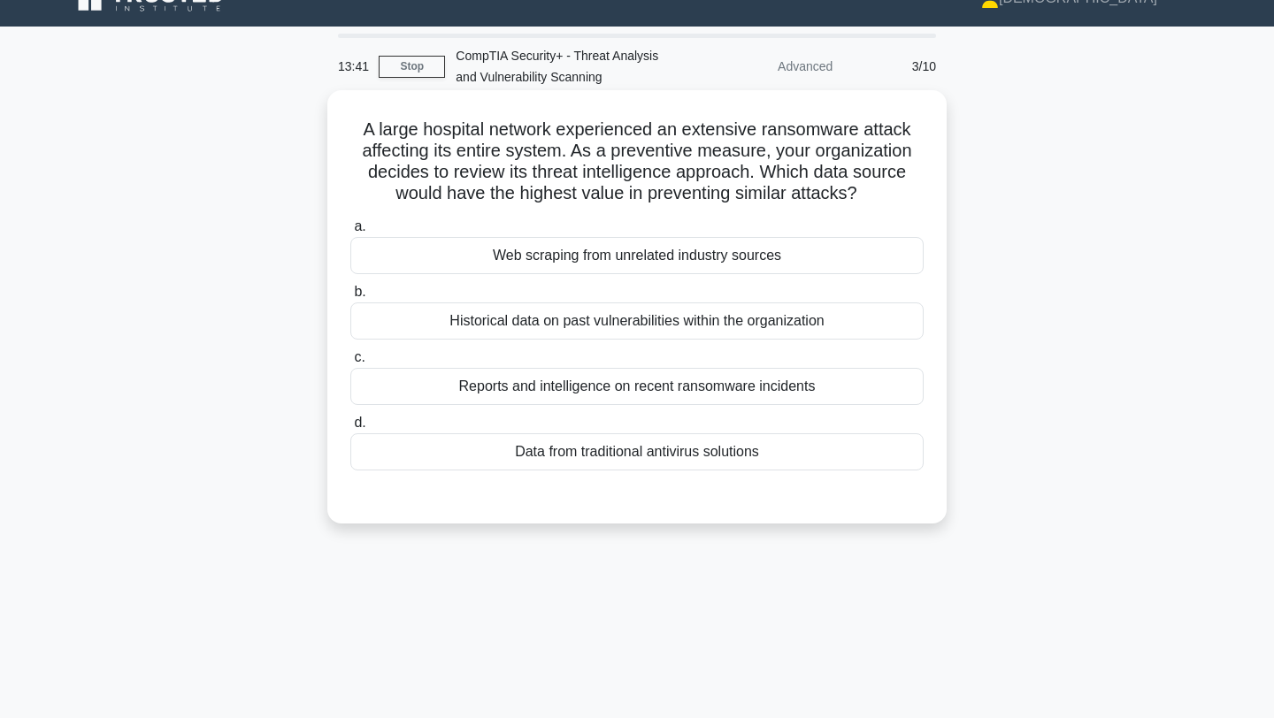
click at [621, 388] on div "Reports and intelligence on recent ransomware incidents" at bounding box center [636, 386] width 573 height 37
click at [350, 364] on input "c. Reports and intelligence on recent ransomware incidents" at bounding box center [350, 357] width 0 height 11
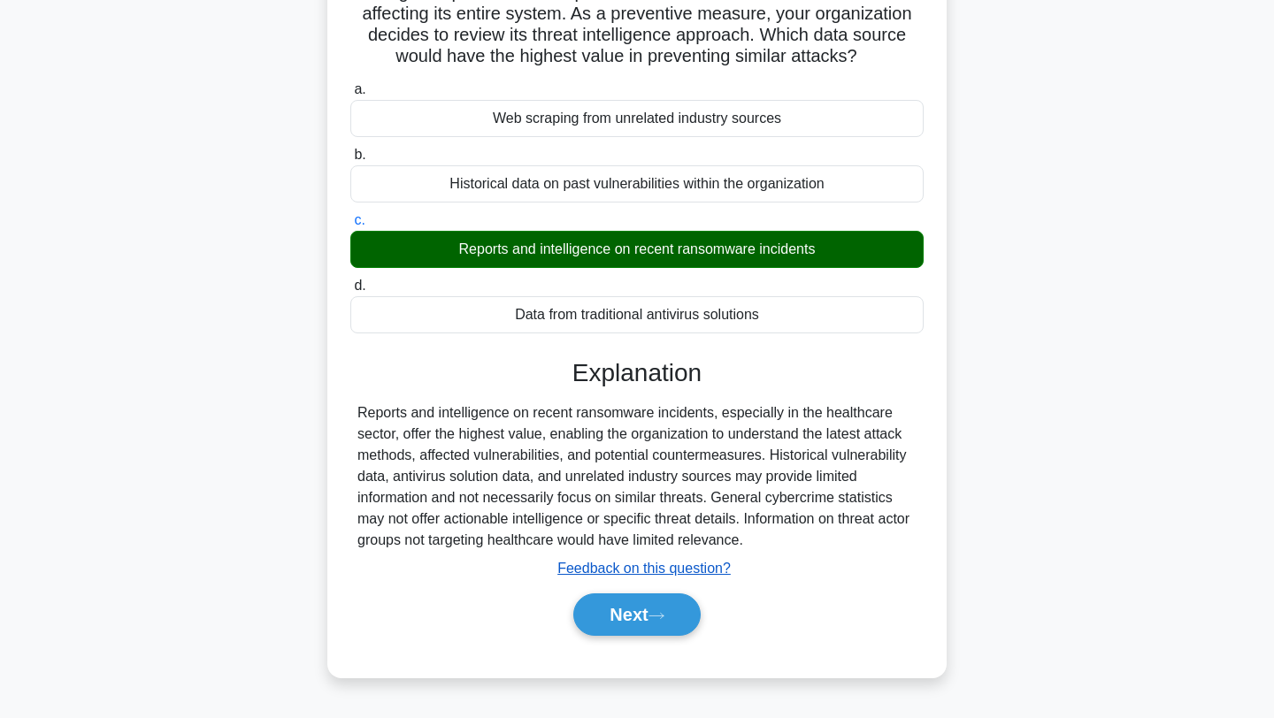
scroll to position [235, 0]
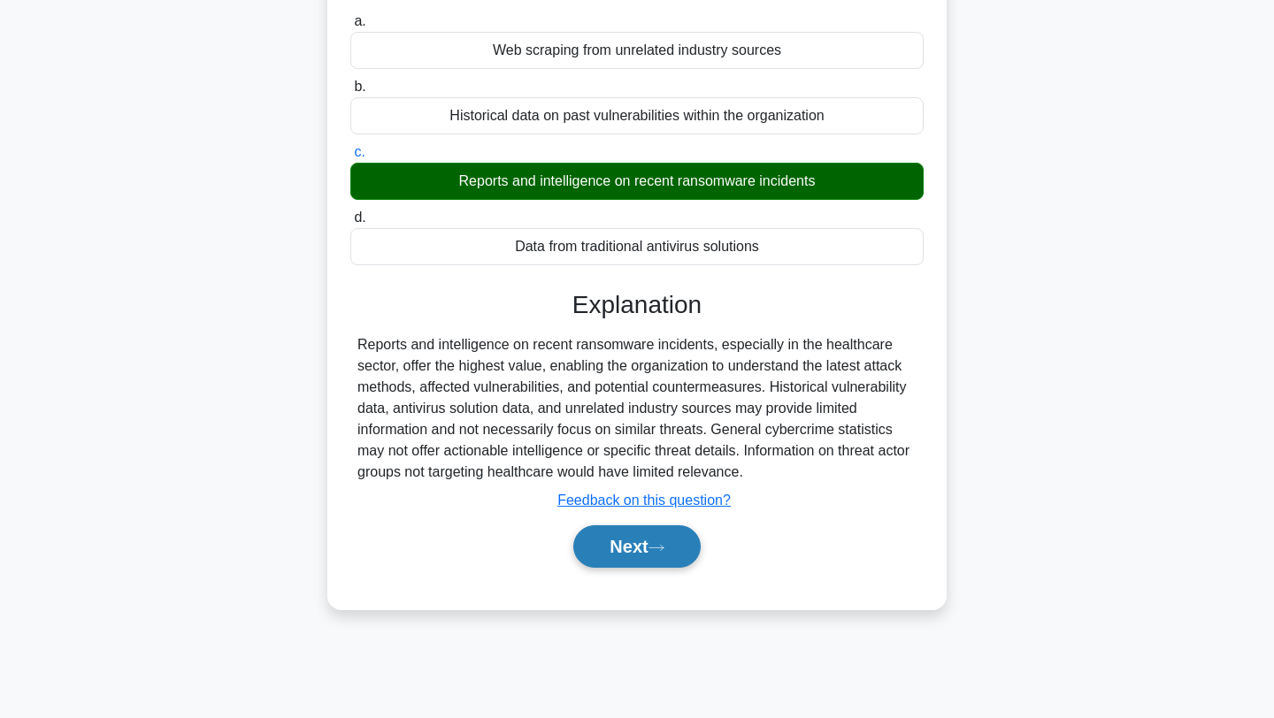
click at [642, 553] on button "Next" at bounding box center [636, 546] width 126 height 42
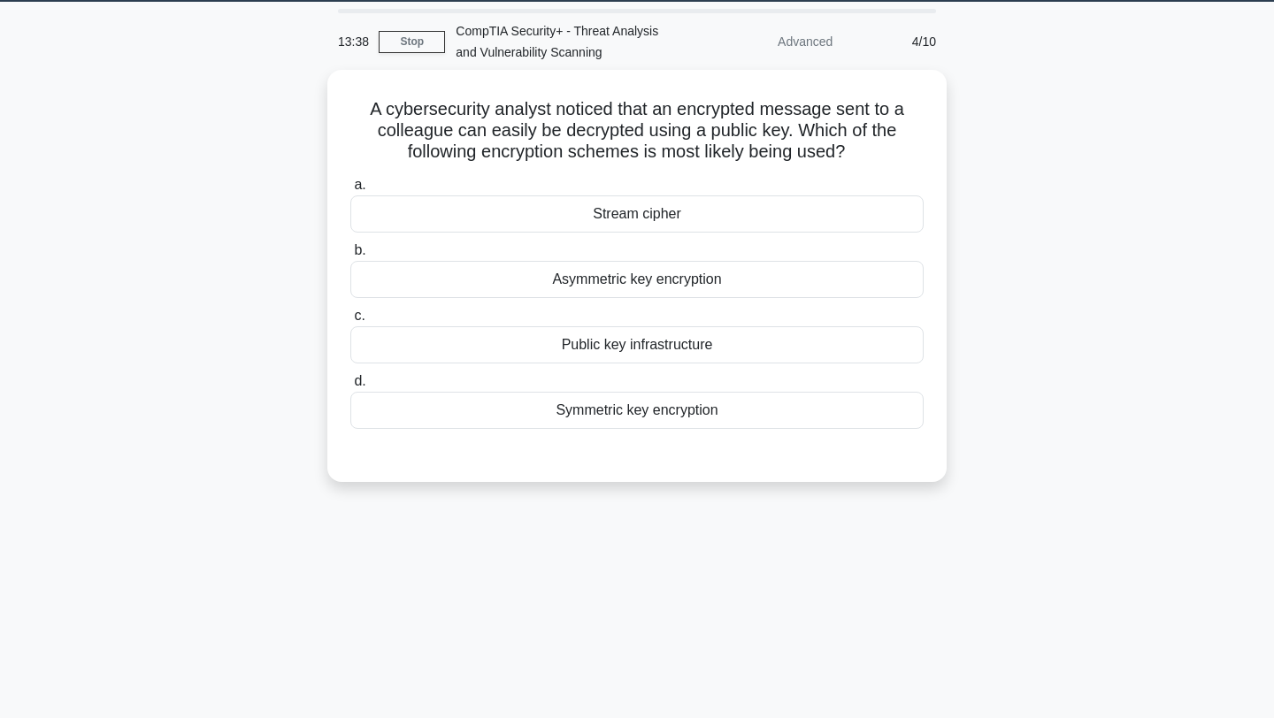
scroll to position [44, 0]
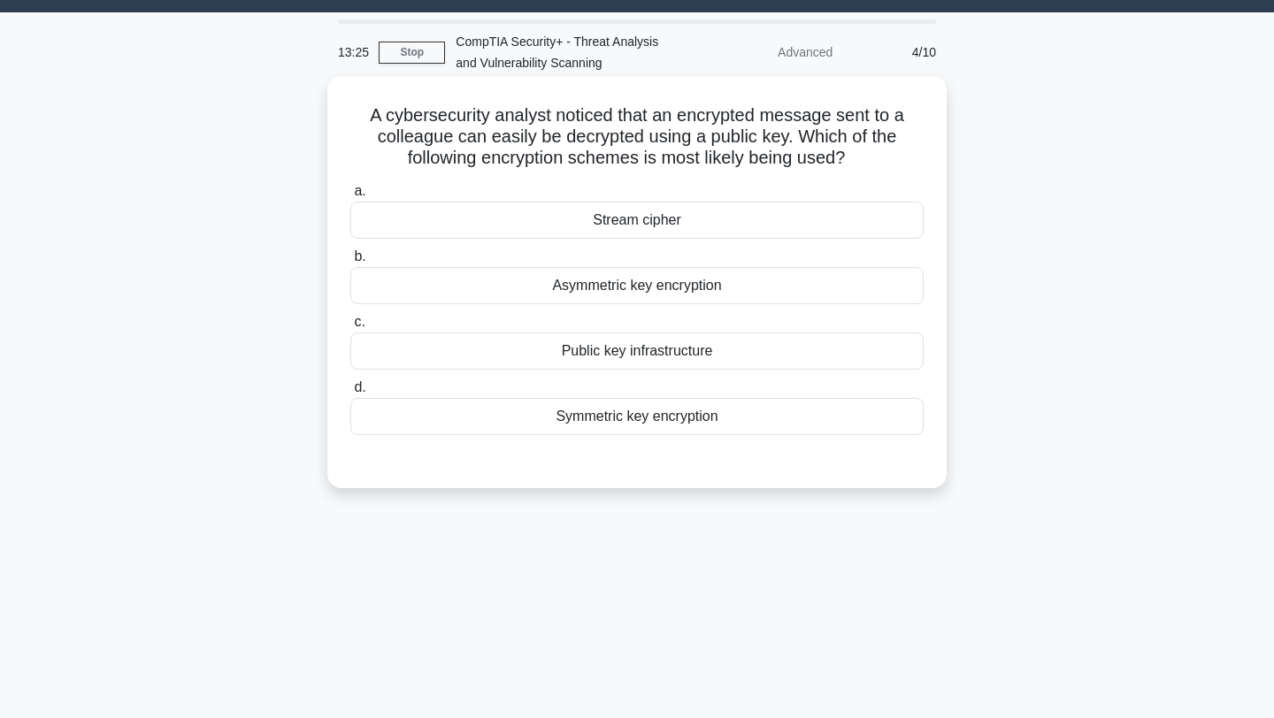
click at [628, 419] on div "Symmetric key encryption" at bounding box center [636, 416] width 573 height 37
click at [350, 394] on input "d. Symmetric key encryption" at bounding box center [350, 387] width 0 height 11
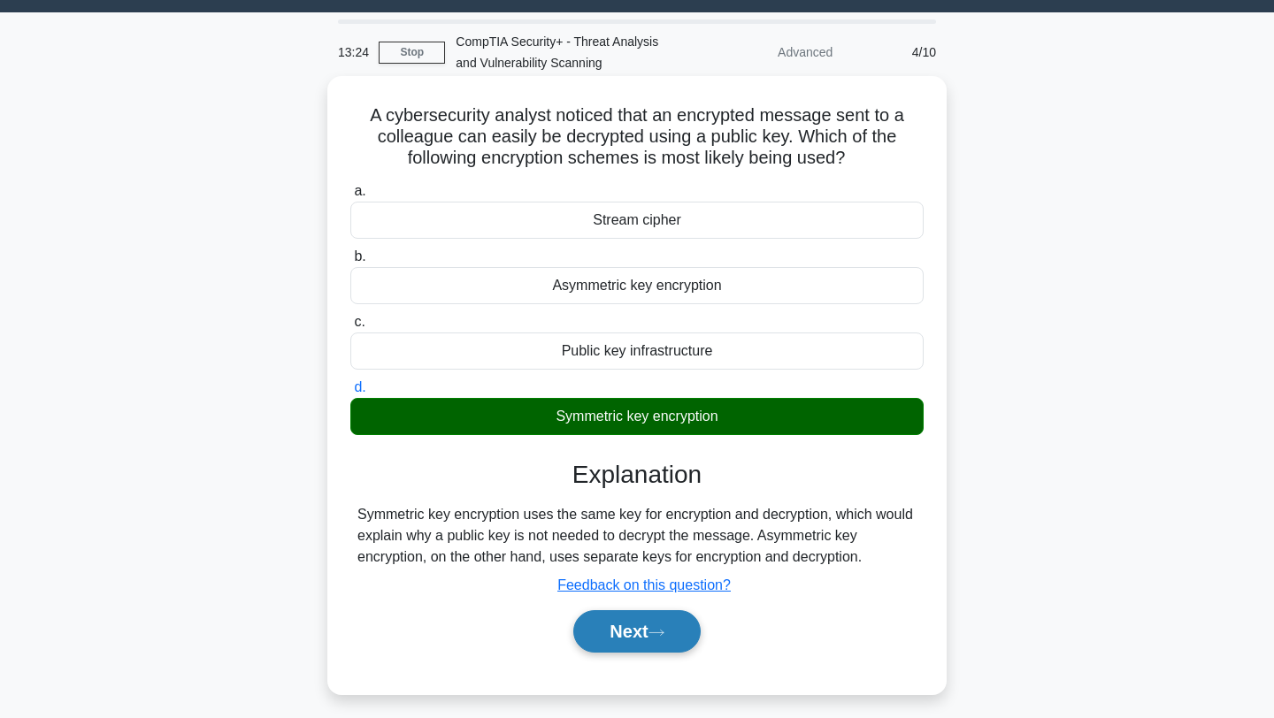
click at [641, 626] on button "Next" at bounding box center [636, 631] width 126 height 42
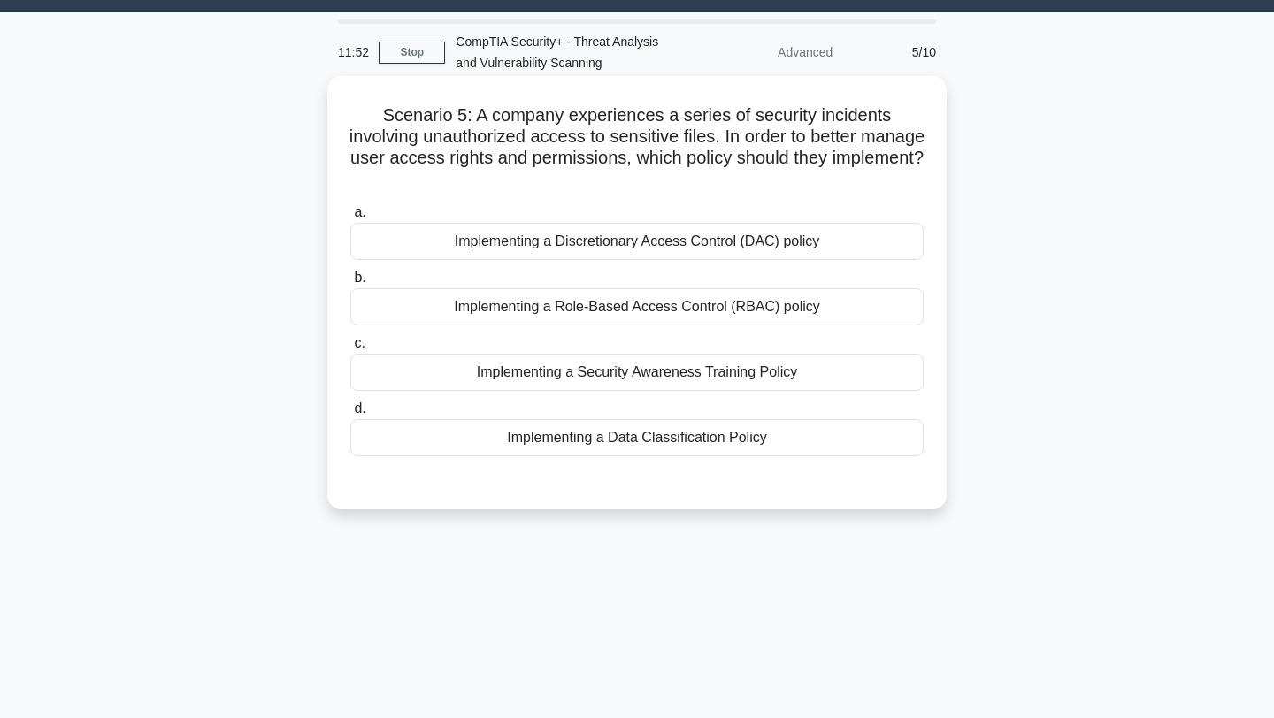
click at [620, 240] on div "Implementing a Discretionary Access Control (DAC) policy" at bounding box center [636, 241] width 573 height 37
click at [350, 218] on input "a. Implementing a Discretionary Access Control (DAC) policy" at bounding box center [350, 212] width 0 height 11
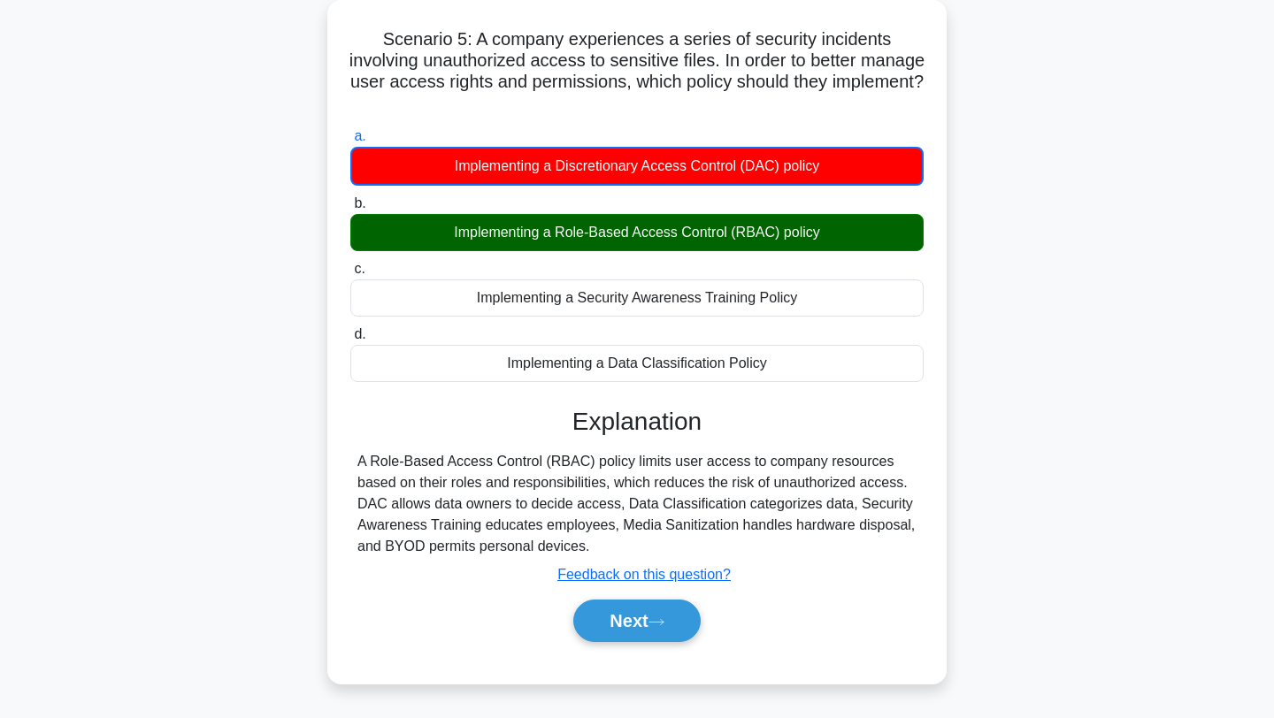
scroll to position [121, 0]
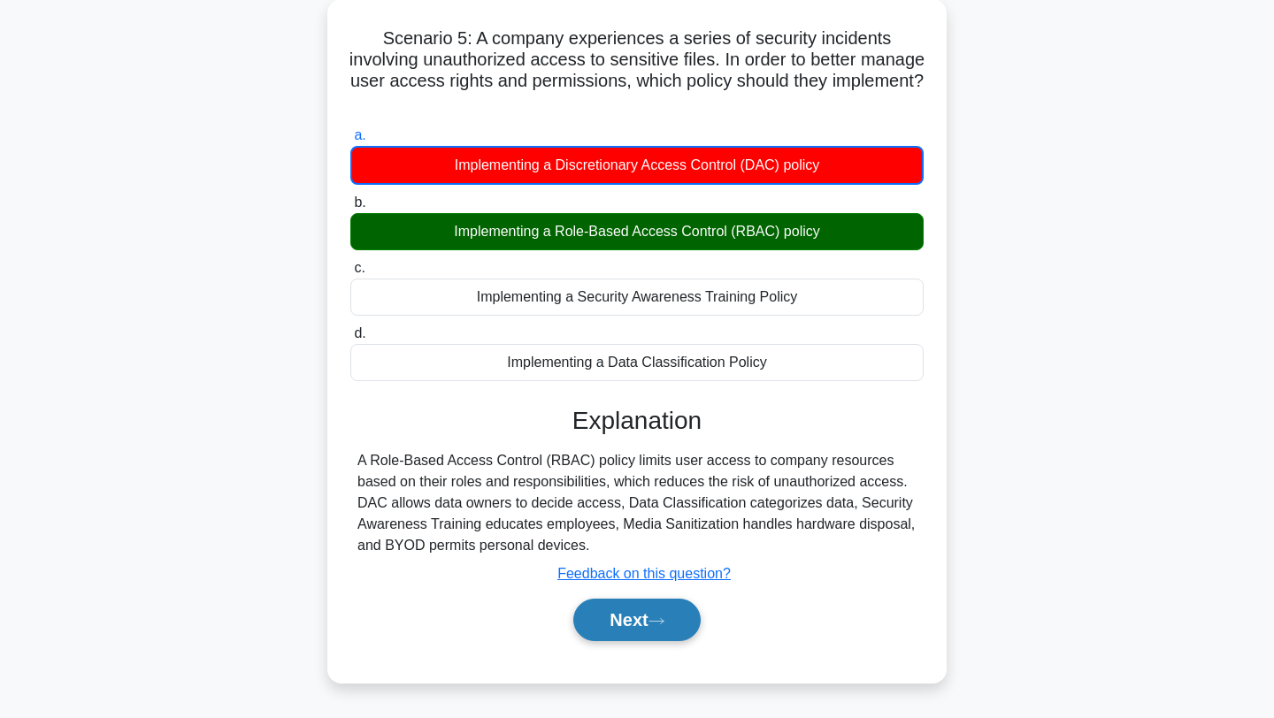
click at [590, 621] on button "Next" at bounding box center [636, 620] width 126 height 42
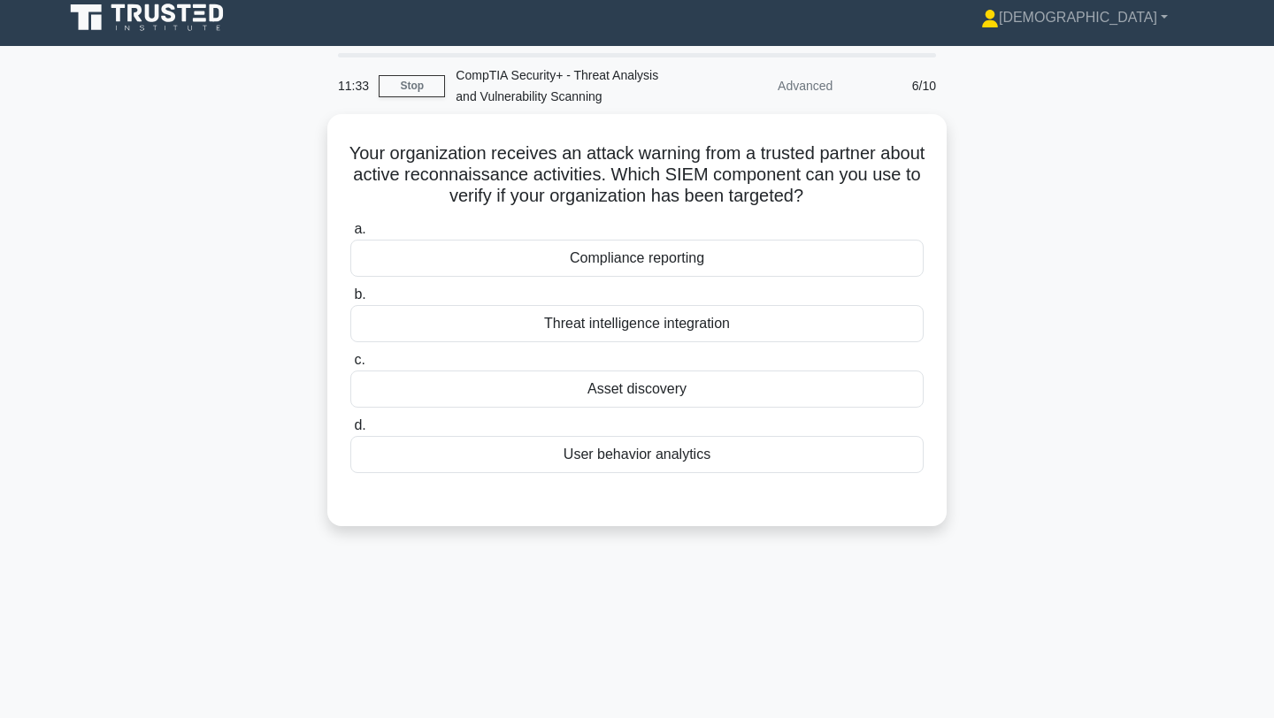
scroll to position [23, 0]
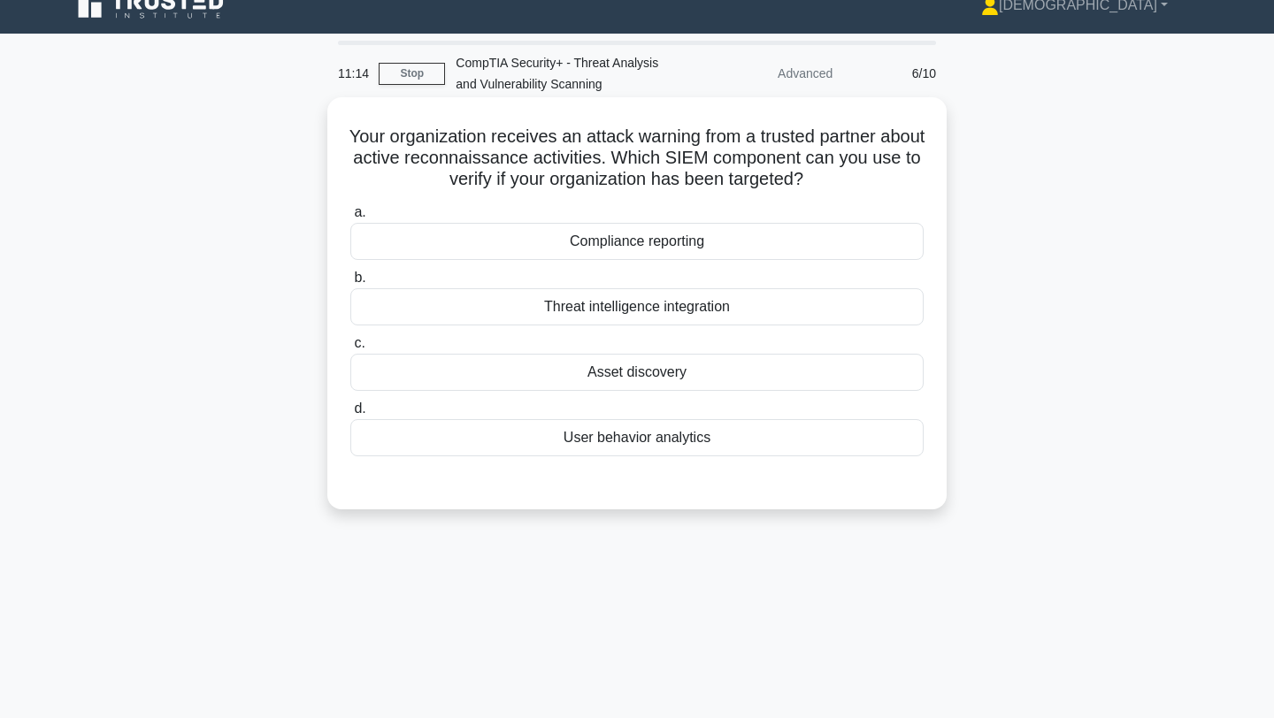
click at [557, 319] on div "Threat intelligence integration" at bounding box center [636, 306] width 573 height 37
click at [350, 284] on input "b. Threat intelligence integration" at bounding box center [350, 277] width 0 height 11
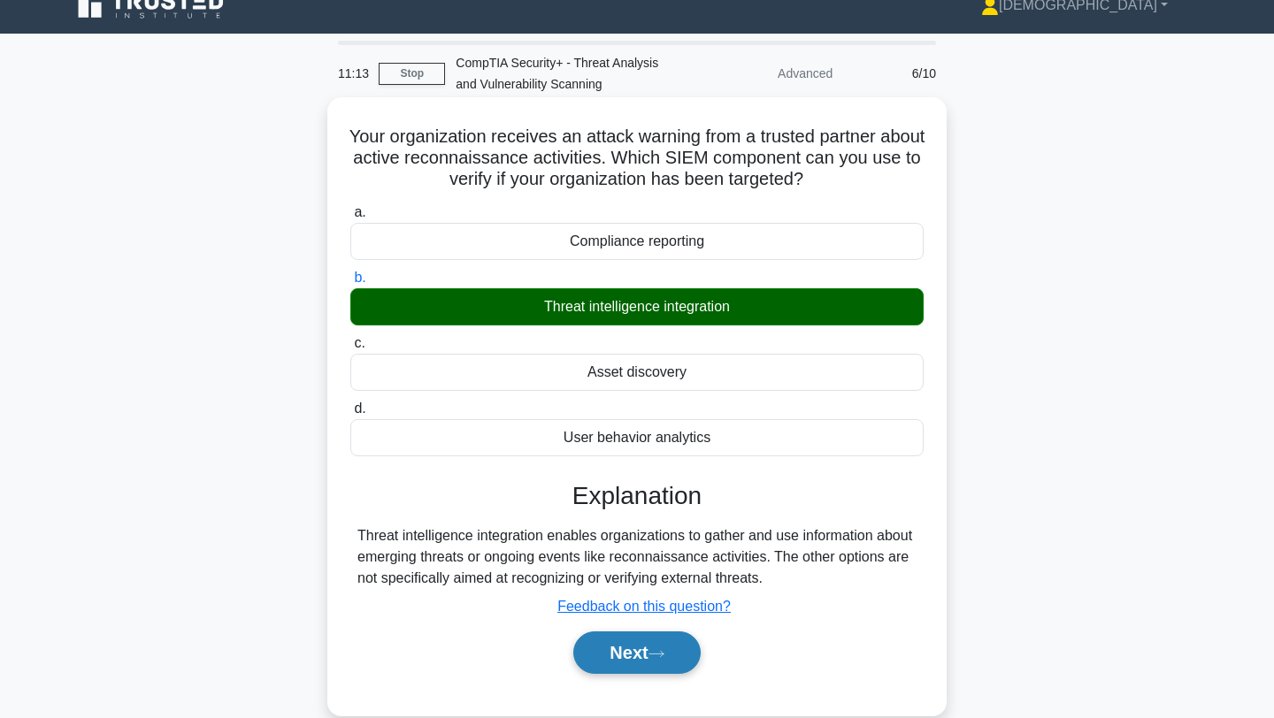
click at [639, 648] on button "Next" at bounding box center [636, 653] width 126 height 42
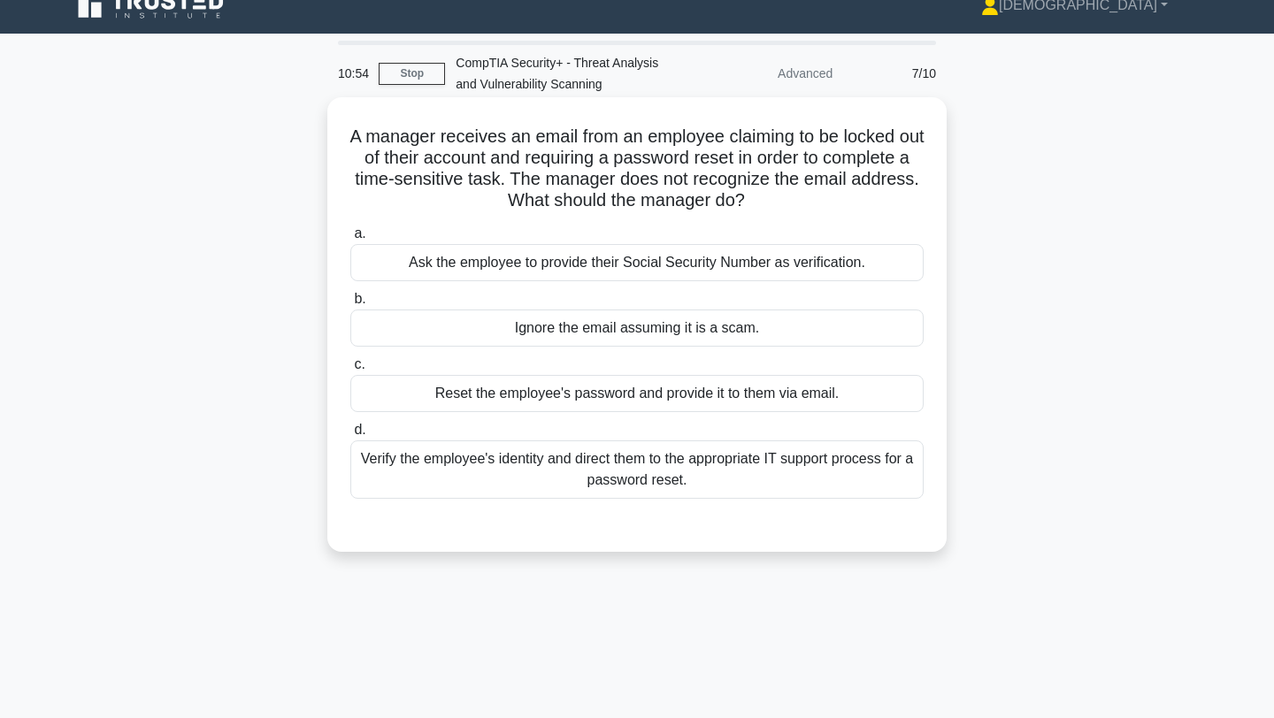
click at [573, 464] on div "Verify the employee's identity and direct them to the appropriate IT support pr…" at bounding box center [636, 470] width 573 height 58
click at [350, 436] on input "d. Verify the employee's identity and direct them to the appropriate IT support…" at bounding box center [350, 430] width 0 height 11
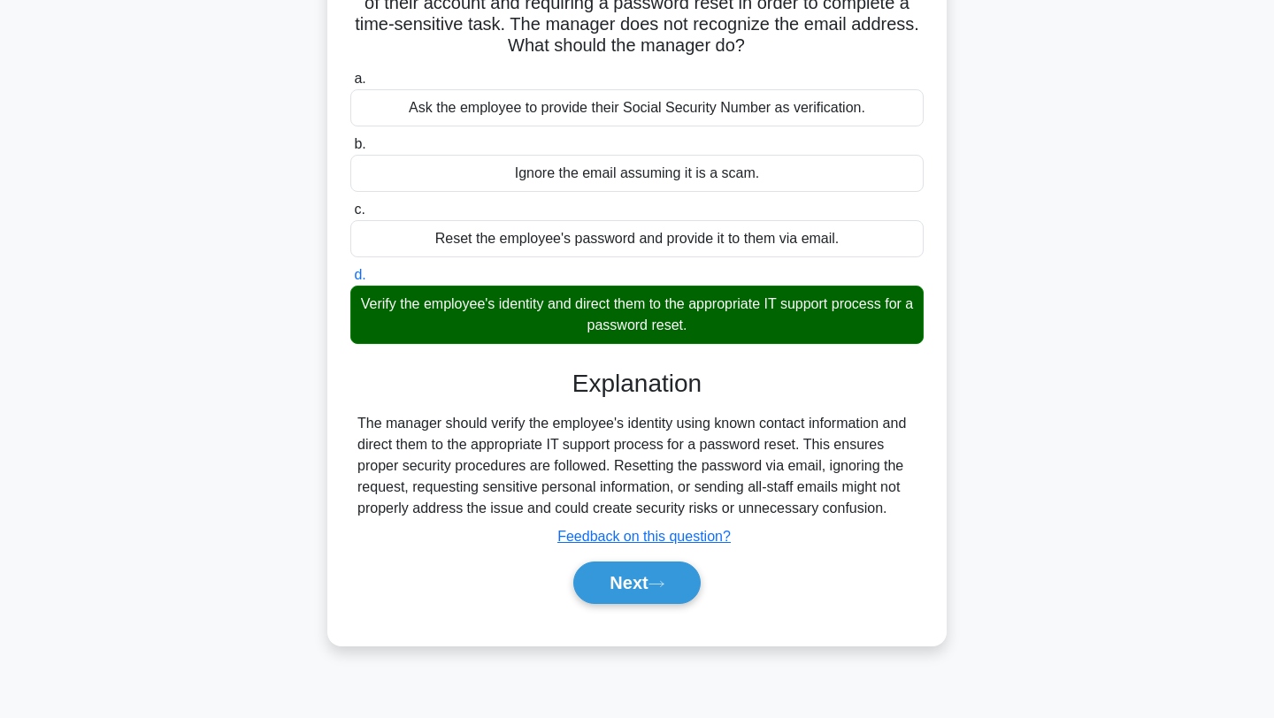
scroll to position [212, 0]
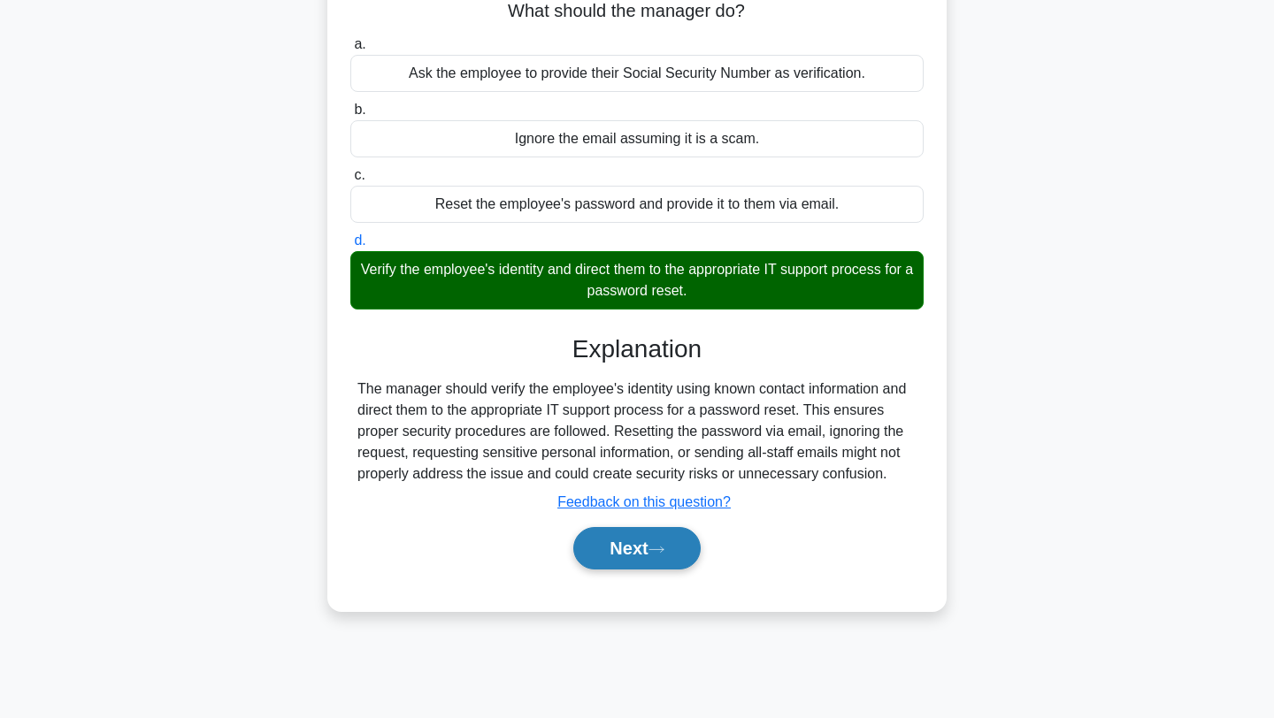
click at [629, 550] on button "Next" at bounding box center [636, 548] width 126 height 42
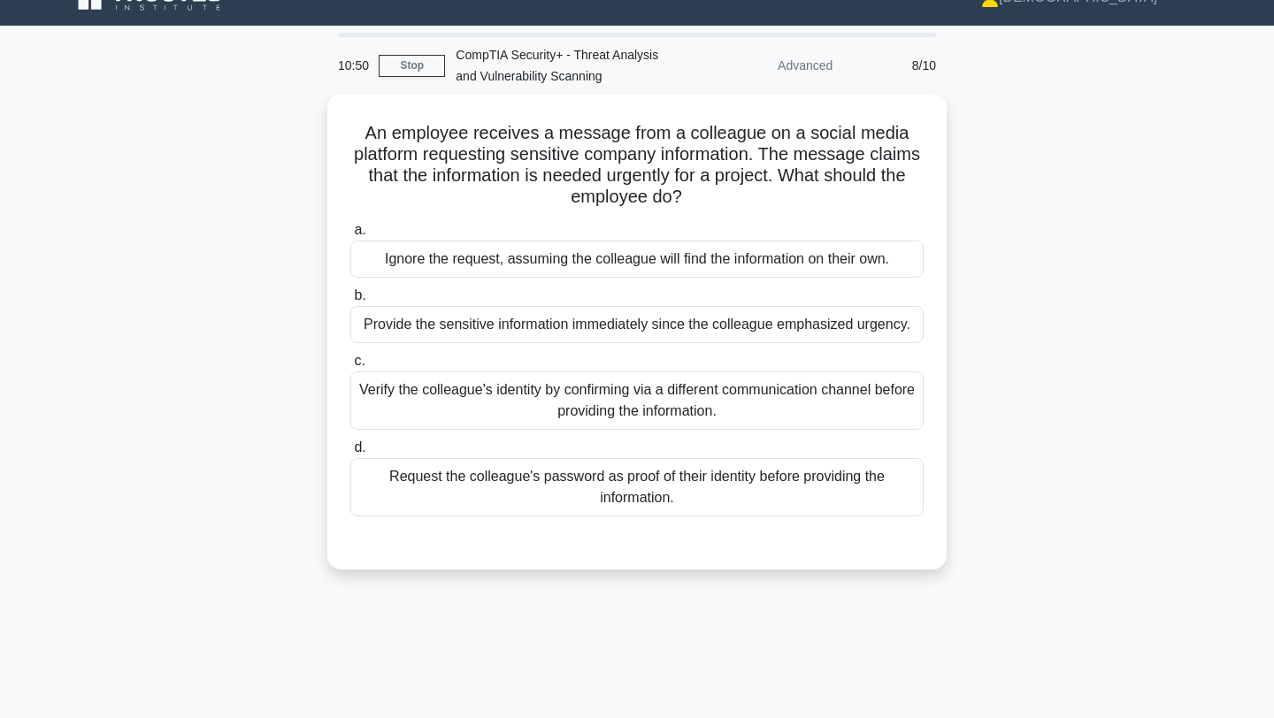
scroll to position [25, 0]
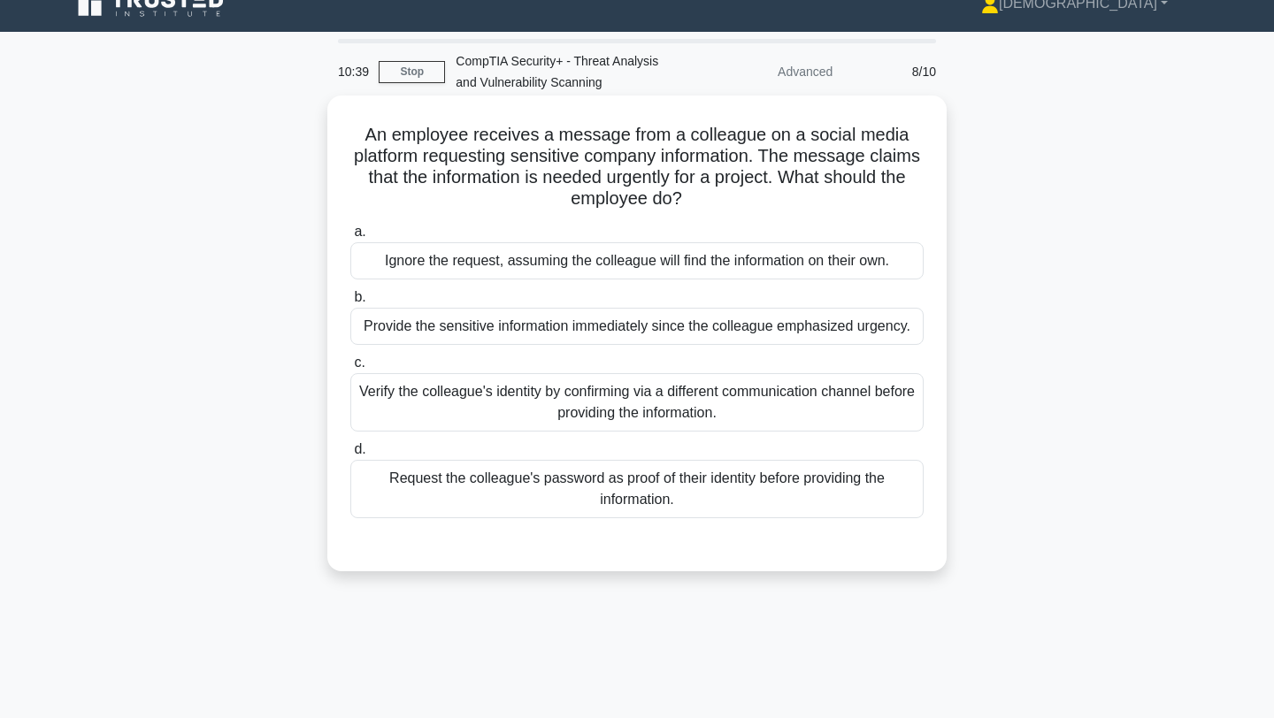
click at [646, 393] on div "Verify the colleague's identity by confirming via a different communication cha…" at bounding box center [636, 402] width 573 height 58
click at [350, 369] on input "c. Verify the colleague's identity by confirming via a different communication …" at bounding box center [350, 362] width 0 height 11
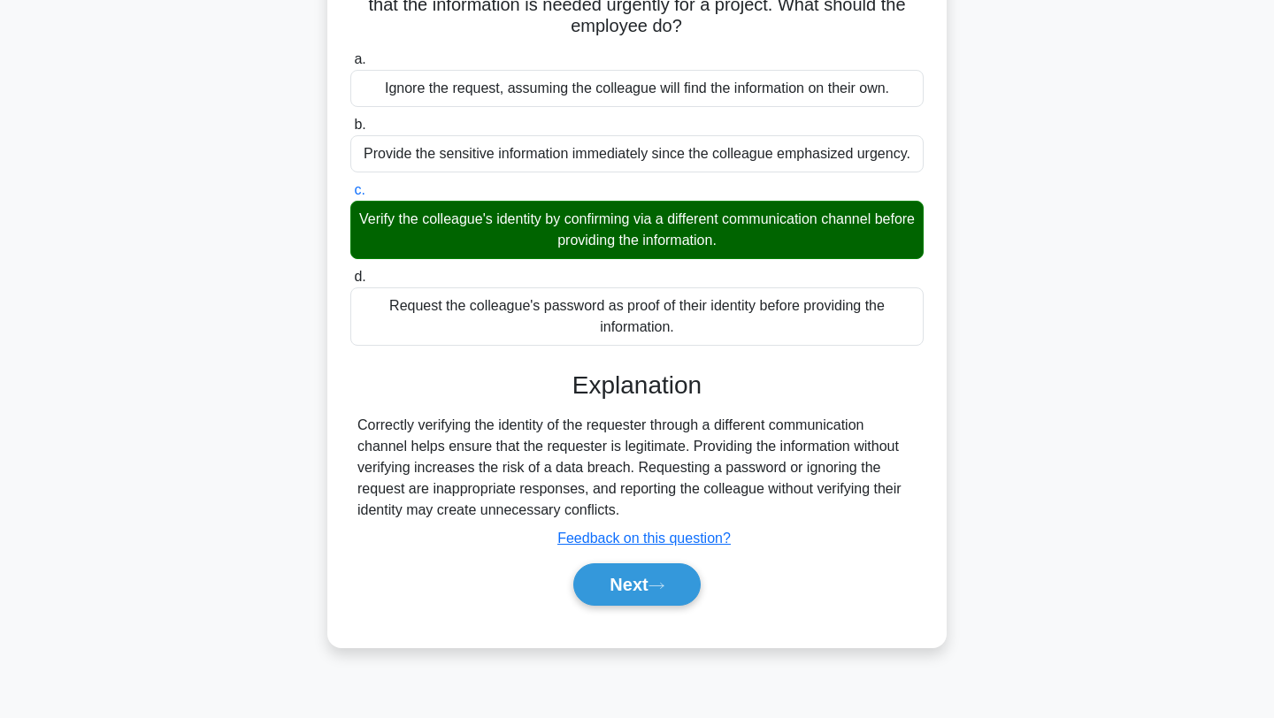
scroll to position [237, 0]
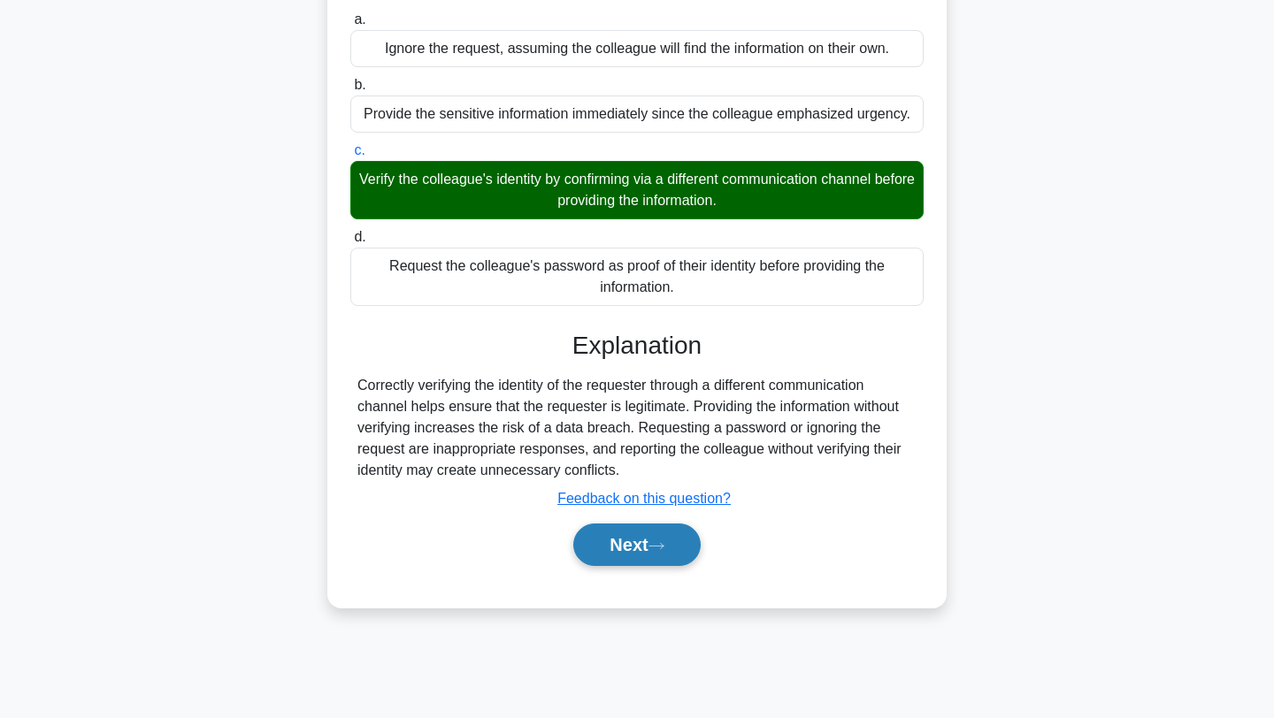
click at [652, 547] on button "Next" at bounding box center [636, 545] width 126 height 42
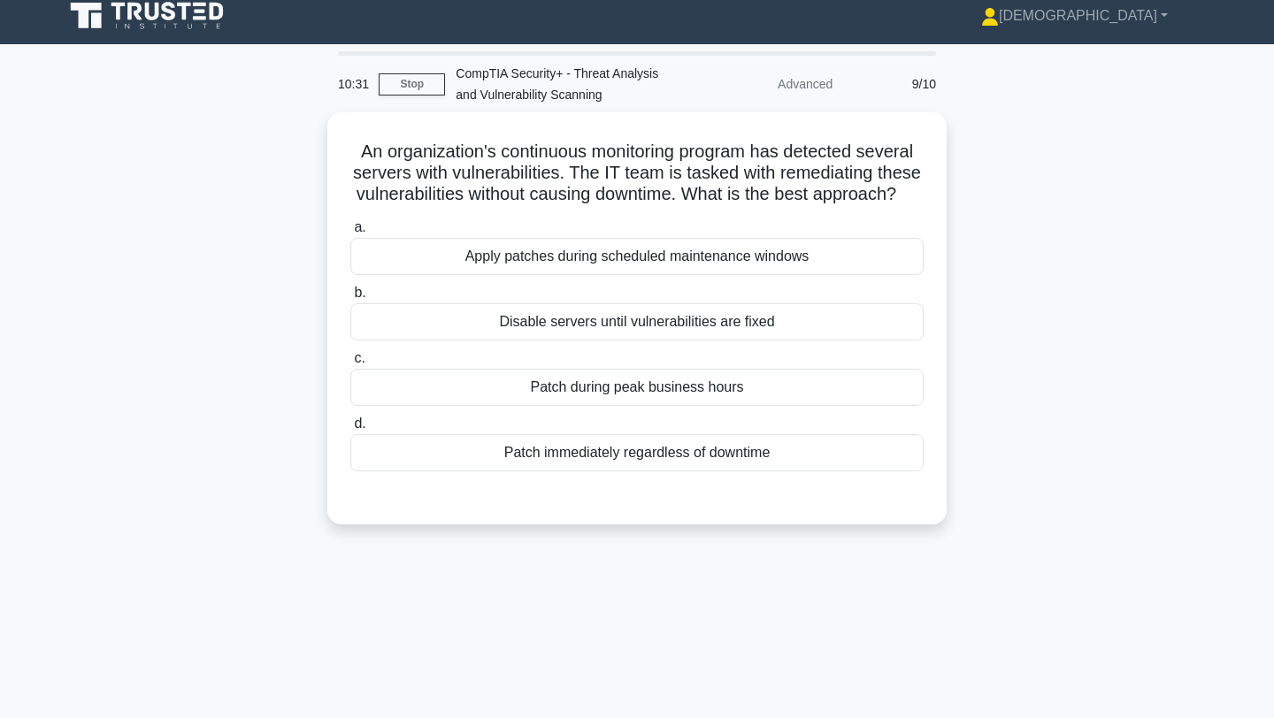
scroll to position [19, 0]
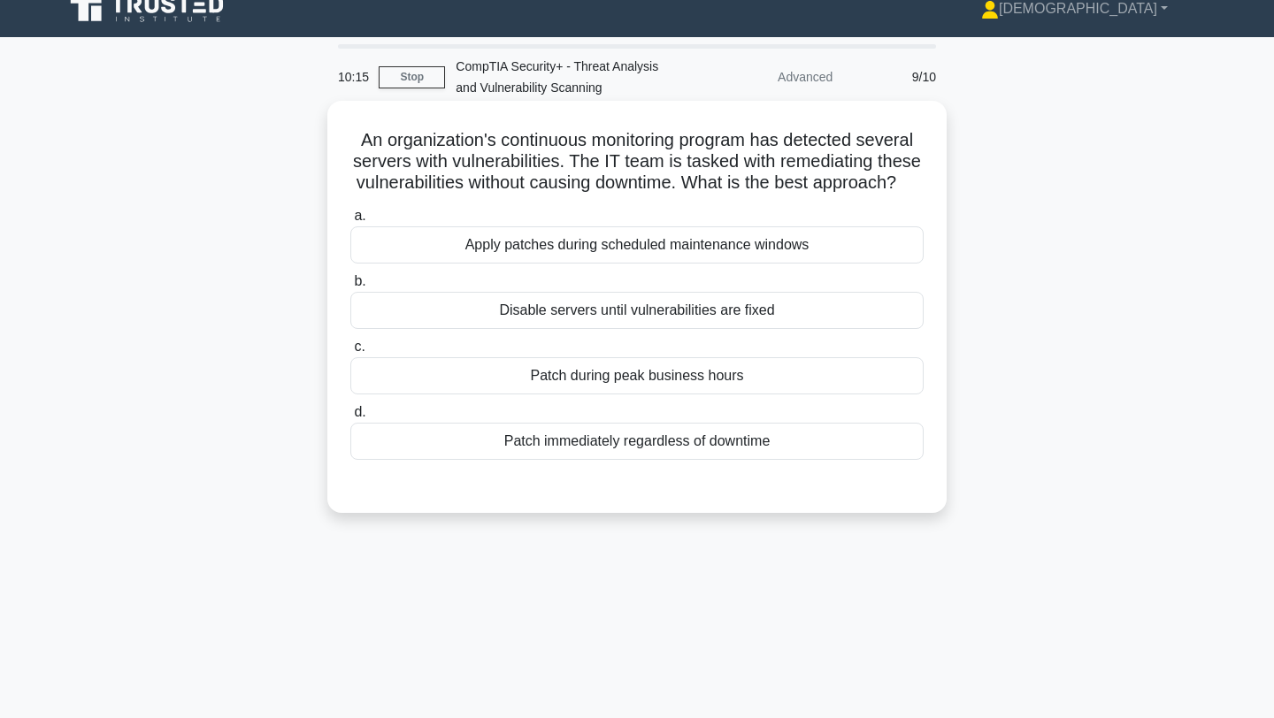
click at [612, 257] on div "Apply patches during scheduled maintenance windows" at bounding box center [636, 244] width 573 height 37
click at [350, 222] on input "a. Apply patches during scheduled maintenance windows" at bounding box center [350, 216] width 0 height 11
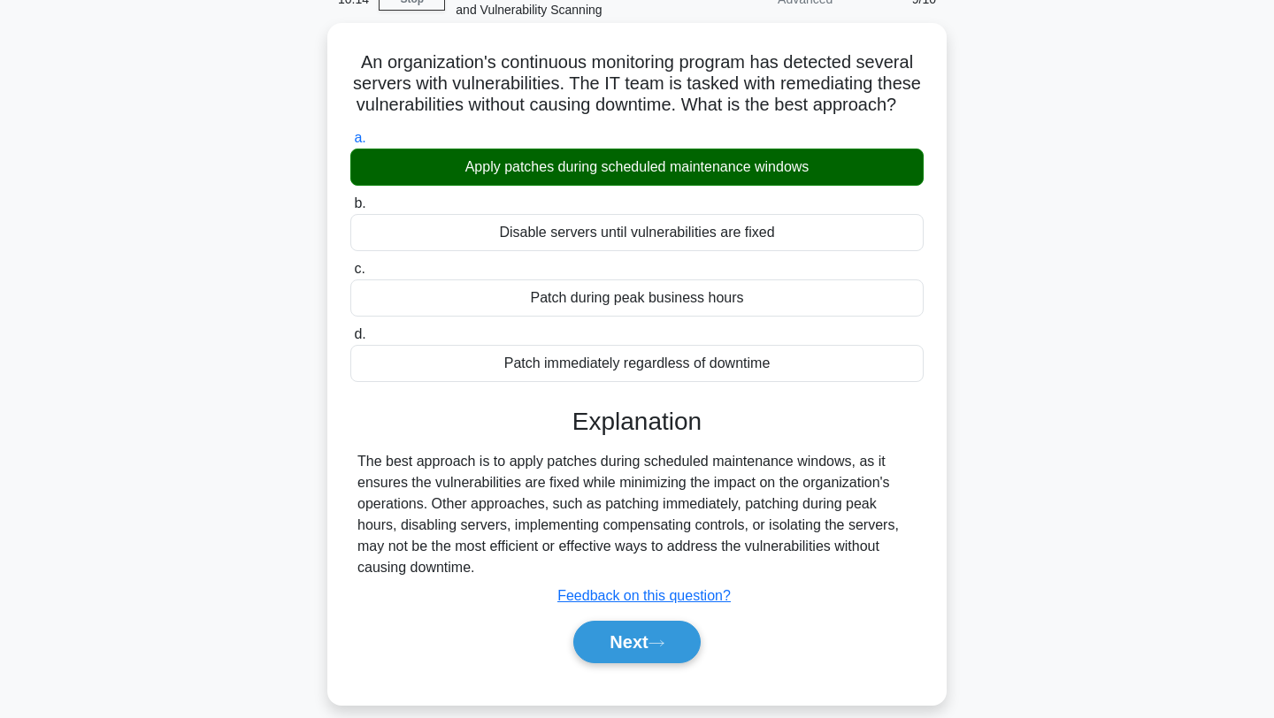
scroll to position [201, 0]
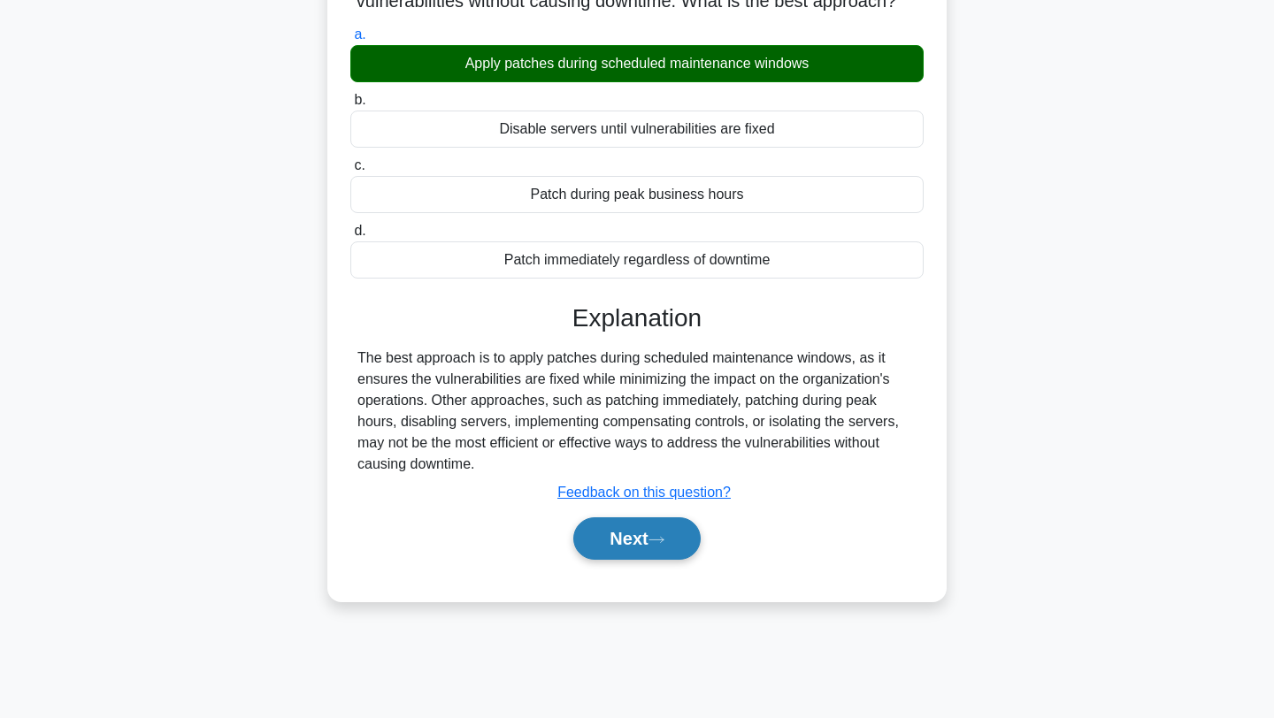
click at [624, 551] on button "Next" at bounding box center [636, 538] width 126 height 42
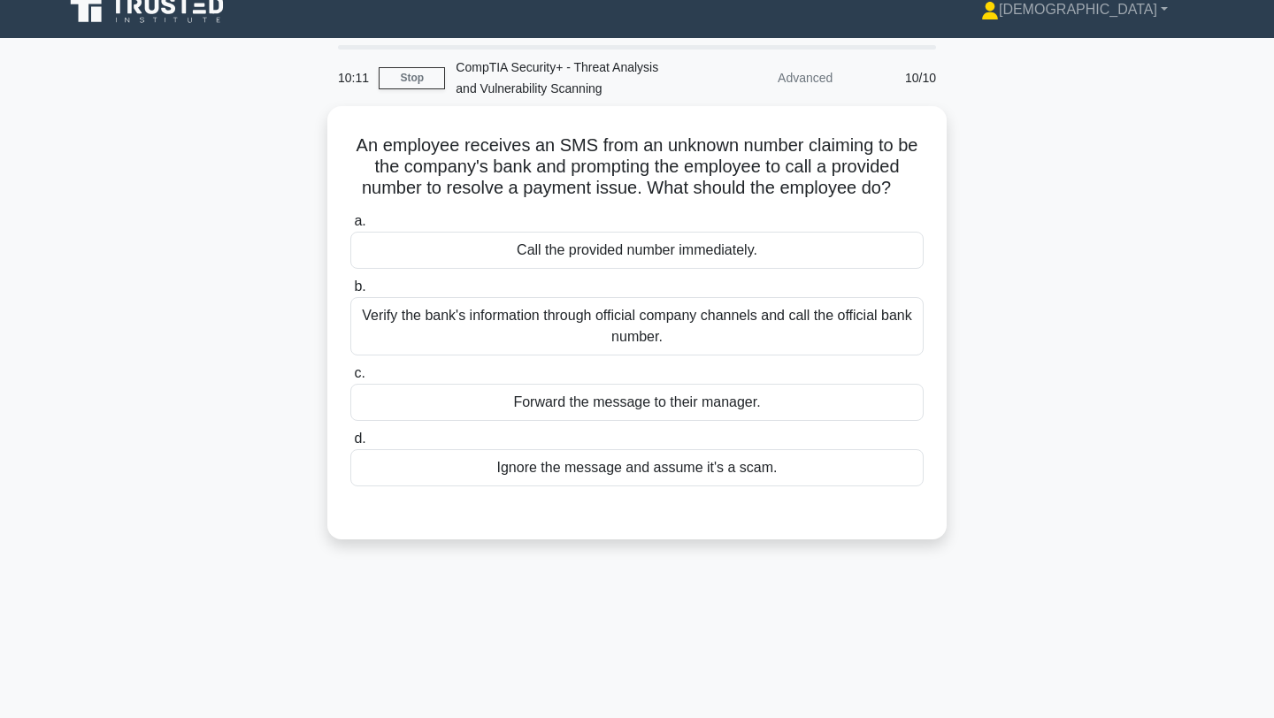
scroll to position [11, 0]
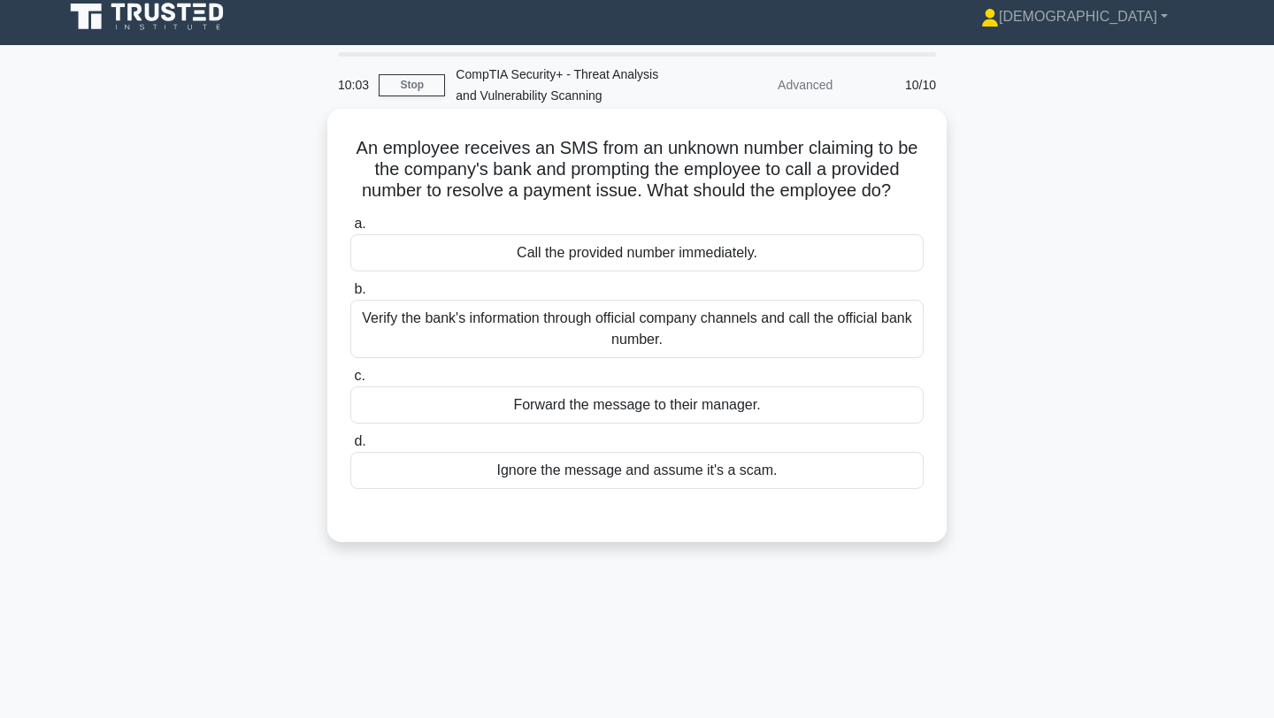
click at [609, 346] on div "Verify the bank's information through official company channels and call the of…" at bounding box center [636, 329] width 573 height 58
click at [350, 295] on input "b. Verify the bank's information through official company channels and call the…" at bounding box center [350, 289] width 0 height 11
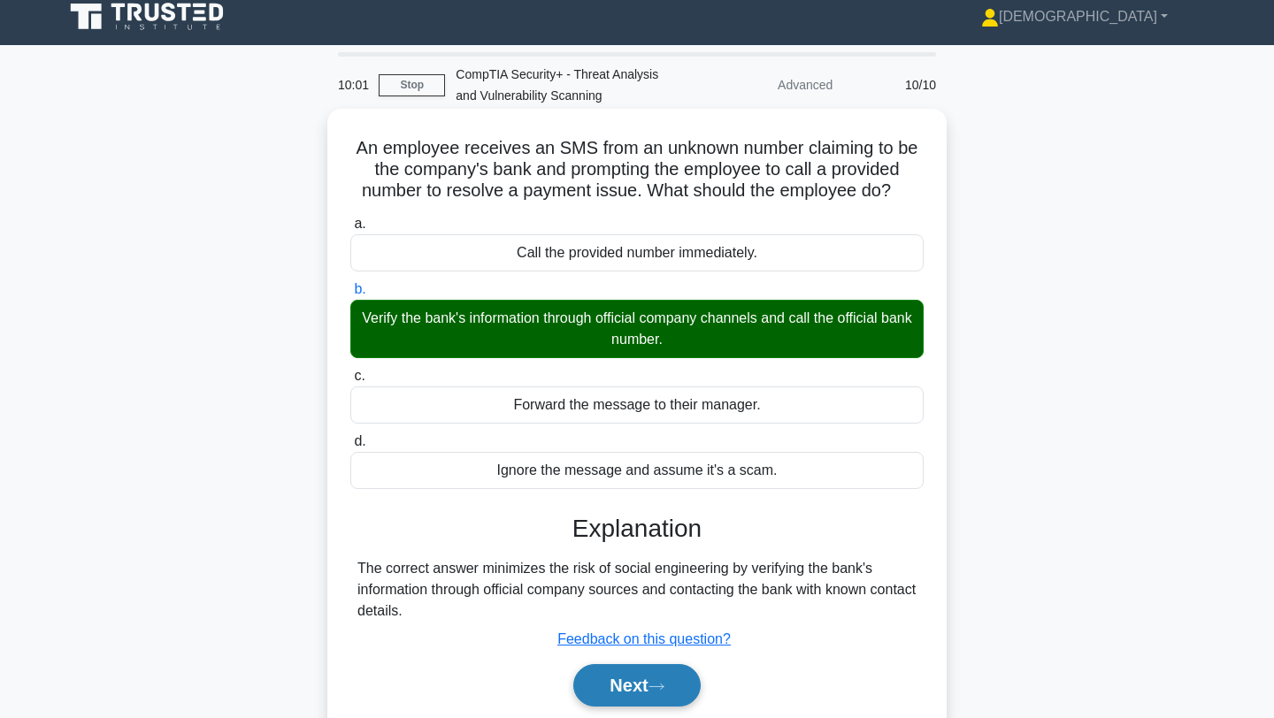
click at [624, 678] on button "Next" at bounding box center [636, 685] width 126 height 42
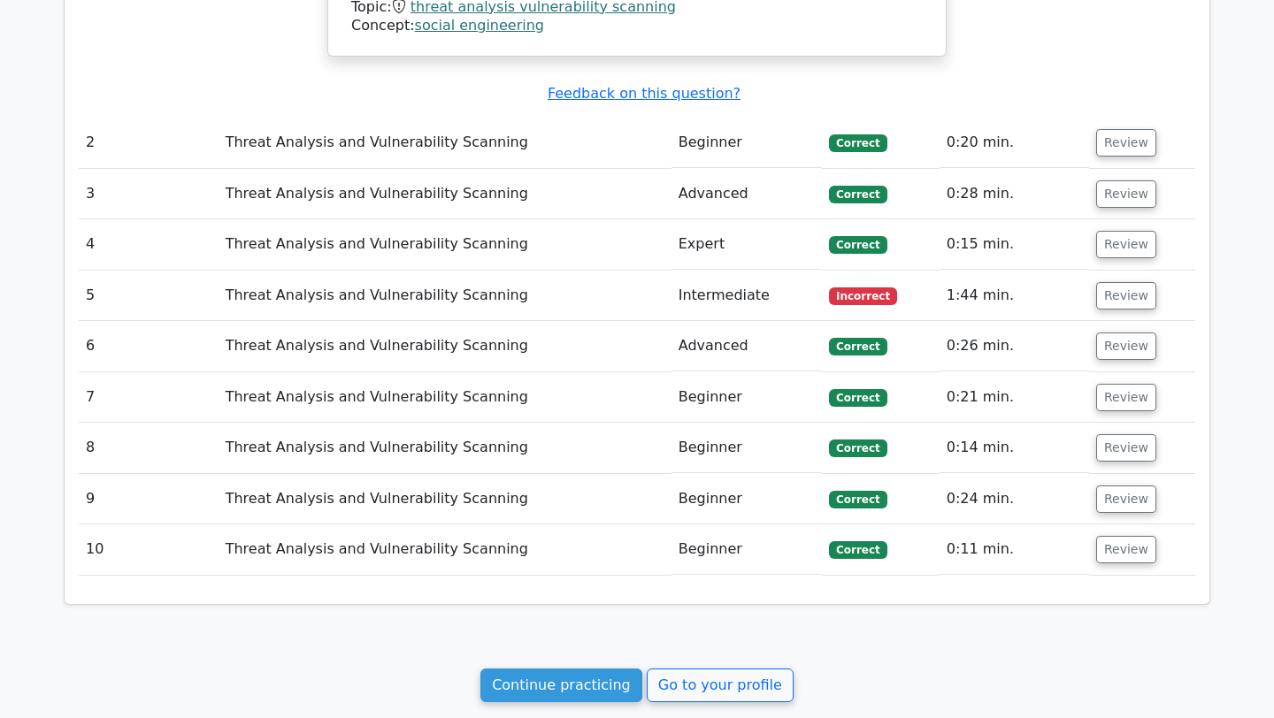
scroll to position [1512, 0]
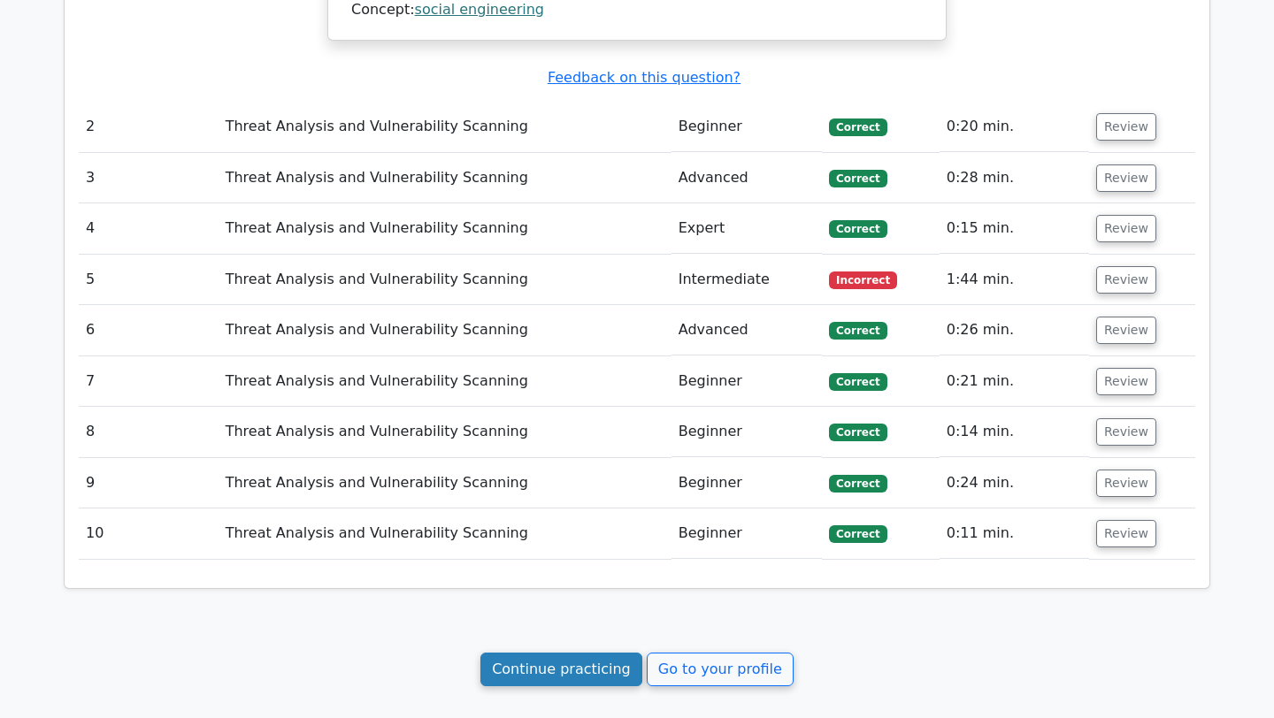
click at [586, 653] on link "Continue practicing" at bounding box center [561, 670] width 162 height 34
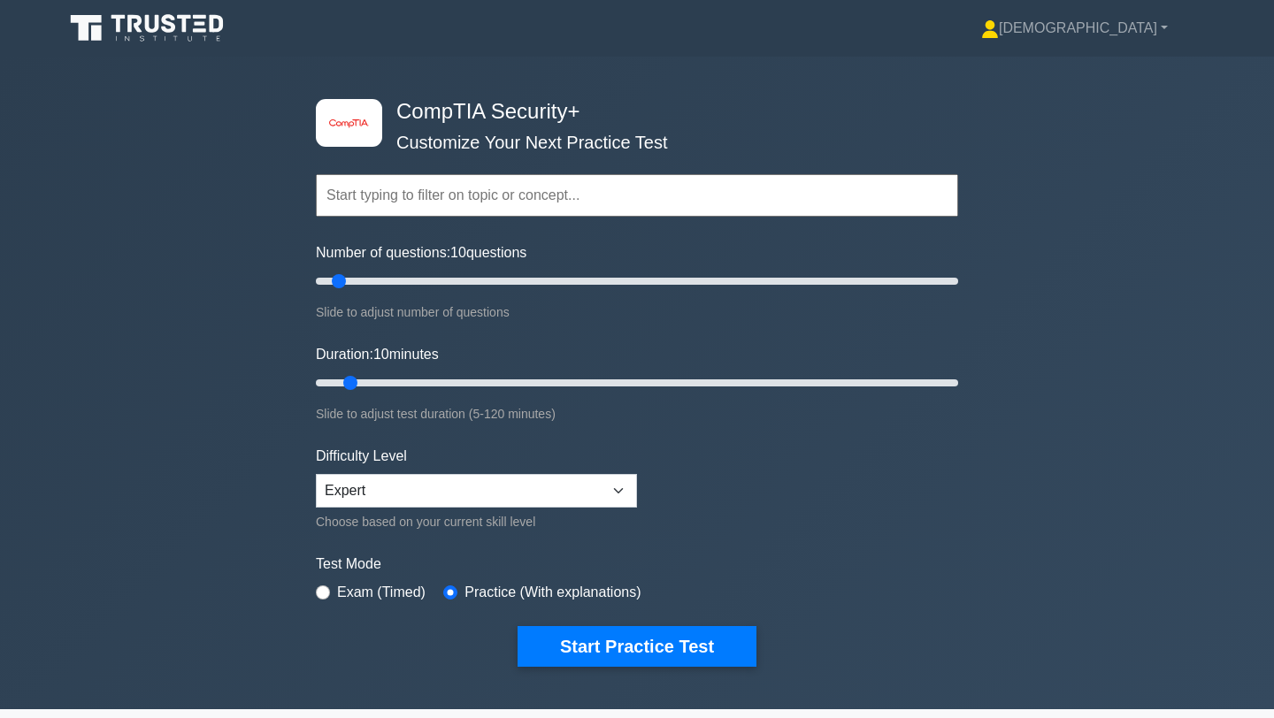
click at [456, 193] on input "text" at bounding box center [637, 195] width 642 height 42
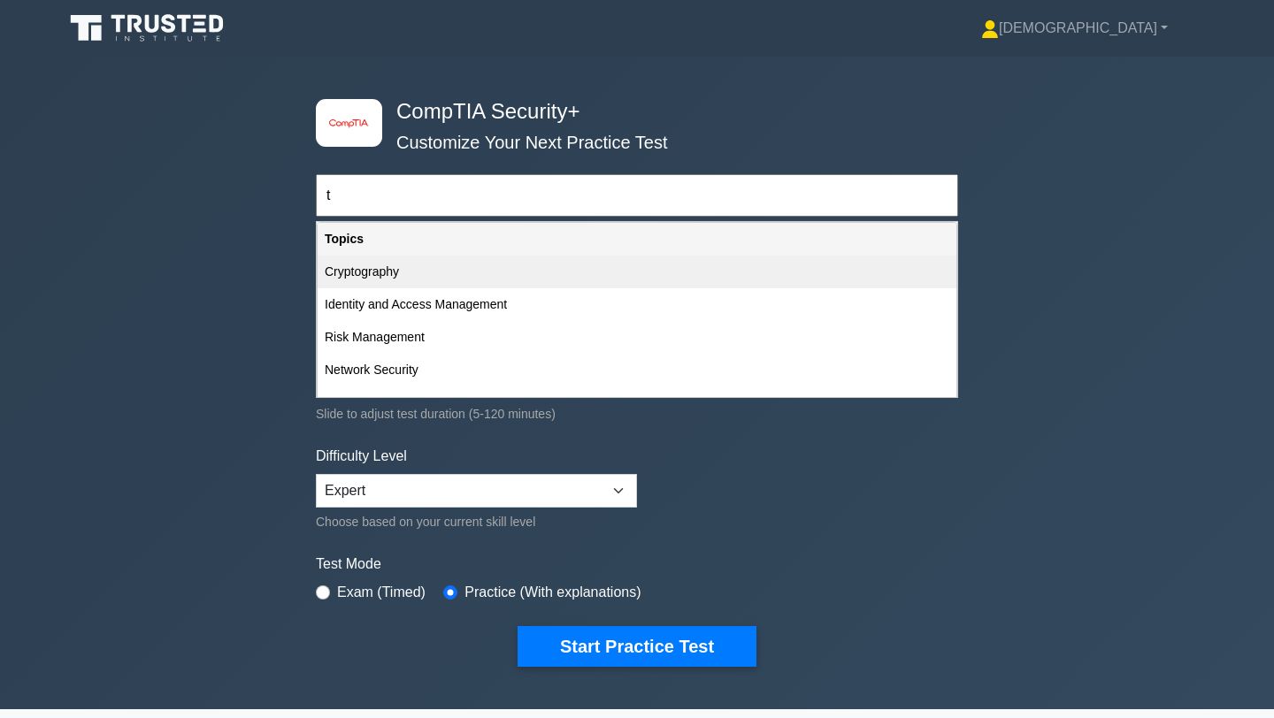
click at [387, 272] on div "Cryptography" at bounding box center [637, 272] width 639 height 33
type input "Cryptography"
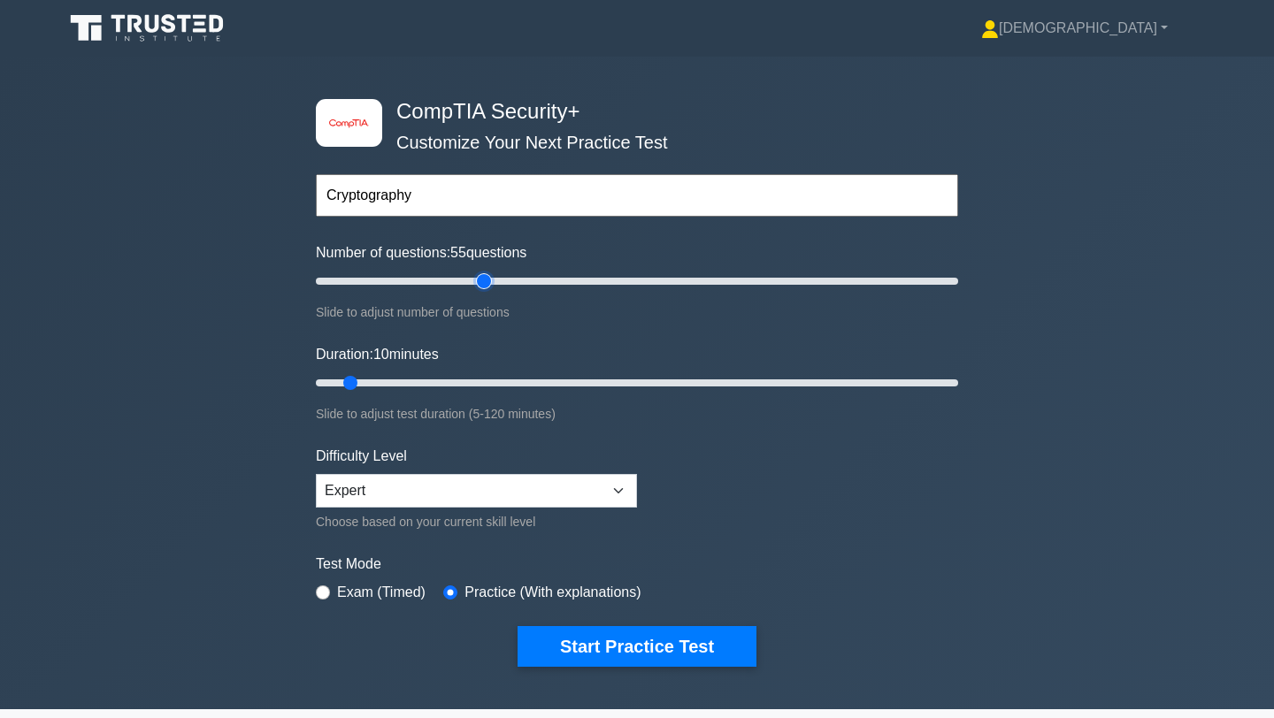
drag, startPoint x: 343, startPoint y: 281, endPoint x: 487, endPoint y: 288, distance: 144.4
type input "55"
click at [485, 281] on input "Number of questions: 55 questions" at bounding box center [637, 281] width 642 height 21
drag, startPoint x: 487, startPoint y: 283, endPoint x: 364, endPoint y: 289, distance: 122.2
type input "20"
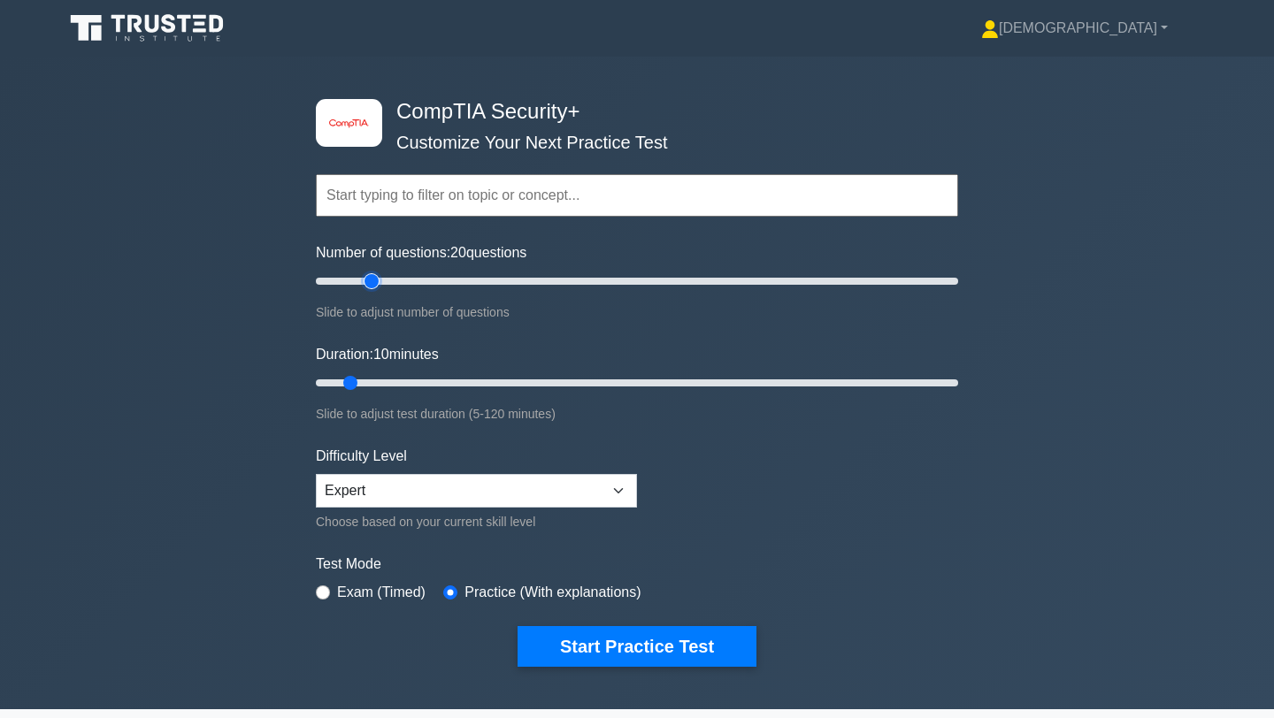
click at [364, 289] on input "Number of questions: 20 questions" at bounding box center [637, 281] width 642 height 21
click at [361, 201] on input "text" at bounding box center [637, 195] width 642 height 42
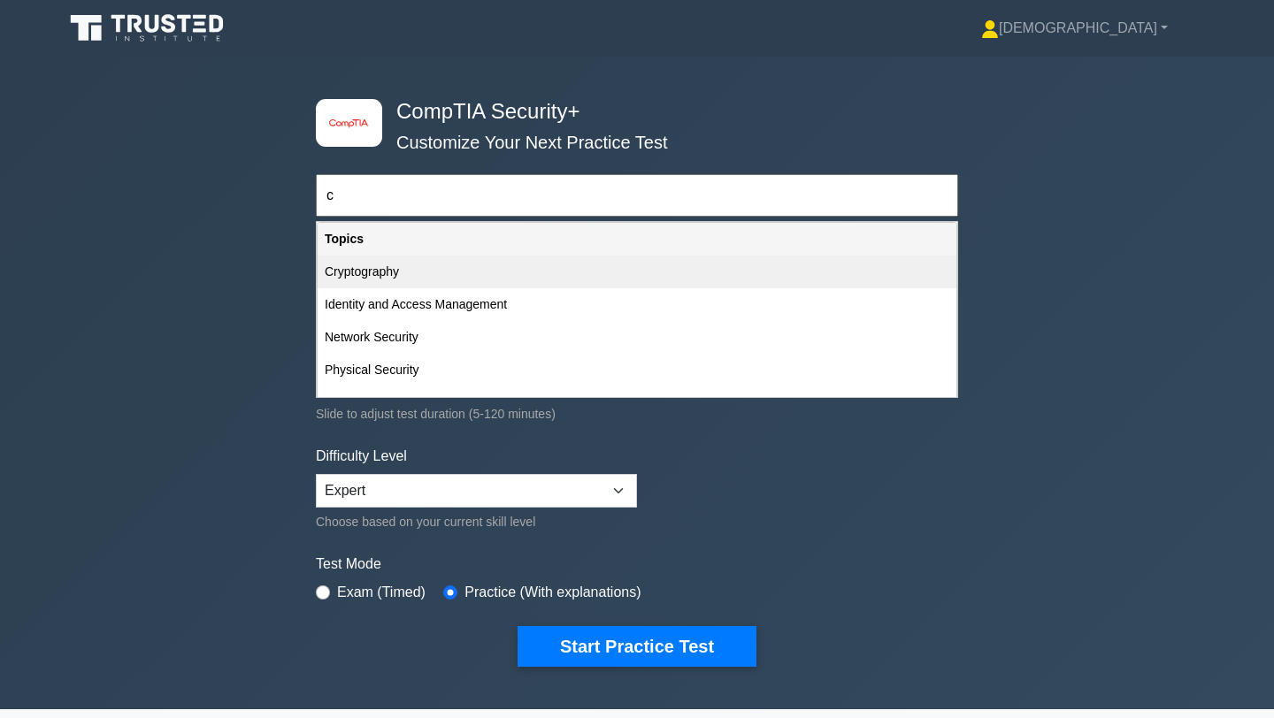
click at [345, 282] on div "Cryptography" at bounding box center [637, 272] width 639 height 33
type input "Cryptography"
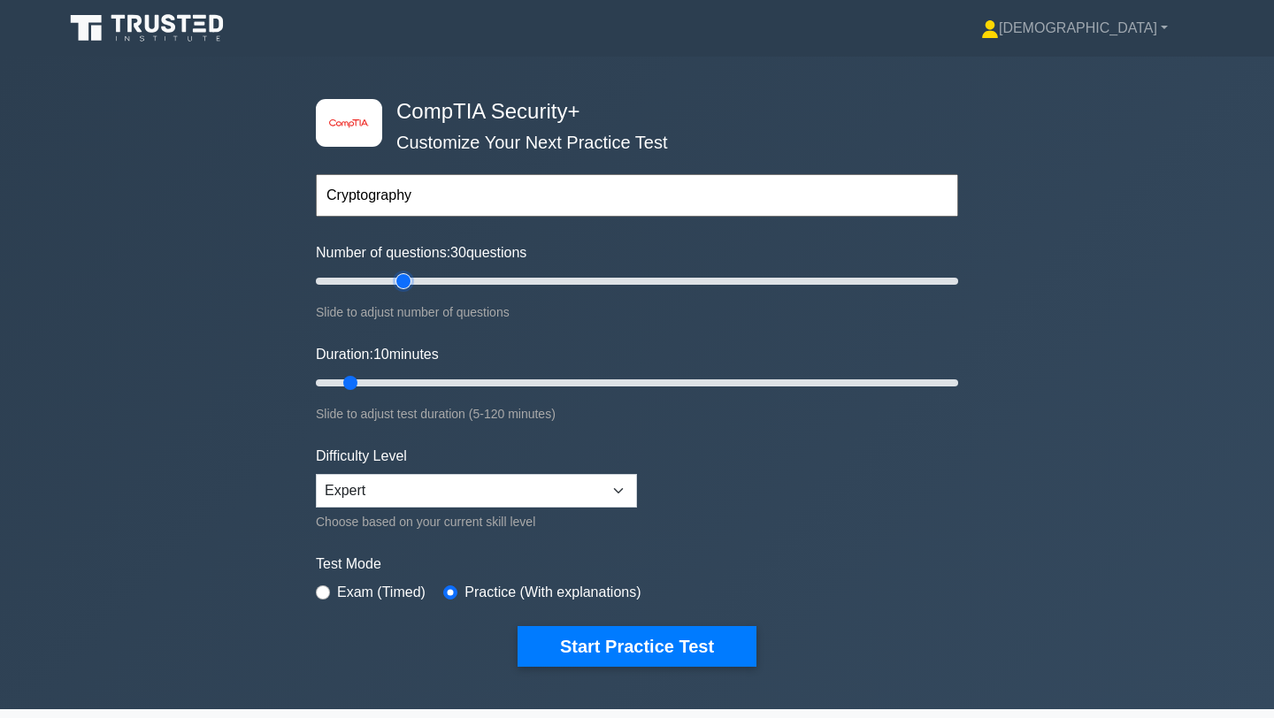
type input "30"
click at [410, 285] on input "Number of questions: 30 questions" at bounding box center [637, 281] width 642 height 21
type input "20"
click at [372, 286] on input "Number of questions: 30 questions" at bounding box center [637, 281] width 642 height 21
click at [376, 211] on input "text" at bounding box center [637, 195] width 642 height 42
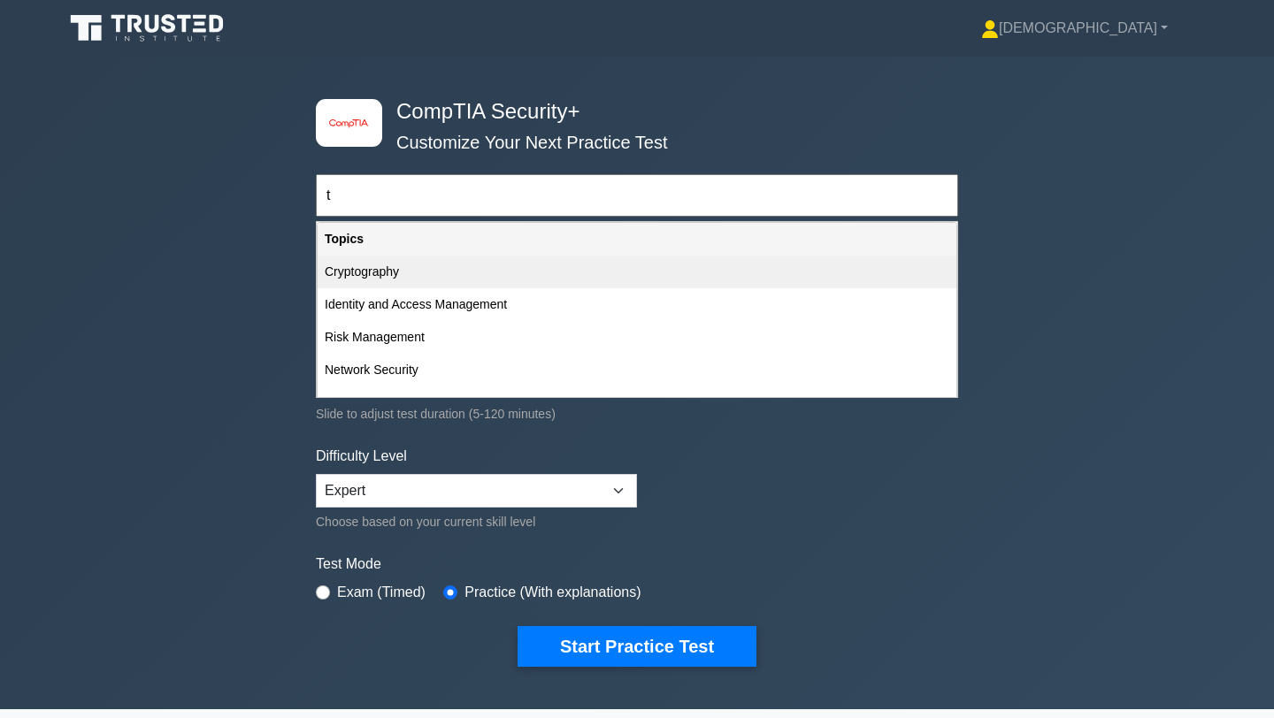
click at [373, 267] on div "Cryptography" at bounding box center [637, 272] width 639 height 33
type input "Cryptography"
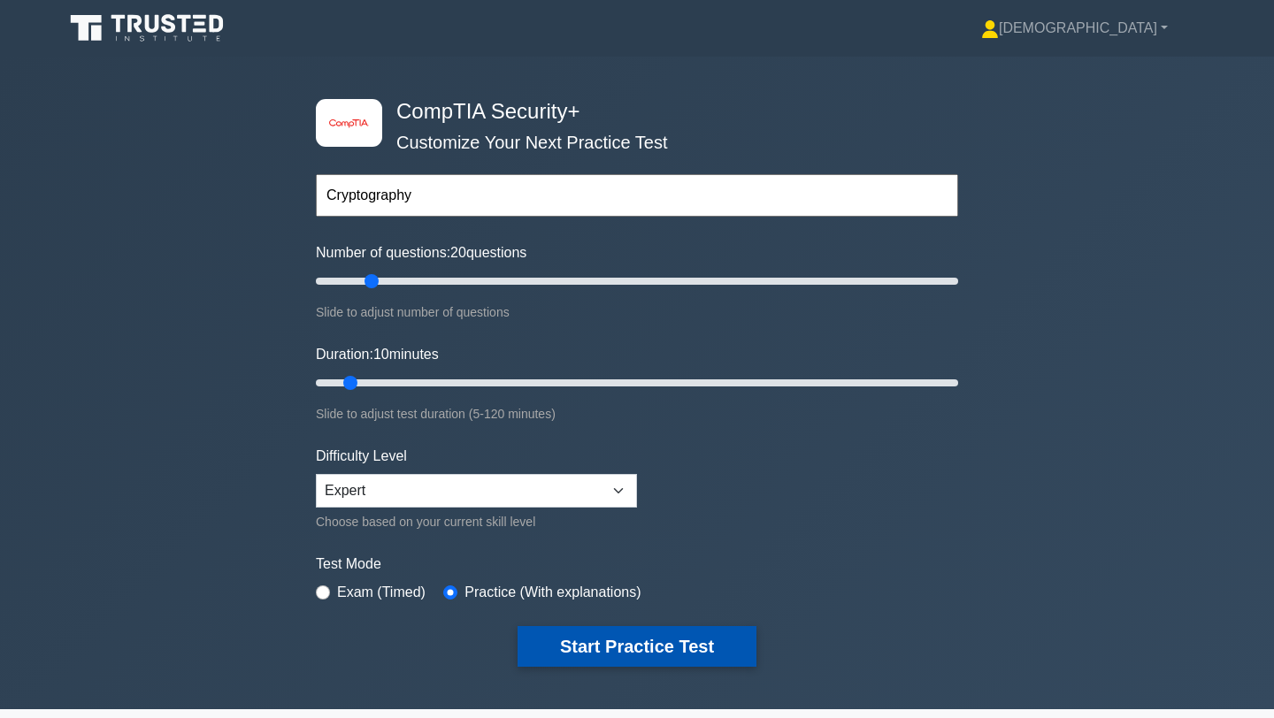
click at [589, 645] on button "Start Practice Test" at bounding box center [636, 646] width 239 height 41
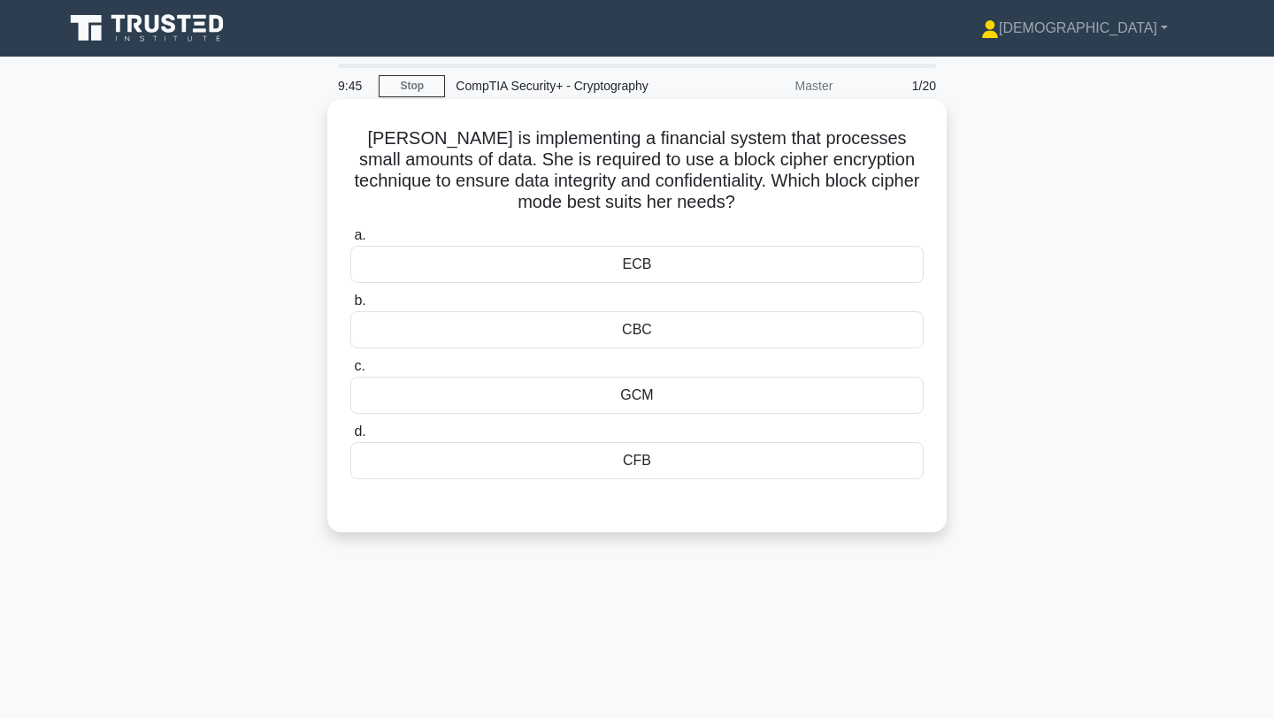
click at [601, 264] on div "ECB" at bounding box center [636, 264] width 573 height 37
click at [350, 241] on input "a. ECB" at bounding box center [350, 235] width 0 height 11
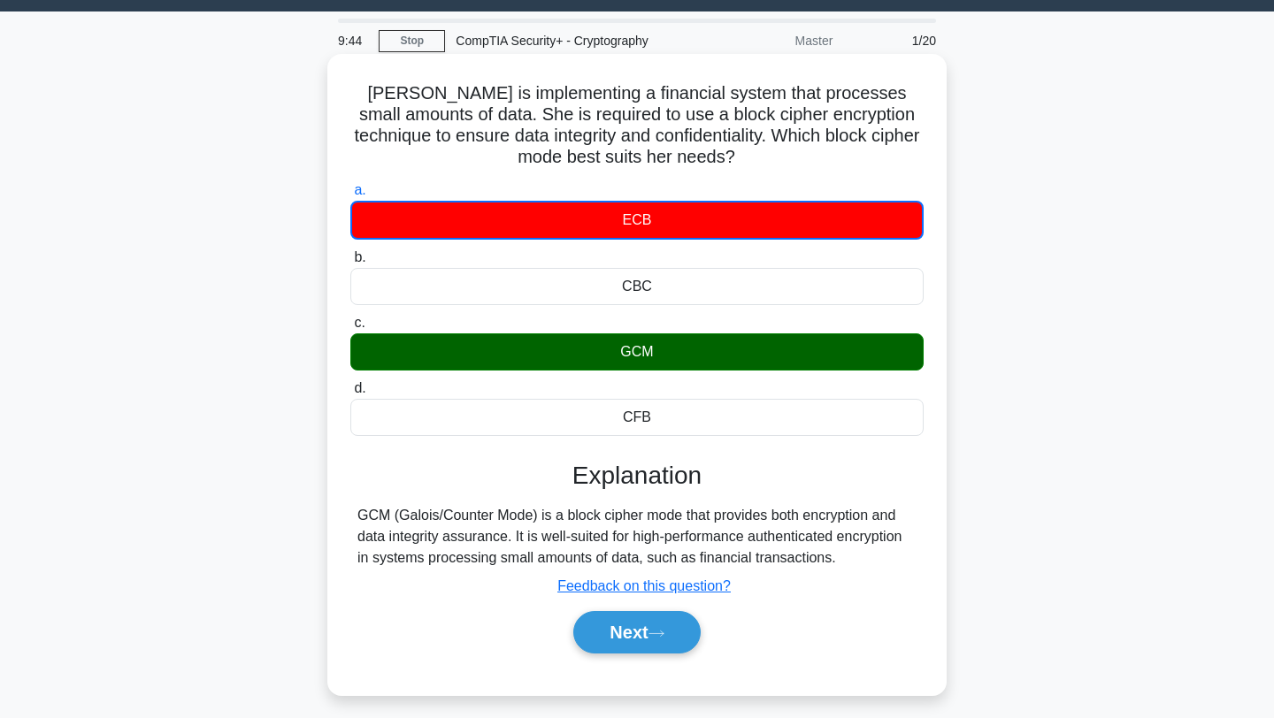
scroll to position [49, 0]
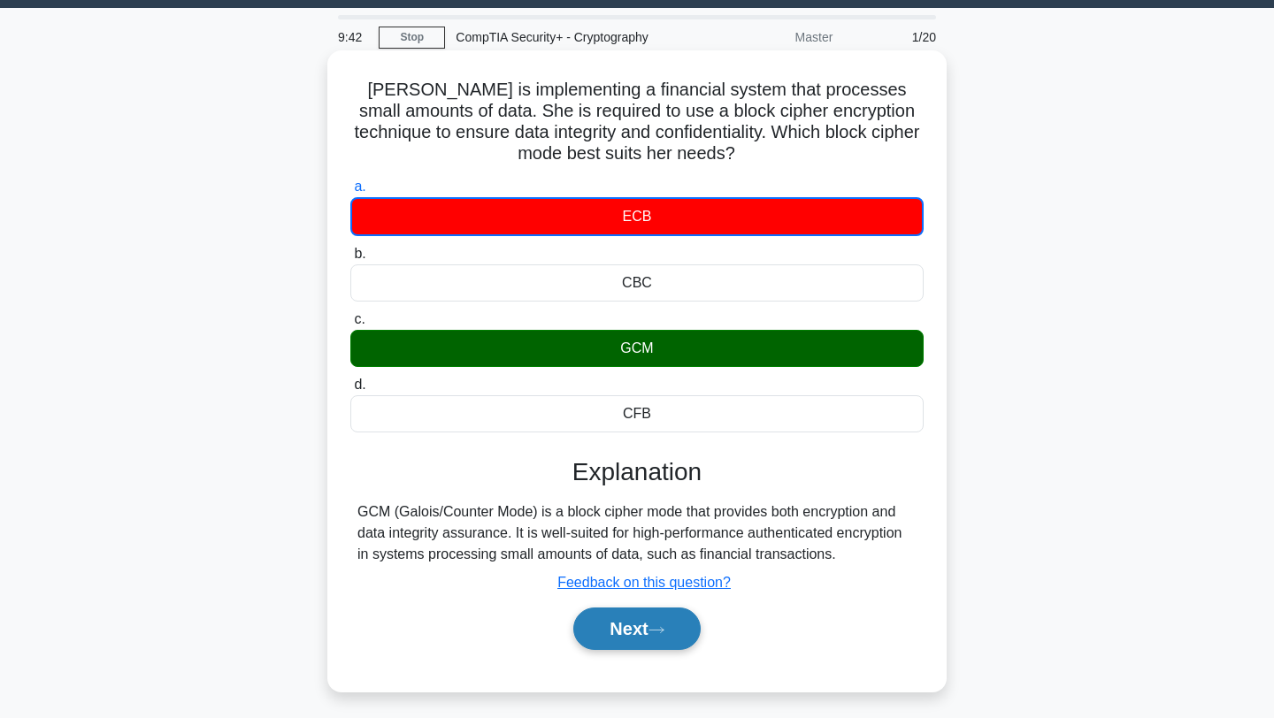
click at [638, 616] on button "Next" at bounding box center [636, 629] width 126 height 42
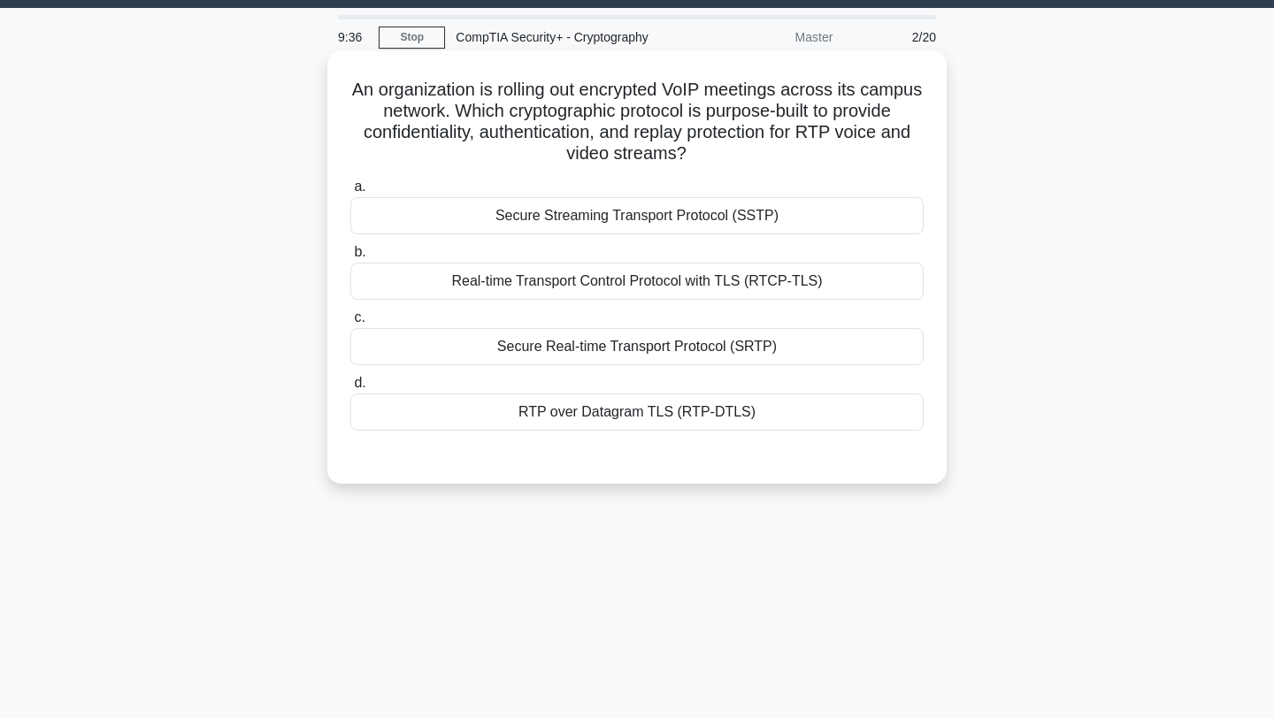
drag, startPoint x: 352, startPoint y: 88, endPoint x: 689, endPoint y: 169, distance: 346.7
click at [689, 169] on div "An organization is rolling out encrypted VoIP meetings across its campus networ…" at bounding box center [636, 266] width 605 height 419
click at [705, 169] on div "An organization is rolling out encrypted VoIP meetings across its campus networ…" at bounding box center [636, 266] width 605 height 419
click at [648, 219] on div "Secure Streaming Transport Protocol (SSTP)" at bounding box center [636, 215] width 573 height 37
click at [350, 193] on input "a. Secure Streaming Transport Protocol (SSTP)" at bounding box center [350, 186] width 0 height 11
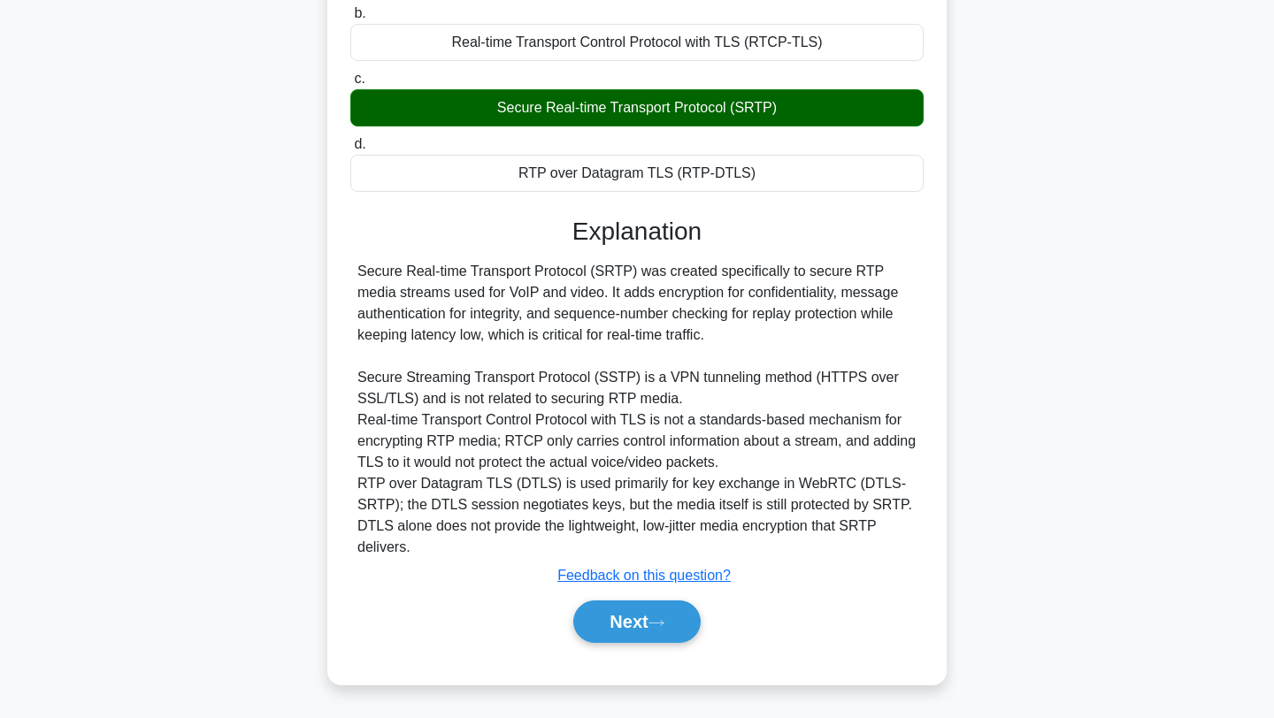
scroll to position [289, 0]
click at [626, 616] on button "Next" at bounding box center [636, 622] width 126 height 42
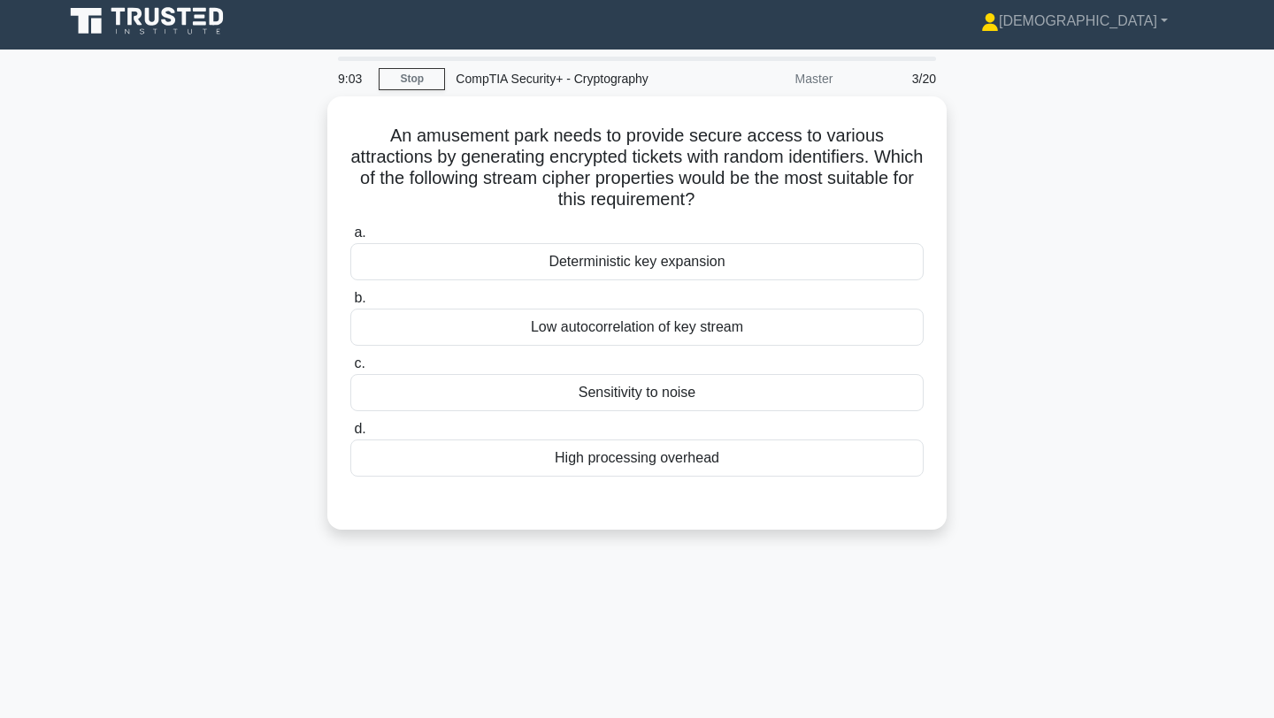
scroll to position [0, 0]
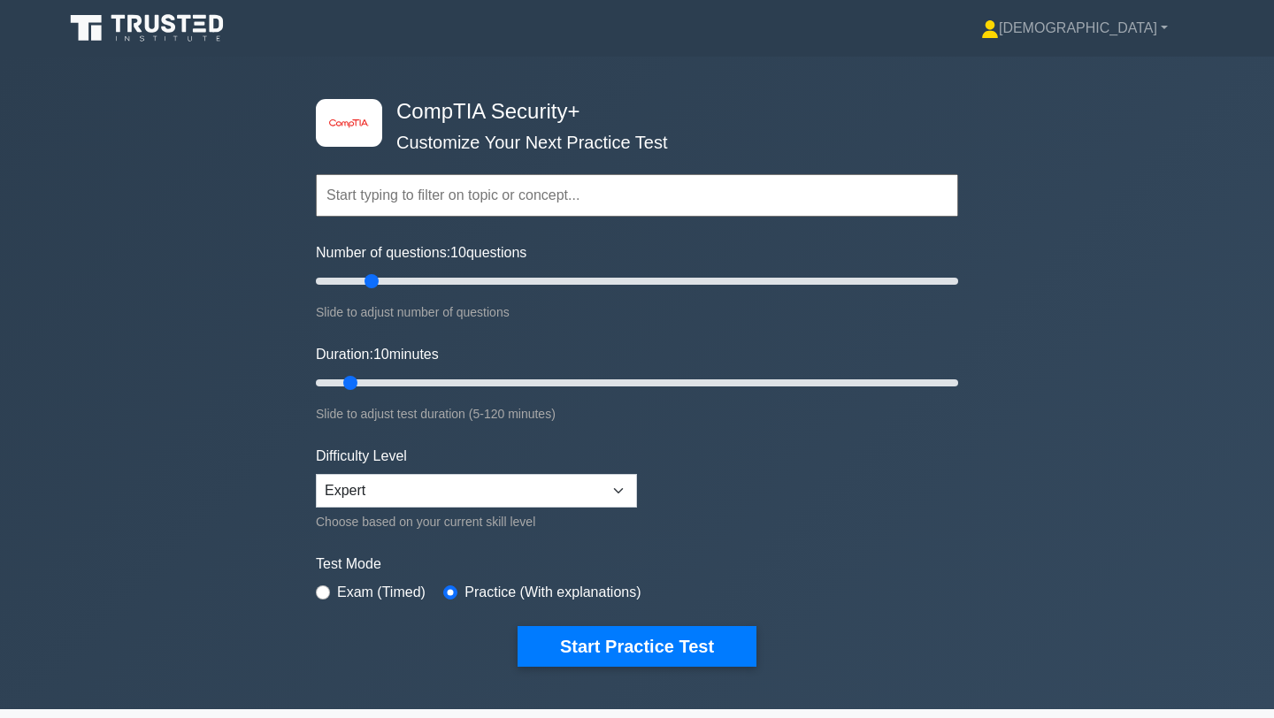
click at [384, 213] on input "text" at bounding box center [637, 195] width 642 height 42
type input "t"
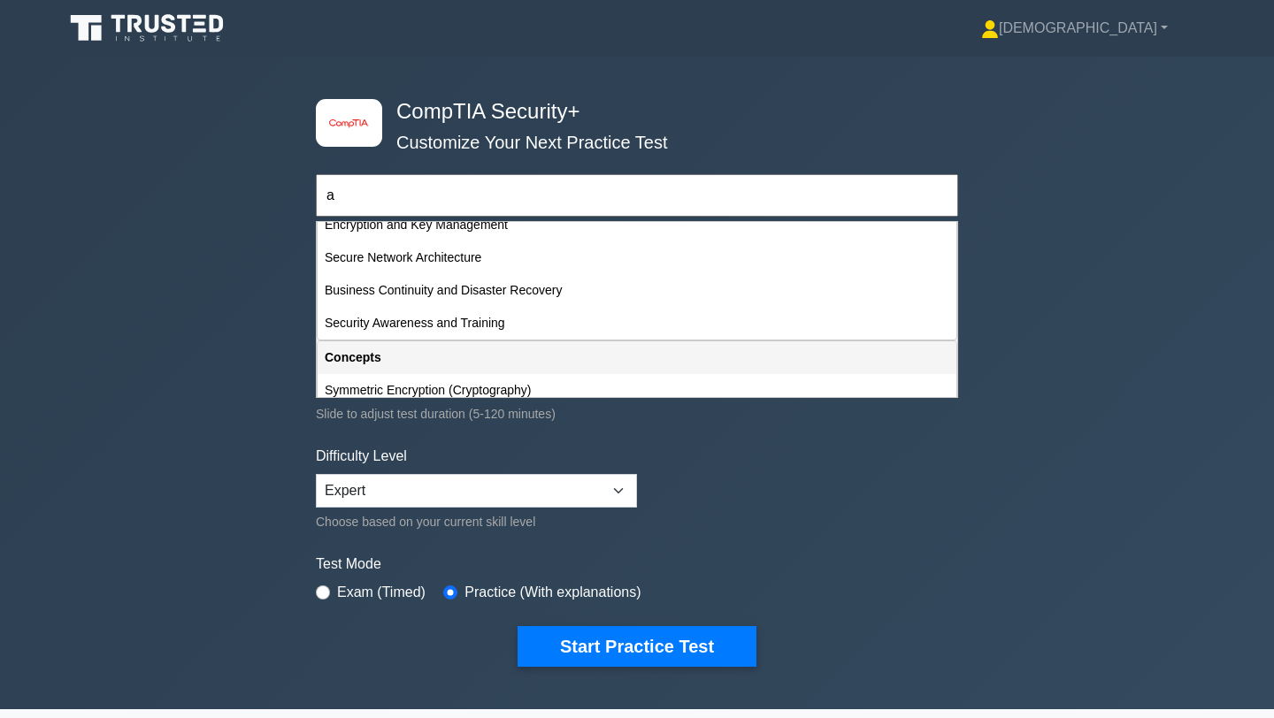
scroll to position [592, 0]
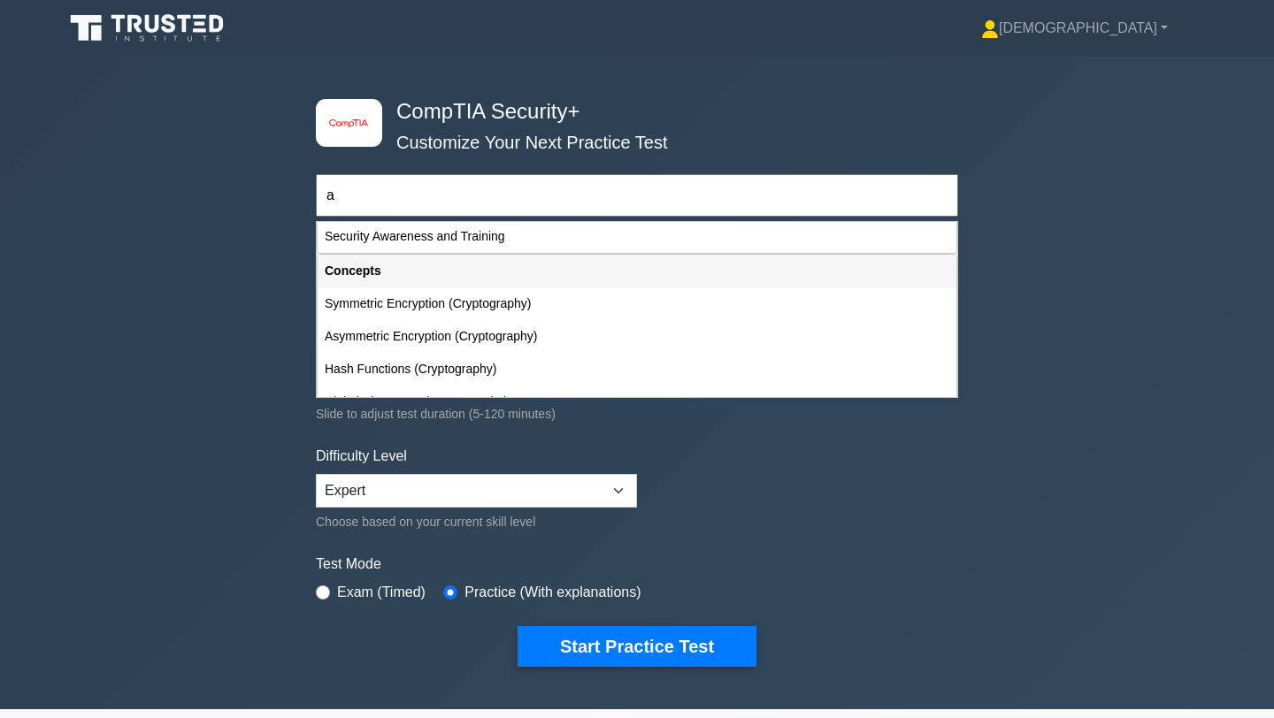
click at [463, 303] on div "Symmetric Encryption (Cryptography)" at bounding box center [637, 303] width 639 height 33
type input "Symmetric Encryption (Cryptography)"
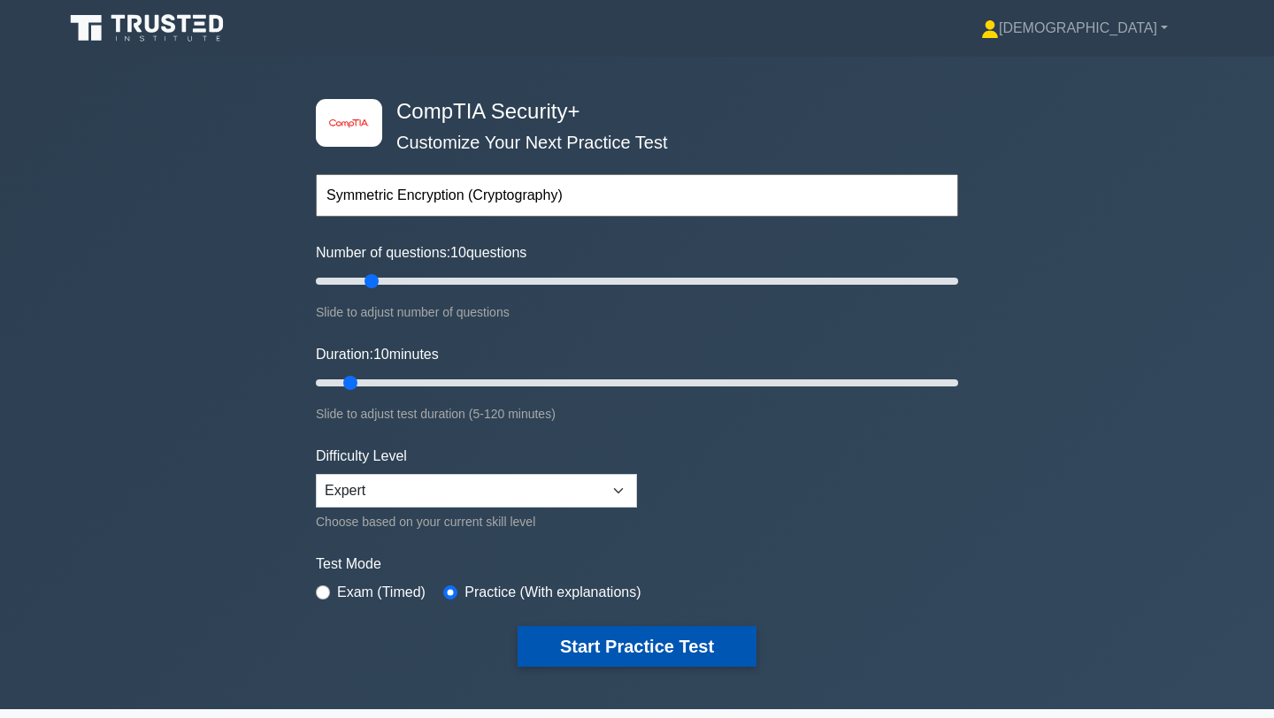
click at [558, 644] on button "Start Practice Test" at bounding box center [636, 646] width 239 height 41
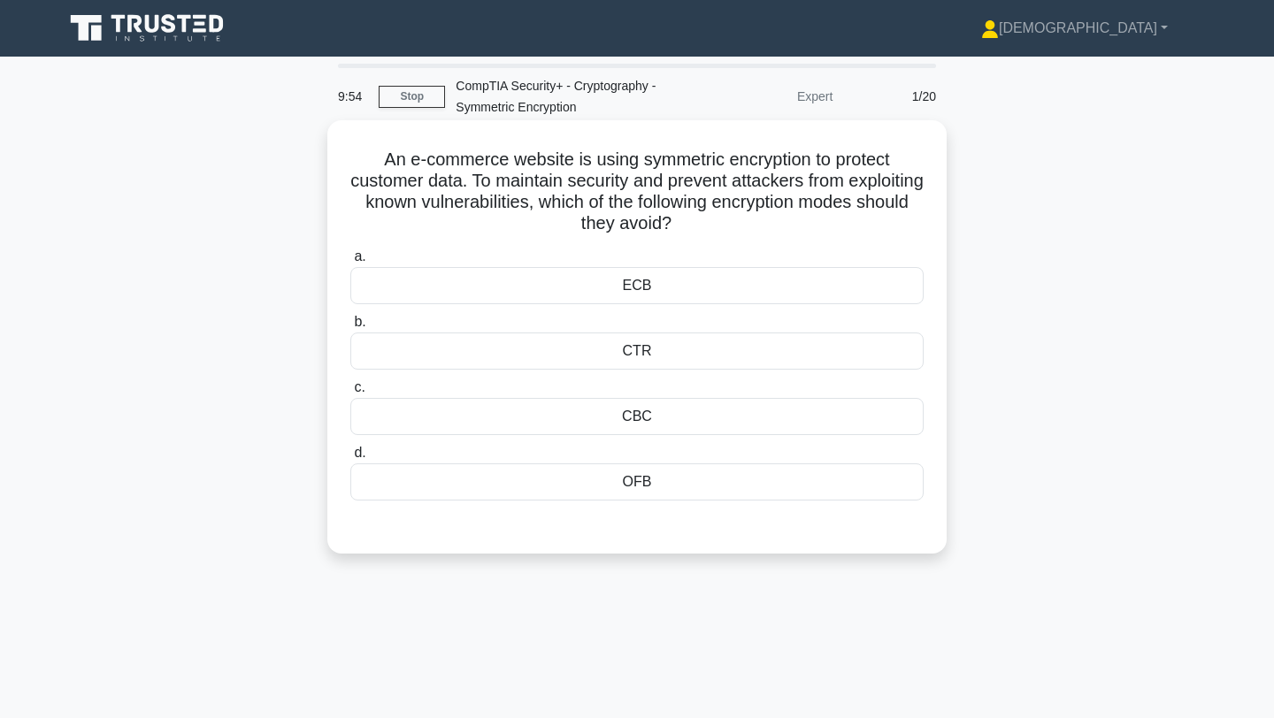
click at [489, 281] on div "ECB" at bounding box center [636, 285] width 573 height 37
click at [350, 263] on input "a. ECB" at bounding box center [350, 256] width 0 height 11
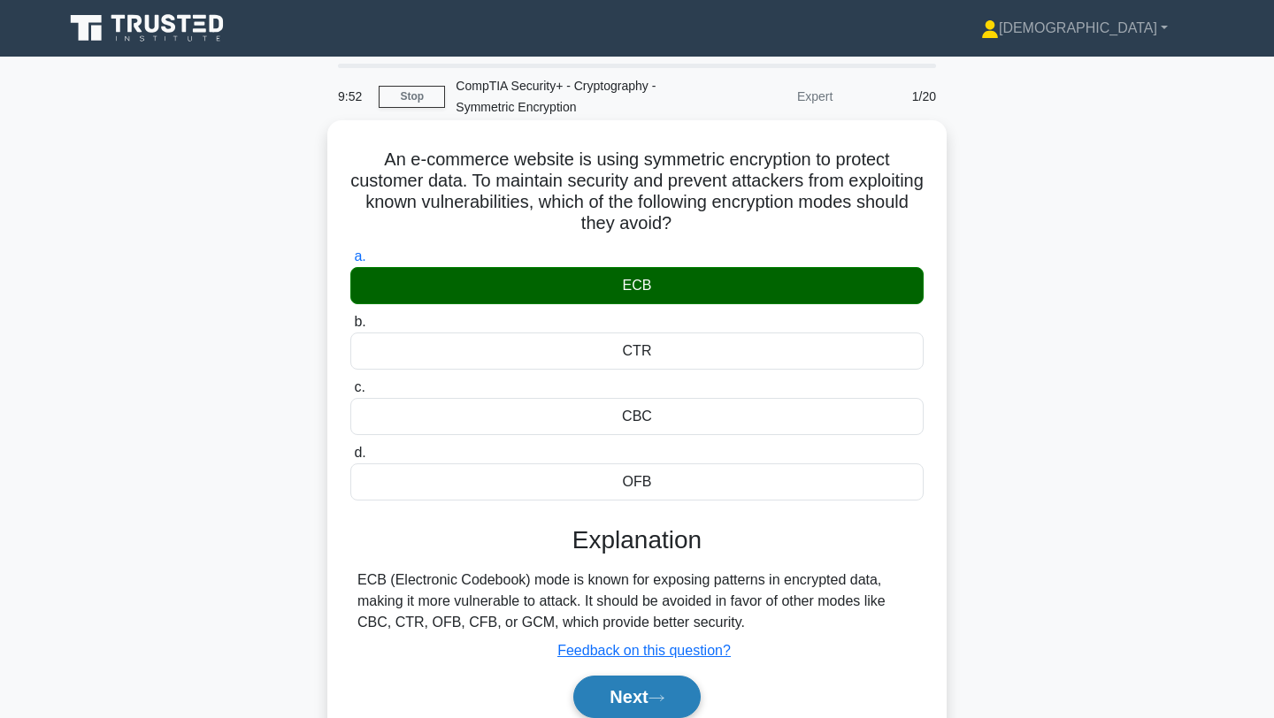
click at [612, 703] on button "Next" at bounding box center [636, 697] width 126 height 42
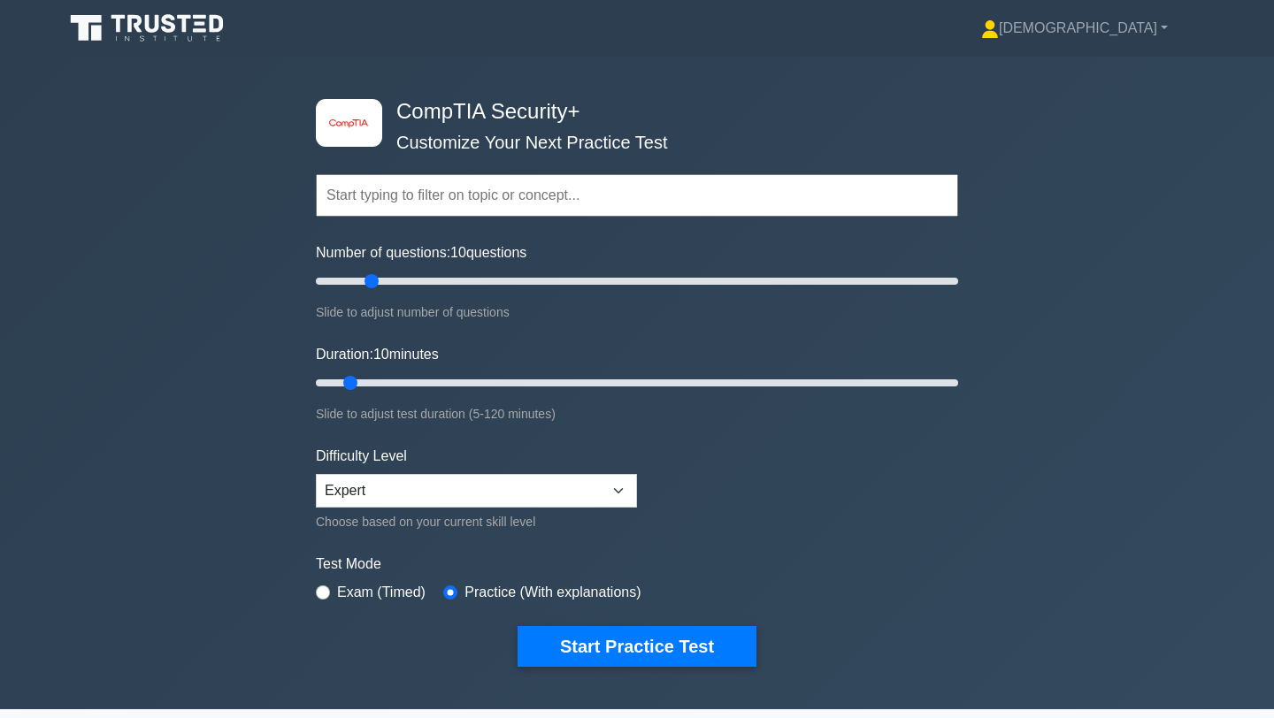
click at [401, 191] on input "text" at bounding box center [637, 195] width 642 height 42
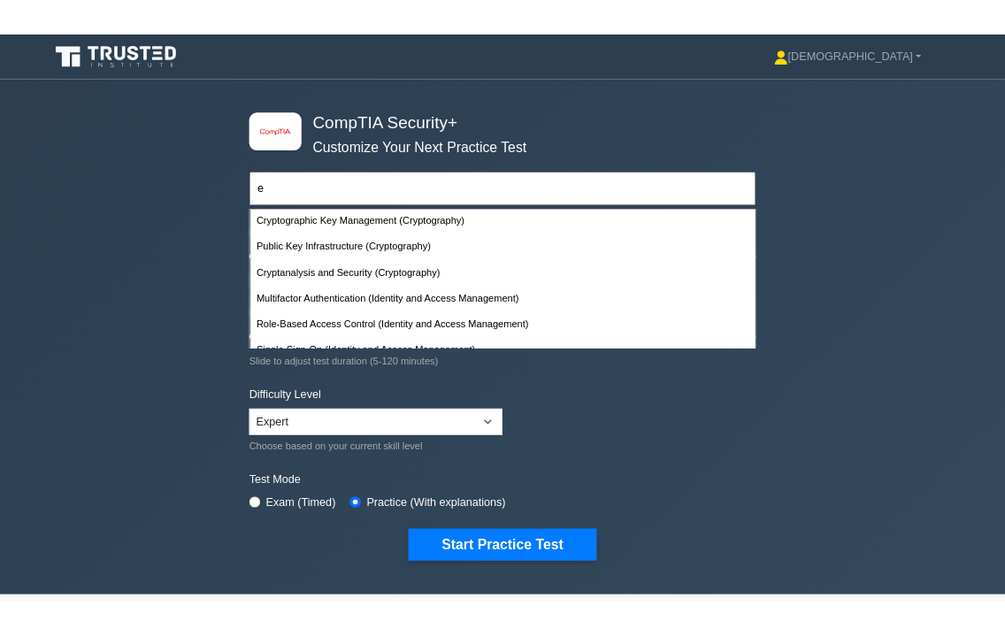
scroll to position [1010, 0]
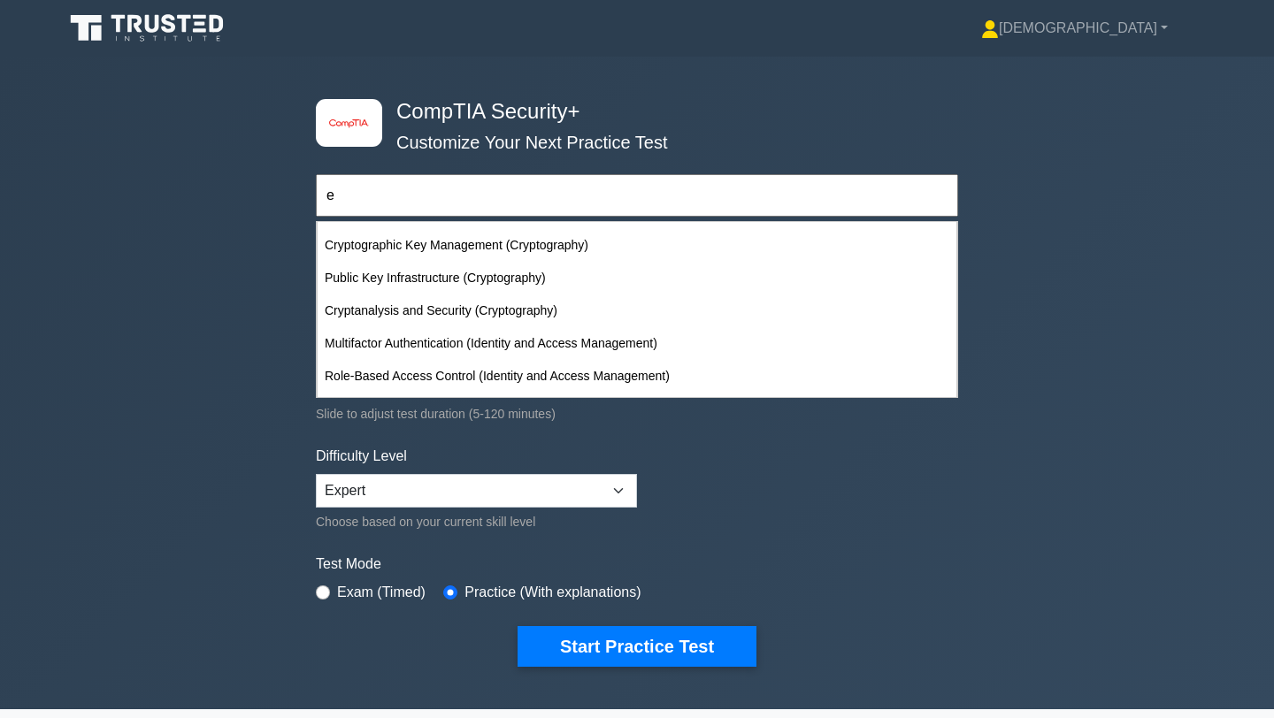
type input "e"
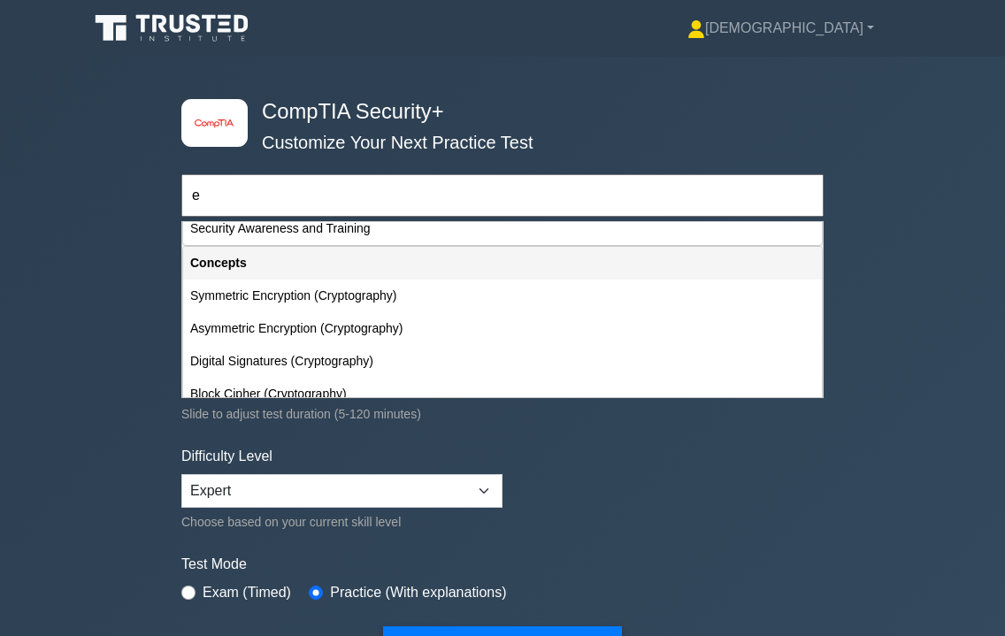
scroll to position [790, 0]
